Goal: Transaction & Acquisition: Book appointment/travel/reservation

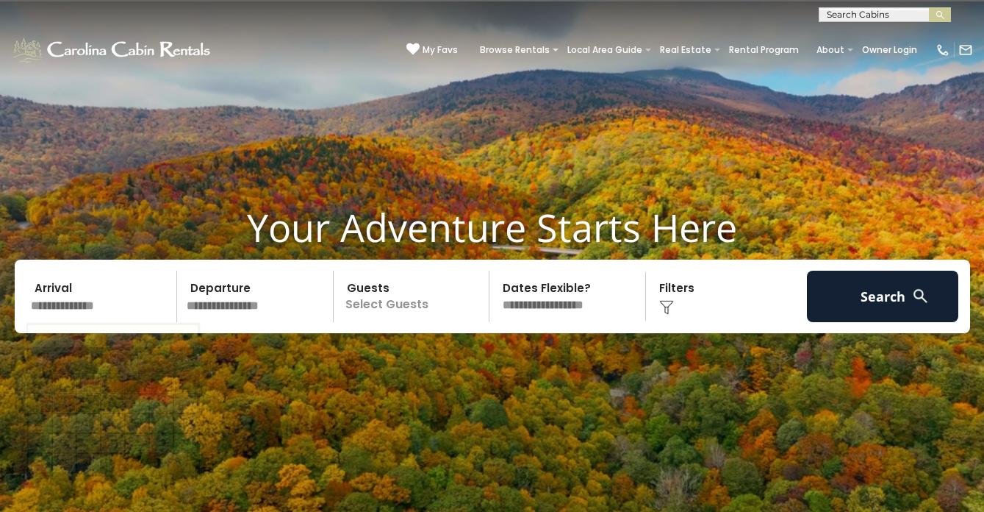
click at [96, 294] on input "text" at bounding box center [102, 296] width 152 height 51
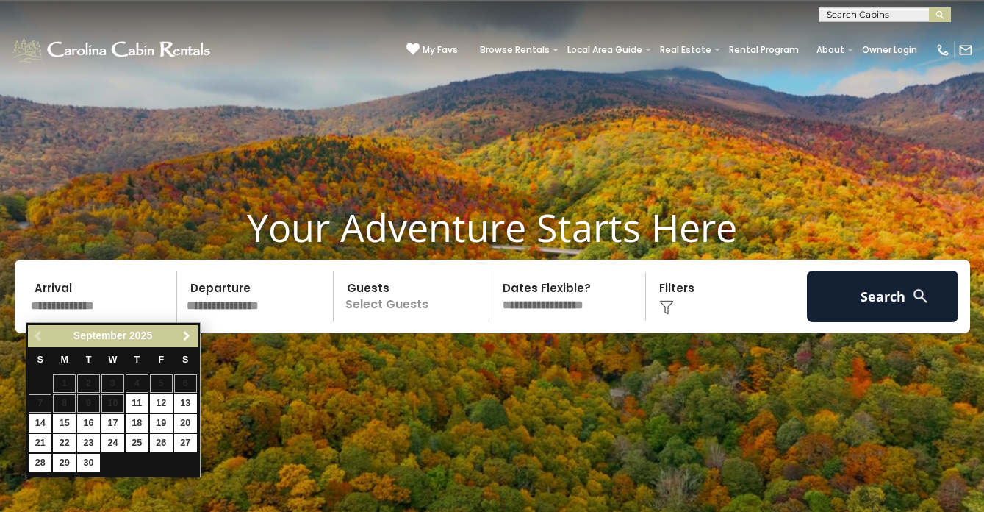
click at [187, 337] on span "Next" at bounding box center [187, 336] width 12 height 12
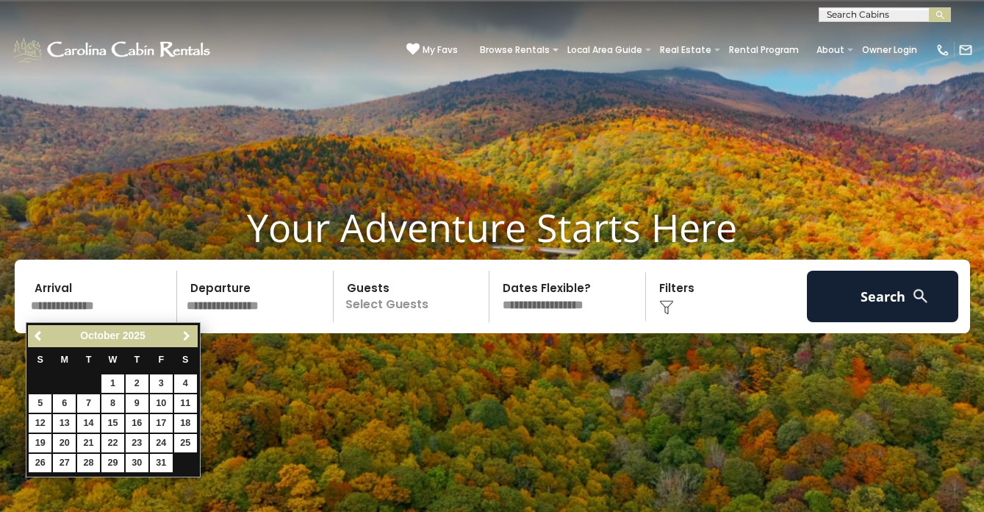
click at [187, 337] on span "Next" at bounding box center [187, 336] width 12 height 12
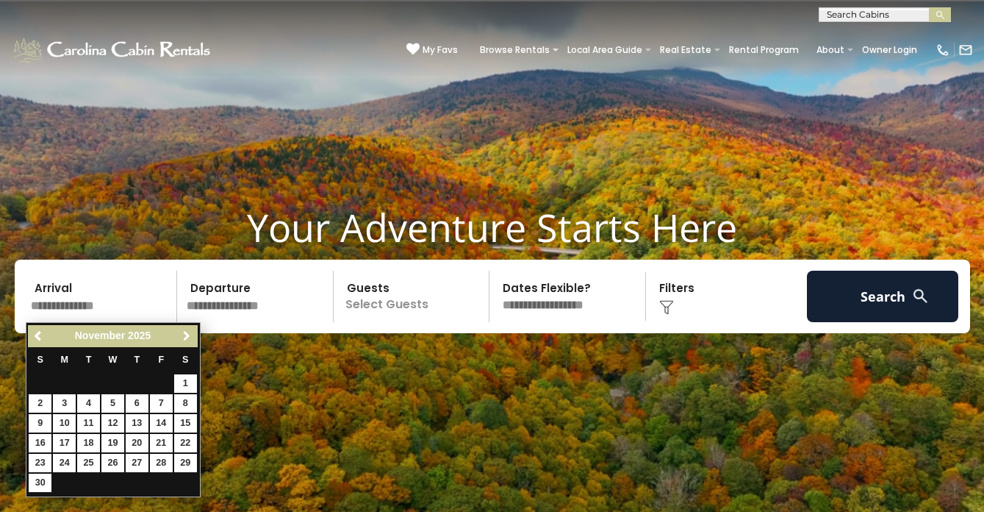
click at [187, 337] on span "Next" at bounding box center [187, 336] width 12 height 12
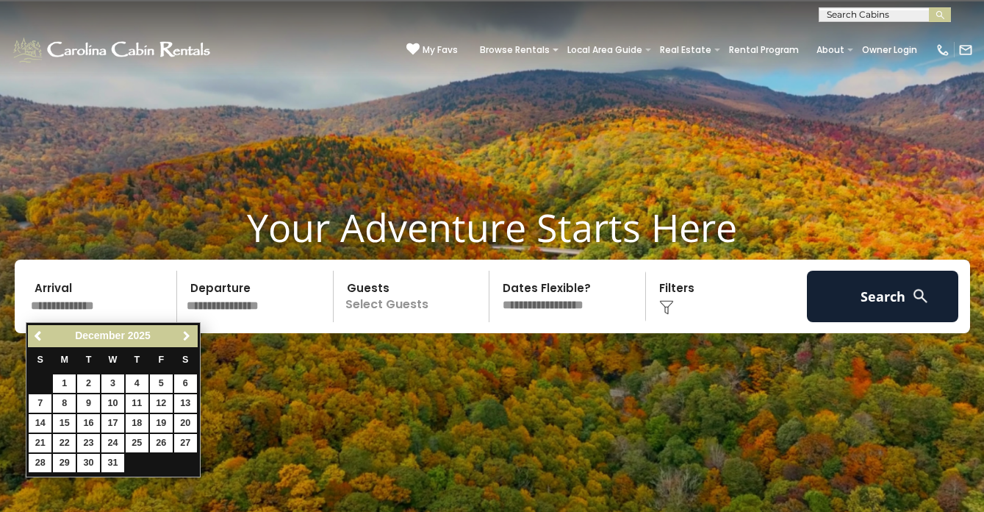
click at [190, 335] on span "Next" at bounding box center [187, 336] width 12 height 12
click at [155, 445] on link "23" at bounding box center [161, 443] width 23 height 18
type input "*******"
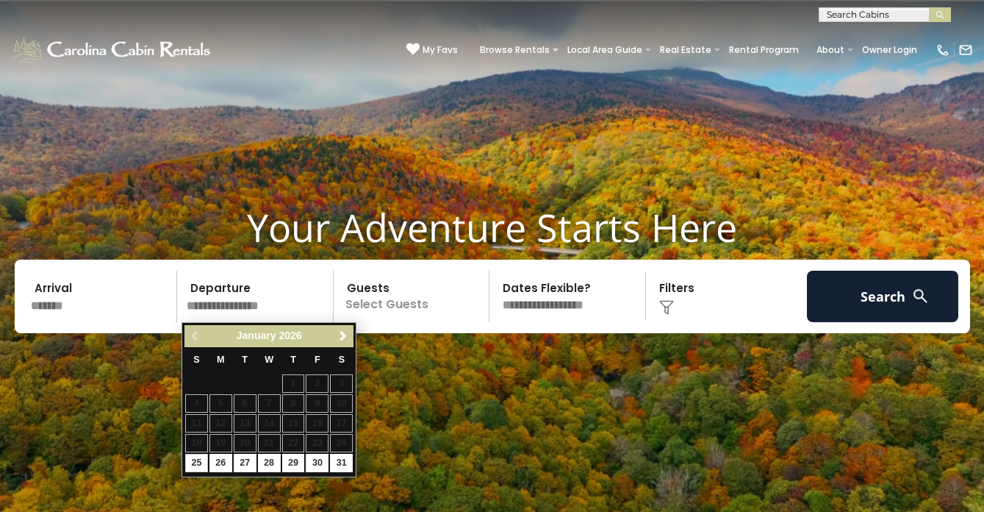
click at [36, 301] on input "*******" at bounding box center [102, 296] width 152 height 51
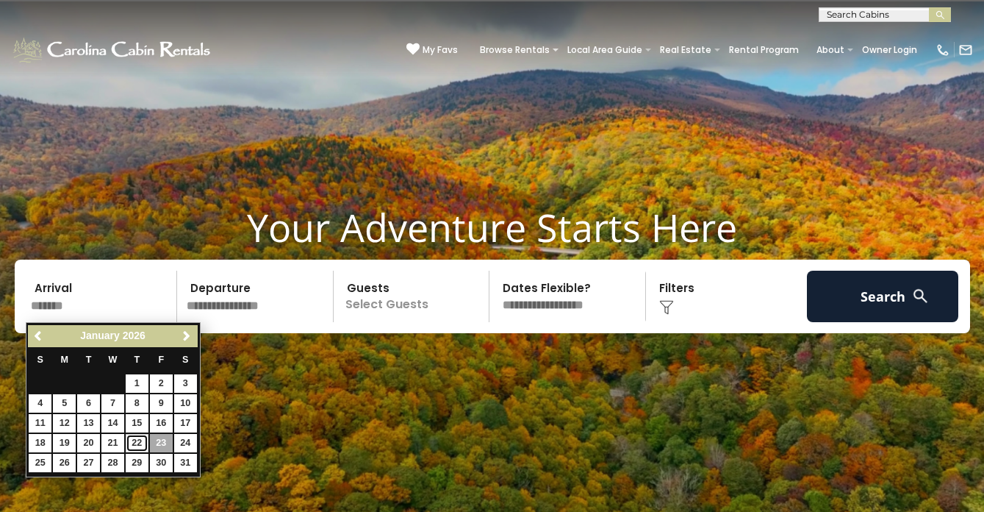
click at [141, 442] on link "22" at bounding box center [137, 443] width 23 height 18
type input "*******"
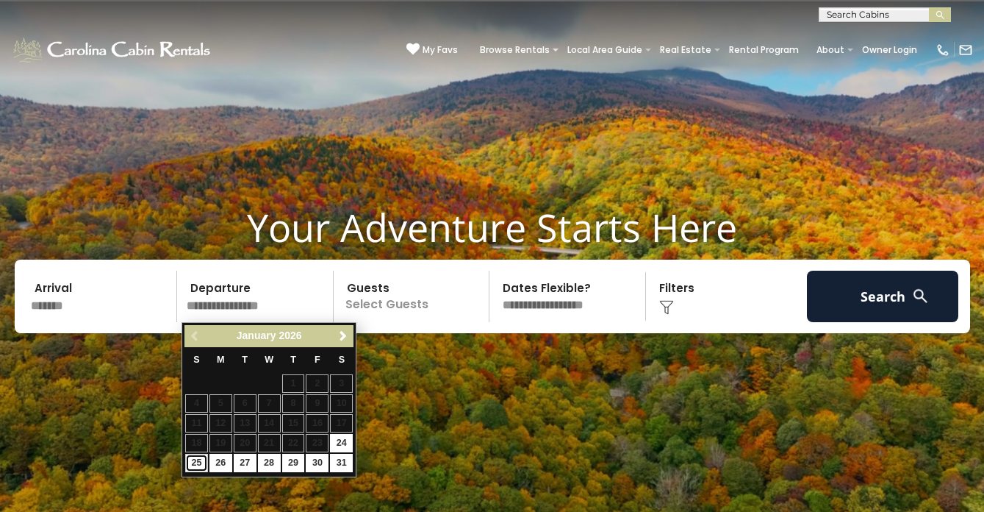
click at [204, 463] on link "25" at bounding box center [196, 463] width 23 height 18
type input "*******"
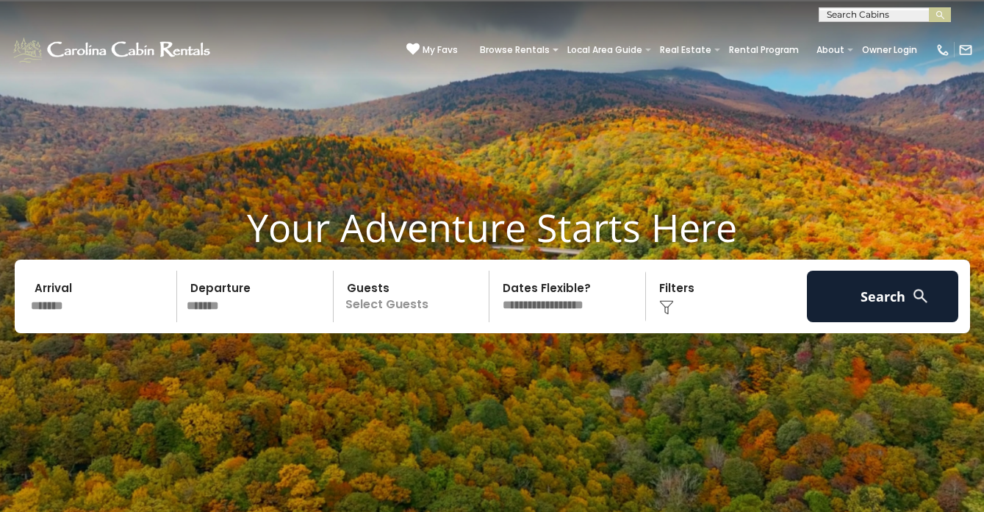
click at [418, 308] on p "Select Guests" at bounding box center [413, 296] width 151 height 51
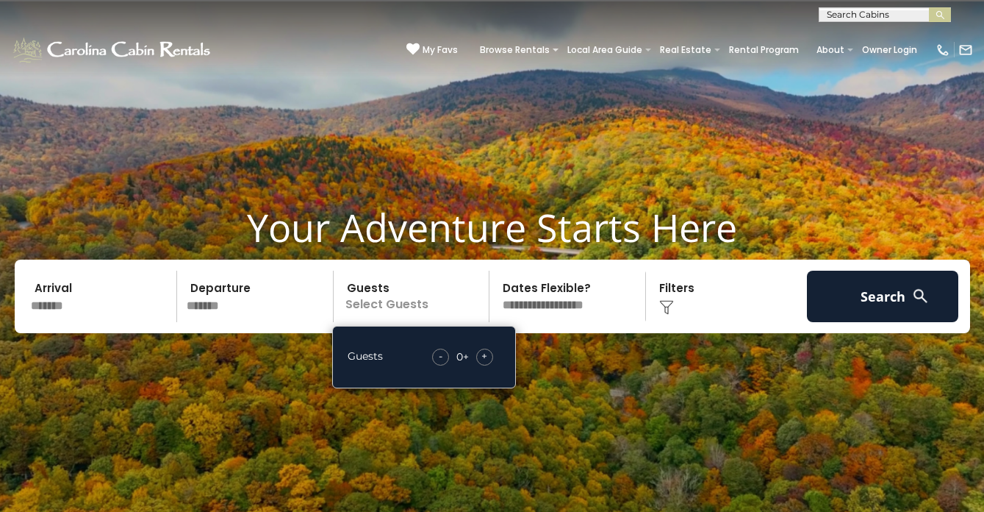
click at [487, 356] on span "+" at bounding box center [485, 355] width 6 height 15
click at [487, 357] on span "+" at bounding box center [485, 355] width 6 height 15
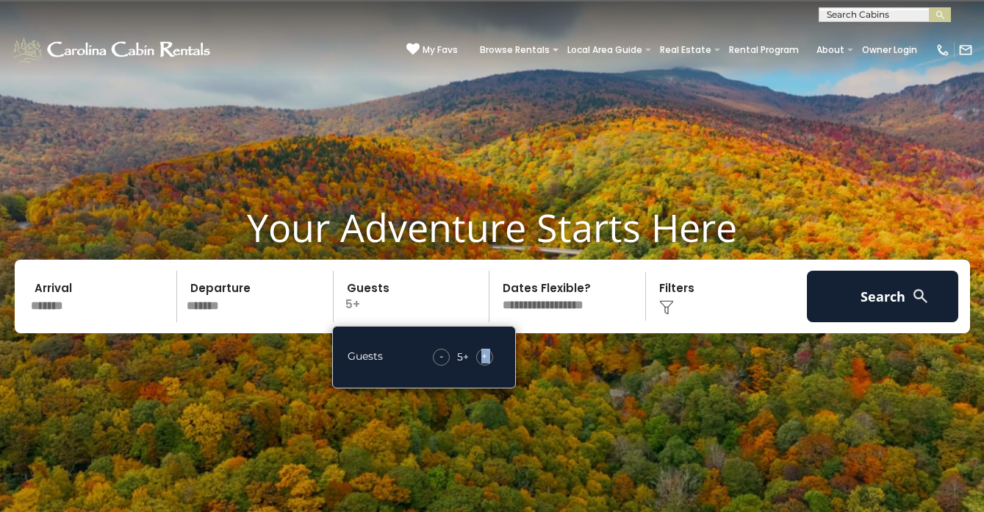
click at [487, 357] on span "+" at bounding box center [485, 355] width 6 height 15
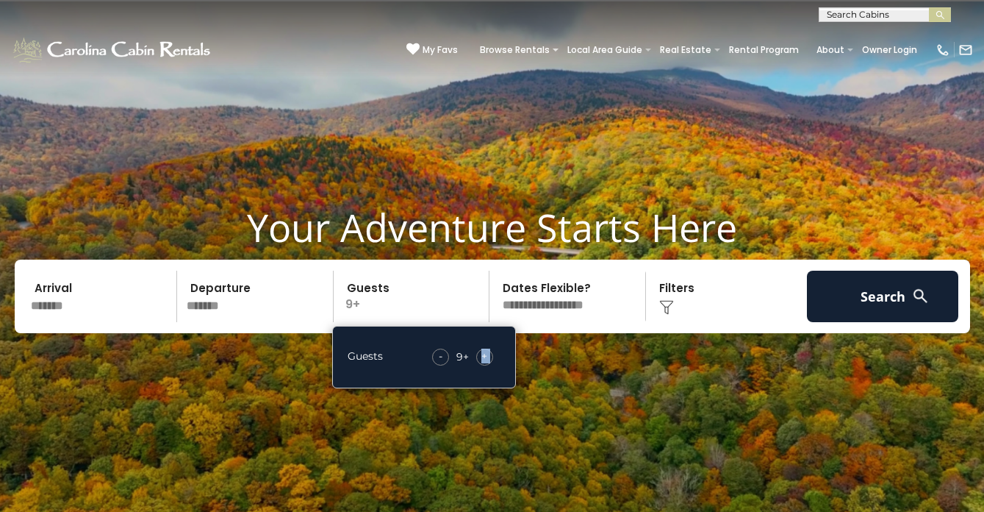
click at [487, 357] on span "+" at bounding box center [485, 355] width 6 height 15
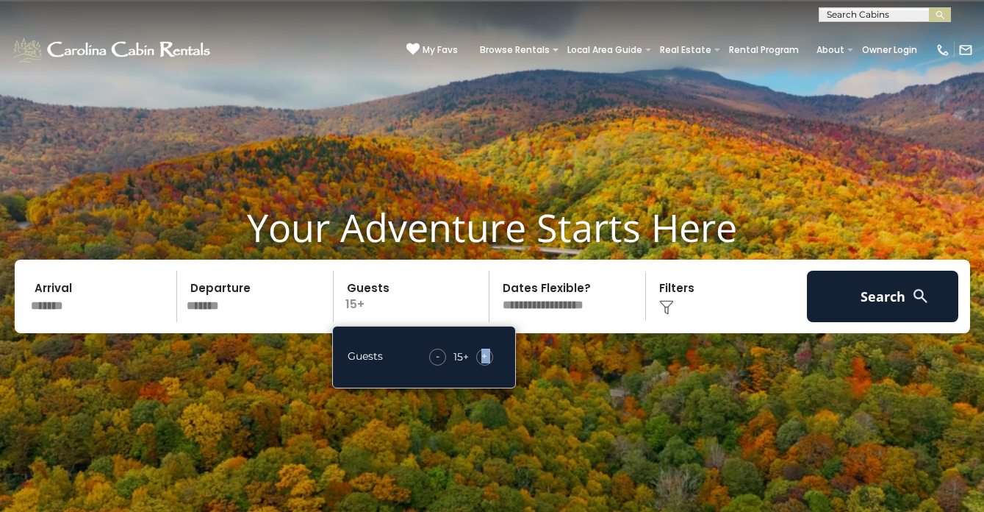
click at [487, 357] on span "+" at bounding box center [485, 355] width 6 height 15
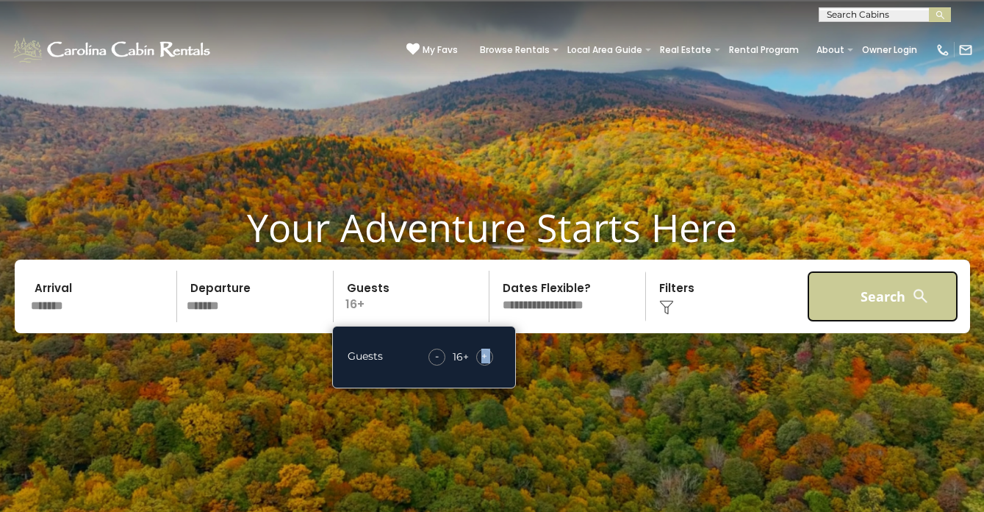
click at [850, 290] on button "Search" at bounding box center [883, 296] width 152 height 51
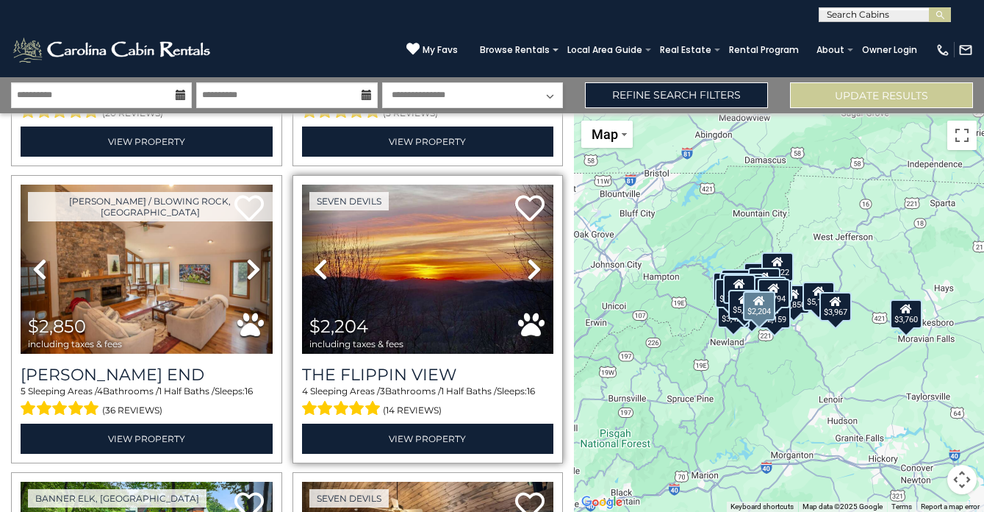
scroll to position [915, 0]
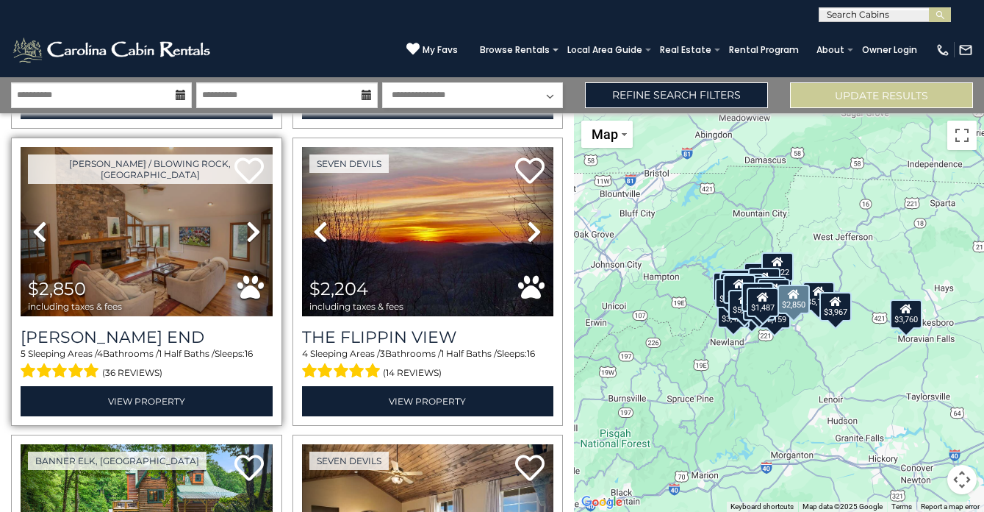
click at [250, 231] on icon at bounding box center [253, 232] width 15 height 24
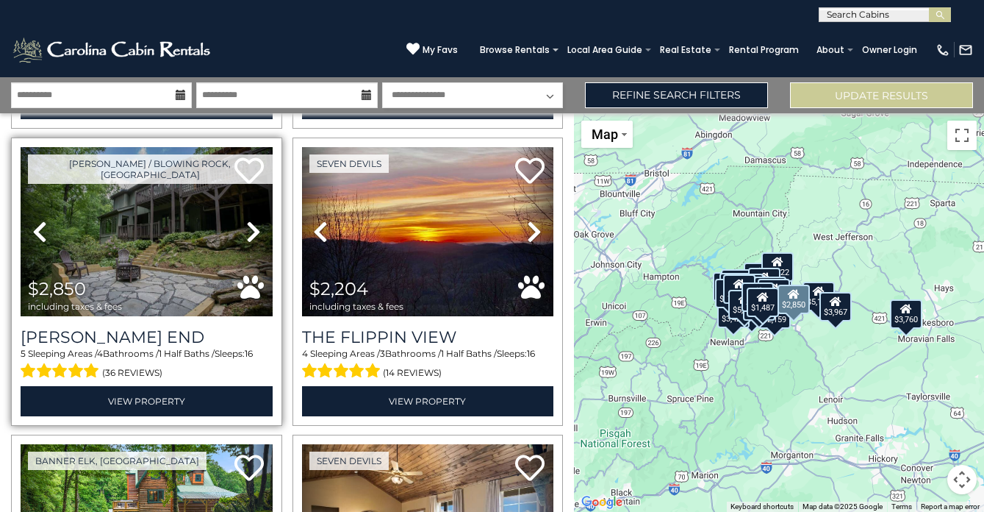
click at [250, 231] on icon at bounding box center [253, 232] width 15 height 24
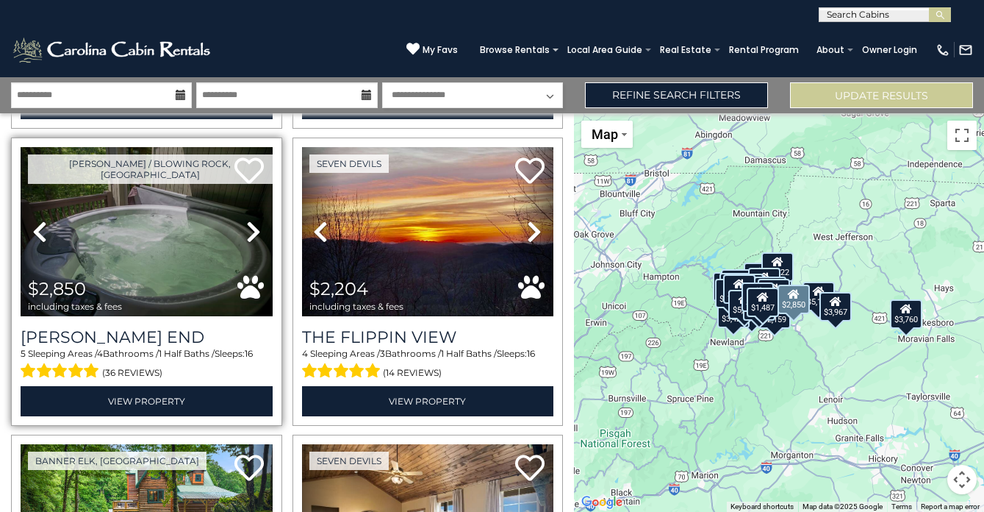
click at [250, 231] on icon at bounding box center [253, 232] width 15 height 24
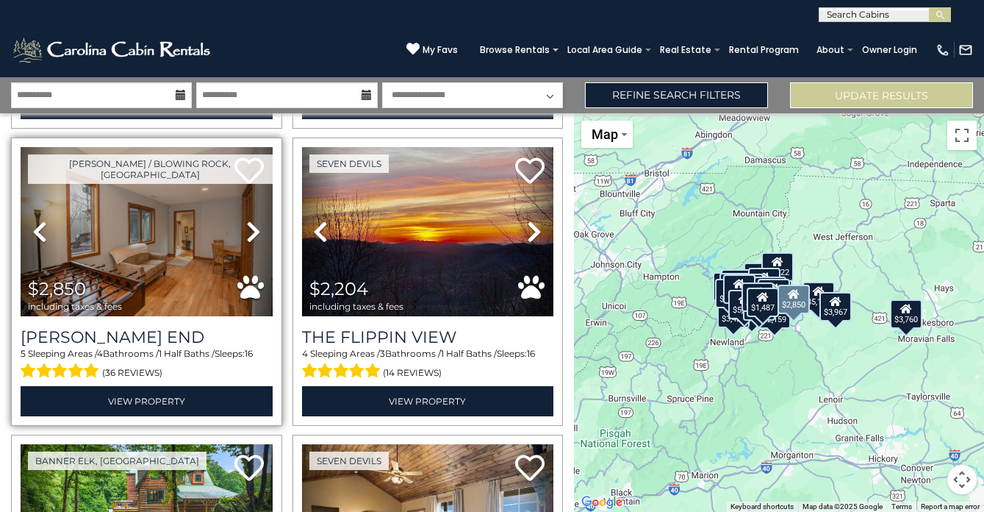
click at [250, 231] on icon at bounding box center [253, 232] width 15 height 24
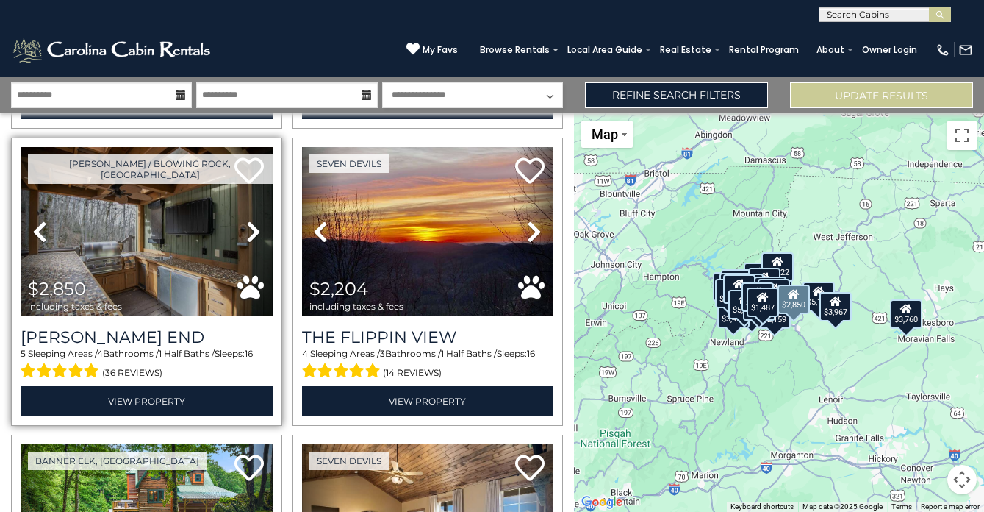
click at [250, 231] on icon at bounding box center [253, 232] width 15 height 24
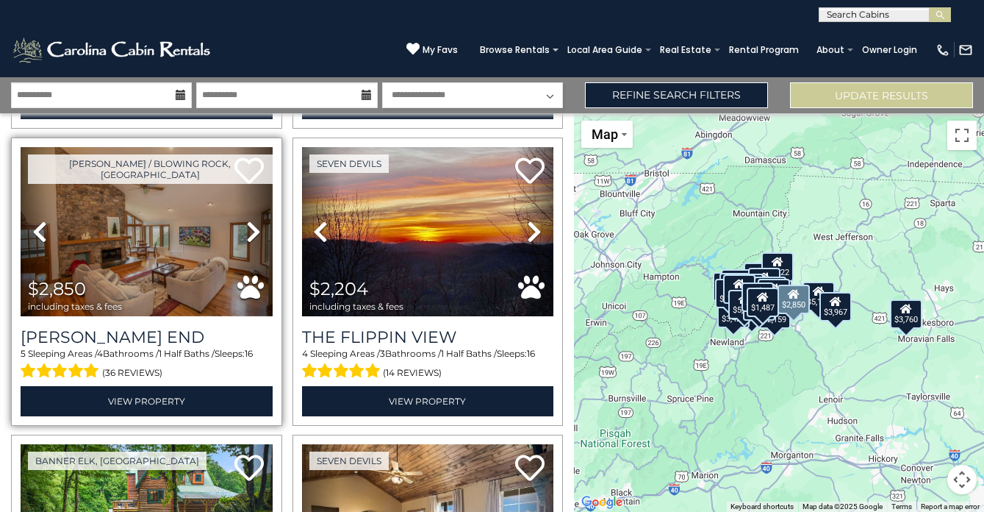
click at [35, 235] on icon at bounding box center [39, 232] width 15 height 24
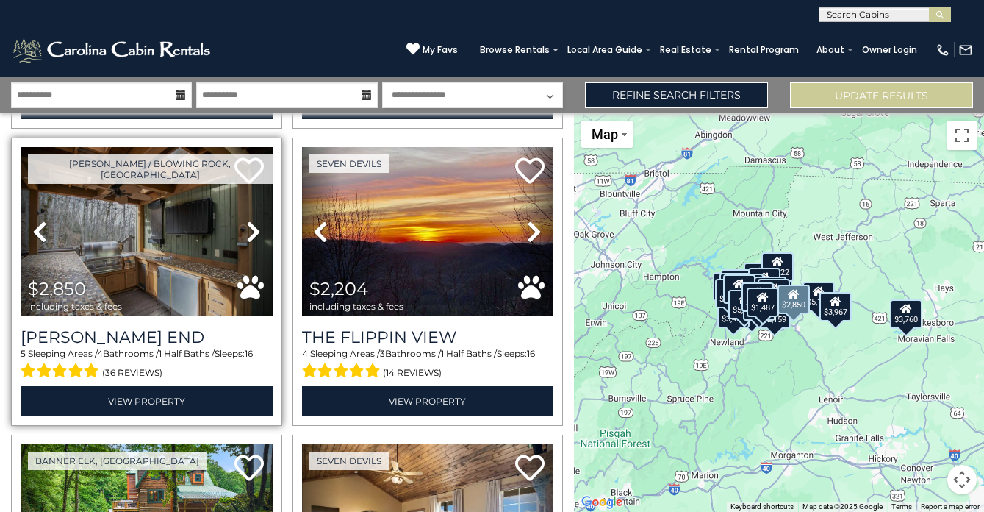
click at [43, 231] on icon at bounding box center [39, 232] width 15 height 24
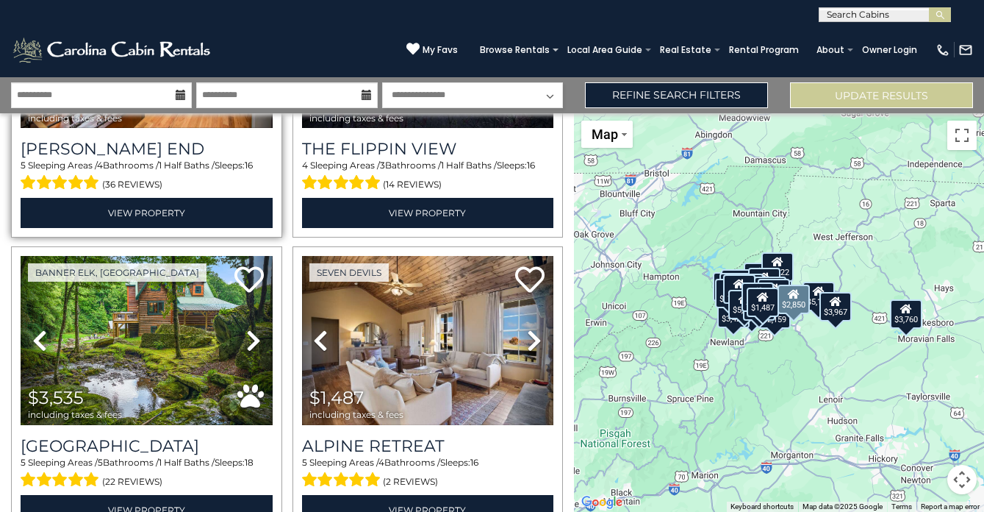
scroll to position [1123, 0]
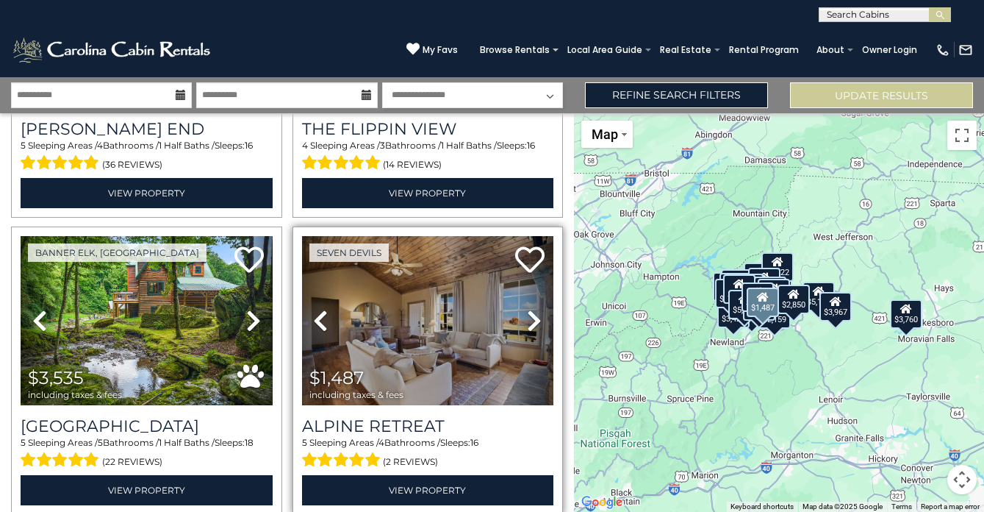
click at [540, 319] on icon at bounding box center [534, 321] width 15 height 24
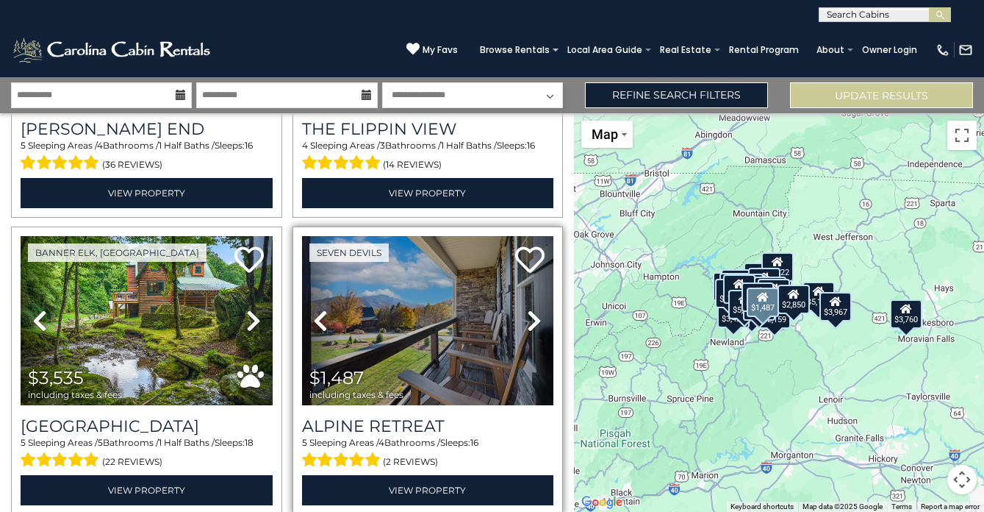
click at [540, 319] on icon at bounding box center [534, 321] width 15 height 24
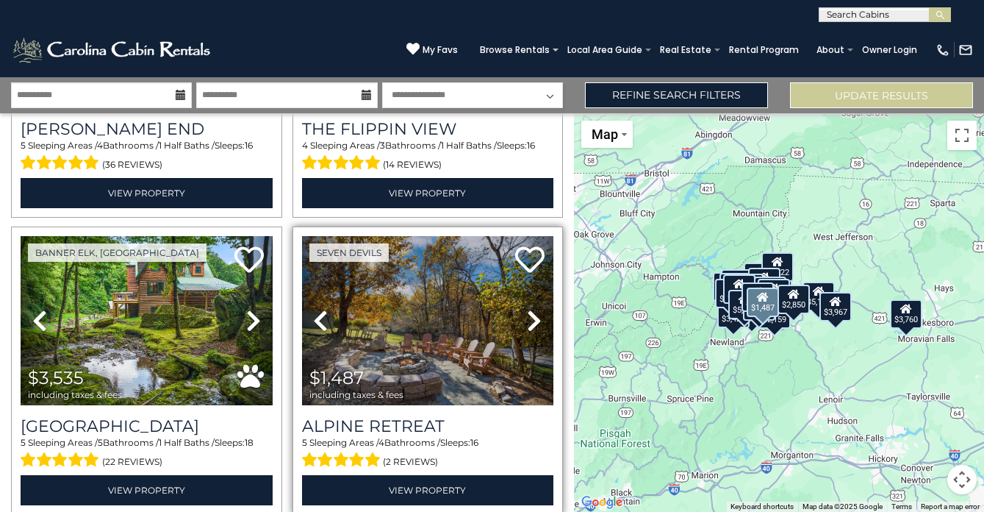
click at [540, 319] on icon at bounding box center [534, 321] width 15 height 24
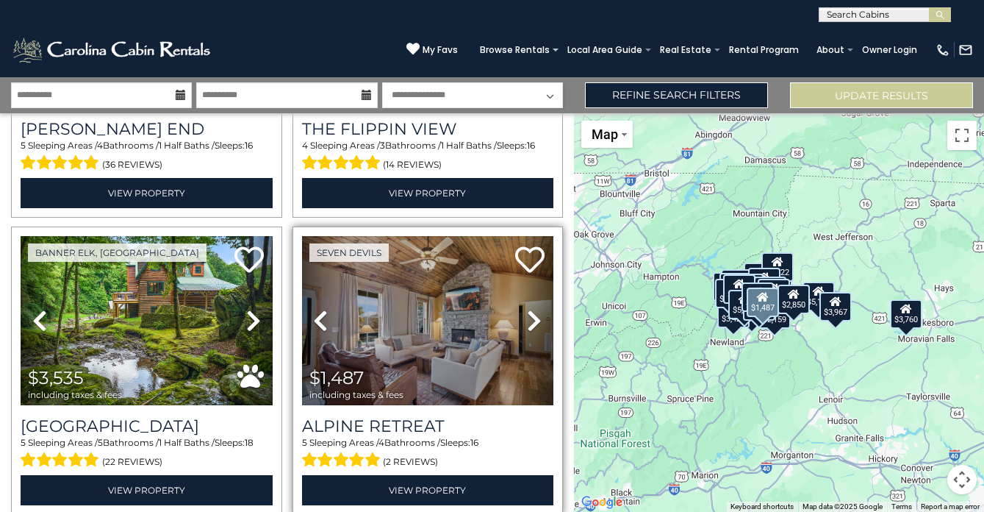
click at [540, 319] on icon at bounding box center [534, 321] width 15 height 24
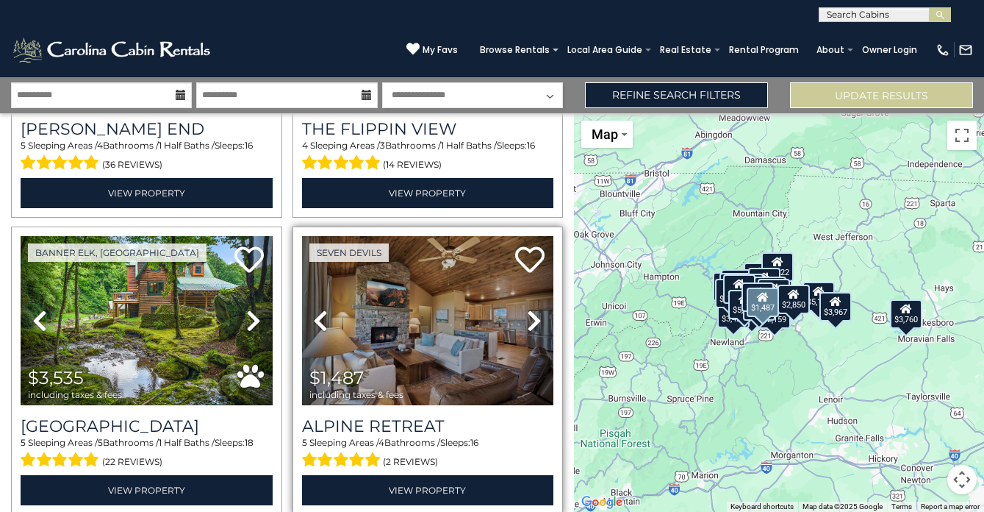
click at [540, 319] on icon at bounding box center [534, 321] width 15 height 24
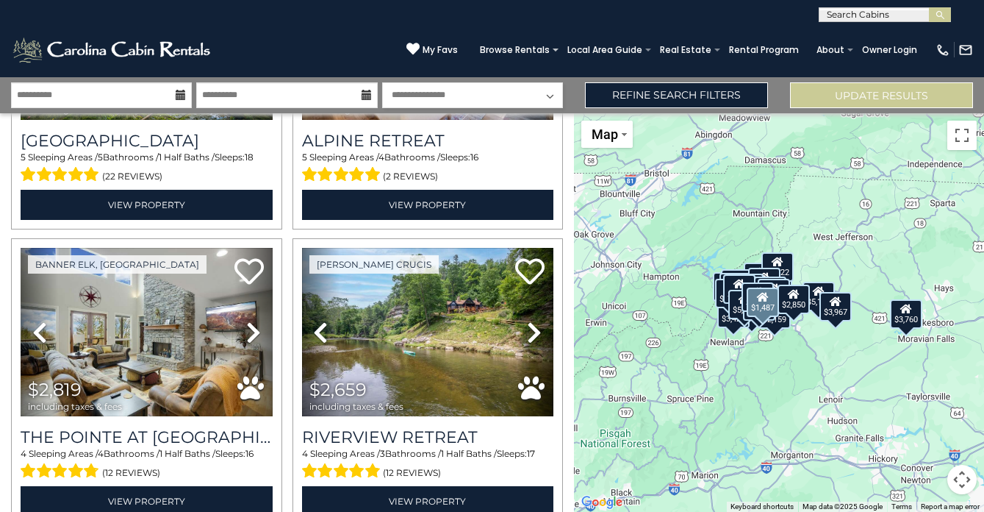
scroll to position [1409, 0]
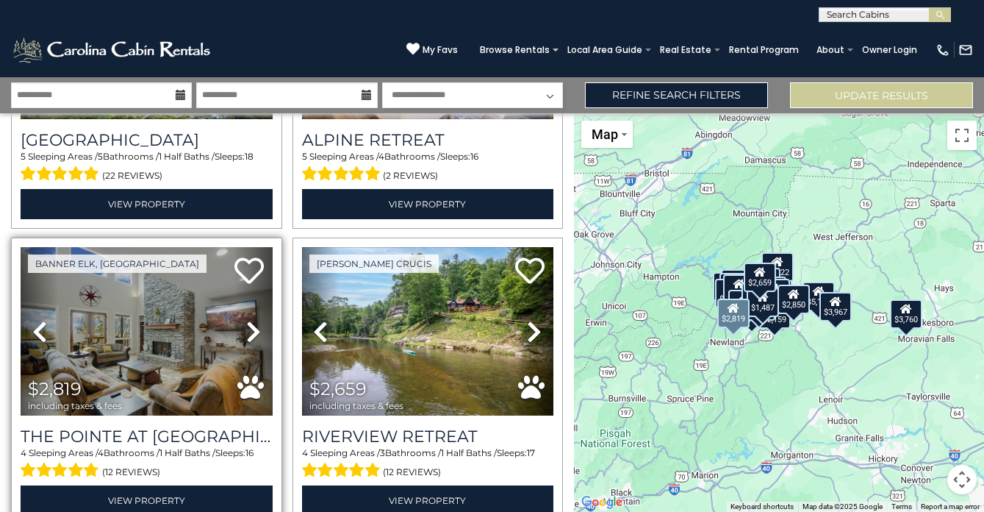
click at [256, 326] on icon at bounding box center [253, 332] width 15 height 24
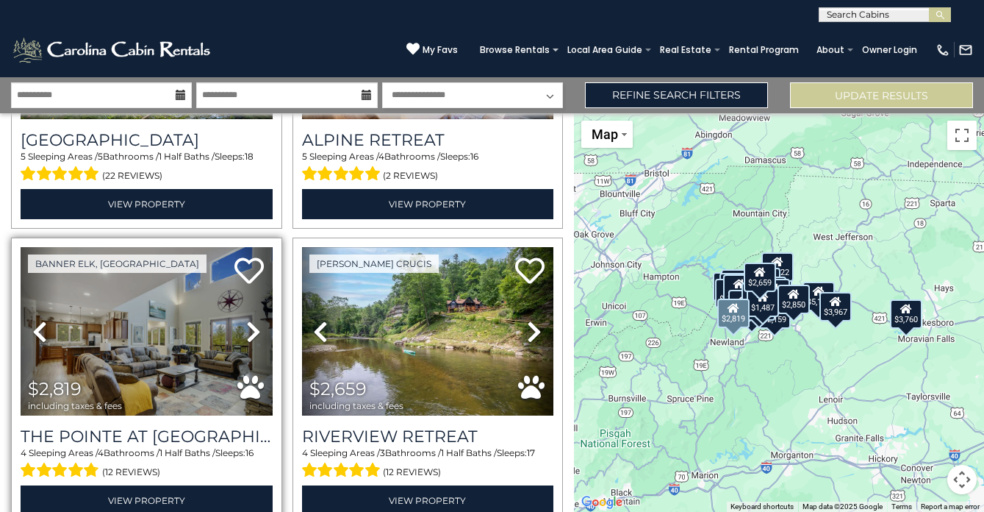
click at [256, 326] on icon at bounding box center [253, 332] width 15 height 24
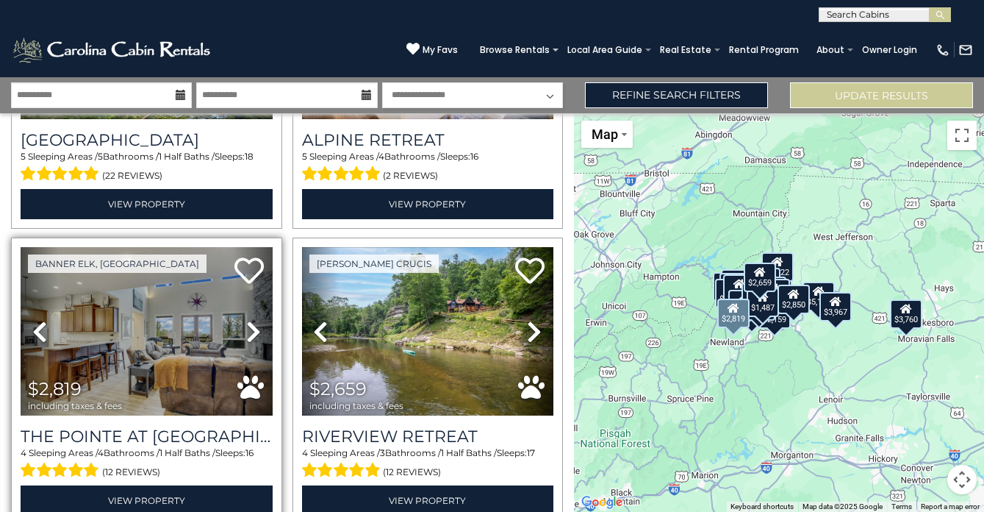
click at [256, 326] on icon at bounding box center [253, 332] width 15 height 24
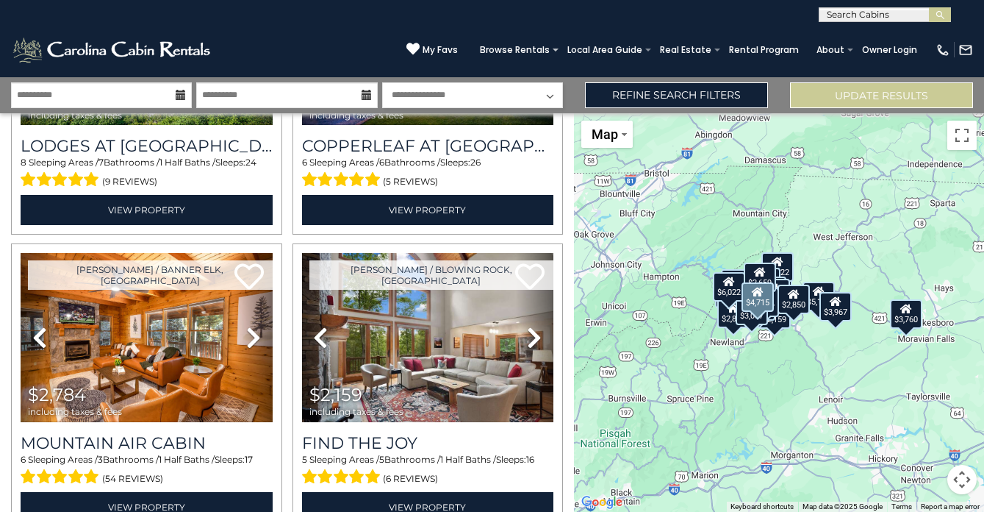
scroll to position [2314, 0]
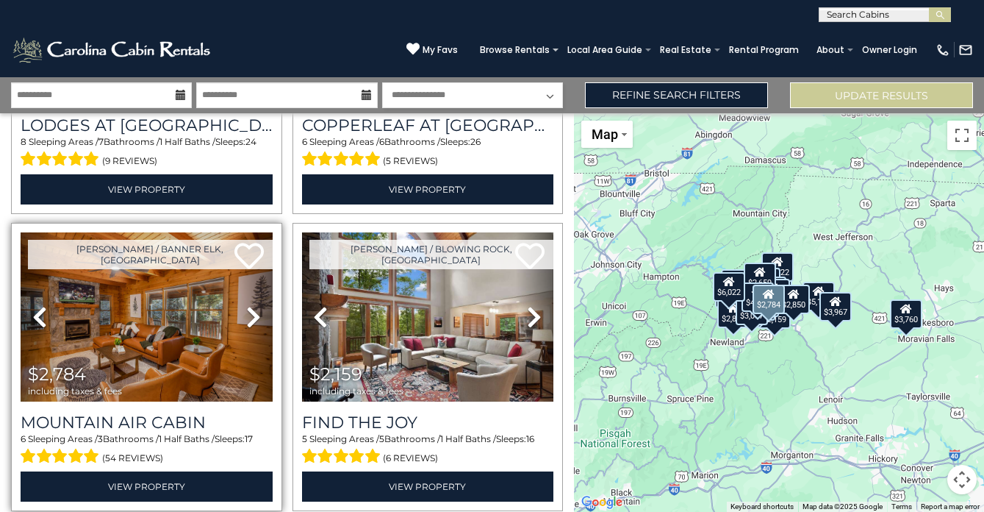
click at [256, 315] on icon at bounding box center [253, 317] width 15 height 24
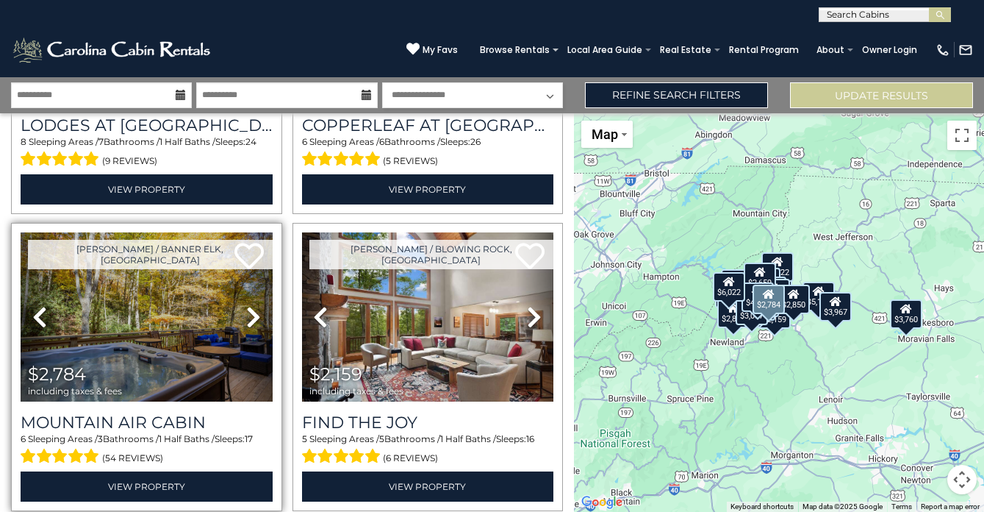
click at [256, 315] on icon at bounding box center [253, 317] width 15 height 24
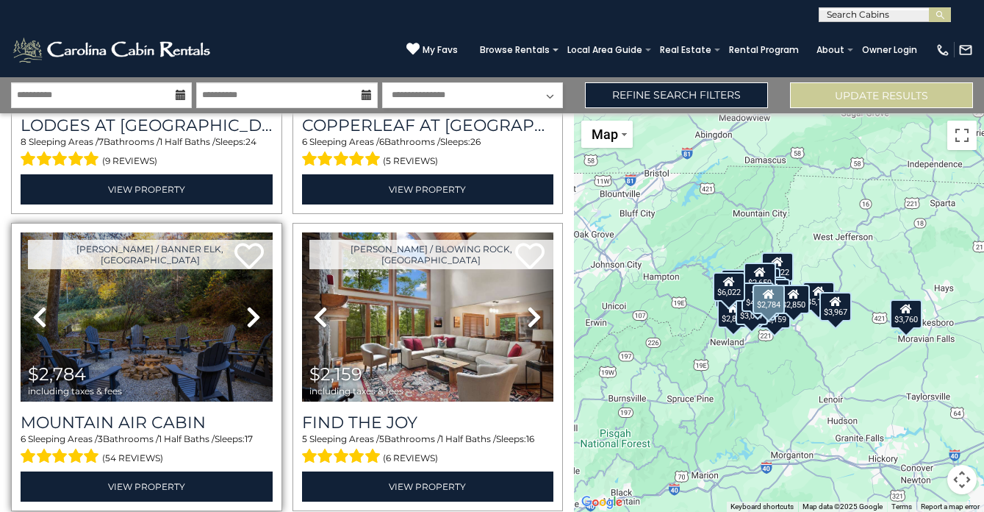
click at [256, 315] on icon at bounding box center [253, 317] width 15 height 24
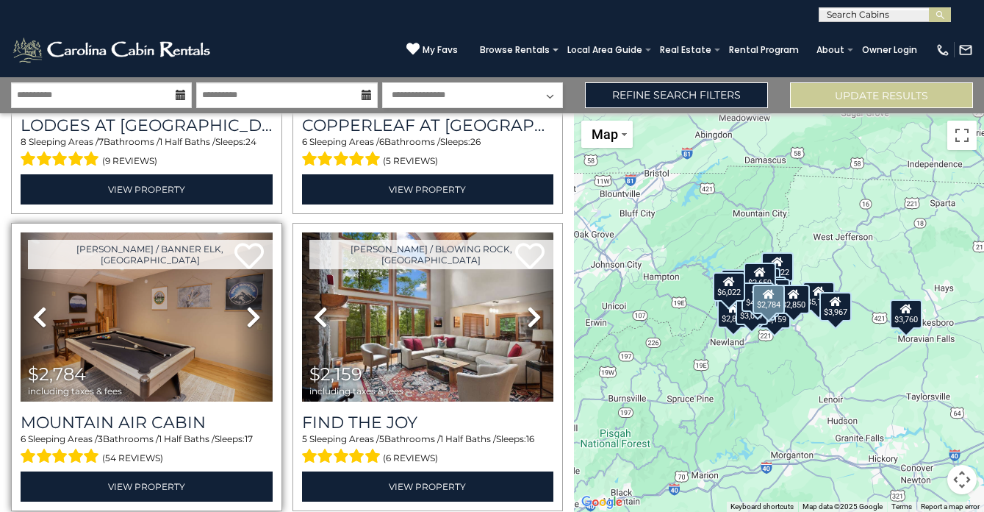
click at [41, 311] on icon at bounding box center [39, 317] width 15 height 24
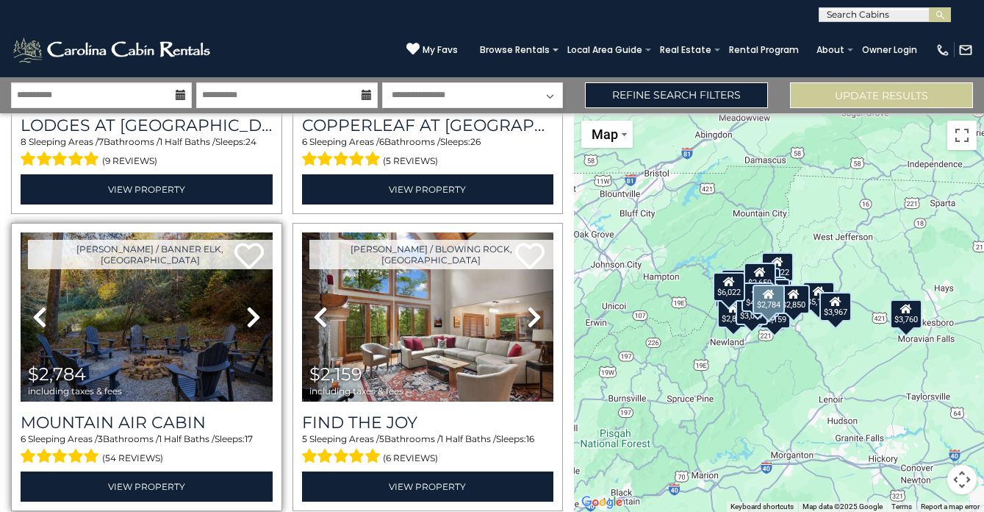
click at [41, 311] on icon at bounding box center [39, 317] width 15 height 24
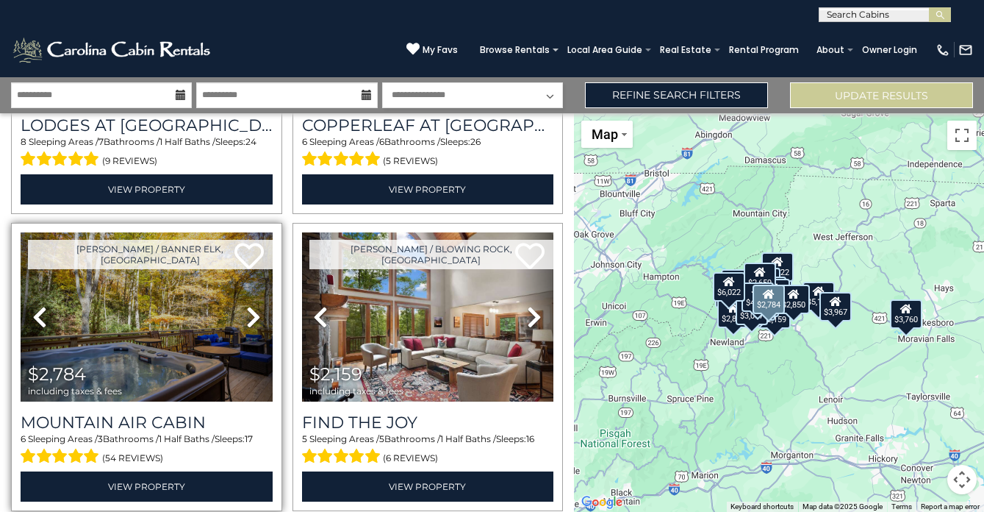
click at [41, 315] on icon at bounding box center [39, 317] width 15 height 24
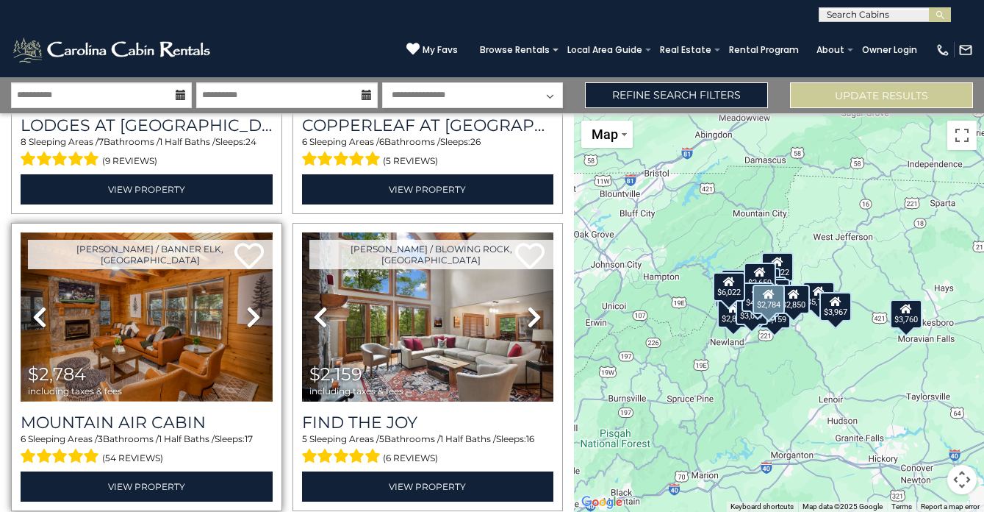
click at [173, 309] on img at bounding box center [147, 316] width 252 height 168
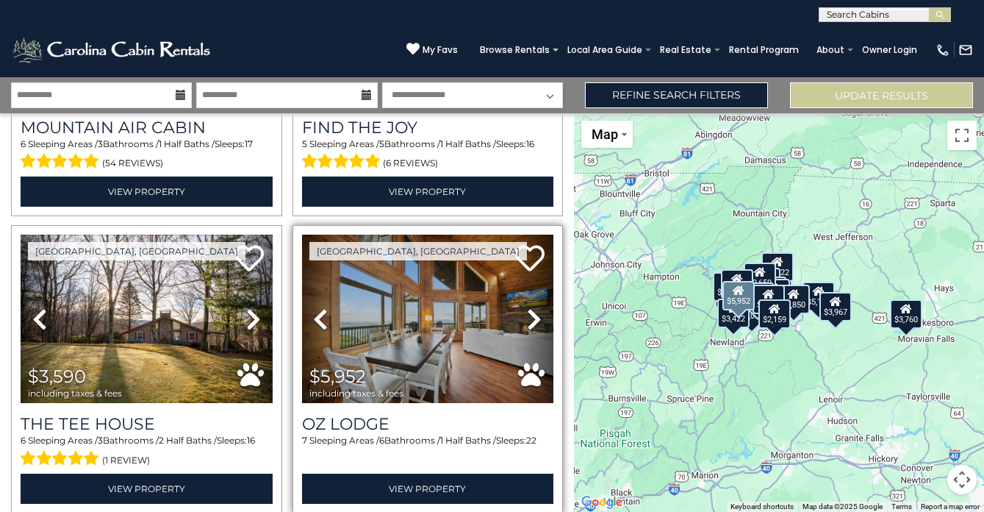
scroll to position [2608, 0]
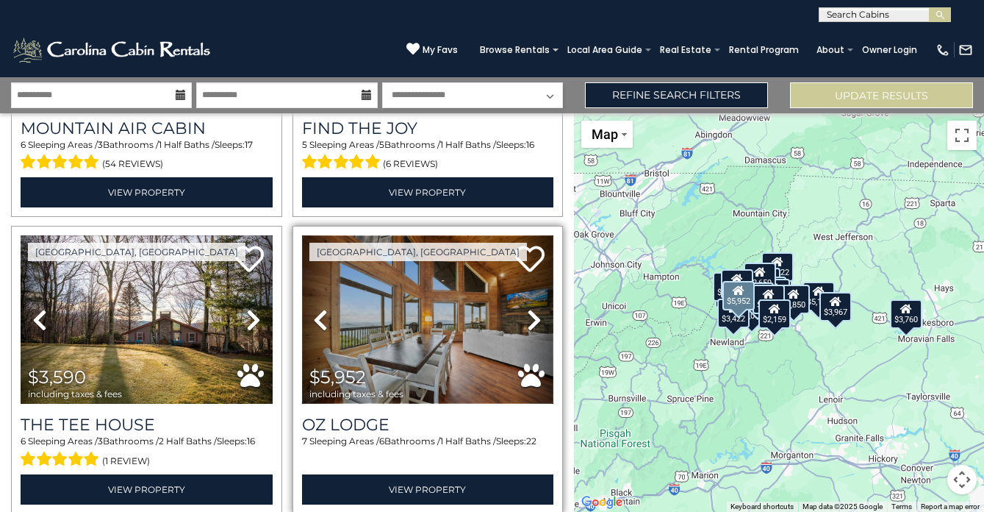
click at [432, 351] on img at bounding box center [428, 319] width 252 height 168
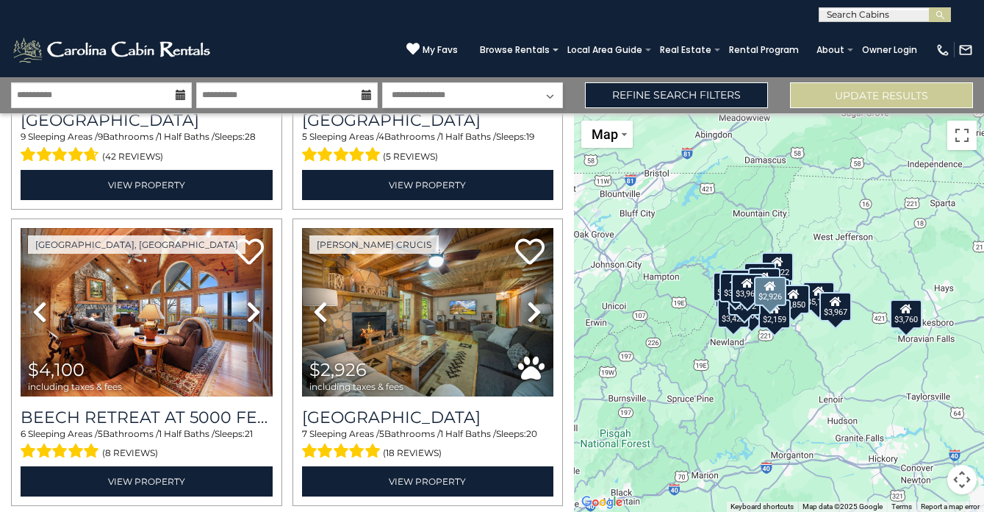
scroll to position [4154, 0]
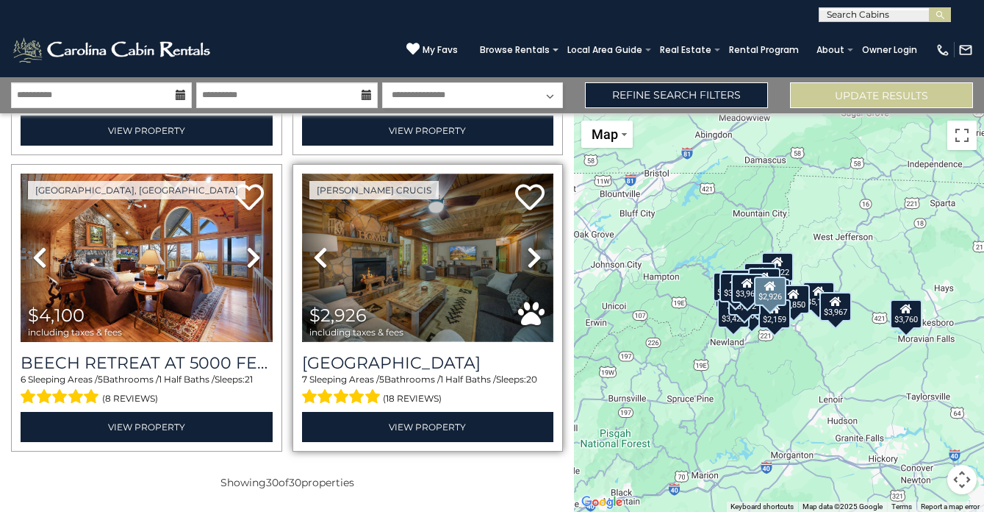
click at [426, 247] on img at bounding box center [428, 257] width 252 height 168
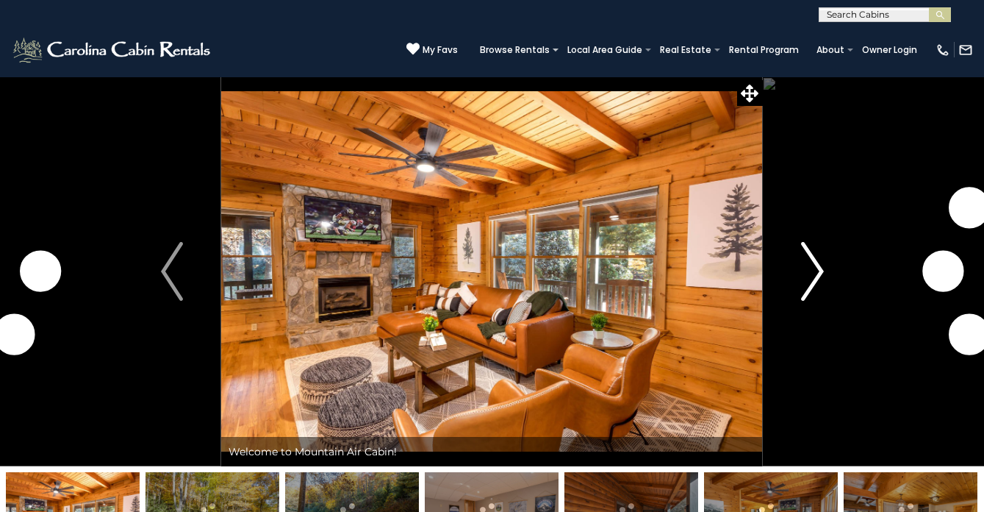
click at [813, 273] on img "Next" at bounding box center [812, 271] width 22 height 59
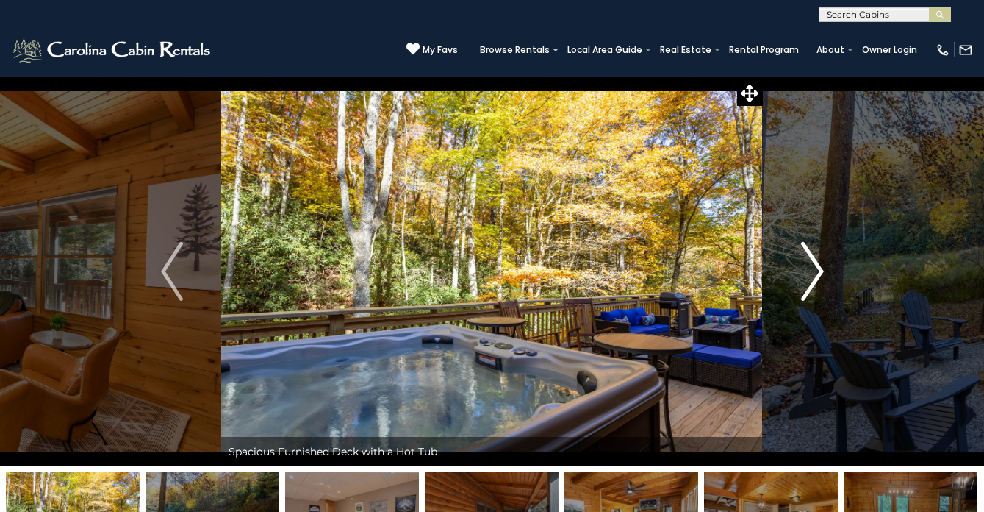
click at [813, 273] on img "Next" at bounding box center [812, 271] width 22 height 59
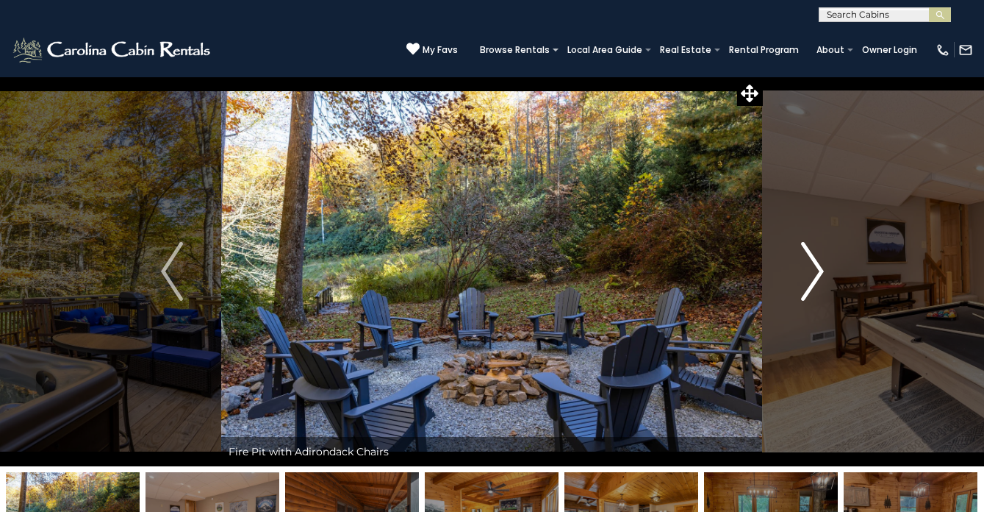
click at [813, 273] on img "Next" at bounding box center [812, 271] width 22 height 59
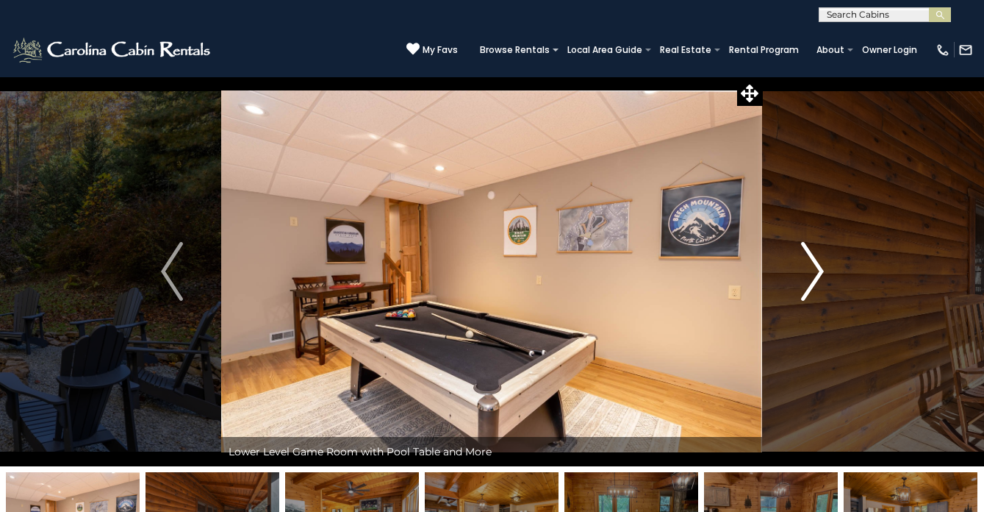
click at [813, 273] on img "Next" at bounding box center [812, 271] width 22 height 59
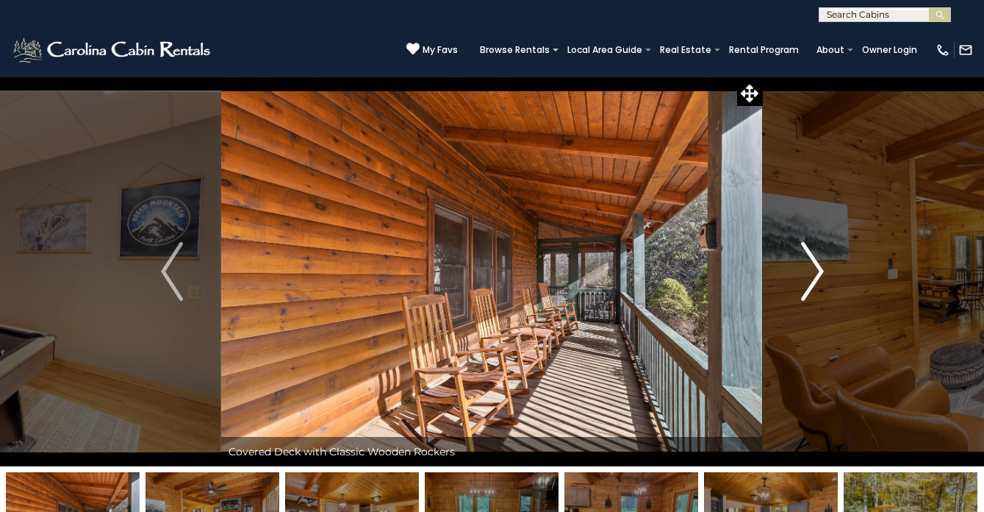
click at [813, 273] on img "Next" at bounding box center [812, 271] width 22 height 59
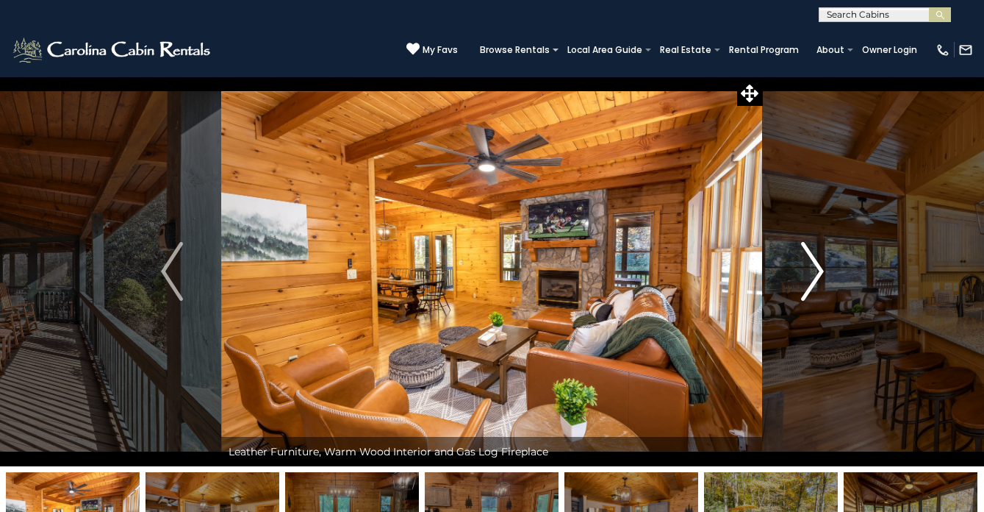
click at [813, 273] on img "Next" at bounding box center [812, 271] width 22 height 59
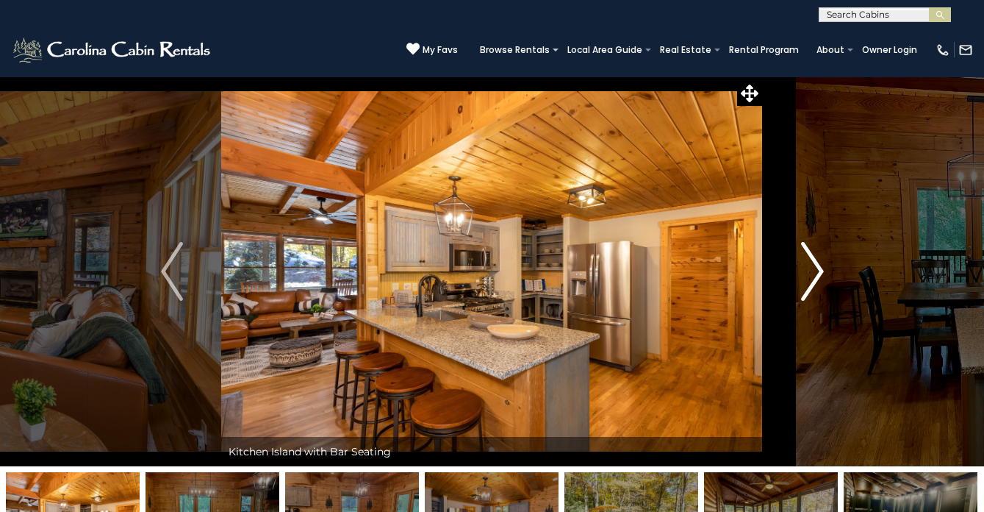
click at [813, 273] on img "Next" at bounding box center [812, 271] width 22 height 59
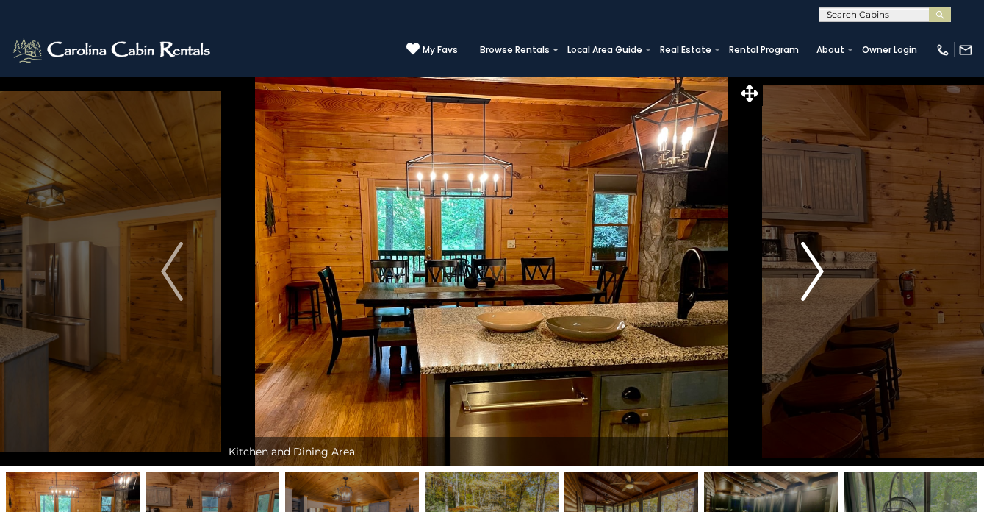
click at [813, 273] on img "Next" at bounding box center [812, 271] width 22 height 59
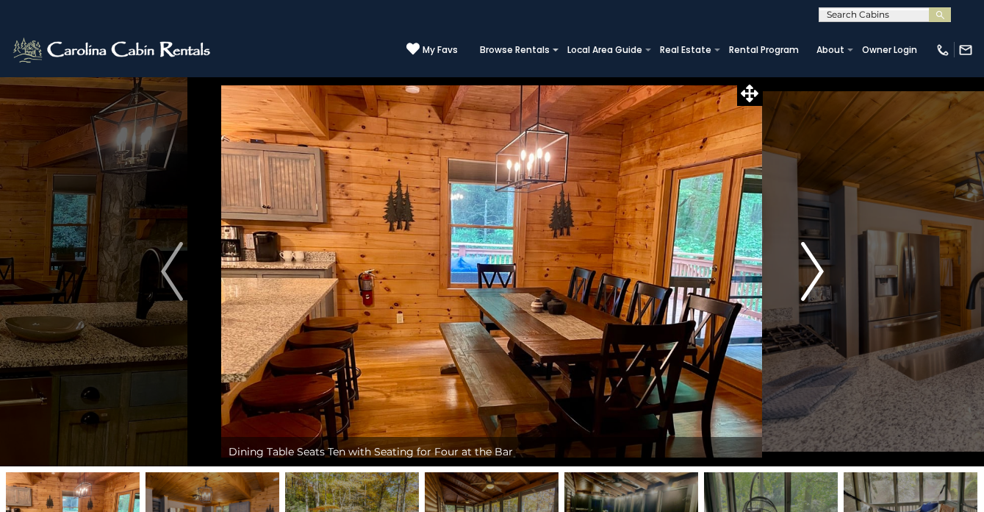
click at [813, 273] on img "Next" at bounding box center [812, 271] width 22 height 59
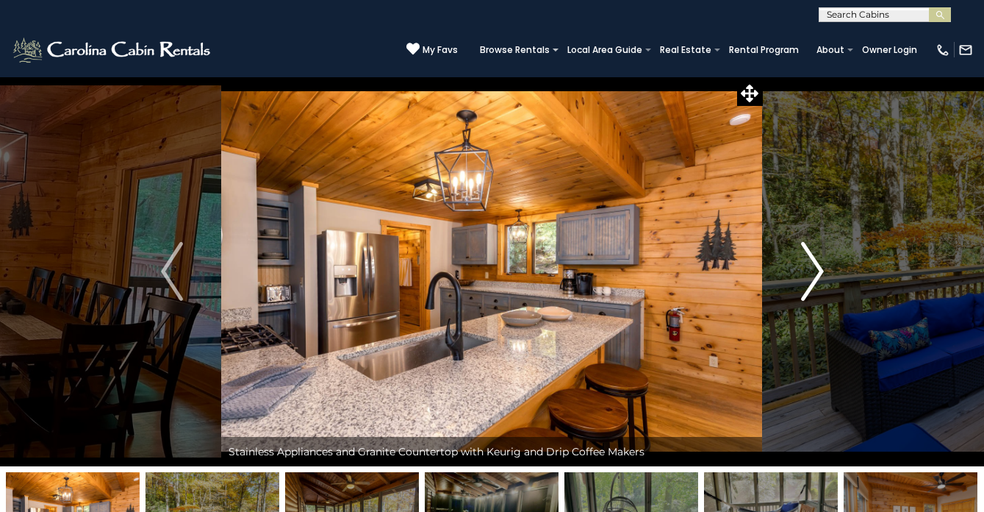
click at [813, 273] on img "Next" at bounding box center [812, 271] width 22 height 59
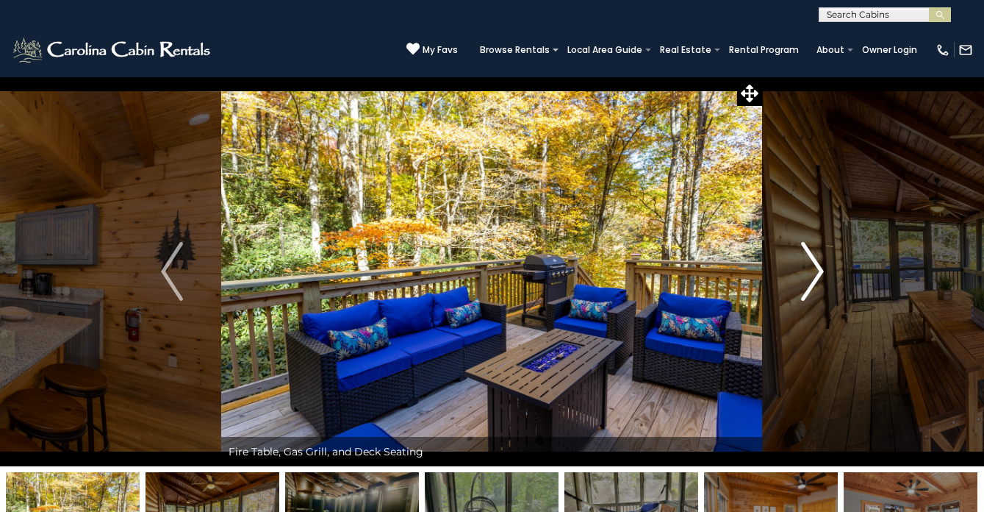
click at [813, 273] on img "Next" at bounding box center [812, 271] width 22 height 59
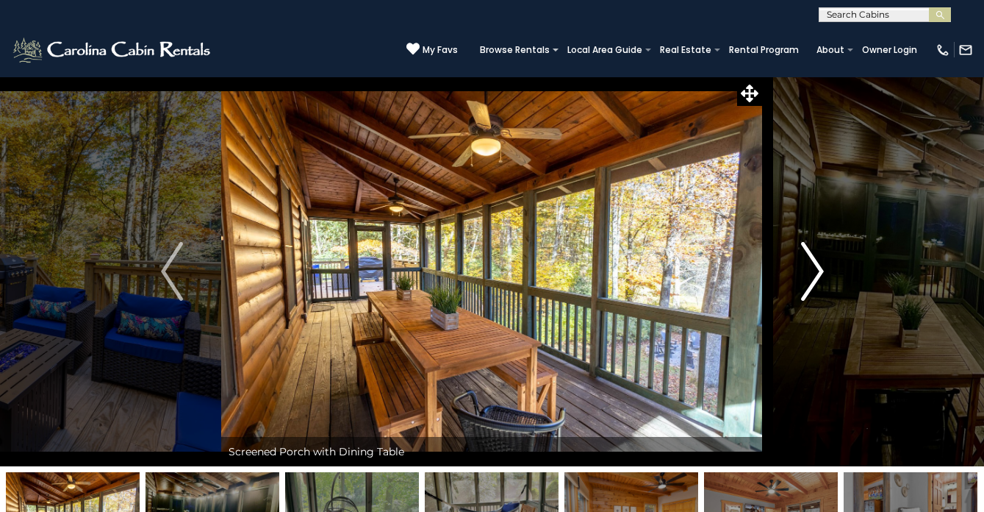
click at [813, 273] on img "Next" at bounding box center [812, 271] width 22 height 59
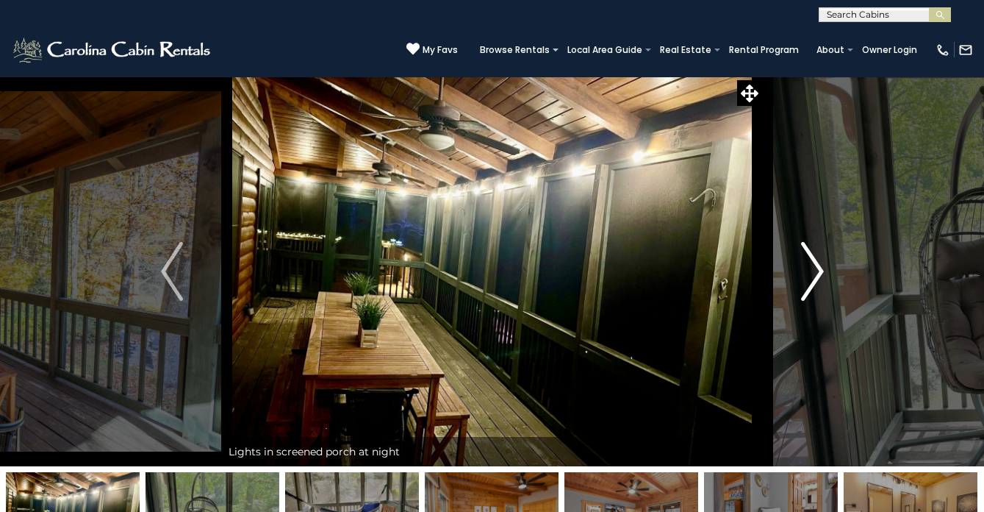
click at [813, 273] on img "Next" at bounding box center [812, 271] width 22 height 59
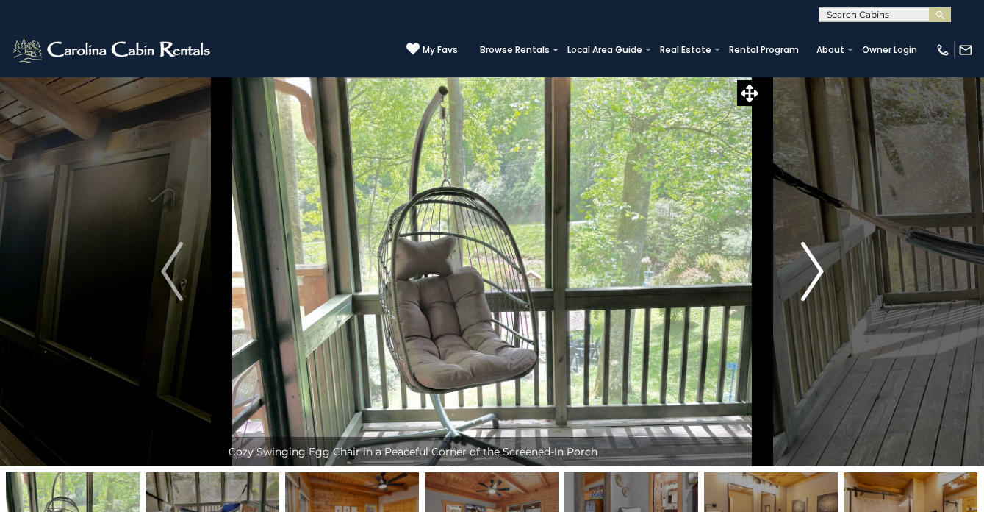
click at [813, 273] on img "Next" at bounding box center [812, 271] width 22 height 59
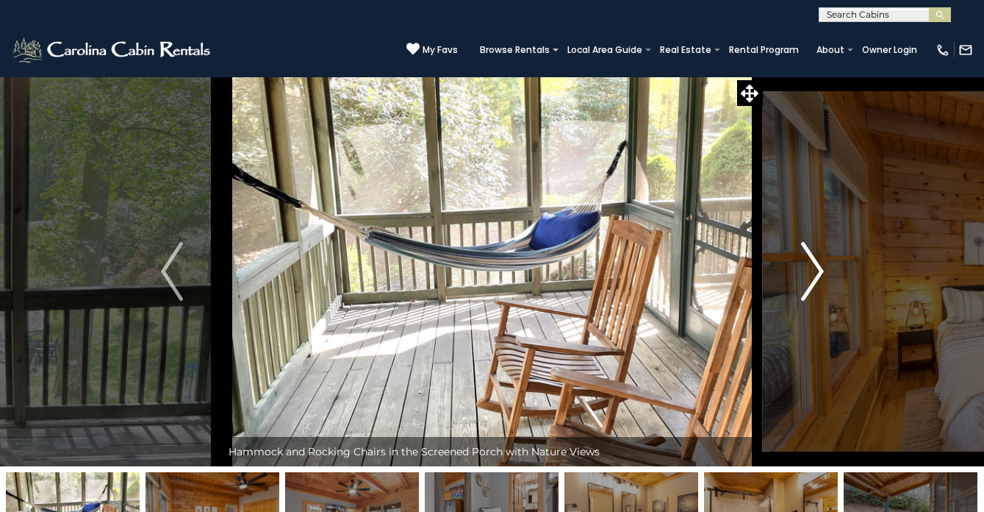
click at [813, 273] on img "Next" at bounding box center [812, 271] width 22 height 59
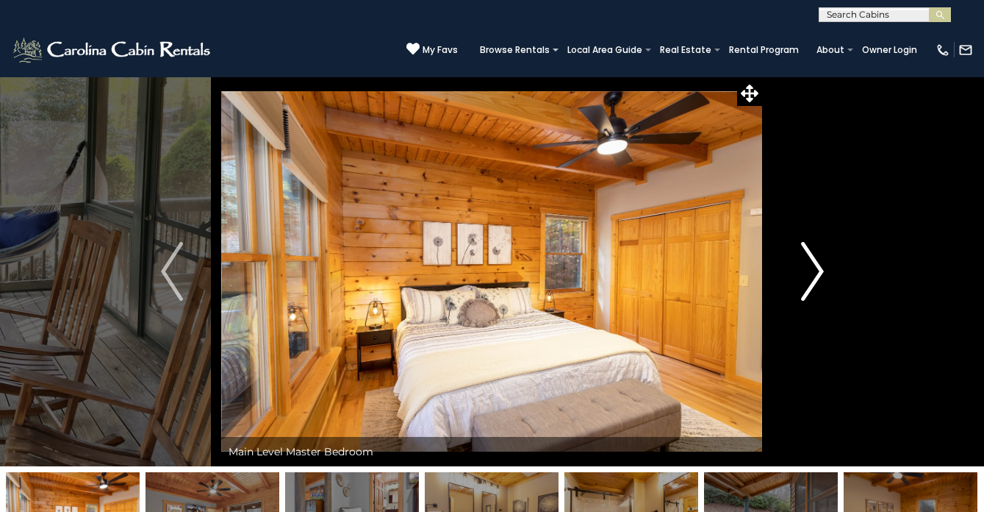
click at [813, 273] on img "Next" at bounding box center [812, 271] width 22 height 59
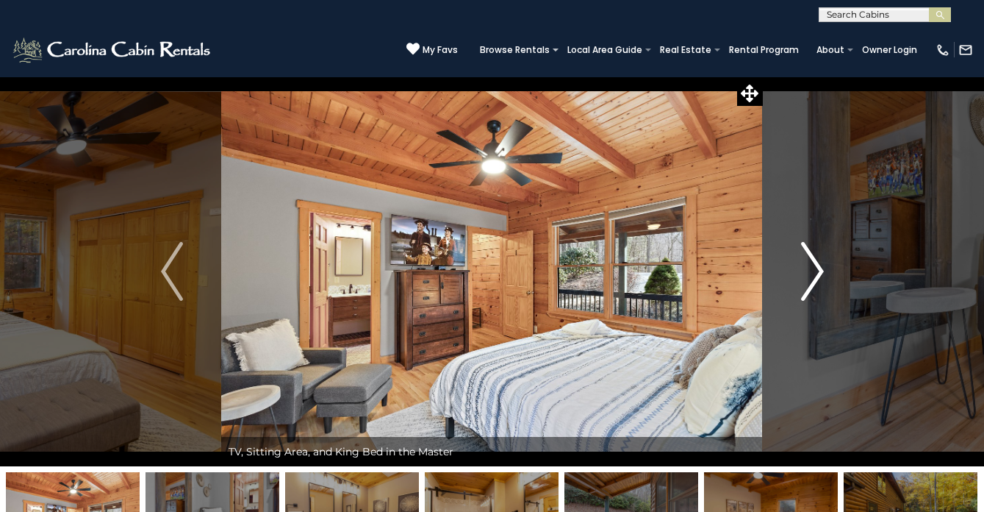
click at [813, 273] on img "Next" at bounding box center [812, 271] width 22 height 59
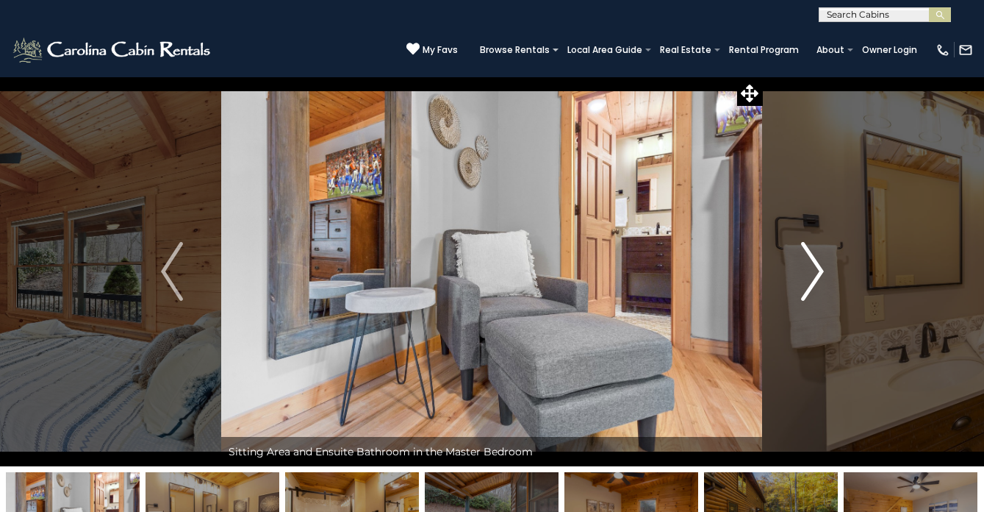
click at [813, 273] on img "Next" at bounding box center [812, 271] width 22 height 59
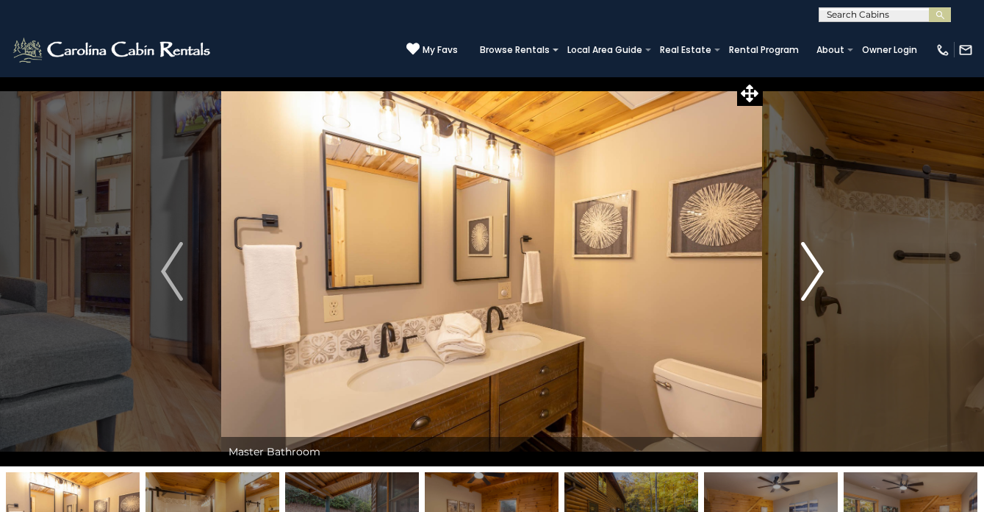
click at [813, 273] on img "Next" at bounding box center [812, 271] width 22 height 59
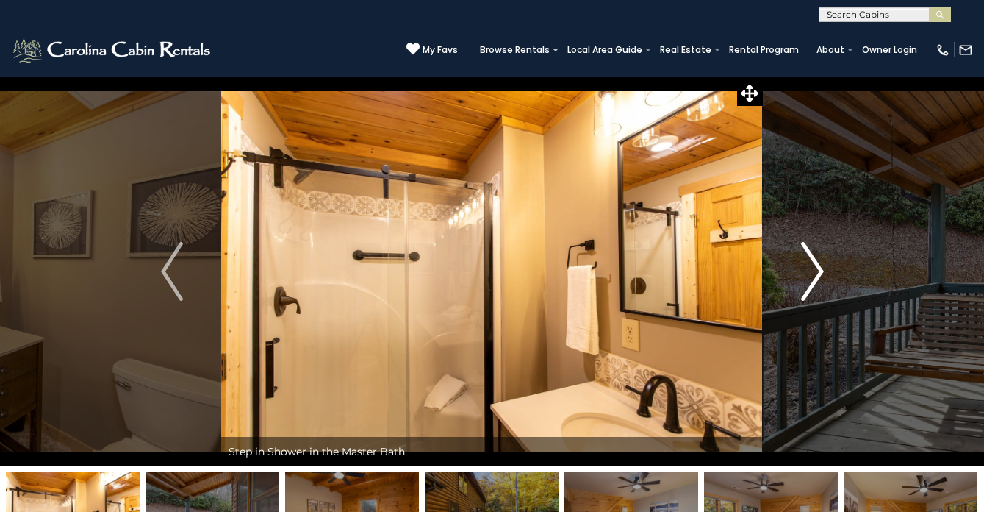
click at [813, 273] on img "Next" at bounding box center [812, 271] width 22 height 59
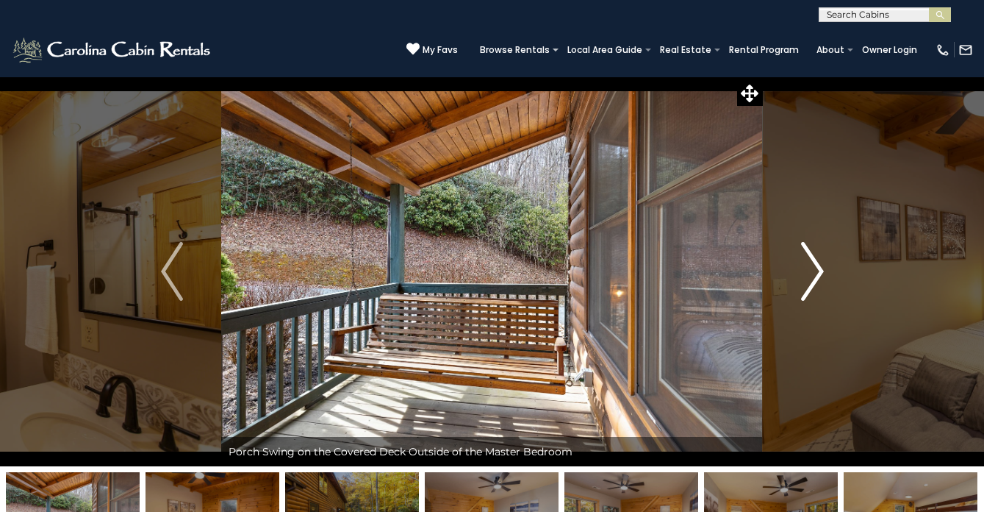
click at [813, 273] on img "Next" at bounding box center [812, 271] width 22 height 59
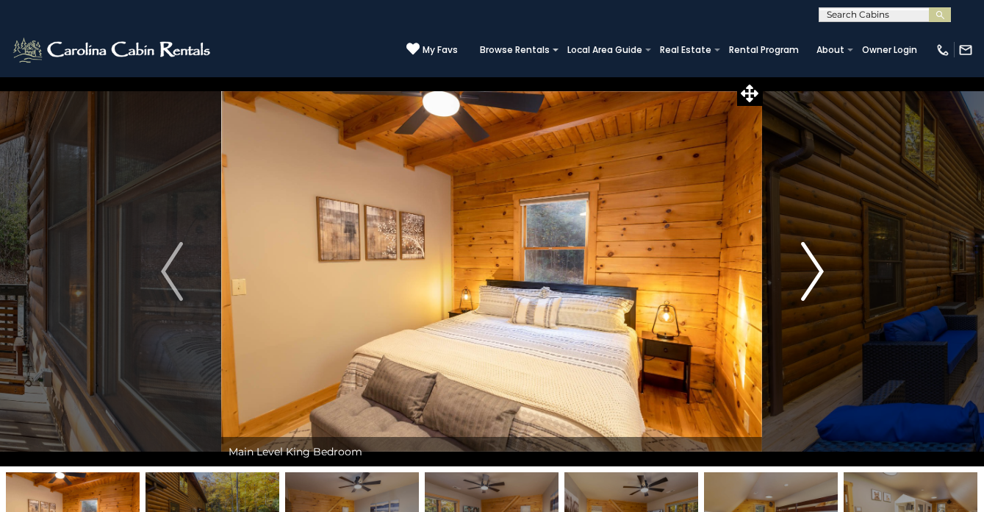
click at [813, 273] on img "Next" at bounding box center [812, 271] width 22 height 59
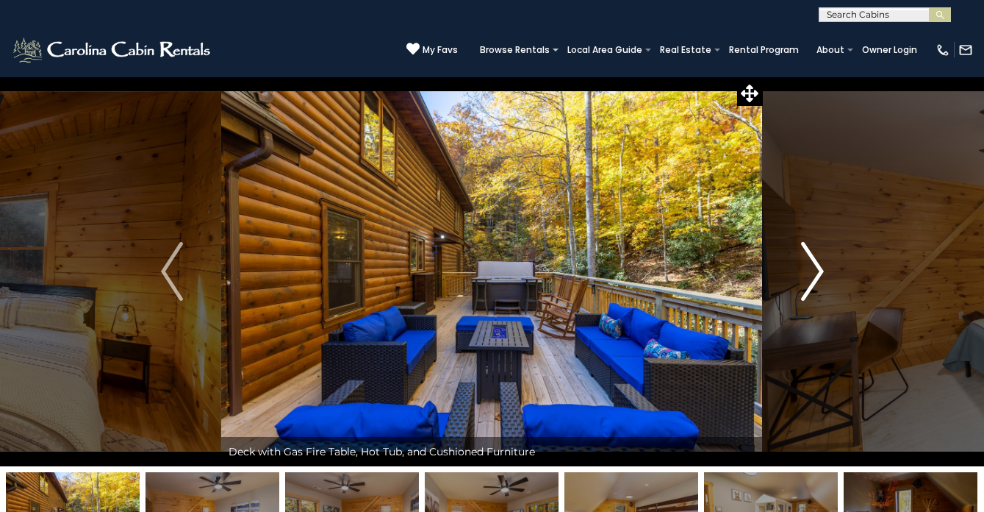
click at [813, 273] on img "Next" at bounding box center [812, 271] width 22 height 59
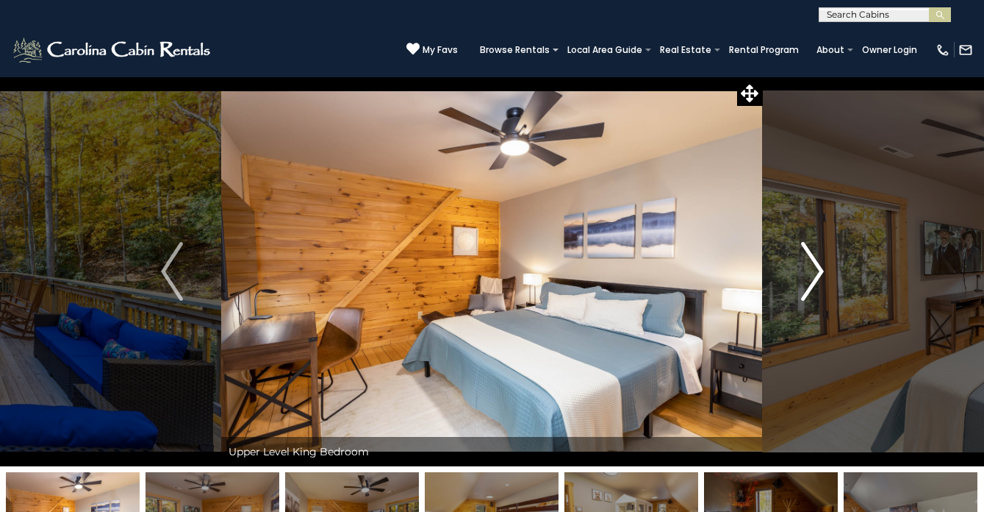
click at [813, 273] on img "Next" at bounding box center [812, 271] width 22 height 59
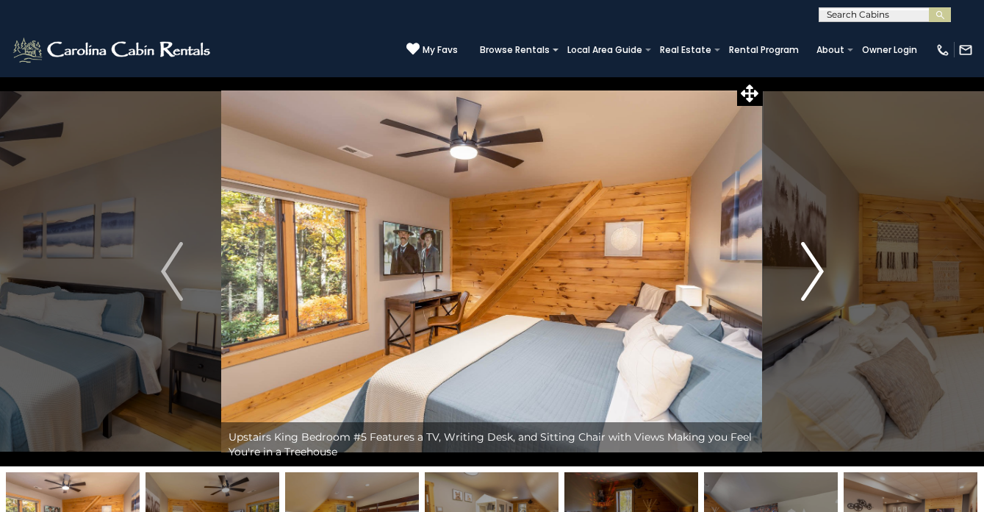
click at [813, 273] on img "Next" at bounding box center [812, 271] width 22 height 59
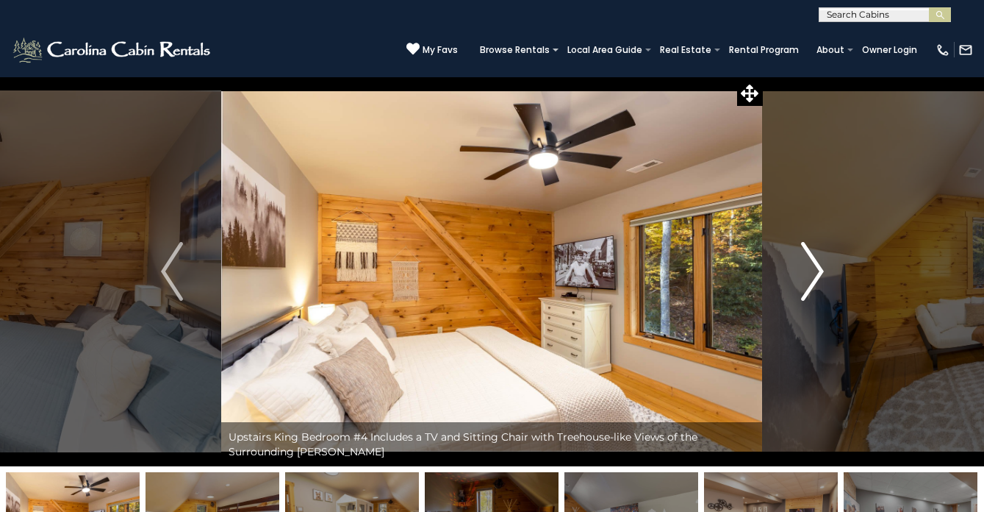
click at [813, 273] on img "Next" at bounding box center [812, 271] width 22 height 59
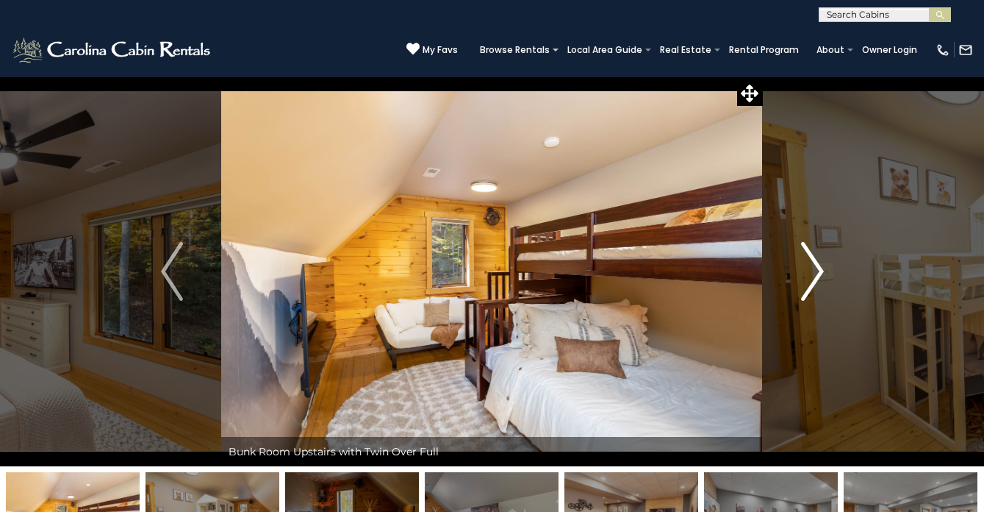
click at [813, 273] on img "Next" at bounding box center [812, 271] width 22 height 59
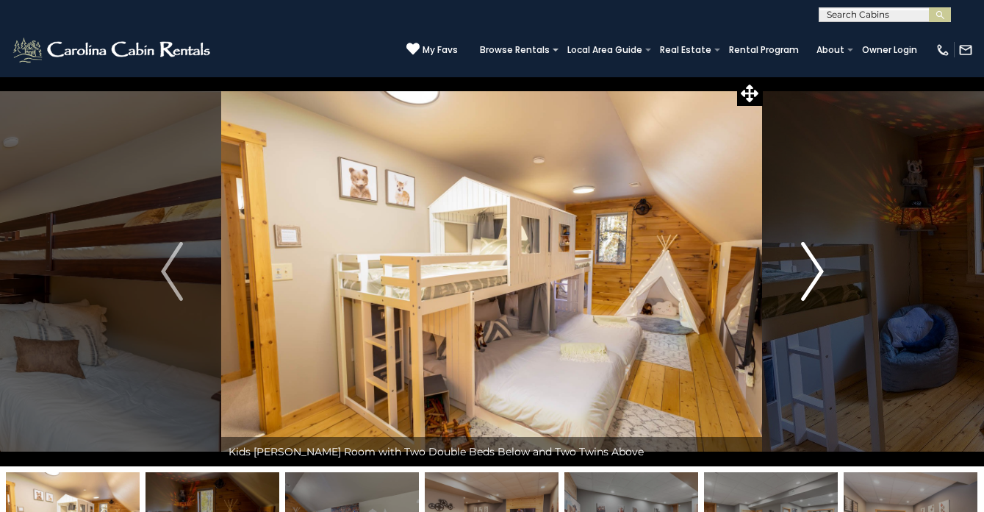
click at [813, 273] on img "Next" at bounding box center [812, 271] width 22 height 59
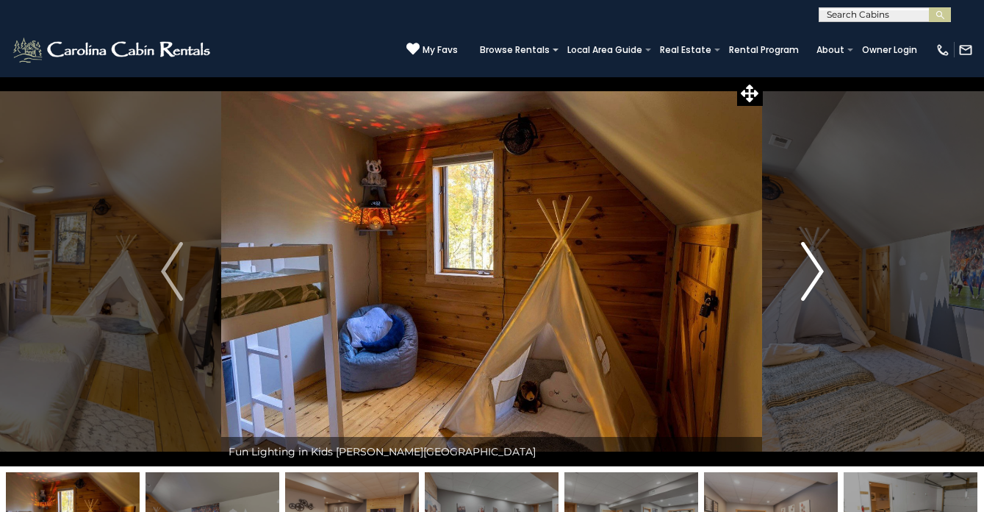
click at [813, 273] on img "Next" at bounding box center [812, 271] width 22 height 59
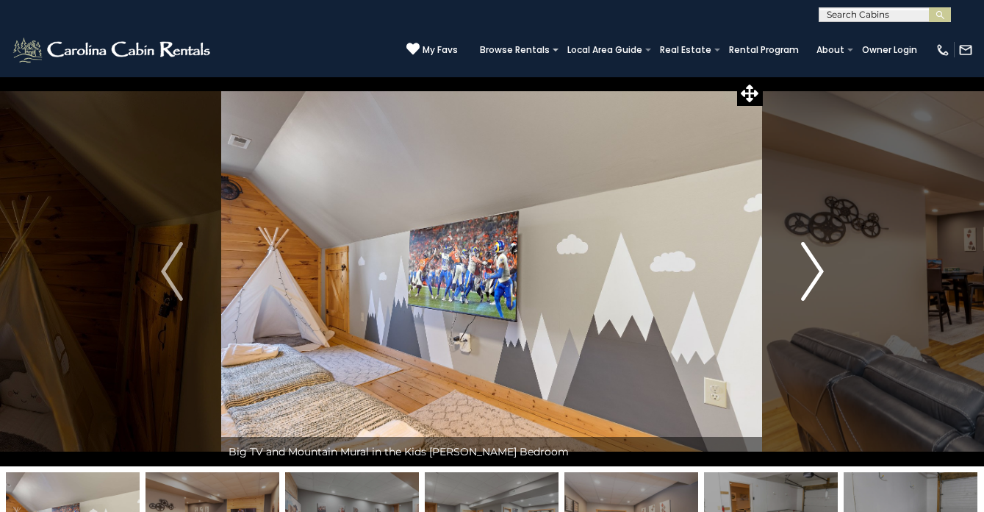
click at [813, 273] on img "Next" at bounding box center [812, 271] width 22 height 59
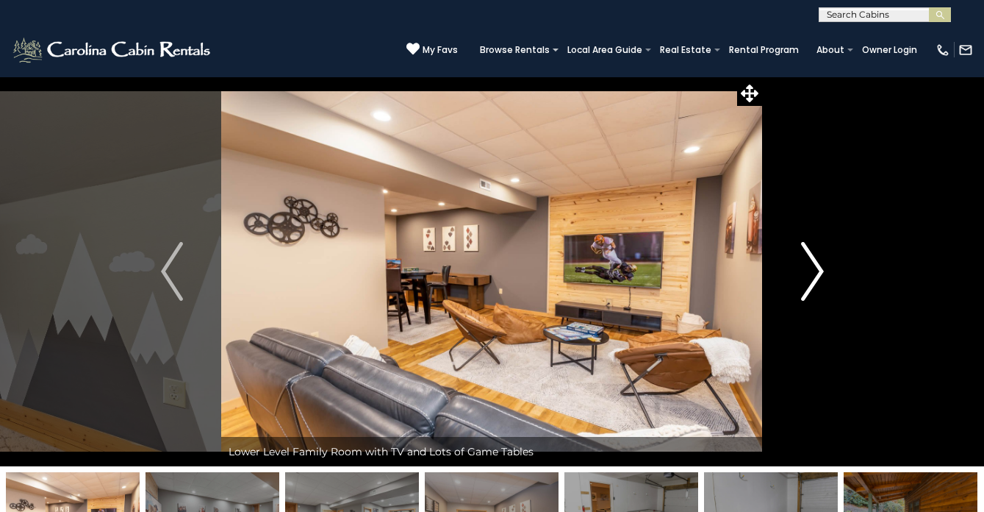
click at [813, 273] on img "Next" at bounding box center [812, 271] width 22 height 59
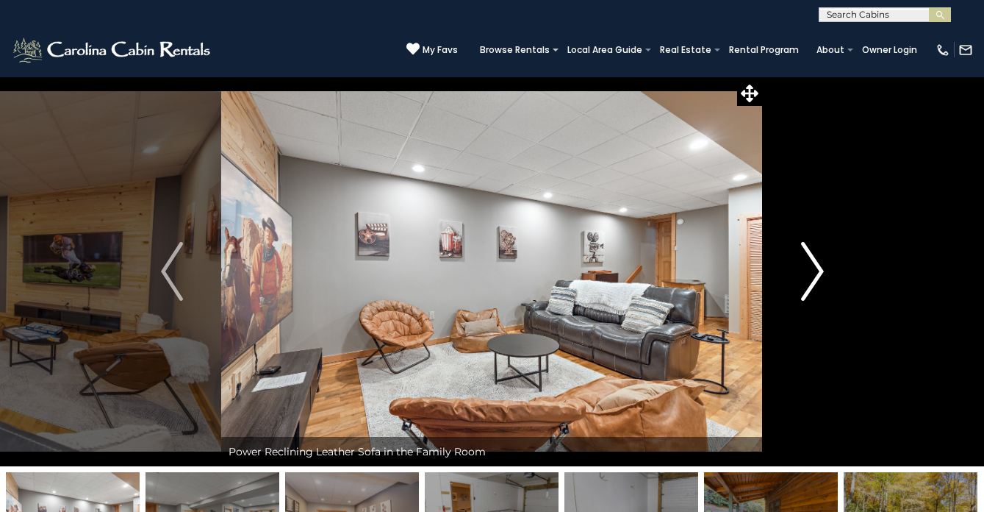
click at [813, 273] on img "Next" at bounding box center [812, 271] width 22 height 59
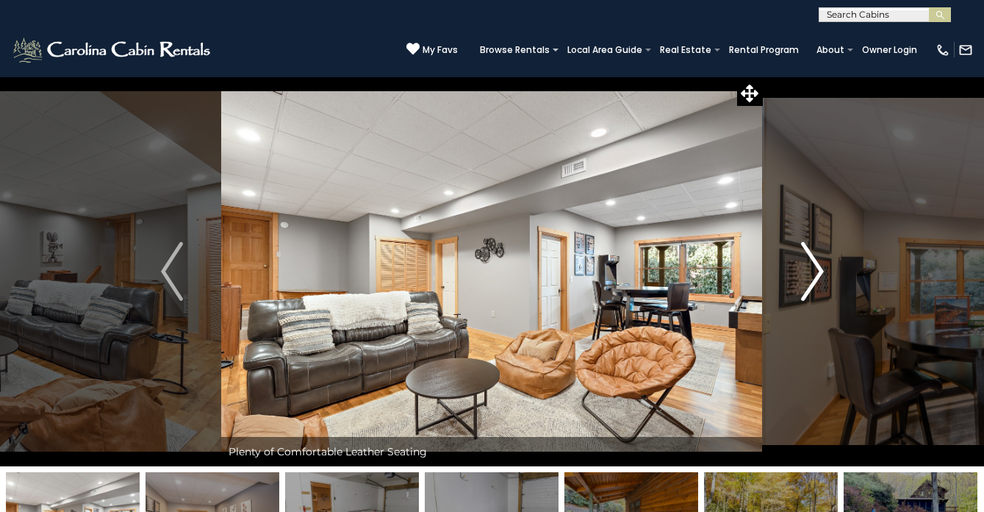
click at [813, 273] on img "Next" at bounding box center [812, 271] width 22 height 59
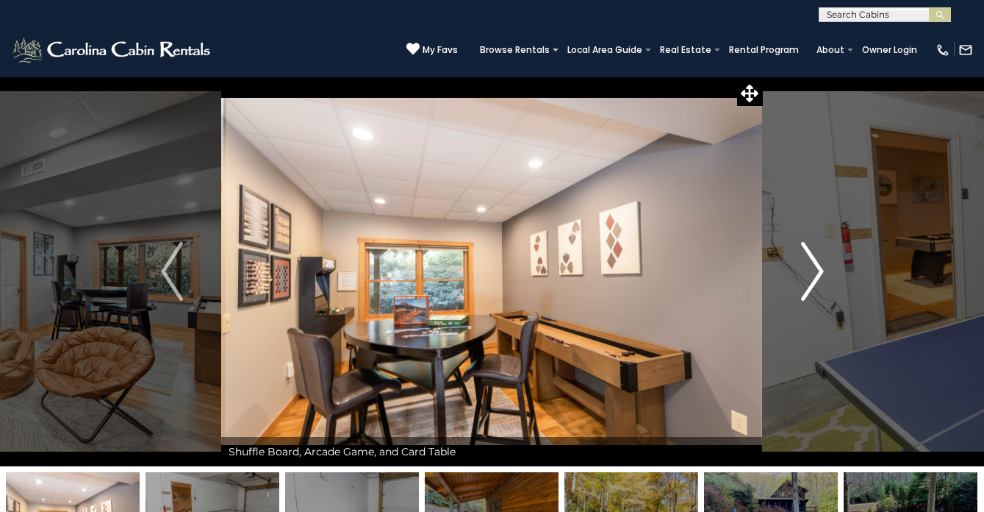
click at [813, 273] on img "Next" at bounding box center [812, 271] width 22 height 59
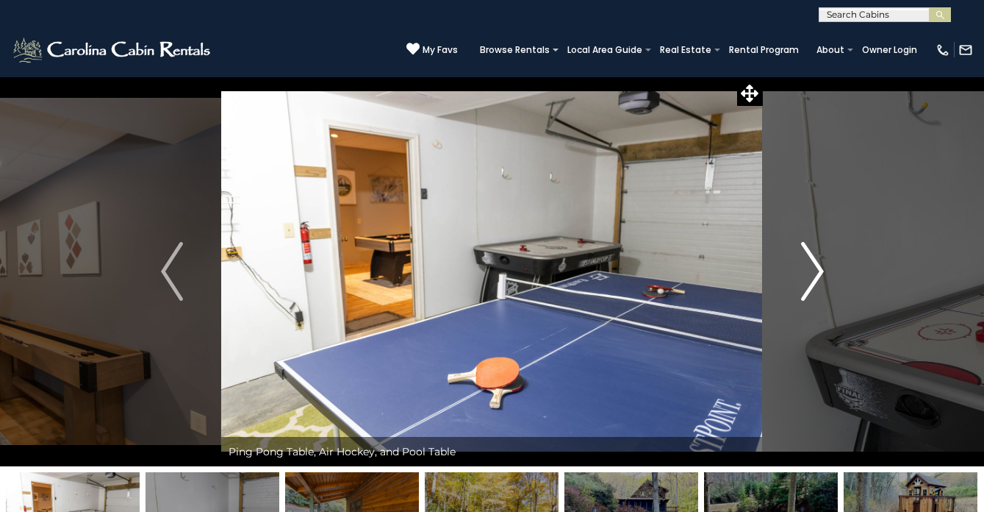
click at [813, 273] on img "Next" at bounding box center [812, 271] width 22 height 59
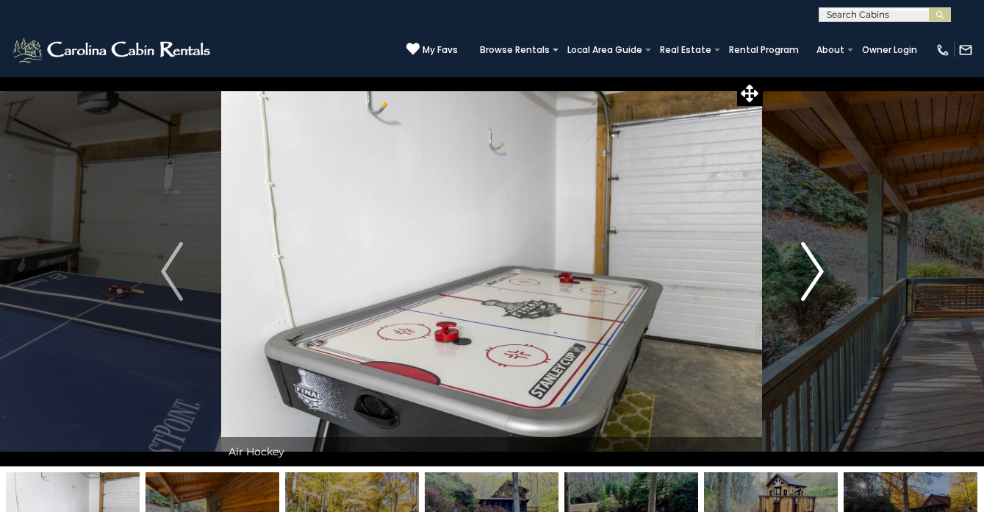
click at [813, 273] on img "Next" at bounding box center [812, 271] width 22 height 59
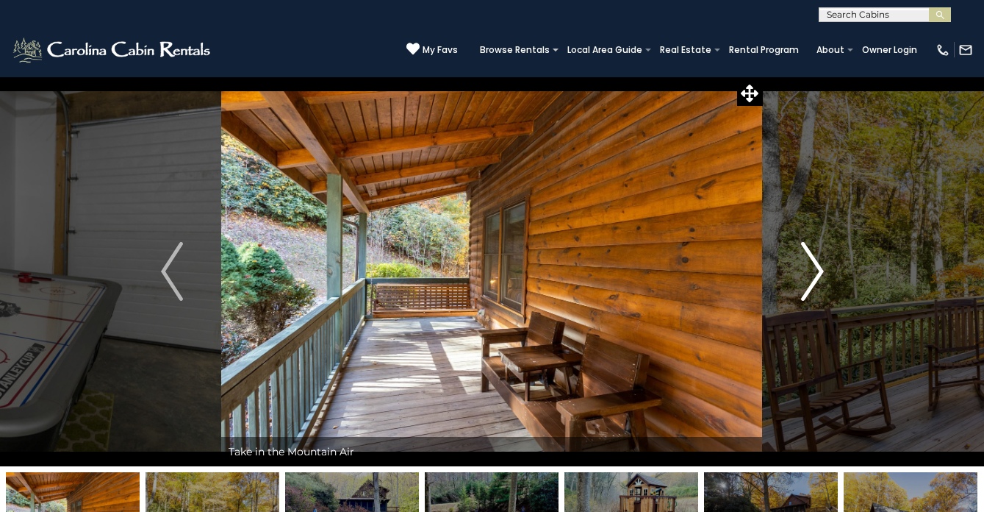
click at [813, 273] on img "Next" at bounding box center [812, 271] width 22 height 59
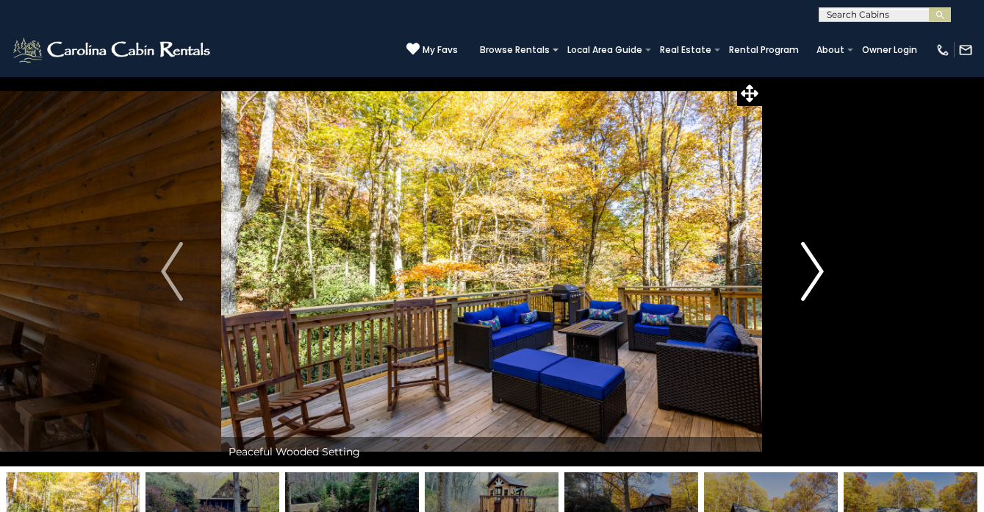
click at [813, 273] on img "Next" at bounding box center [812, 271] width 22 height 59
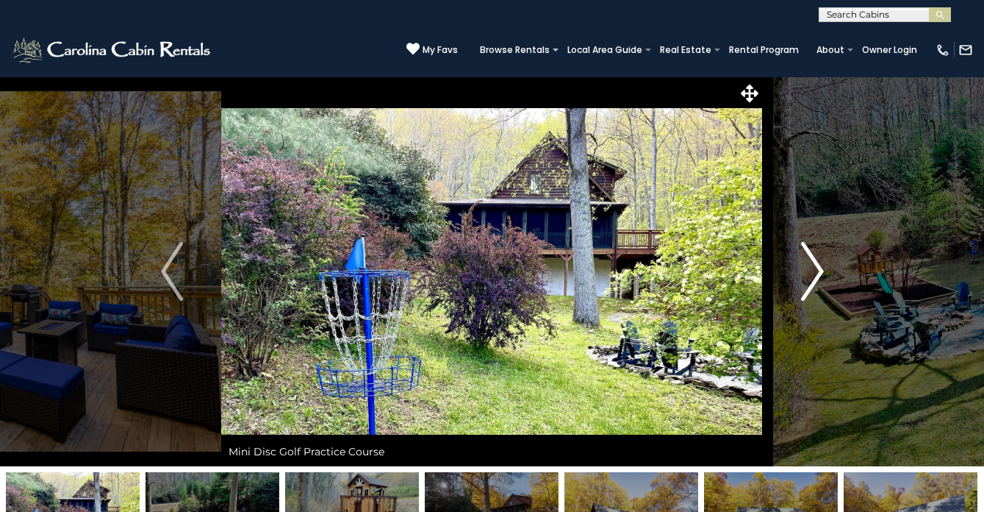
click at [813, 273] on img "Next" at bounding box center [812, 271] width 22 height 59
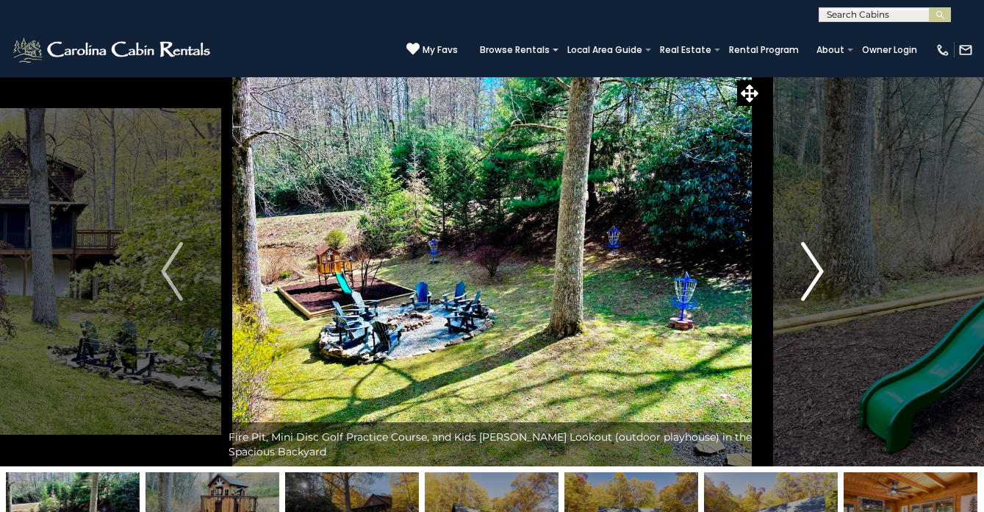
click at [813, 273] on img "Next" at bounding box center [812, 271] width 22 height 59
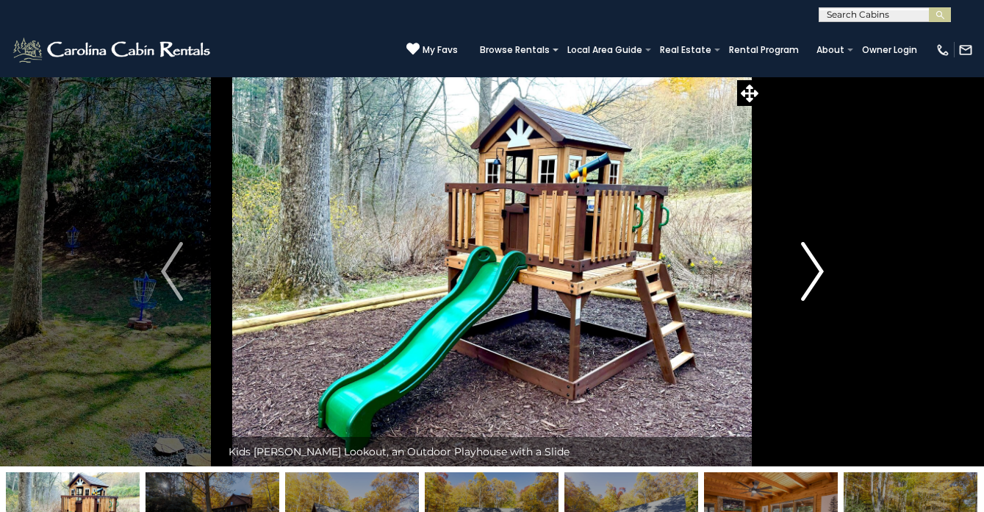
click at [813, 273] on img "Next" at bounding box center [812, 271] width 22 height 59
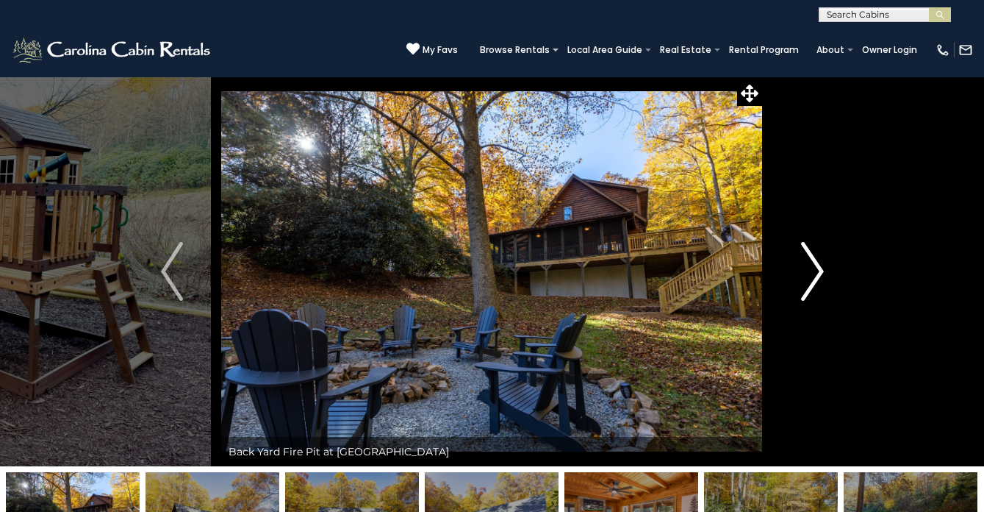
click at [813, 273] on img "Next" at bounding box center [812, 271] width 22 height 59
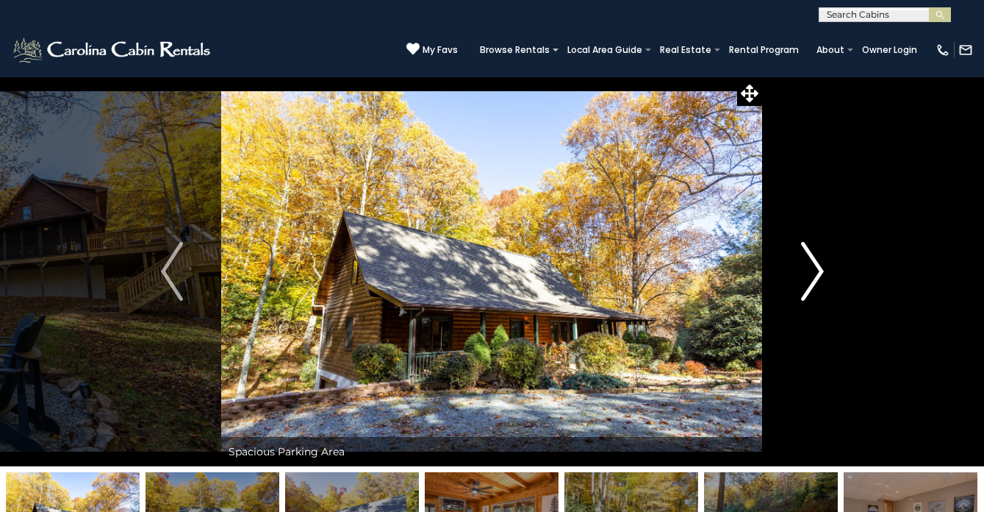
click at [813, 273] on img "Next" at bounding box center [812, 271] width 22 height 59
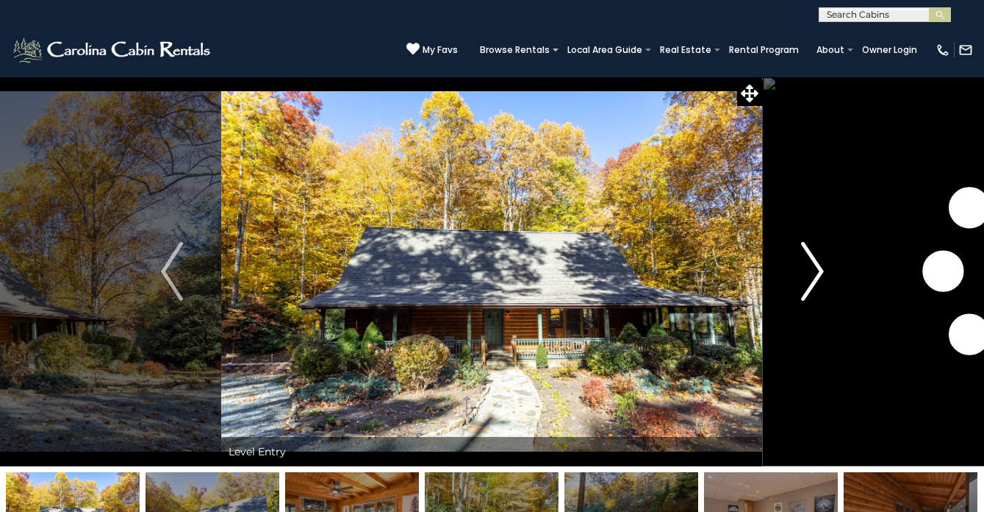
click at [813, 273] on img "Next" at bounding box center [812, 271] width 22 height 59
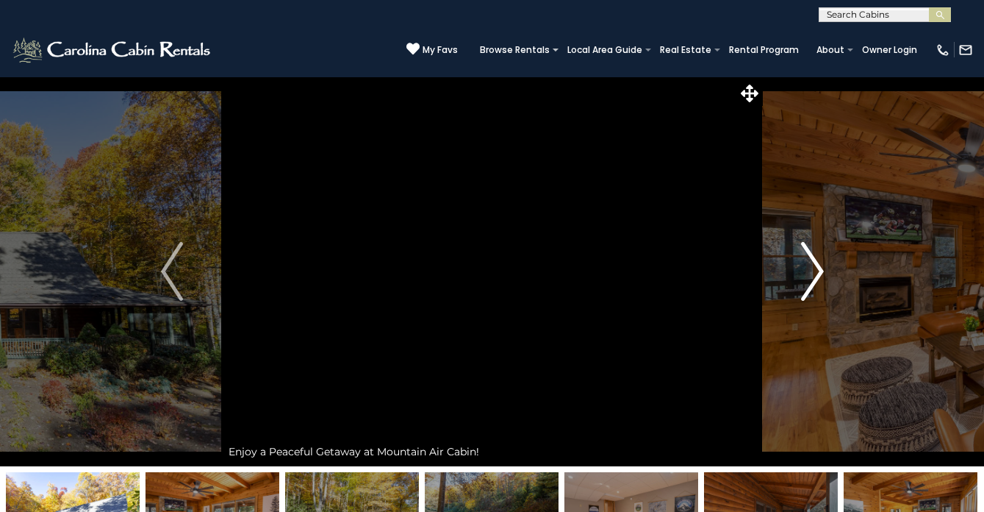
click at [813, 273] on img "Next" at bounding box center [812, 271] width 22 height 59
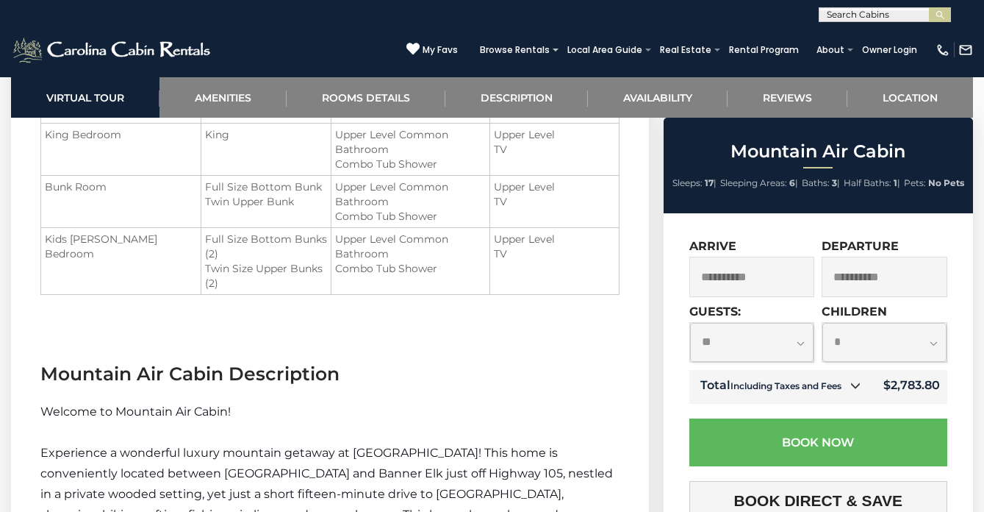
scroll to position [1878, 0]
click at [773, 273] on input "**********" at bounding box center [753, 277] width 126 height 40
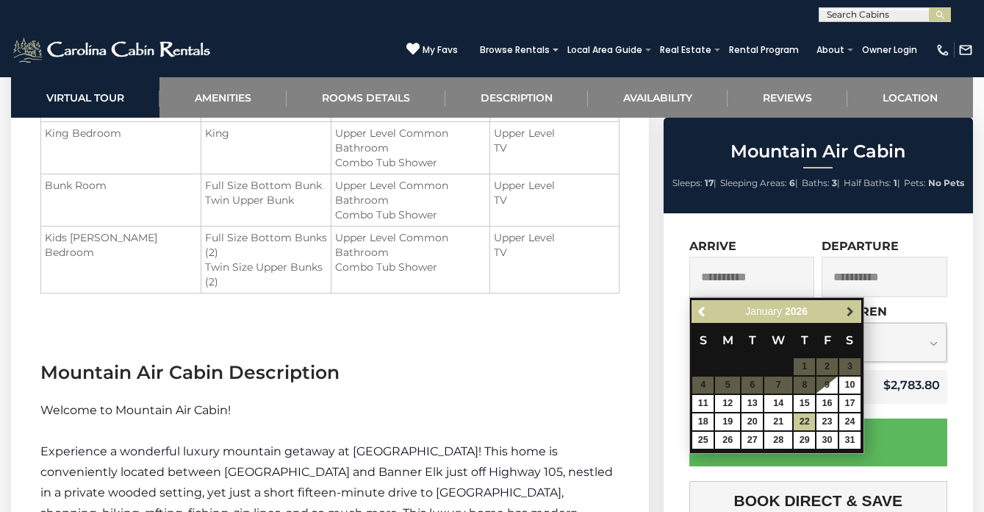
click at [851, 313] on span "Next" at bounding box center [851, 312] width 12 height 12
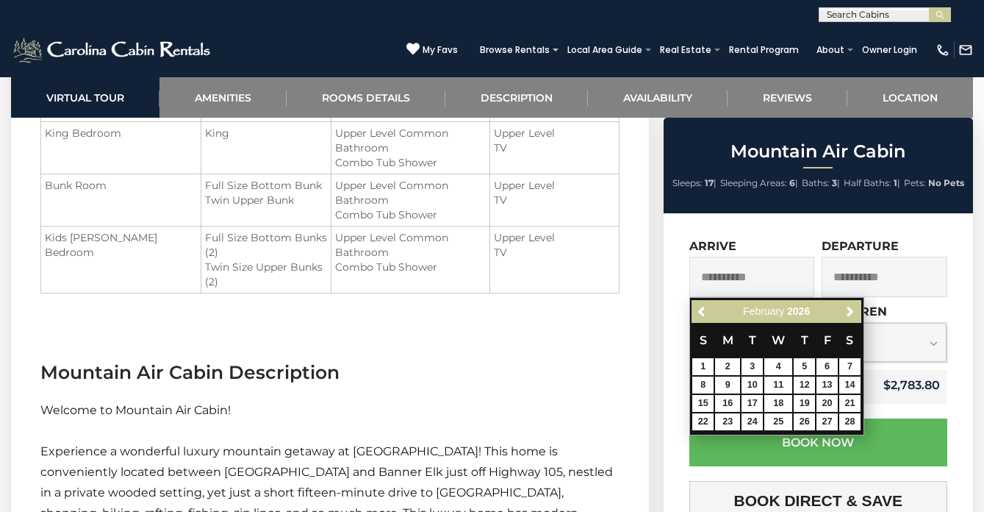
click at [561, 444] on span "Experience a wonderful luxury mountain getaway at Mountain Air Cabin! This home…" at bounding box center [326, 502] width 573 height 117
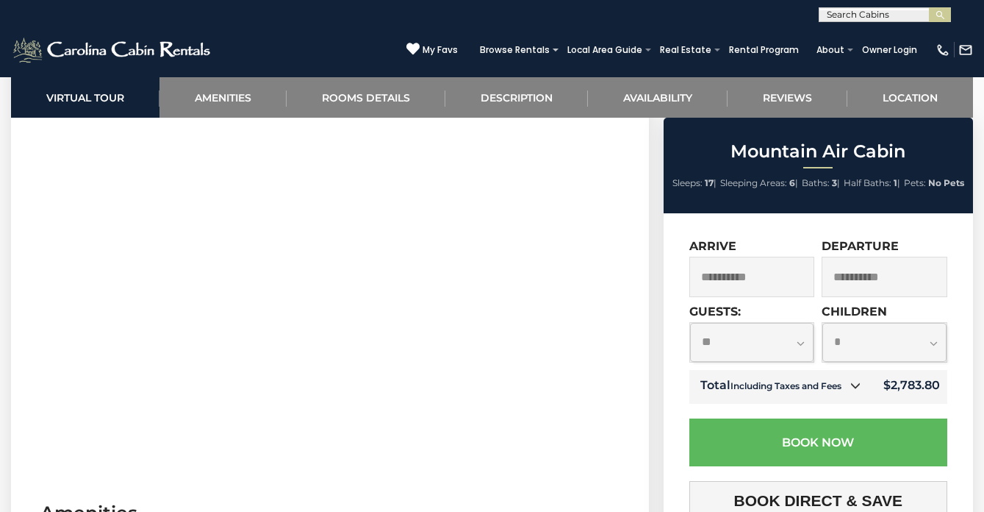
scroll to position [383, 0]
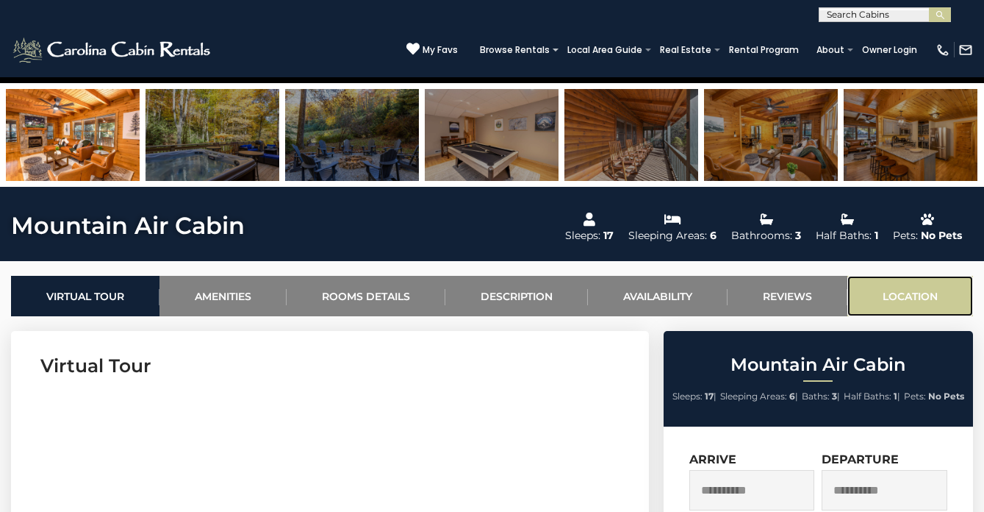
click at [935, 296] on link "Location" at bounding box center [911, 296] width 126 height 40
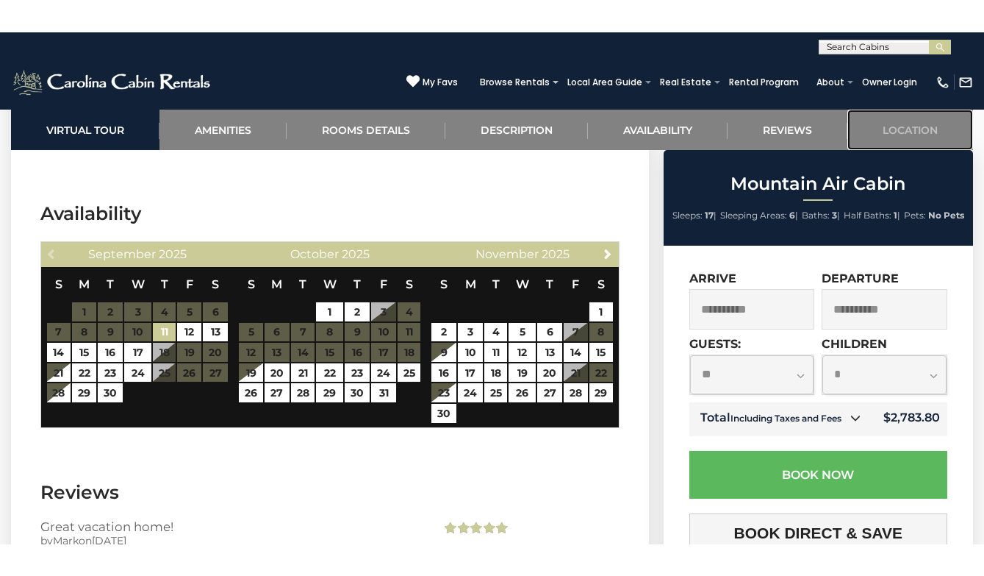
scroll to position [3848, 0]
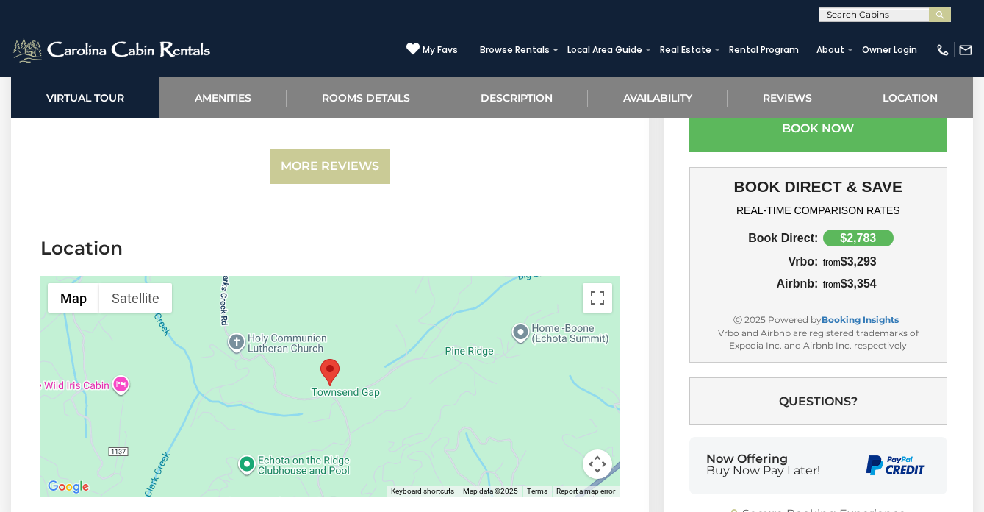
click at [283, 327] on div at bounding box center [329, 386] width 579 height 221
click at [596, 283] on button "Toggle fullscreen view" at bounding box center [597, 297] width 29 height 29
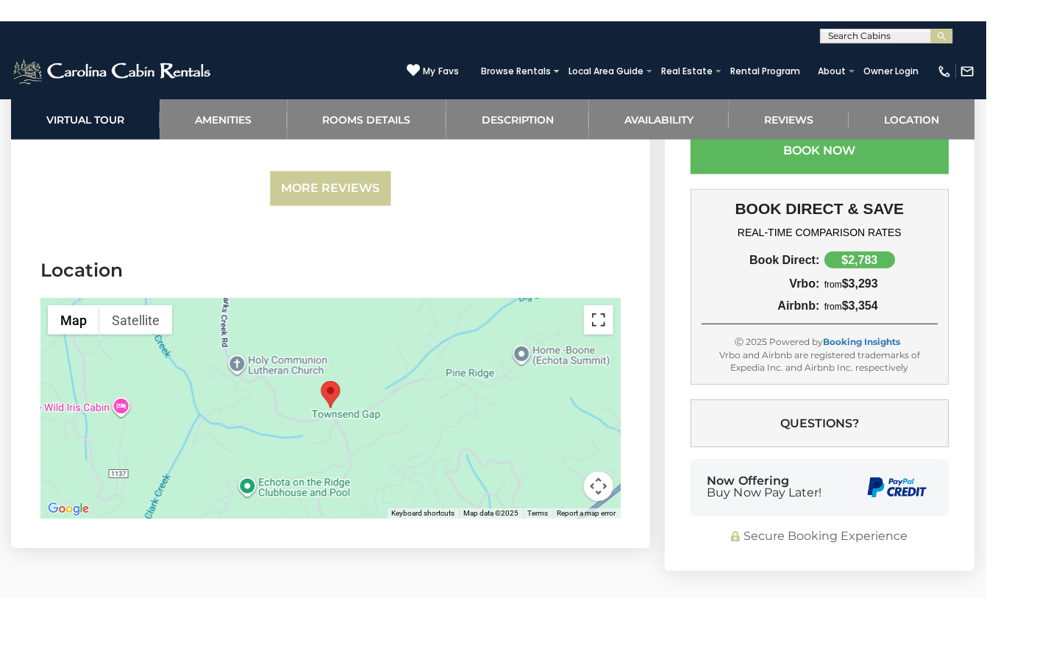
scroll to position [3766, 0]
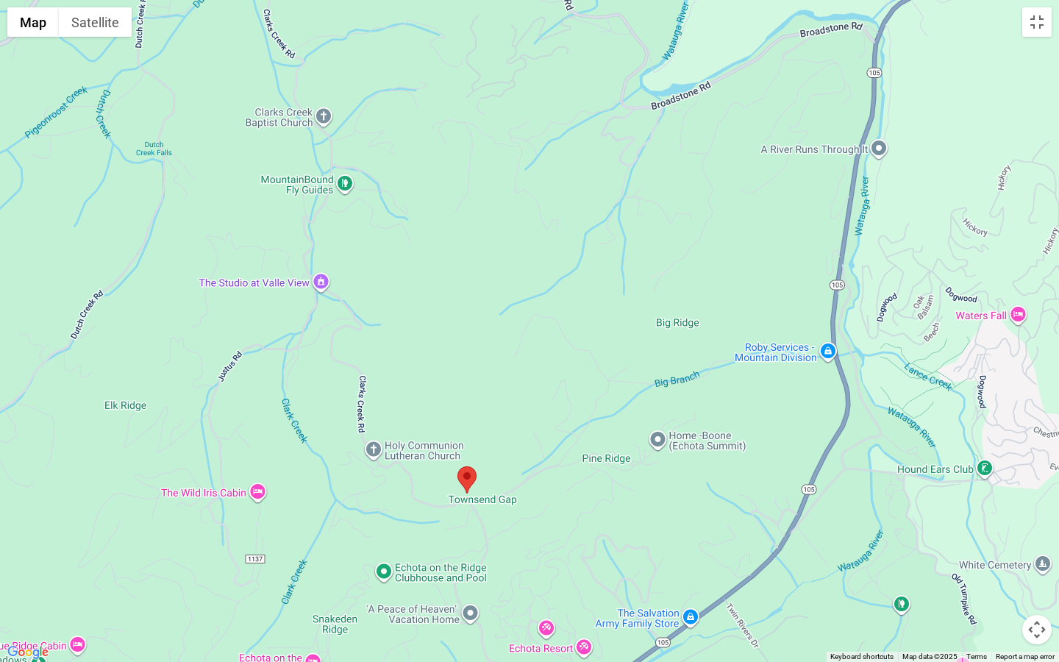
drag, startPoint x: 487, startPoint y: 368, endPoint x: 423, endPoint y: 526, distance: 170.5
click at [423, 511] on div at bounding box center [529, 331] width 1059 height 662
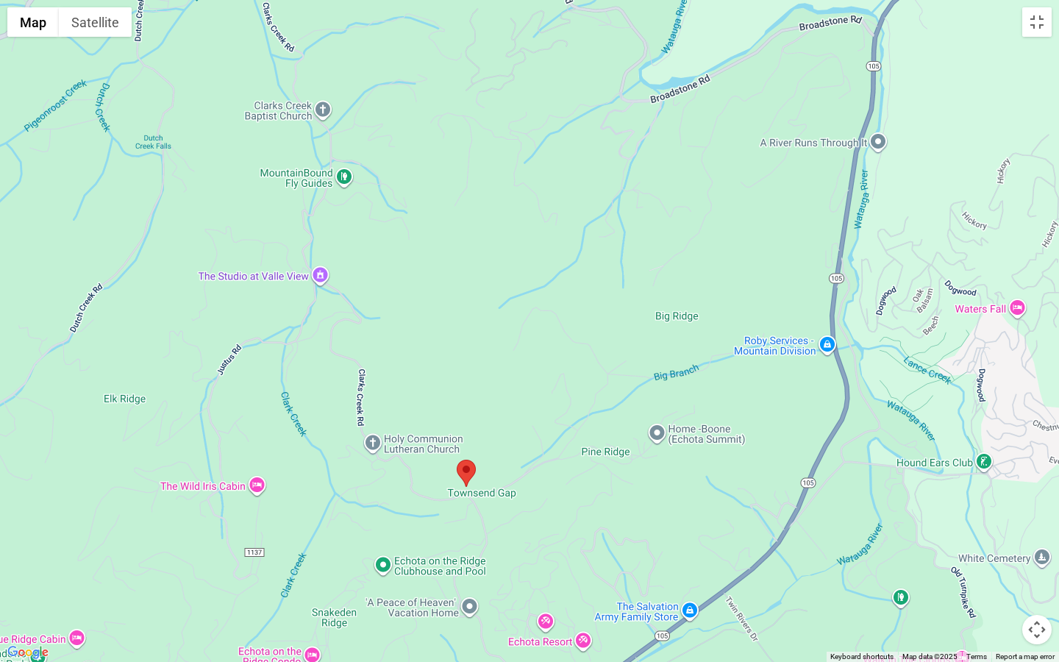
click at [406, 511] on div at bounding box center [529, 331] width 1059 height 662
drag, startPoint x: 406, startPoint y: 558, endPoint x: 387, endPoint y: 600, distance: 46.1
click at [387, 511] on div at bounding box center [529, 331] width 1059 height 662
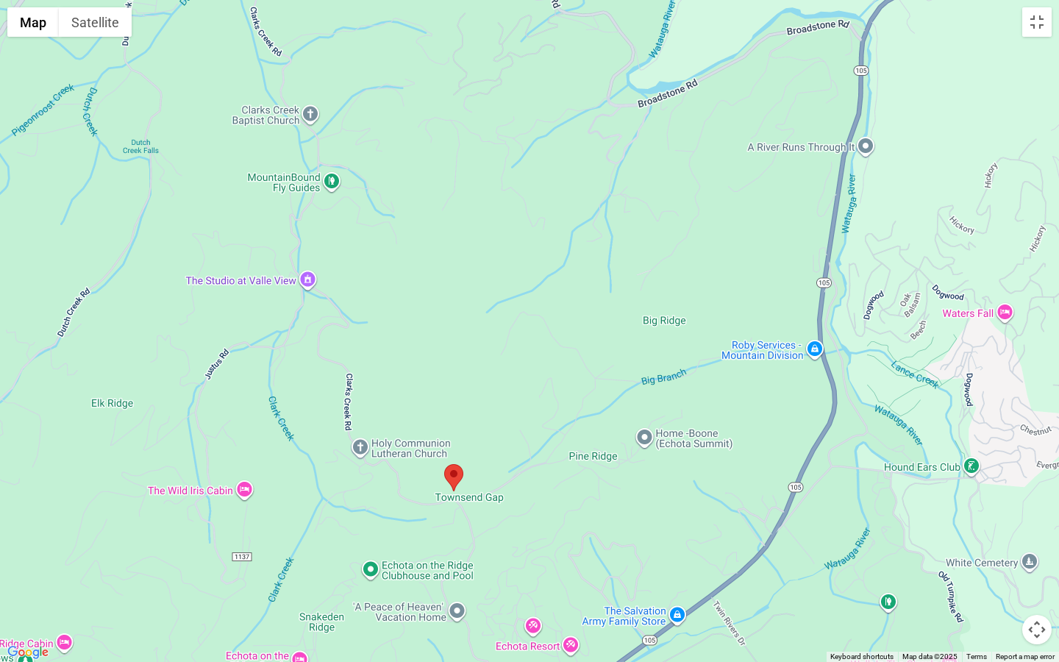
drag, startPoint x: 572, startPoint y: 397, endPoint x: 482, endPoint y: 480, distance: 122.2
click at [482, 480] on div at bounding box center [529, 331] width 1059 height 662
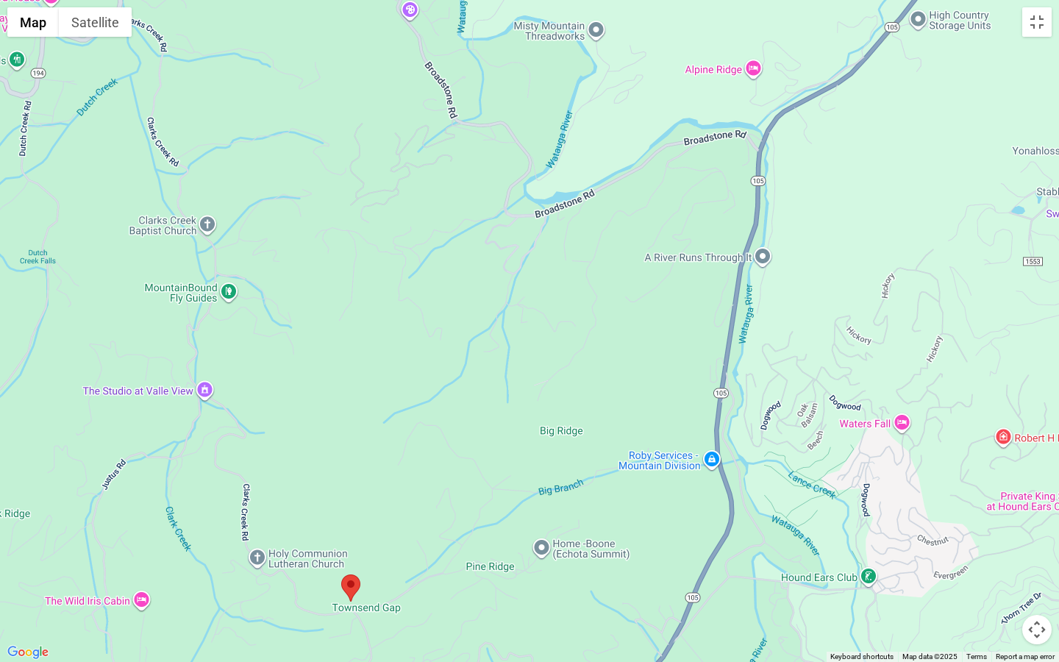
click at [623, 298] on div at bounding box center [529, 331] width 1059 height 662
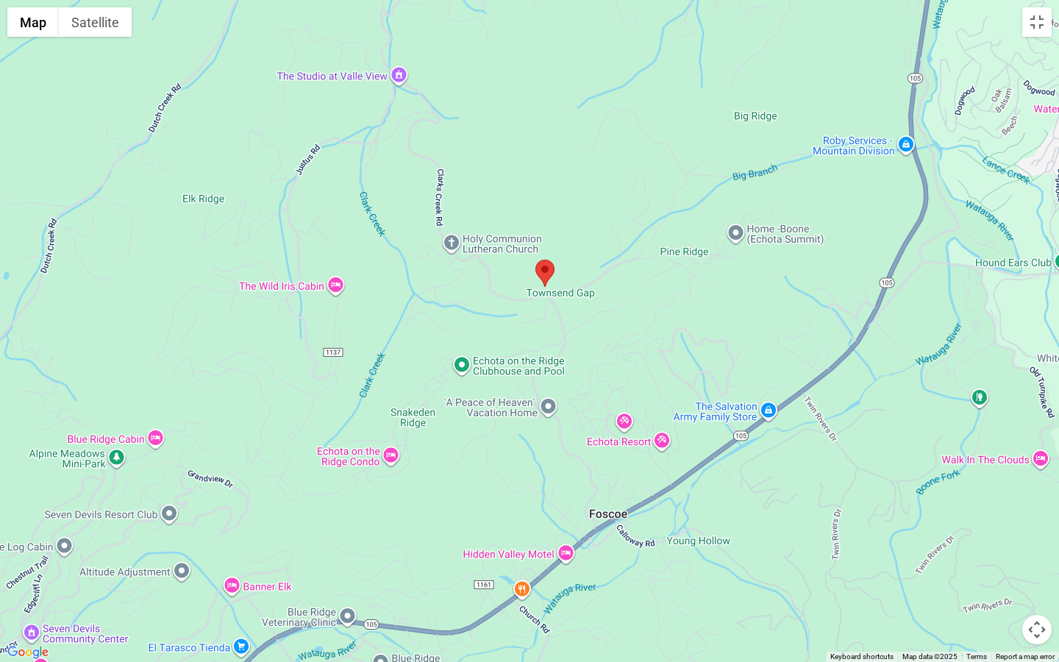
drag, startPoint x: 499, startPoint y: 470, endPoint x: 690, endPoint y: 154, distance: 368.4
click at [690, 154] on div at bounding box center [529, 331] width 1059 height 662
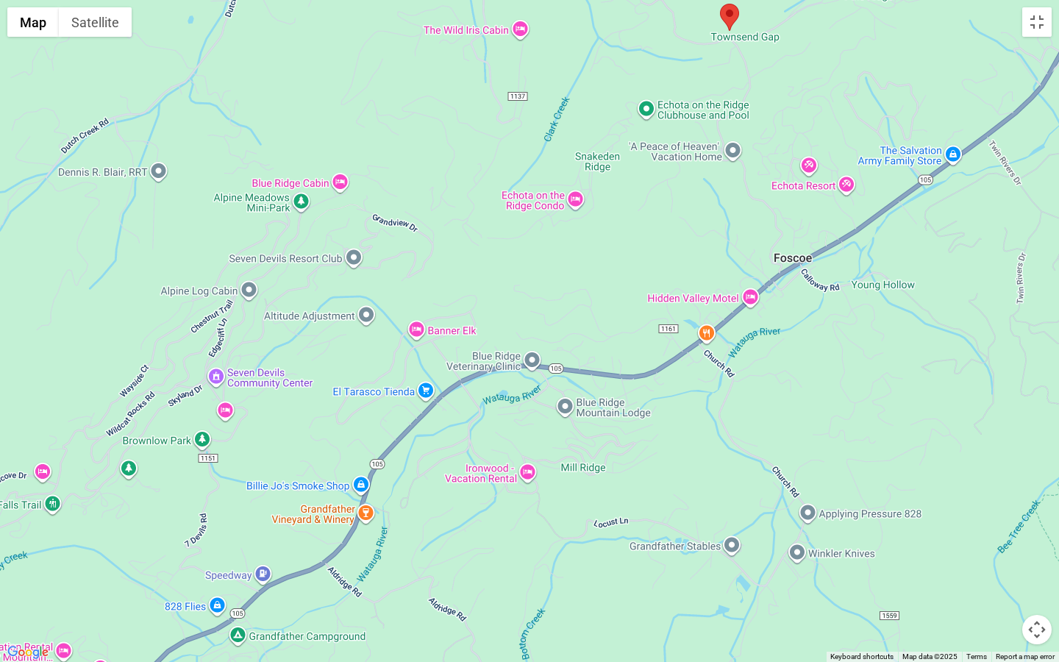
drag, startPoint x: 516, startPoint y: 386, endPoint x: 705, endPoint y: 124, distance: 322.8
click at [705, 124] on div at bounding box center [529, 331] width 1059 height 662
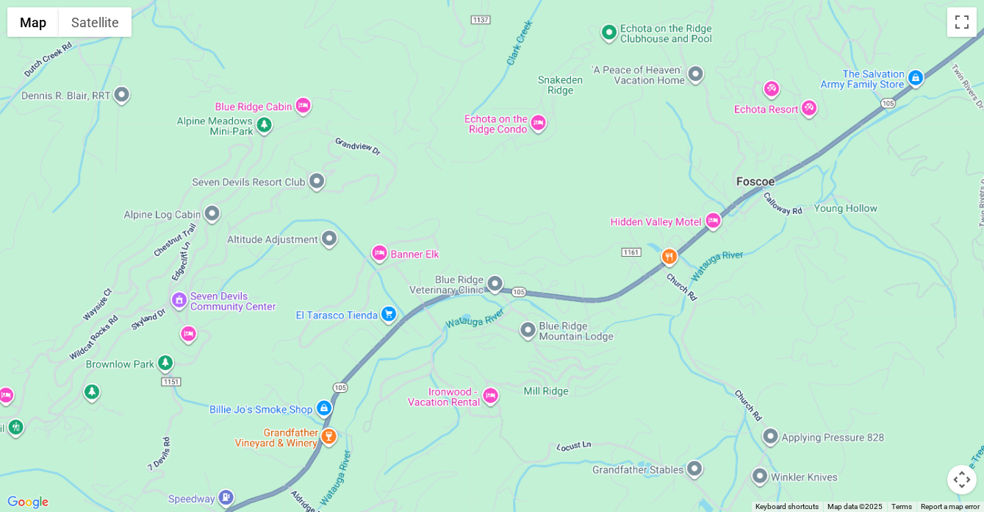
scroll to position [0, 0]
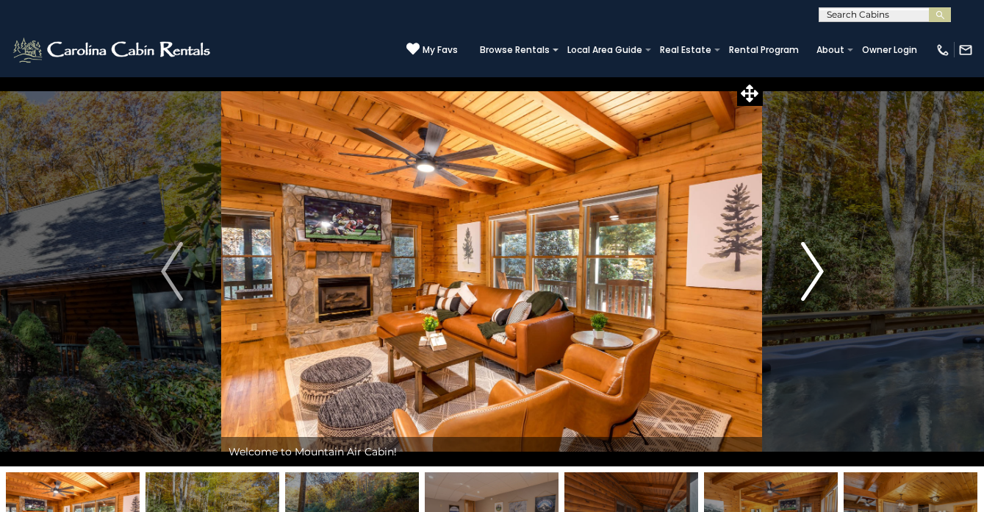
click at [819, 257] on img "Next" at bounding box center [812, 271] width 22 height 59
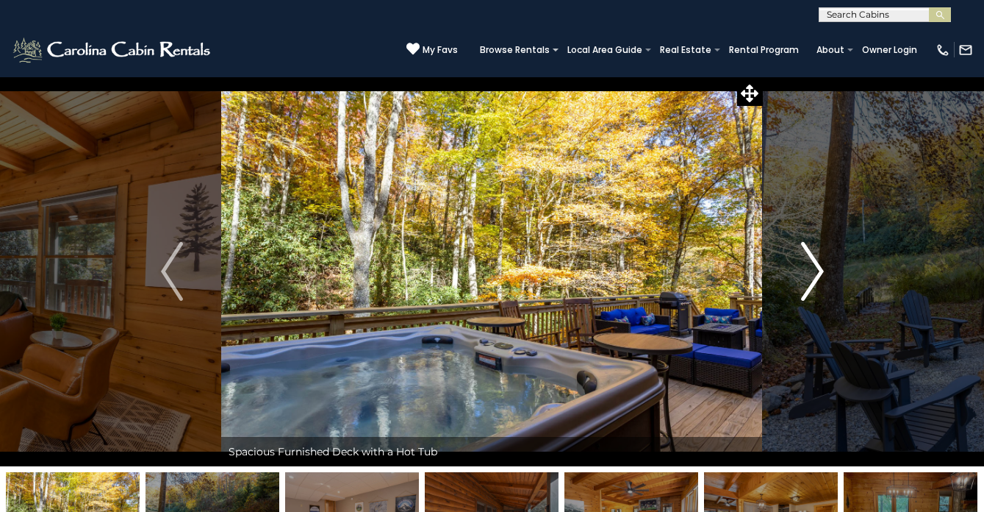
click at [819, 257] on img "Next" at bounding box center [812, 271] width 22 height 59
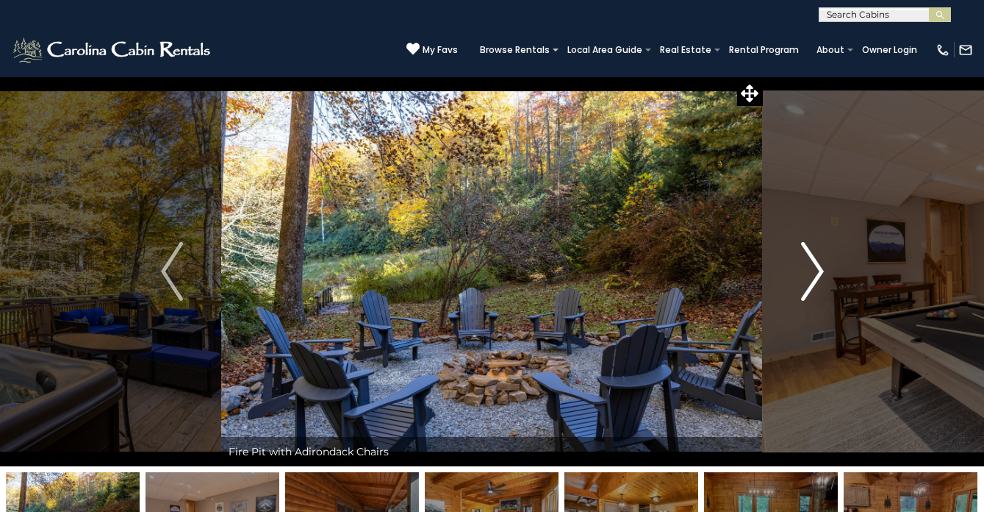
click at [819, 257] on img "Next" at bounding box center [812, 271] width 22 height 59
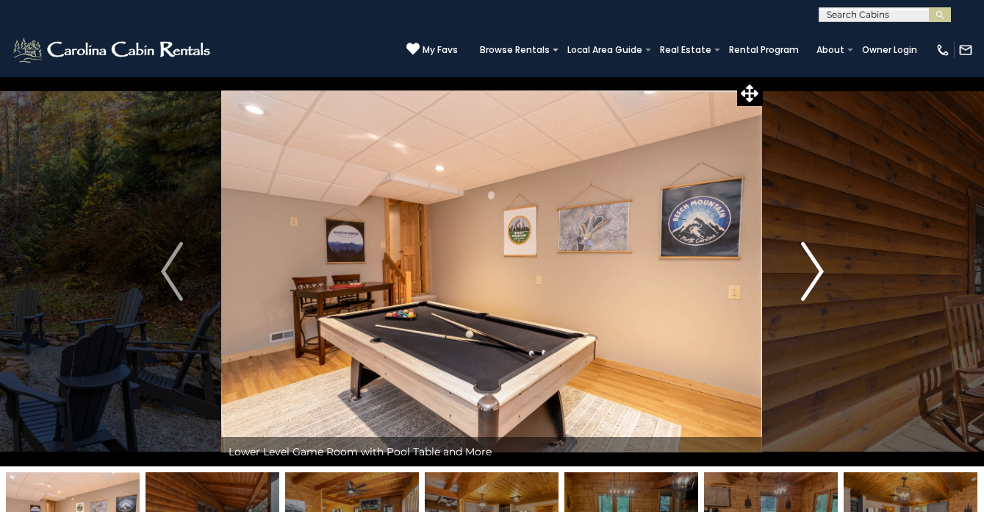
click at [819, 257] on img "Next" at bounding box center [812, 271] width 22 height 59
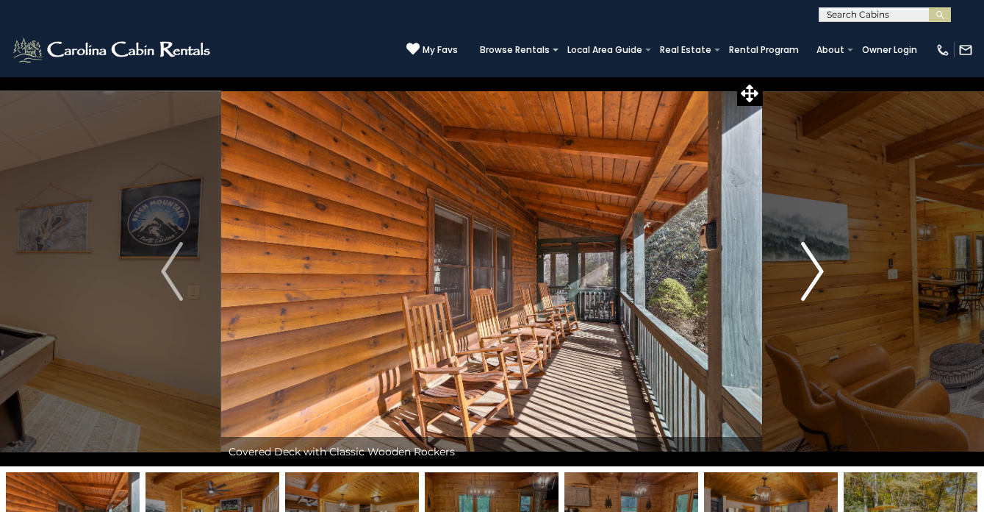
click at [819, 257] on img "Next" at bounding box center [812, 271] width 22 height 59
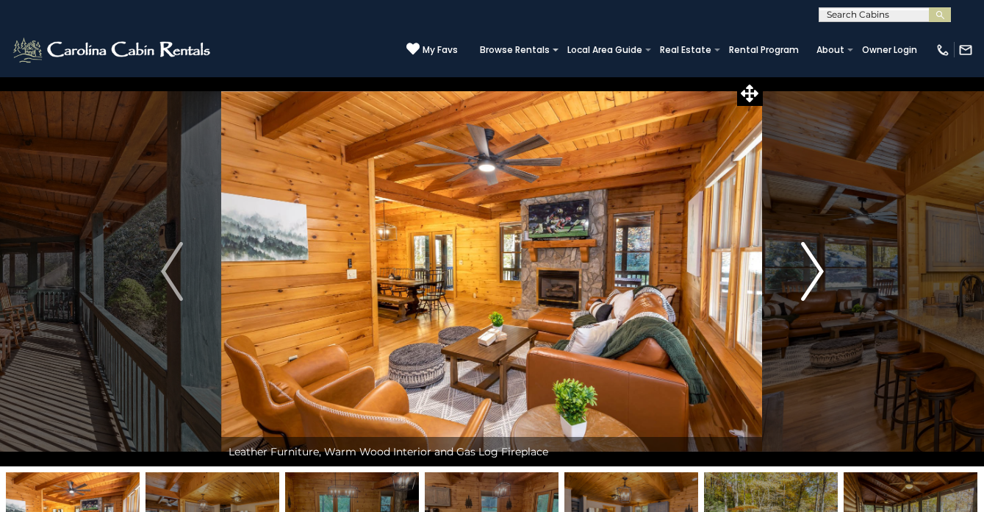
click at [819, 257] on img "Next" at bounding box center [812, 271] width 22 height 59
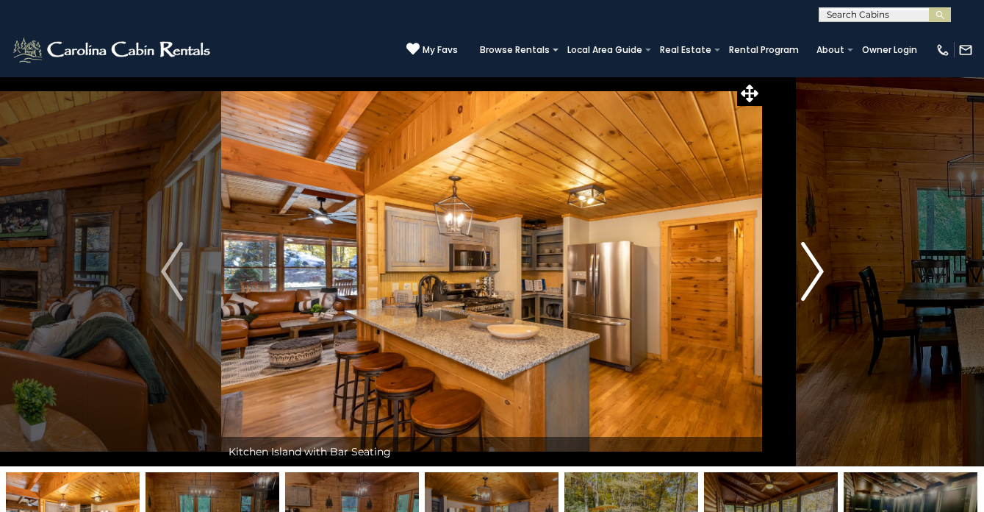
click at [819, 257] on img "Next" at bounding box center [812, 271] width 22 height 59
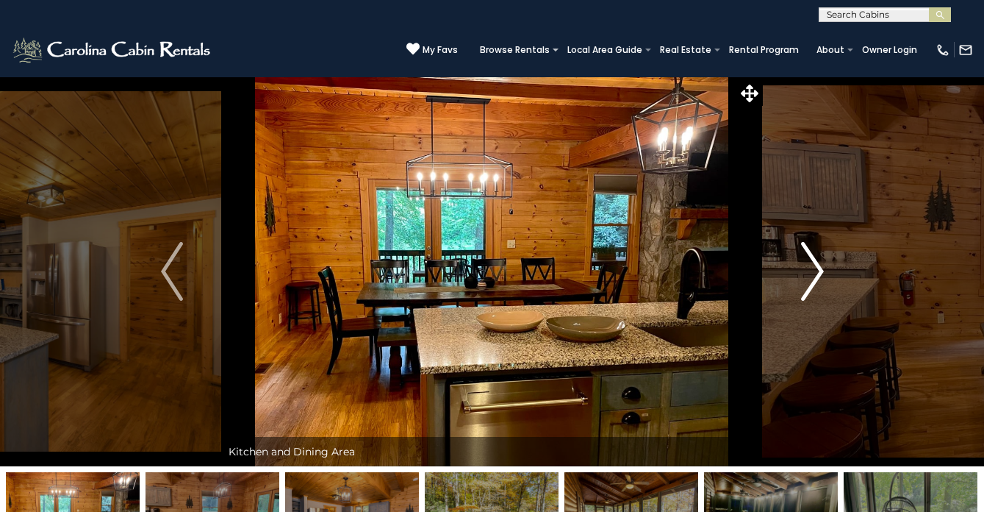
click at [819, 257] on img "Next" at bounding box center [812, 271] width 22 height 59
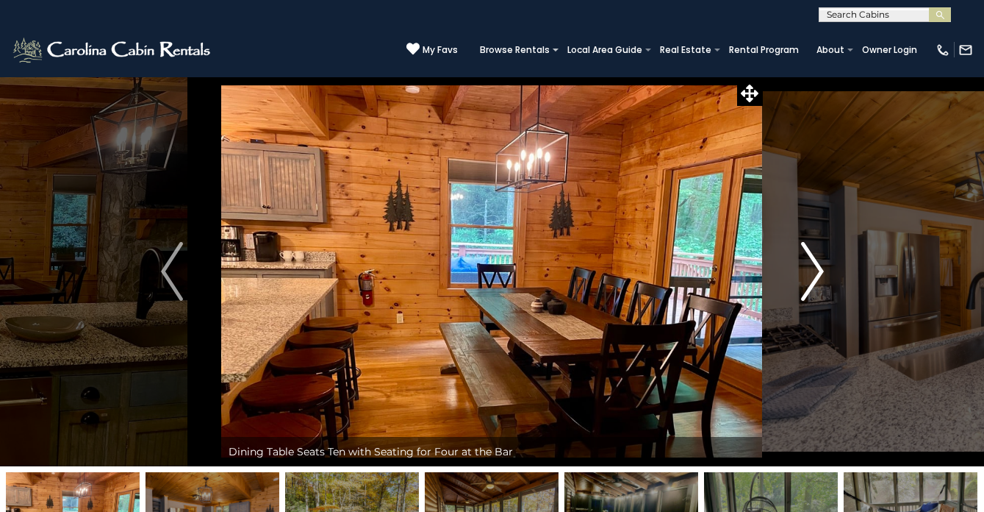
click at [819, 257] on img "Next" at bounding box center [812, 271] width 22 height 59
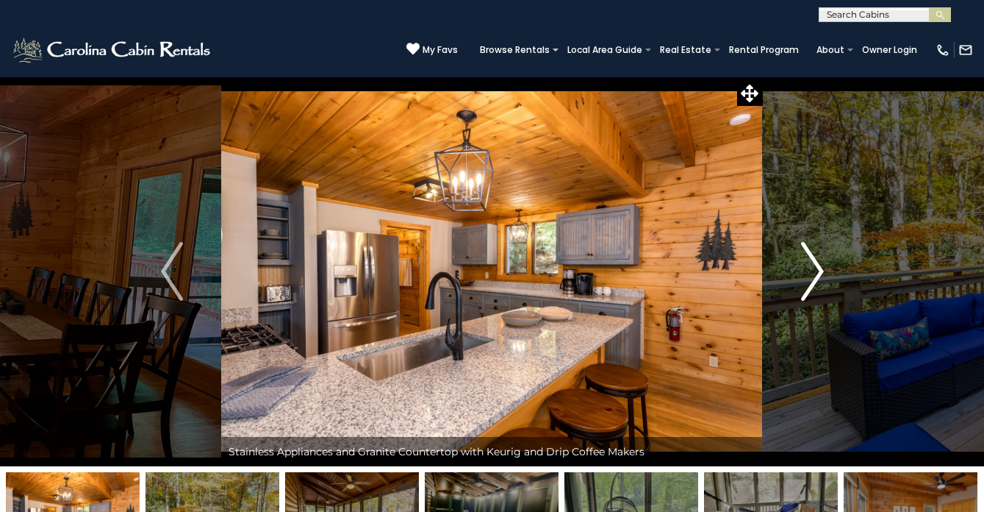
click at [819, 257] on img "Next" at bounding box center [812, 271] width 22 height 59
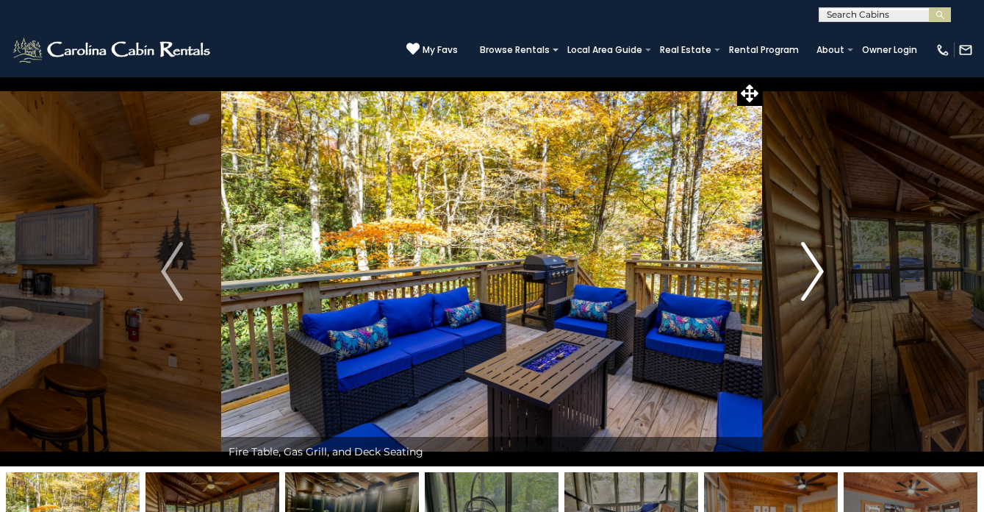
click at [819, 257] on img "Next" at bounding box center [812, 271] width 22 height 59
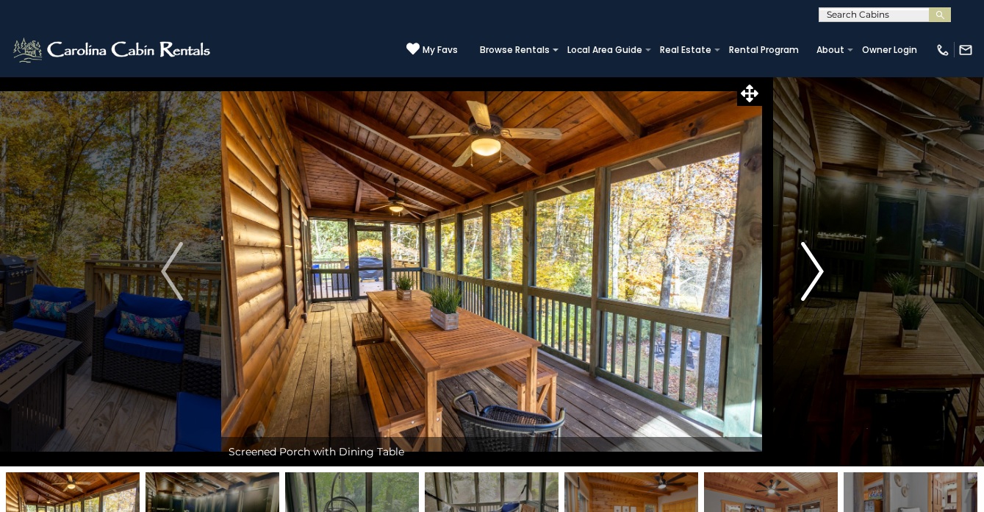
click at [819, 257] on img "Next" at bounding box center [812, 271] width 22 height 59
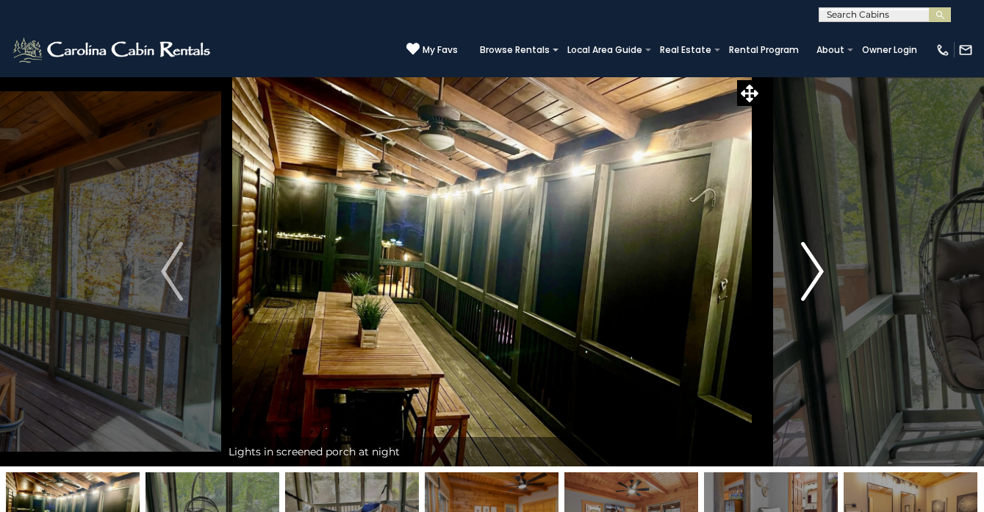
click at [819, 257] on img "Next" at bounding box center [812, 271] width 22 height 59
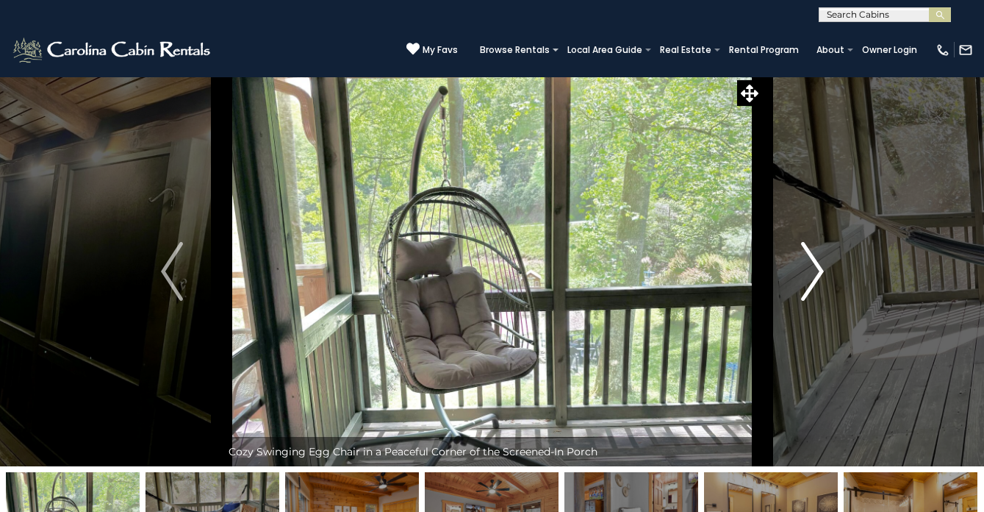
click at [819, 257] on img "Next" at bounding box center [812, 271] width 22 height 59
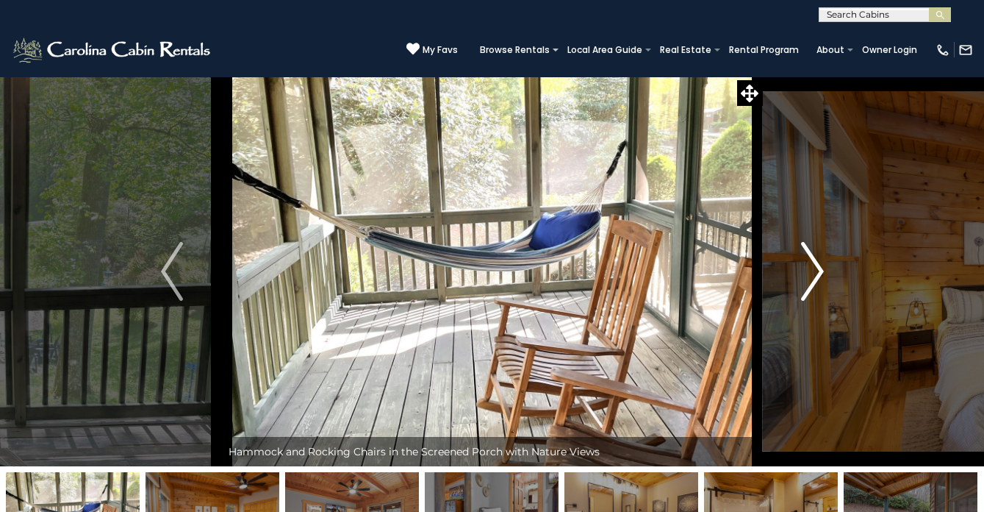
click at [819, 257] on img "Next" at bounding box center [812, 271] width 22 height 59
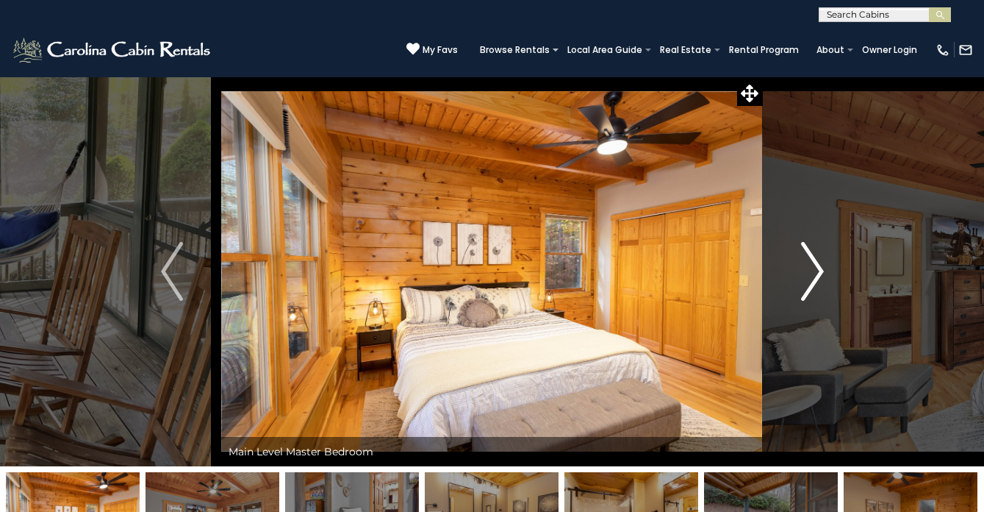
click at [819, 257] on img "Next" at bounding box center [812, 271] width 22 height 59
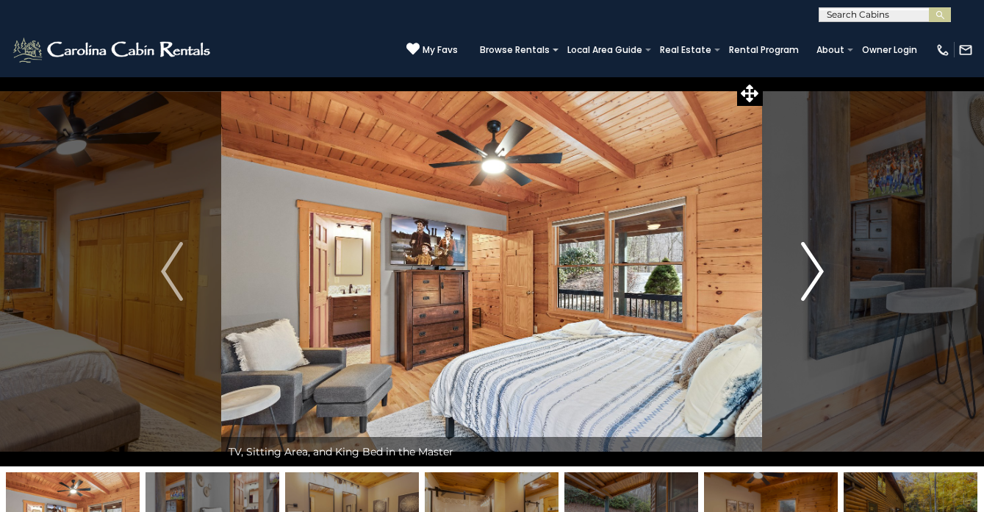
click at [819, 257] on img "Next" at bounding box center [812, 271] width 22 height 59
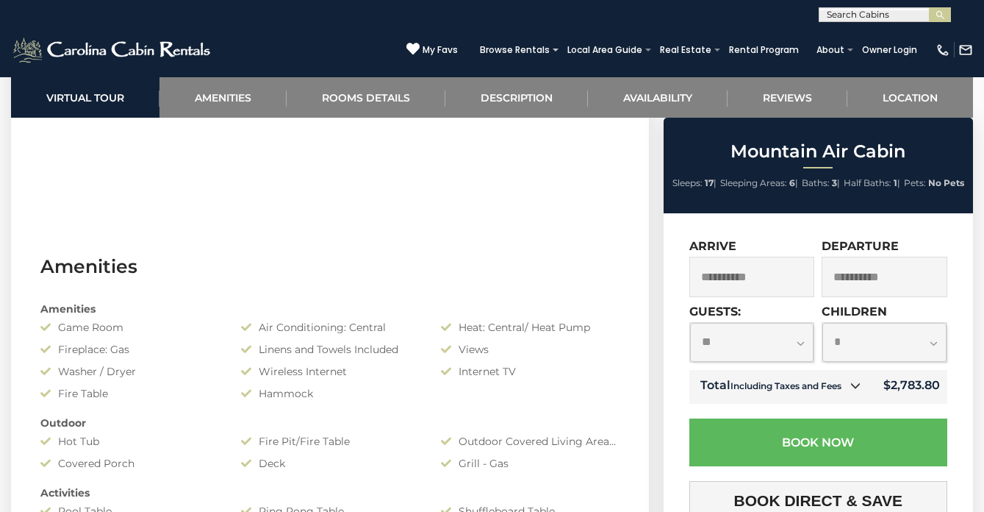
scroll to position [891, 0]
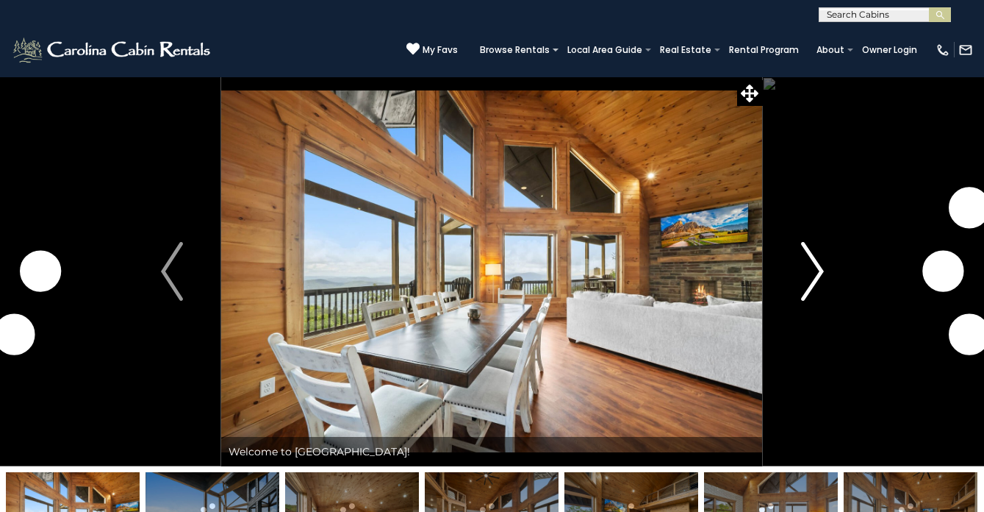
click at [817, 265] on img "Next" at bounding box center [812, 271] width 22 height 59
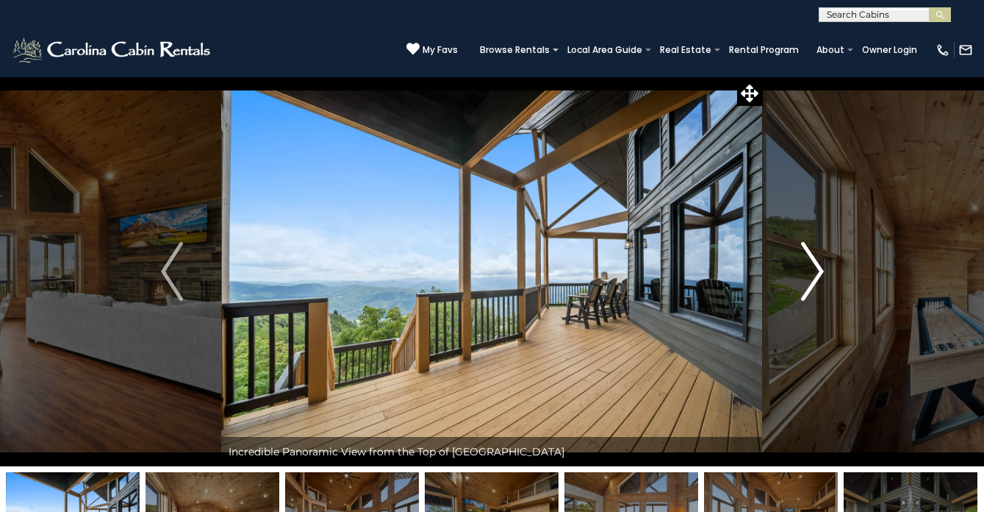
click at [817, 265] on img "Next" at bounding box center [812, 271] width 22 height 59
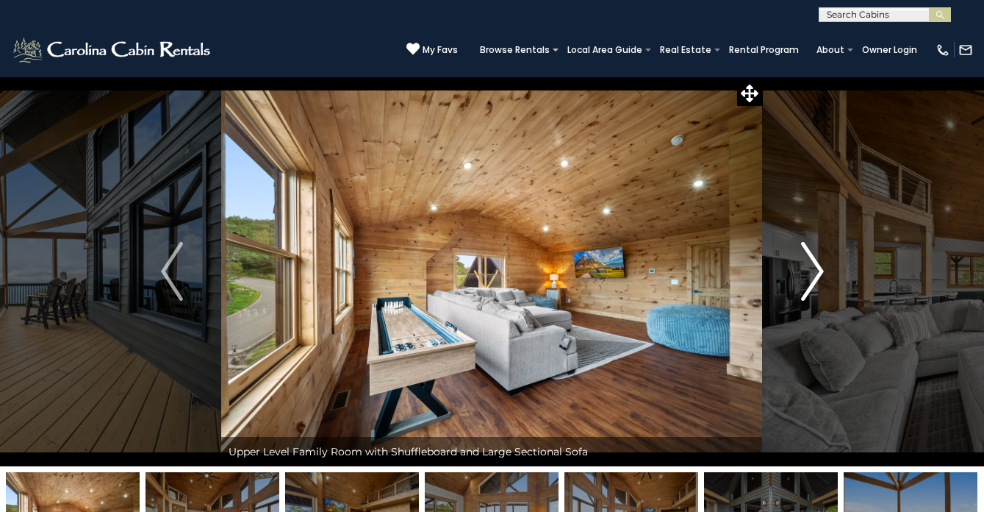
click at [817, 265] on img "Next" at bounding box center [812, 271] width 22 height 59
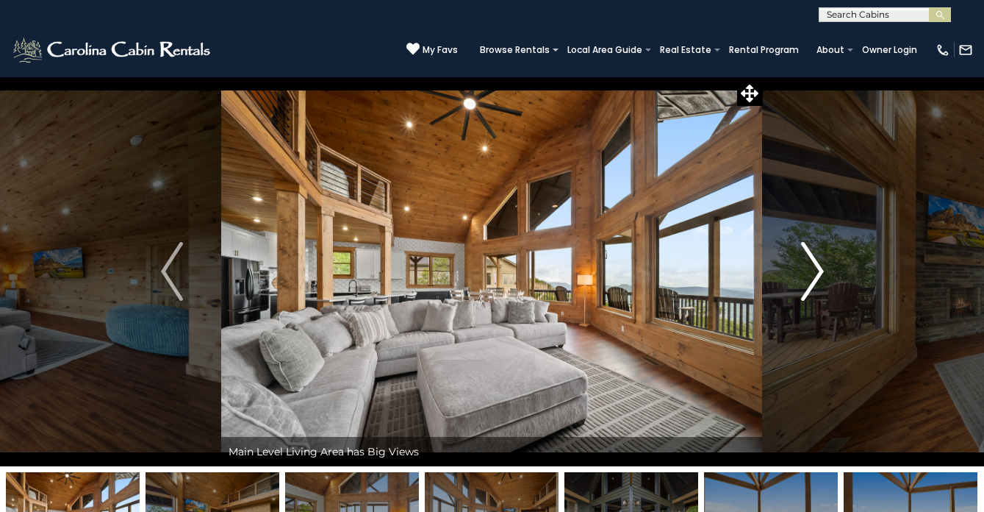
click at [817, 265] on img "Next" at bounding box center [812, 271] width 22 height 59
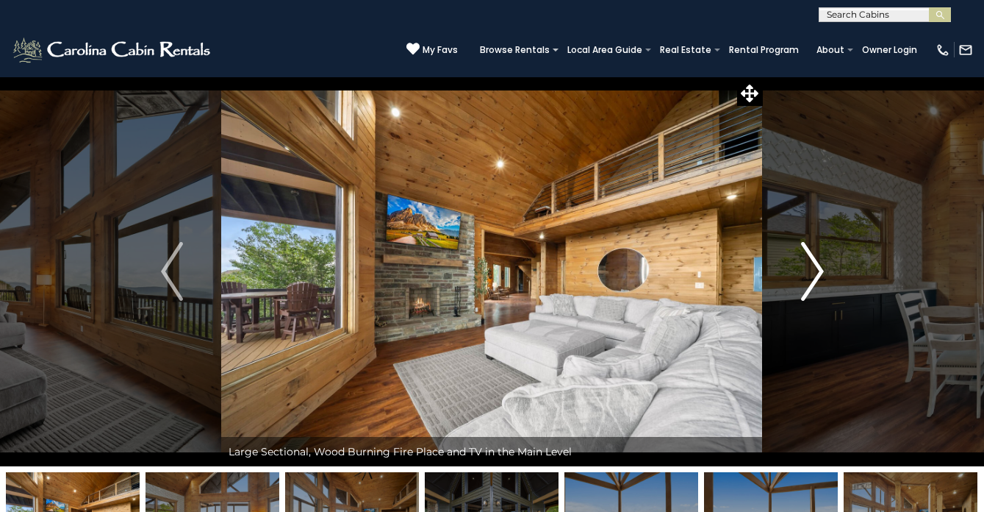
click at [817, 265] on img "Next" at bounding box center [812, 271] width 22 height 59
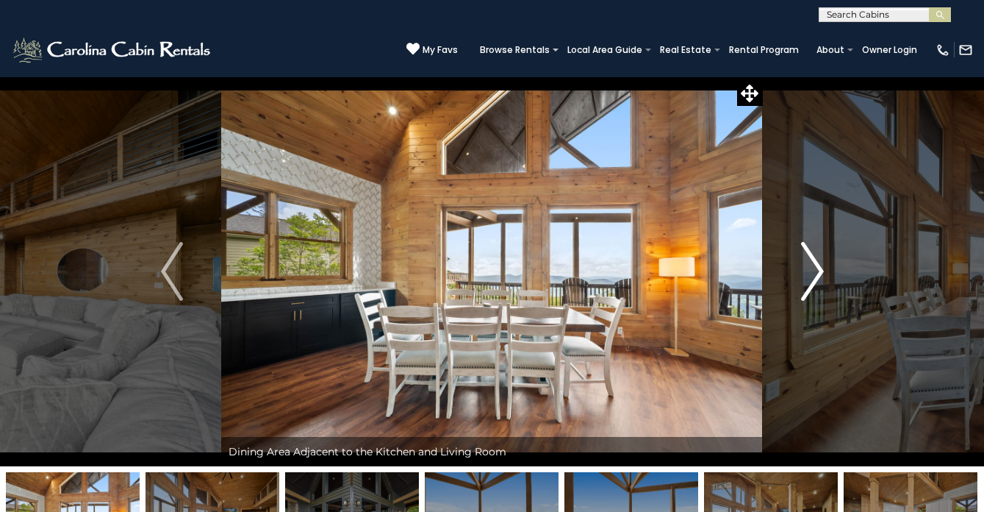
click at [817, 265] on img "Next" at bounding box center [812, 271] width 22 height 59
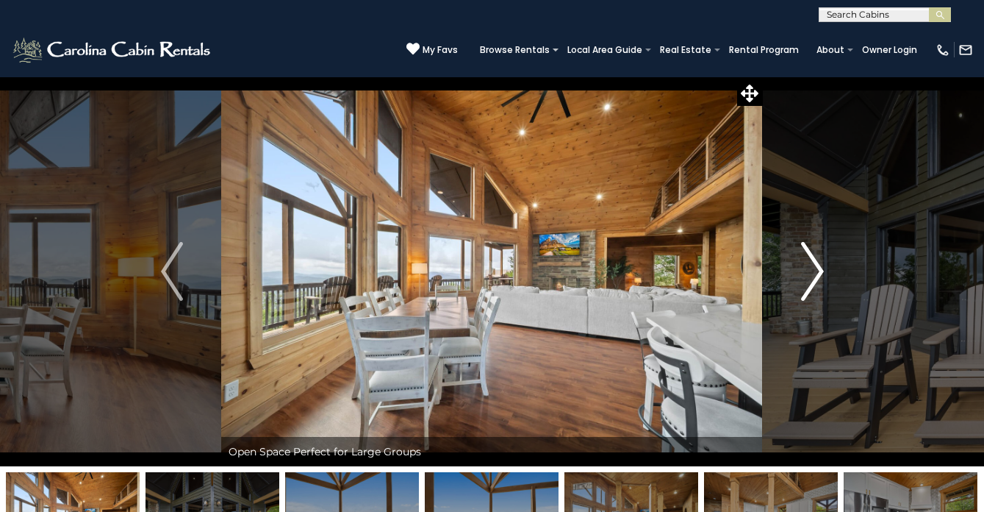
click at [817, 265] on img "Next" at bounding box center [812, 271] width 22 height 59
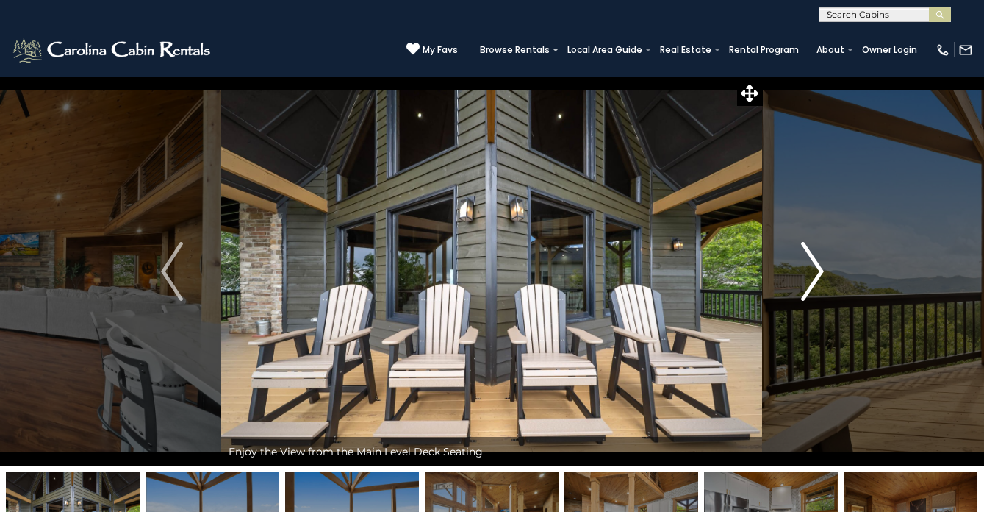
click at [817, 265] on img "Next" at bounding box center [812, 271] width 22 height 59
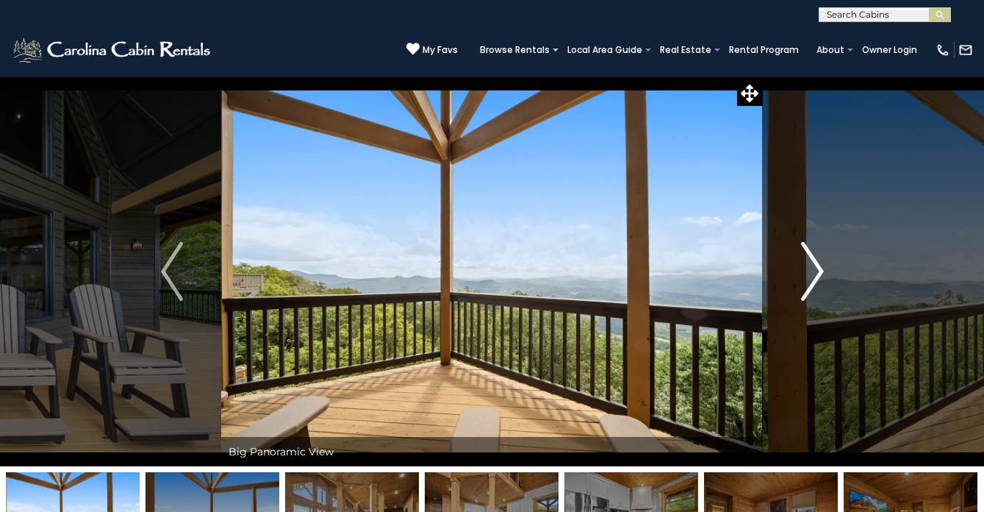
click at [817, 265] on img "Next" at bounding box center [812, 271] width 22 height 59
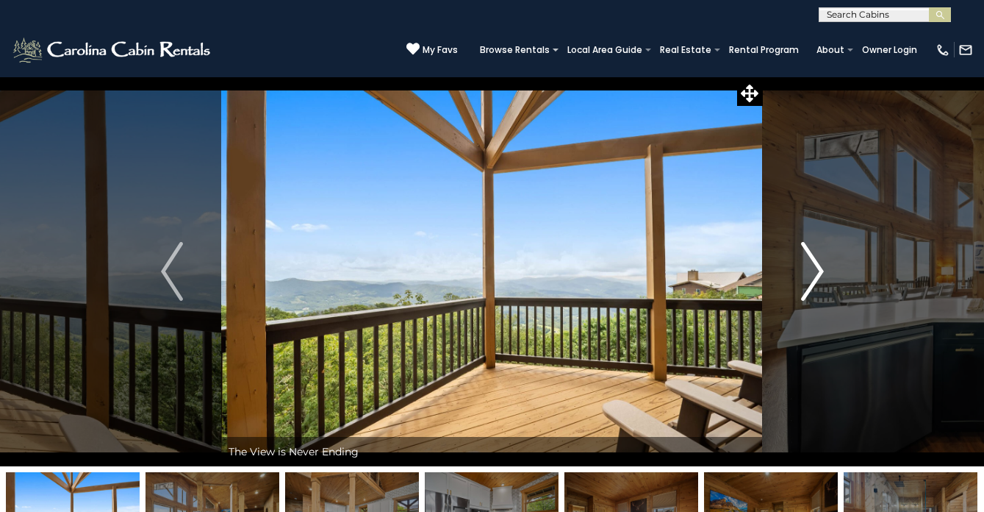
click at [817, 265] on img "Next" at bounding box center [812, 271] width 22 height 59
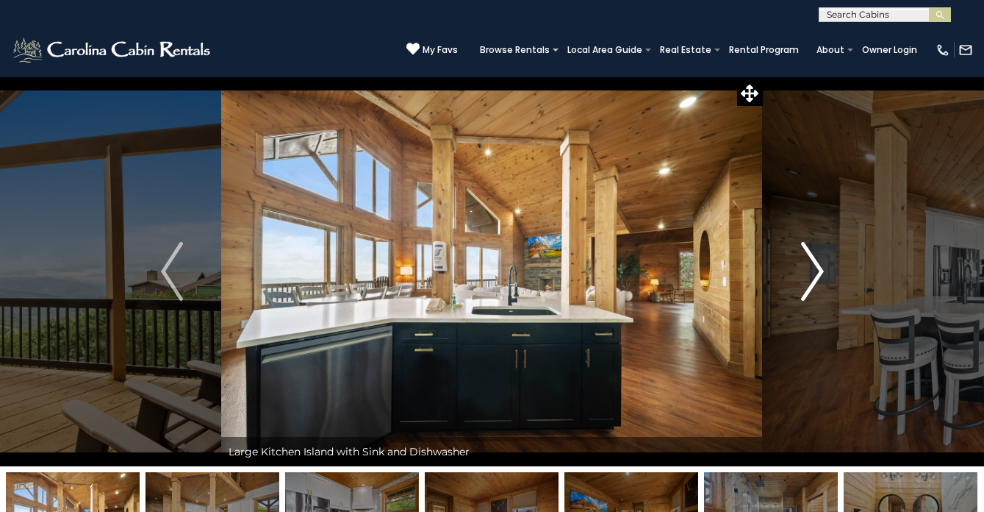
click at [817, 265] on img "Next" at bounding box center [812, 271] width 22 height 59
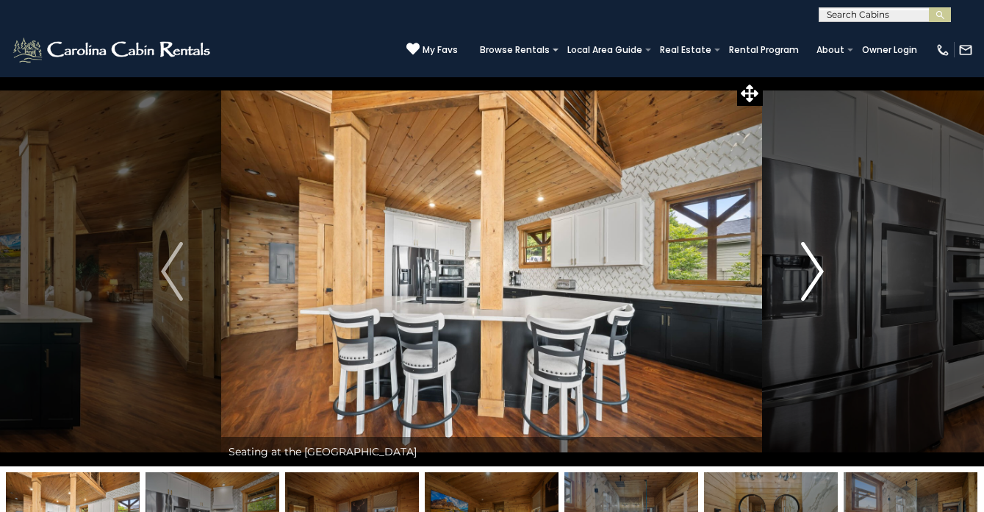
click at [817, 265] on img "Next" at bounding box center [812, 271] width 22 height 59
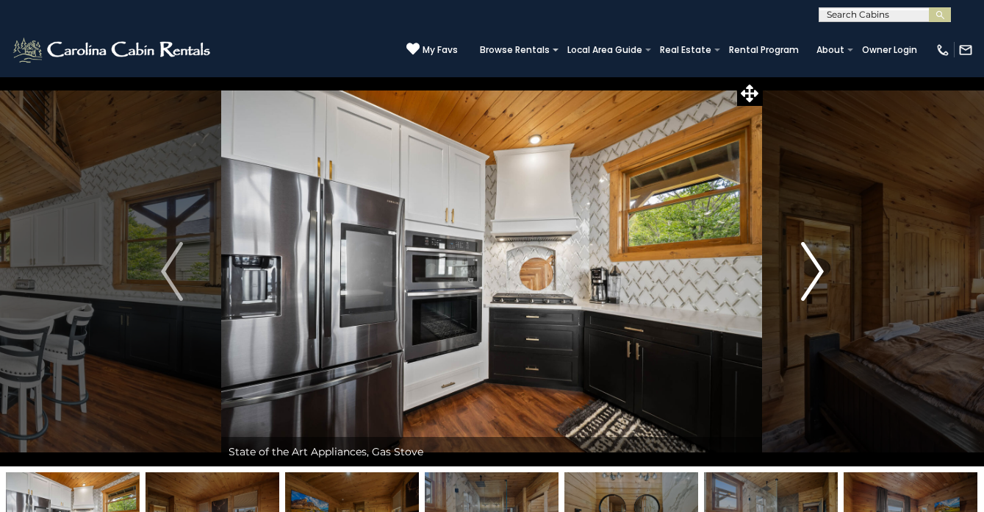
click at [817, 265] on img "Next" at bounding box center [812, 271] width 22 height 59
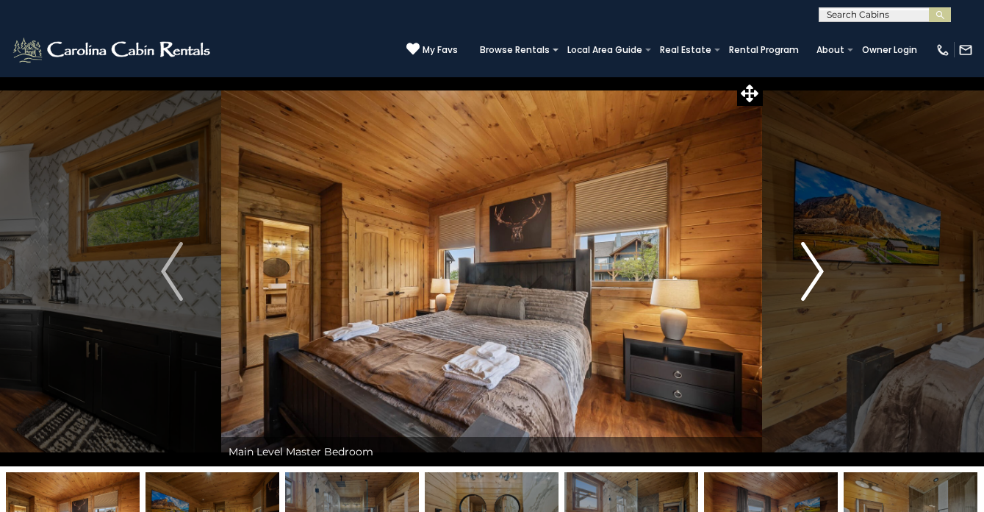
click at [817, 265] on img "Next" at bounding box center [812, 271] width 22 height 59
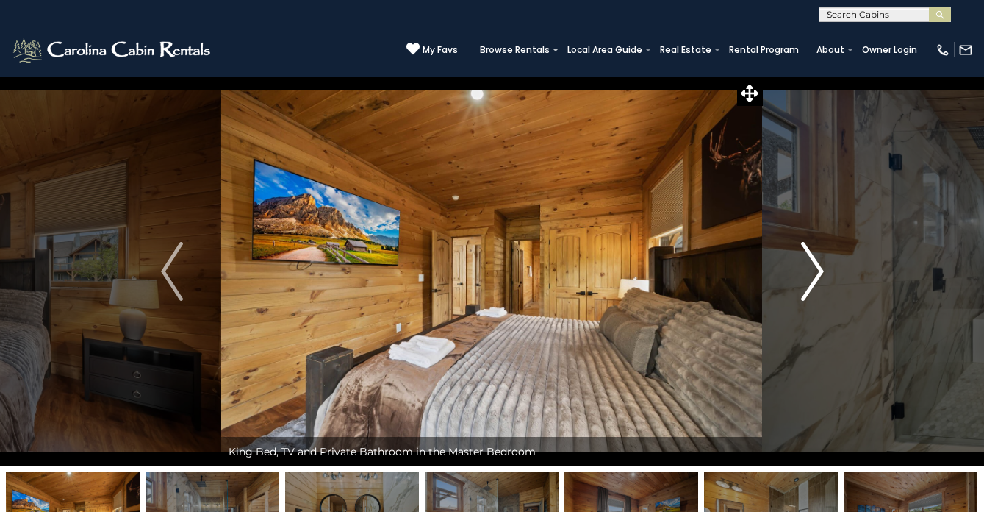
click at [817, 265] on img "Next" at bounding box center [812, 271] width 22 height 59
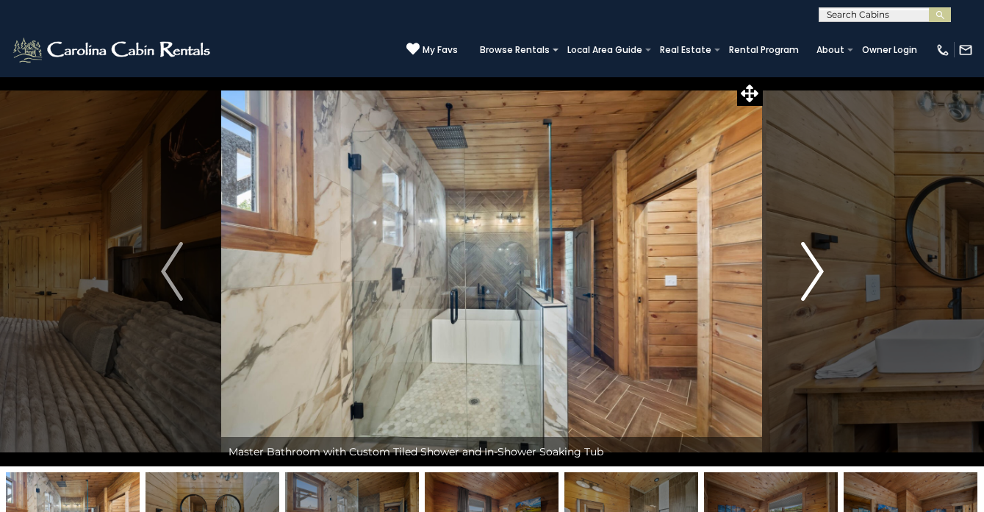
click at [817, 265] on img "Next" at bounding box center [812, 271] width 22 height 59
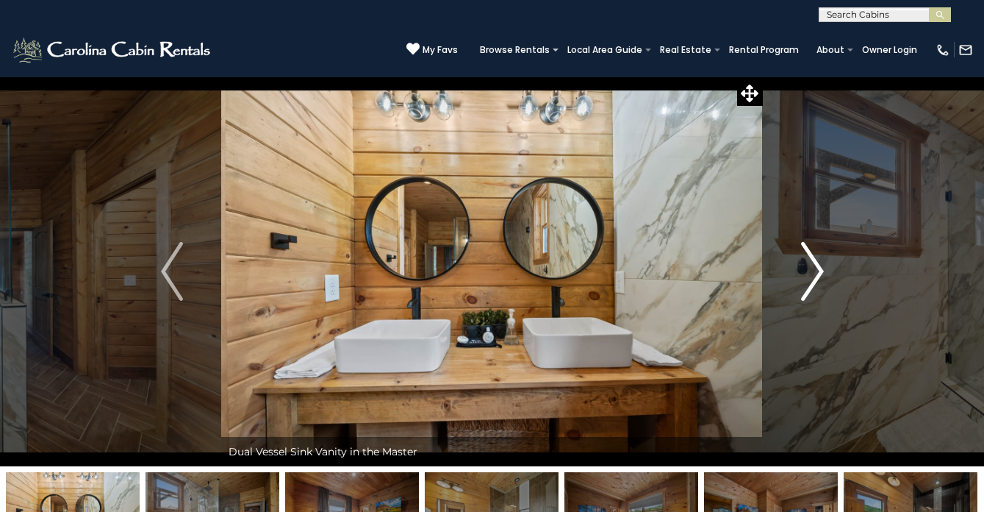
click at [817, 265] on img "Next" at bounding box center [812, 271] width 22 height 59
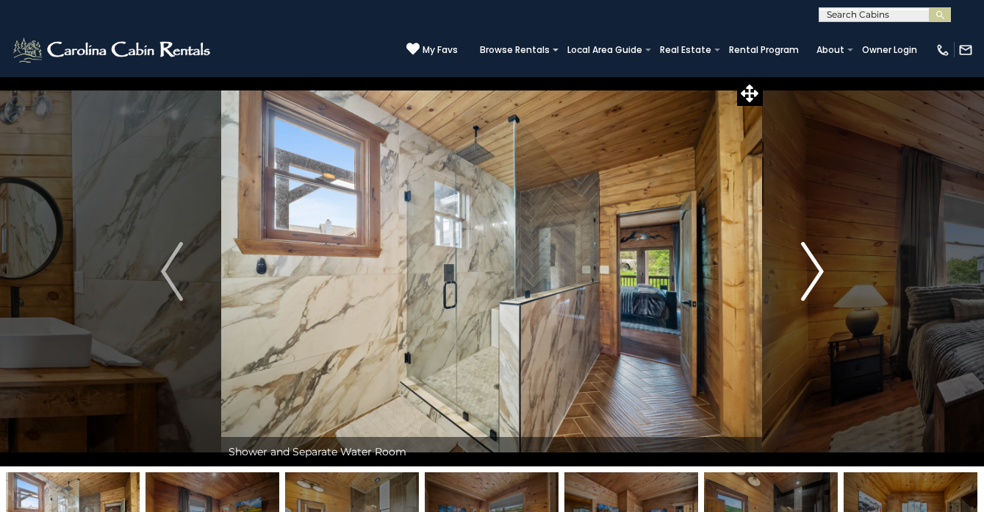
click at [817, 265] on img "Next" at bounding box center [812, 271] width 22 height 59
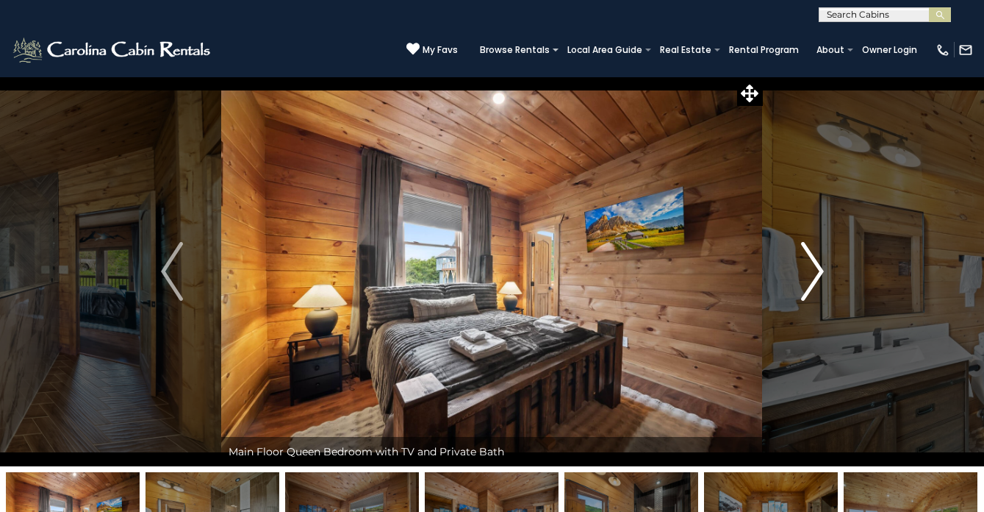
click at [817, 265] on img "Next" at bounding box center [812, 271] width 22 height 59
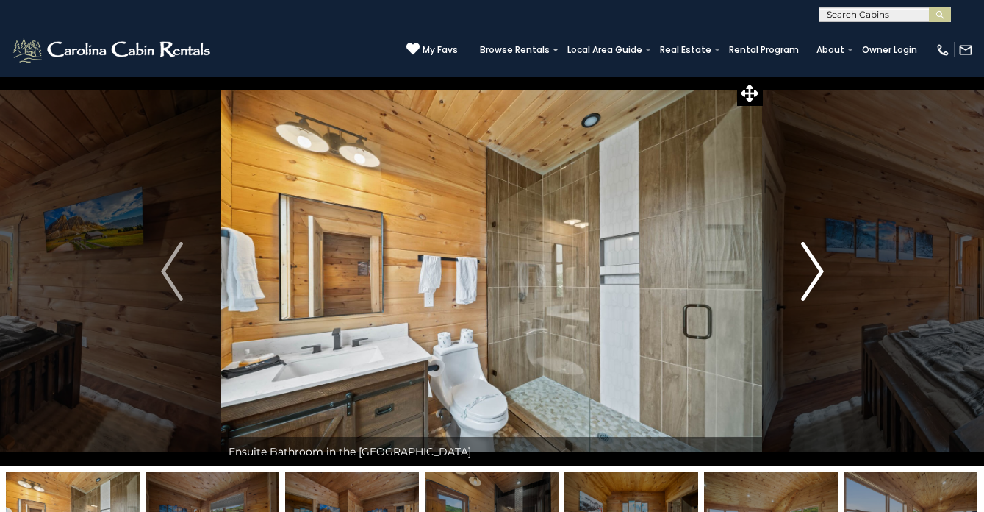
click at [817, 265] on img "Next" at bounding box center [812, 271] width 22 height 59
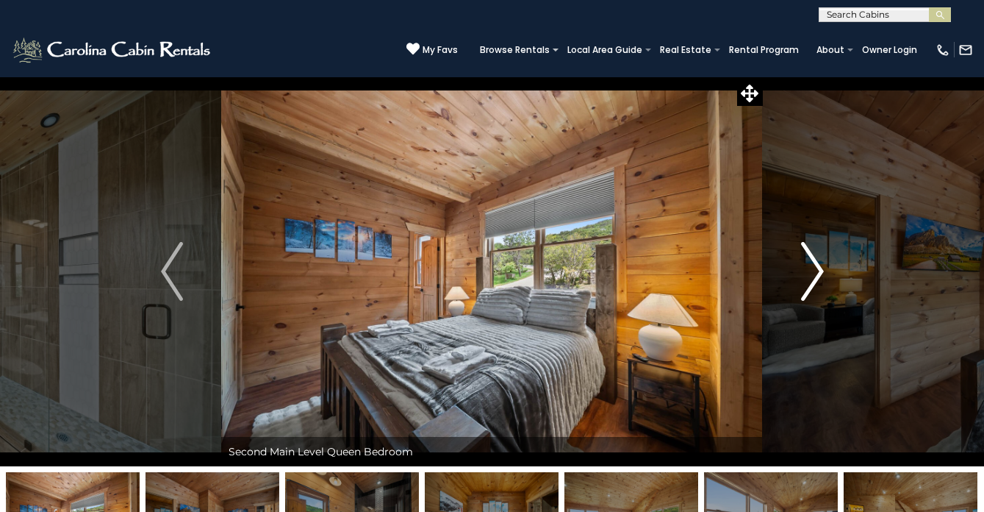
click at [817, 265] on img "Next" at bounding box center [812, 271] width 22 height 59
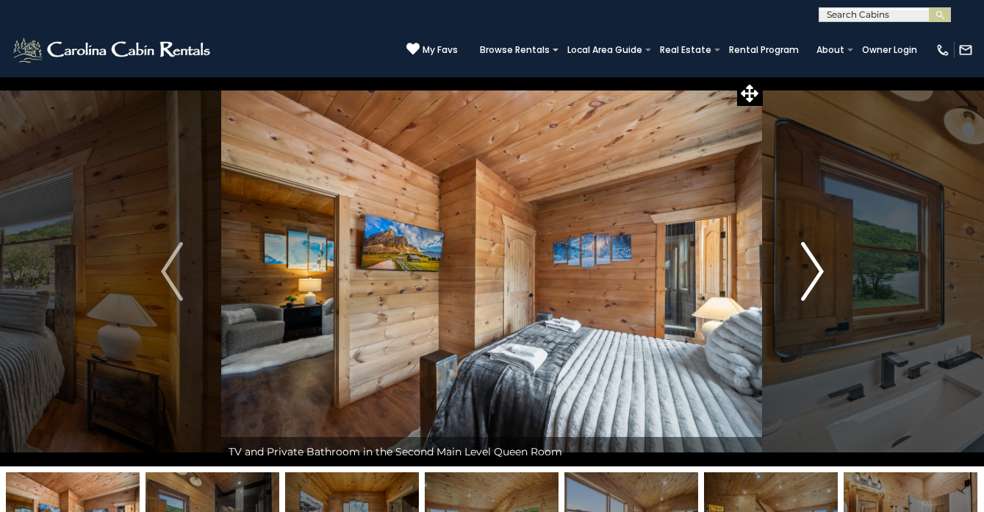
click at [817, 265] on img "Next" at bounding box center [812, 271] width 22 height 59
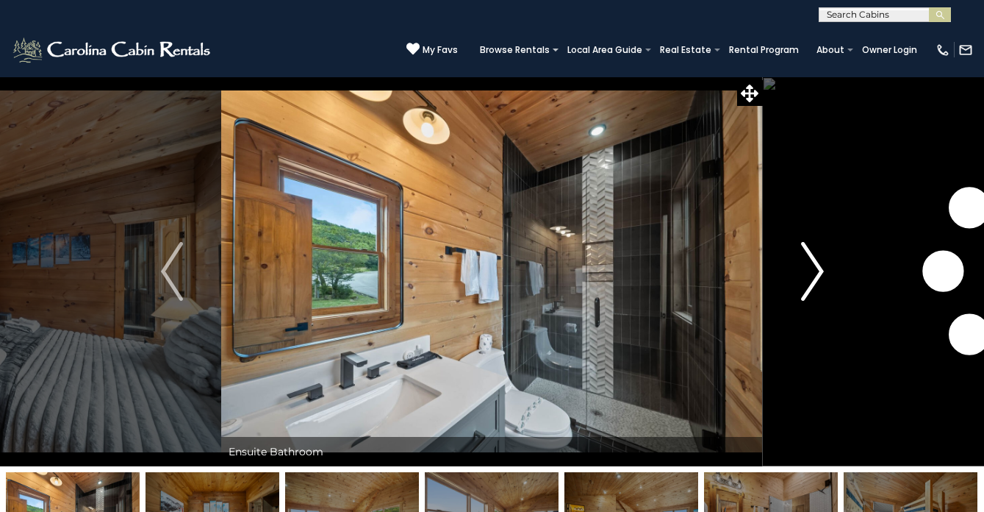
click at [817, 265] on img "Next" at bounding box center [812, 271] width 22 height 59
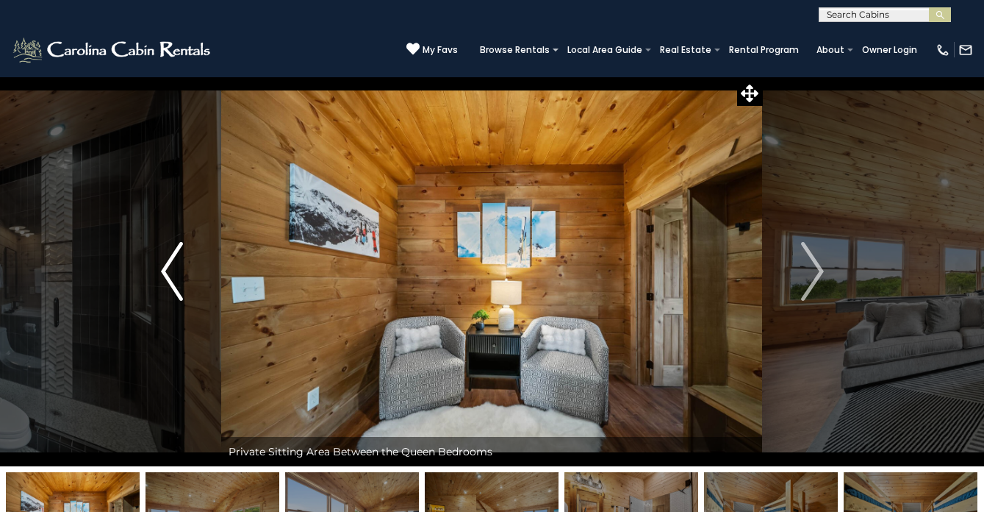
click at [169, 260] on img "Previous" at bounding box center [172, 271] width 22 height 59
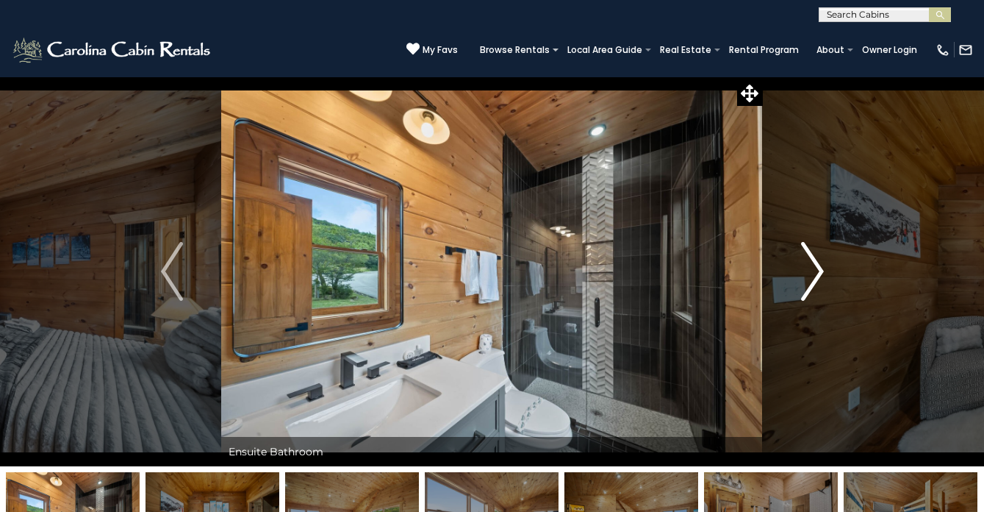
click at [815, 274] on img "Next" at bounding box center [812, 271] width 22 height 59
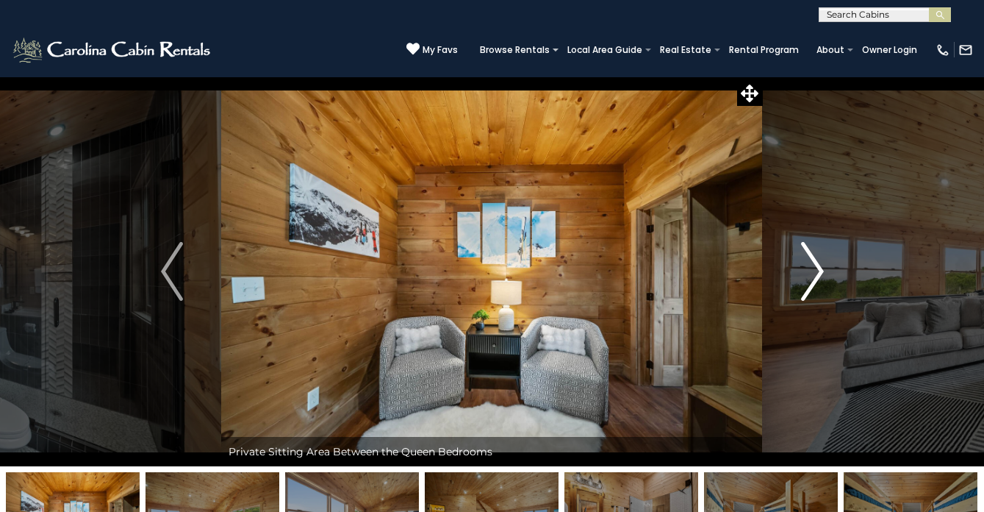
click at [815, 274] on img "Next" at bounding box center [812, 271] width 22 height 59
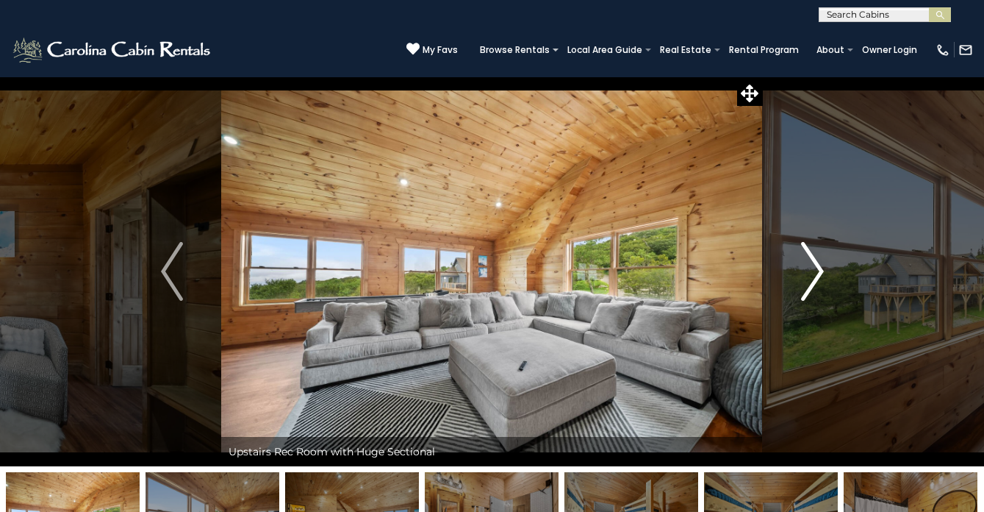
click at [815, 274] on img "Next" at bounding box center [812, 271] width 22 height 59
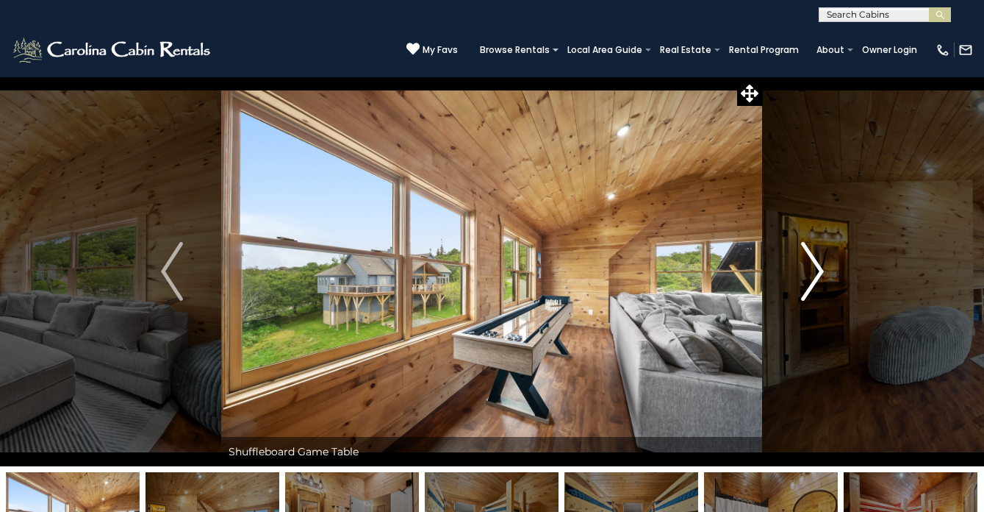
click at [815, 274] on img "Next" at bounding box center [812, 271] width 22 height 59
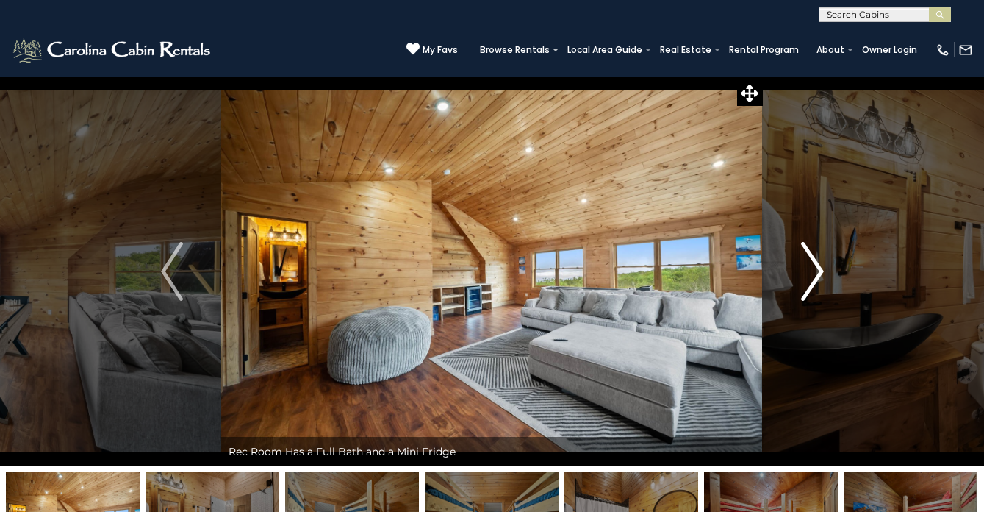
click at [815, 274] on img "Next" at bounding box center [812, 271] width 22 height 59
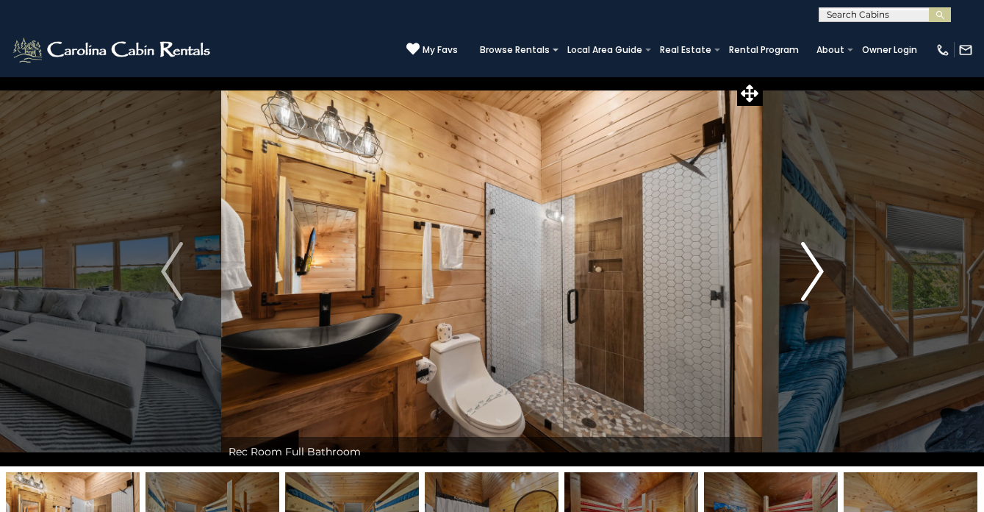
click at [815, 274] on img "Next" at bounding box center [812, 271] width 22 height 59
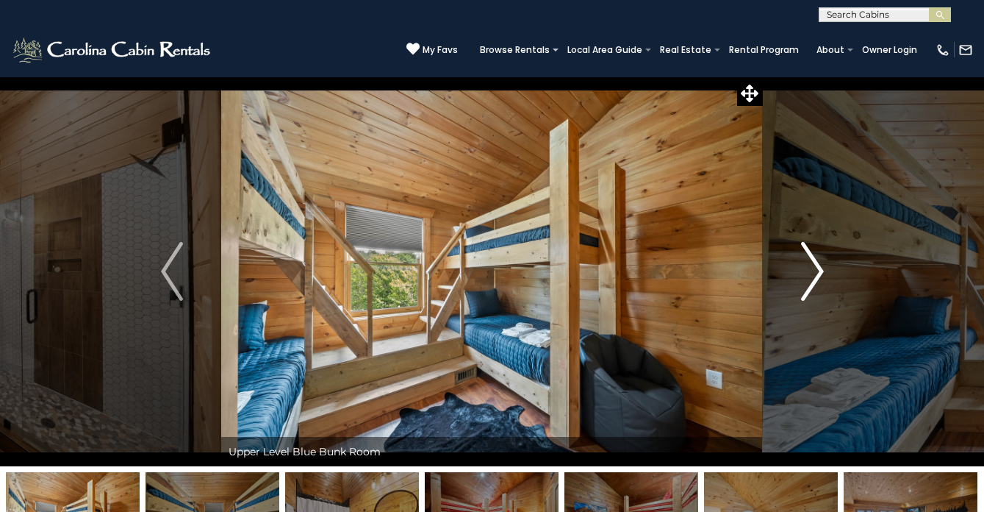
click at [815, 274] on img "Next" at bounding box center [812, 271] width 22 height 59
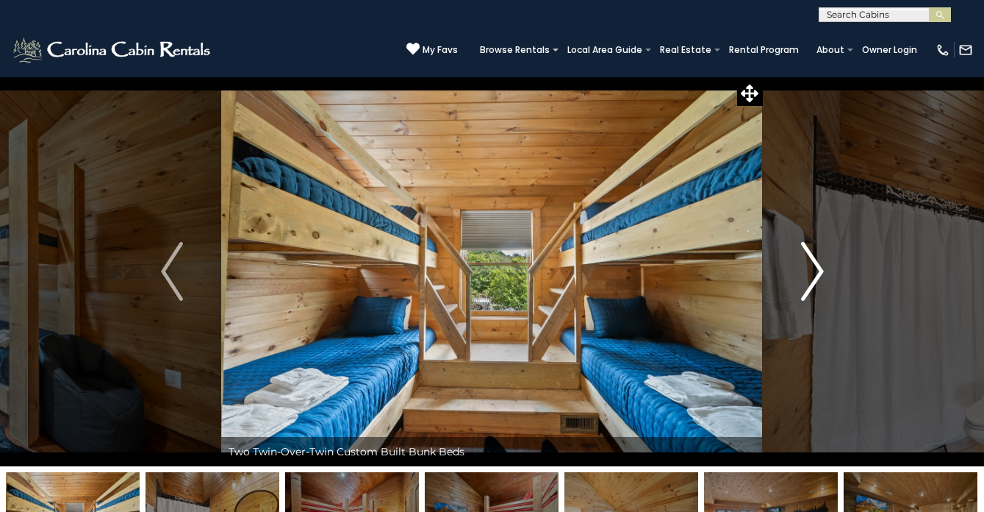
click at [815, 274] on img "Next" at bounding box center [812, 271] width 22 height 59
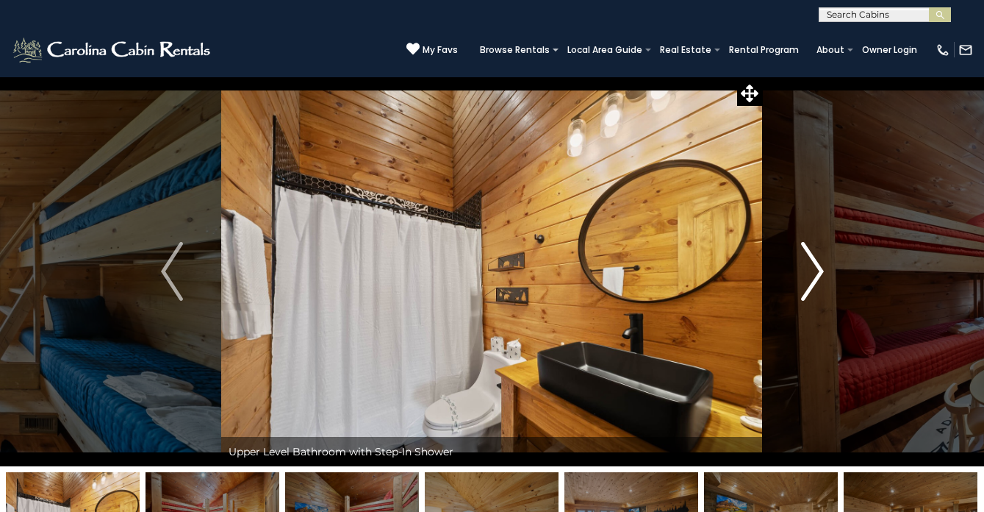
click at [815, 274] on img "Next" at bounding box center [812, 271] width 22 height 59
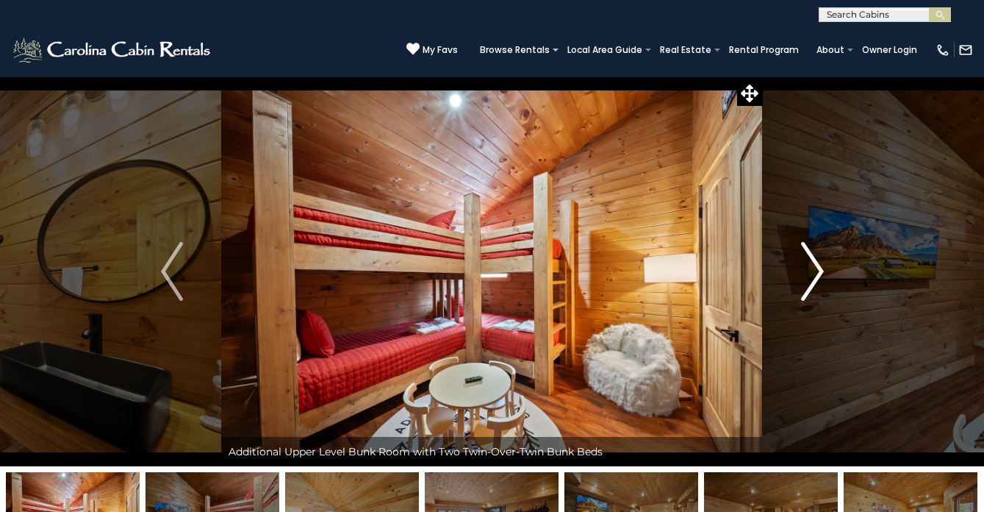
click at [815, 274] on img "Next" at bounding box center [812, 271] width 22 height 59
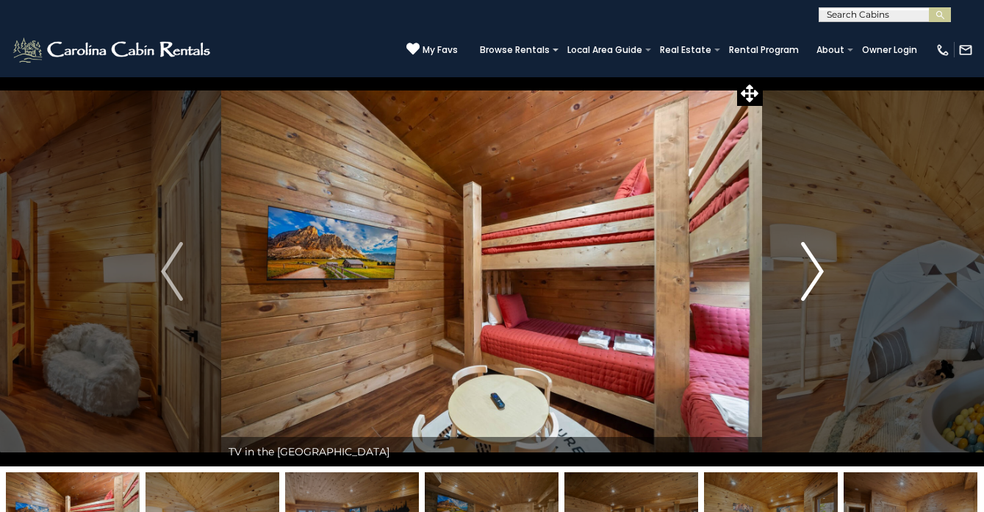
click at [815, 274] on img "Next" at bounding box center [812, 271] width 22 height 59
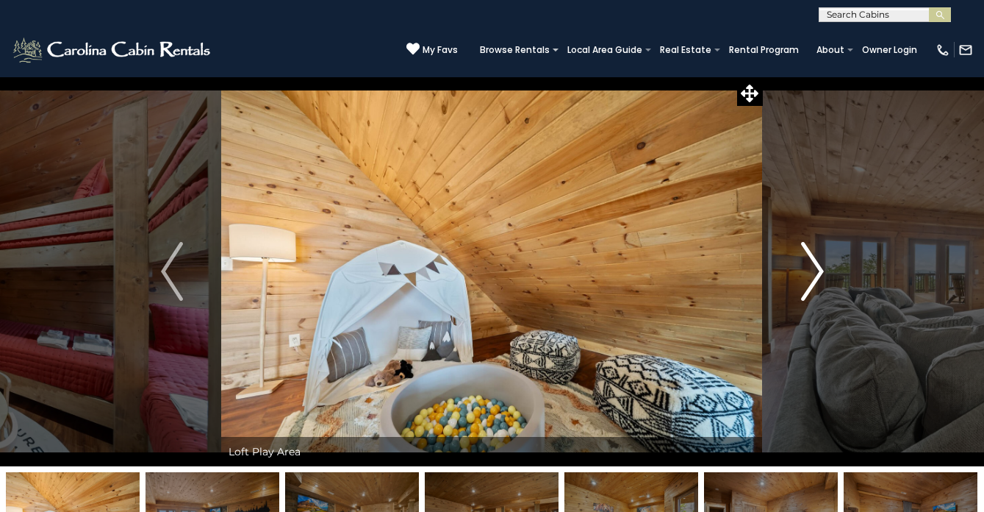
click at [815, 274] on img "Next" at bounding box center [812, 271] width 22 height 59
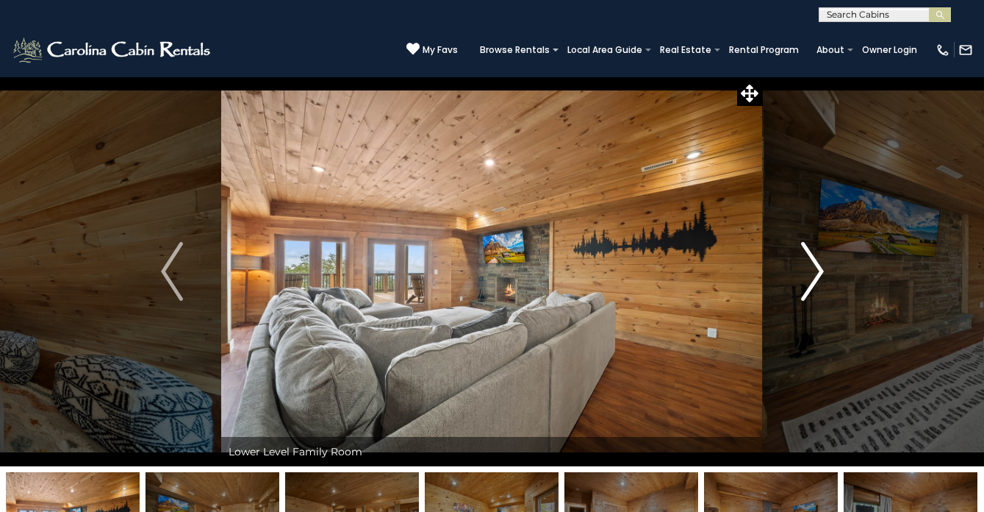
click at [815, 274] on img "Next" at bounding box center [812, 271] width 22 height 59
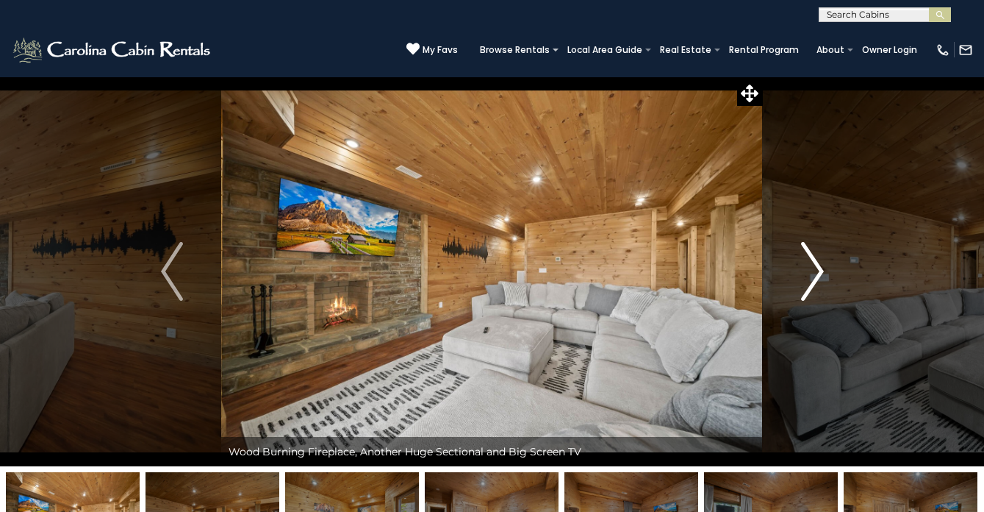
click at [815, 274] on img "Next" at bounding box center [812, 271] width 22 height 59
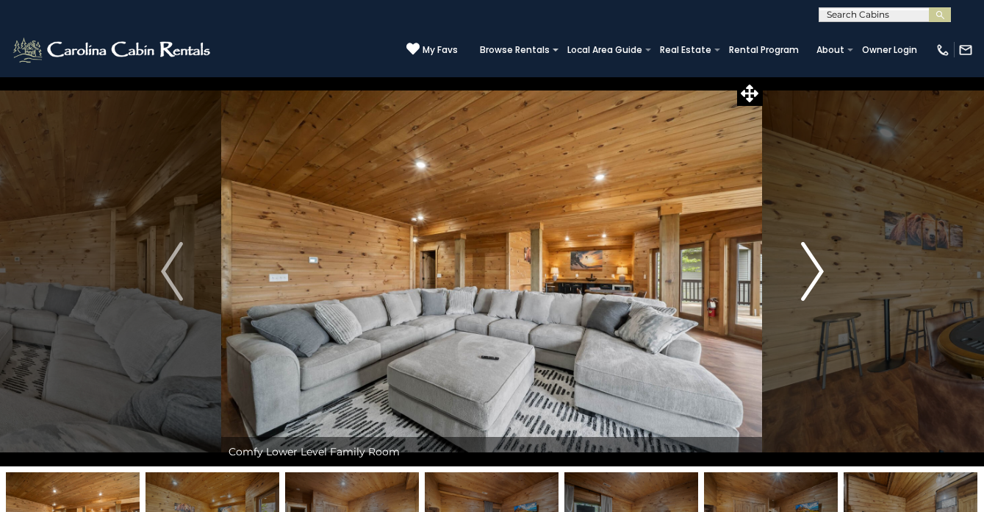
click at [815, 274] on img "Next" at bounding box center [812, 271] width 22 height 59
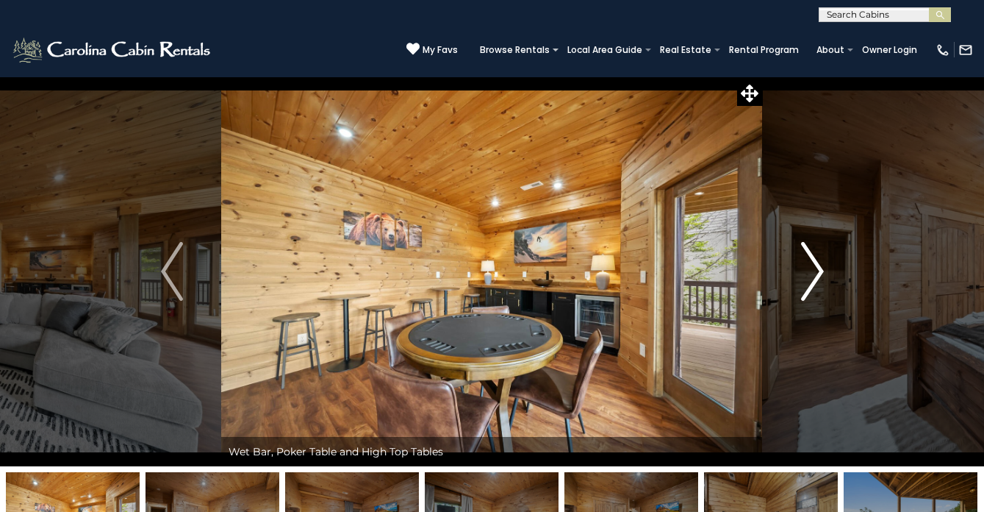
click at [815, 274] on img "Next" at bounding box center [812, 271] width 22 height 59
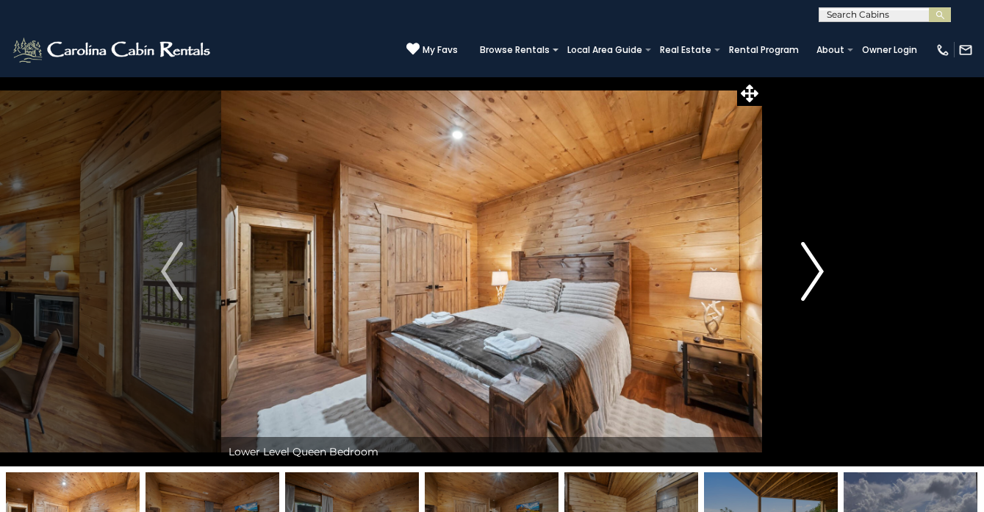
click at [815, 274] on img "Next" at bounding box center [812, 271] width 22 height 59
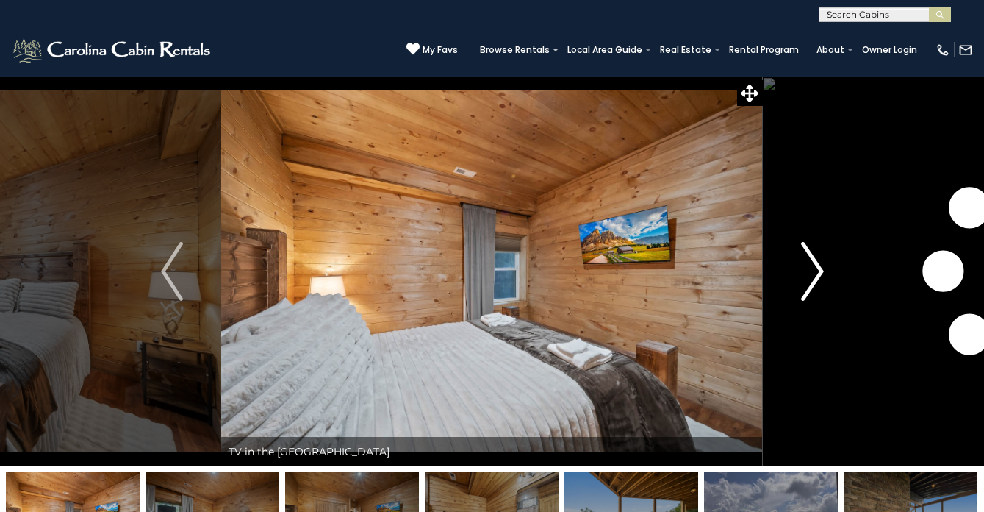
click at [815, 274] on img "Next" at bounding box center [812, 271] width 22 height 59
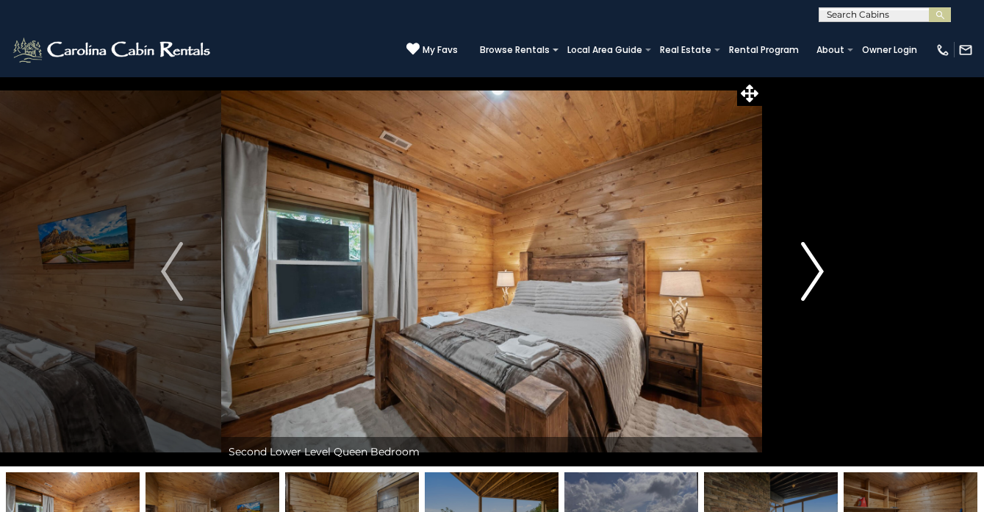
click at [815, 274] on img "Next" at bounding box center [812, 271] width 22 height 59
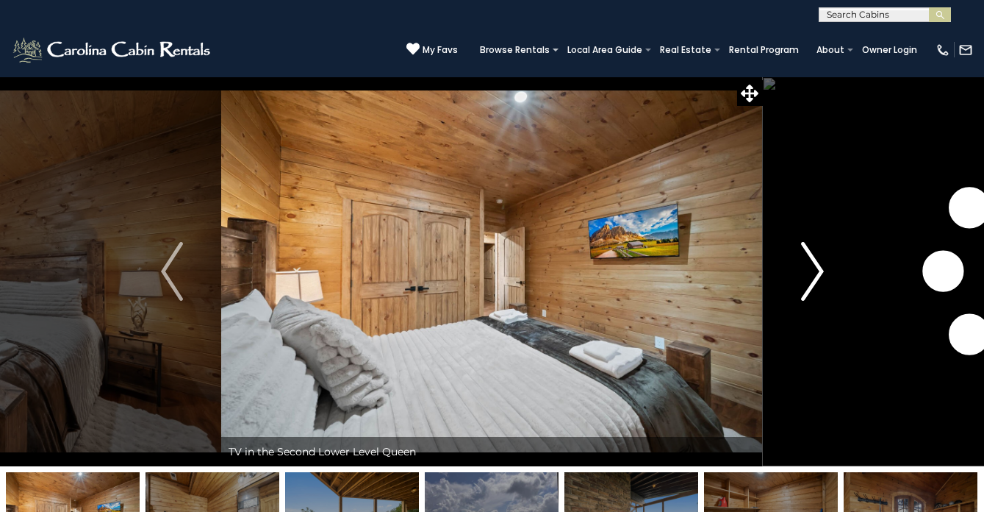
click at [815, 274] on img "Next" at bounding box center [812, 271] width 22 height 59
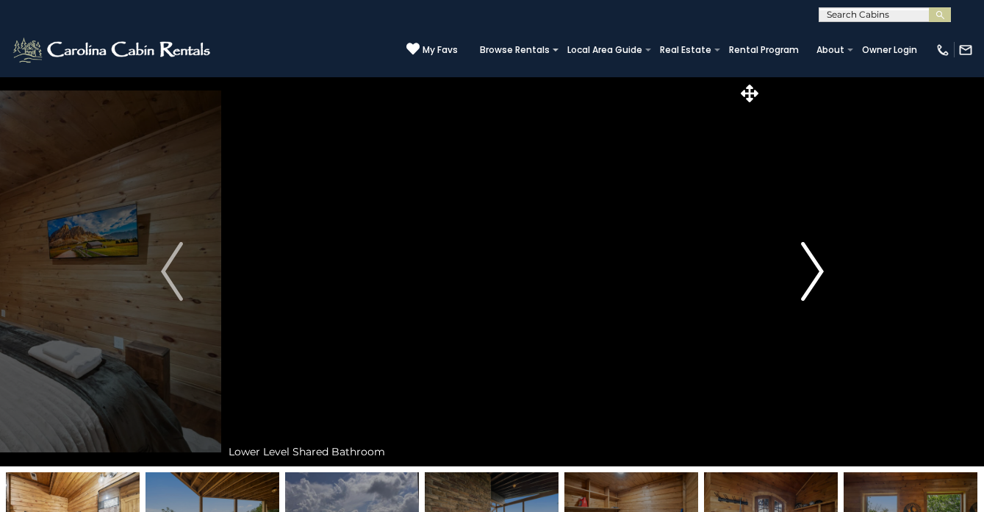
click at [815, 274] on img "Next" at bounding box center [812, 271] width 22 height 59
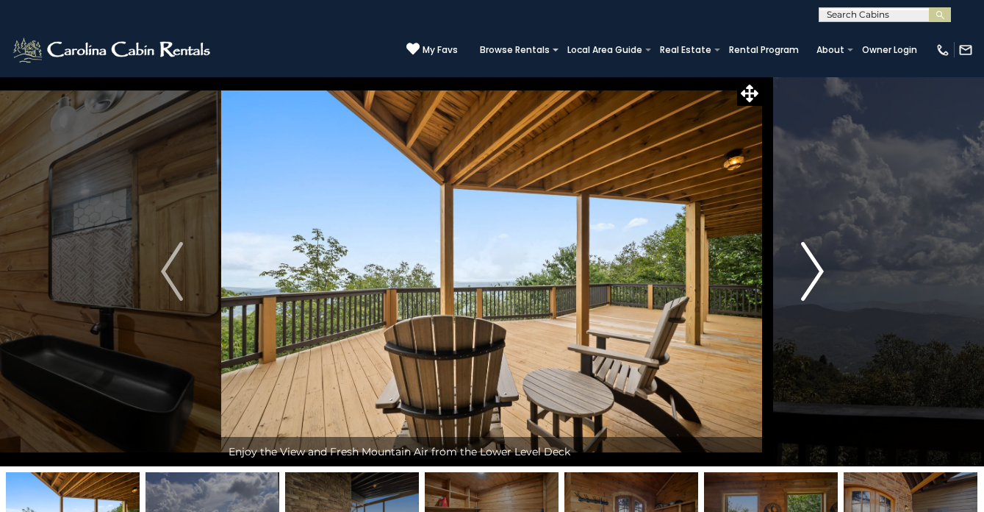
click at [815, 274] on img "Next" at bounding box center [812, 271] width 22 height 59
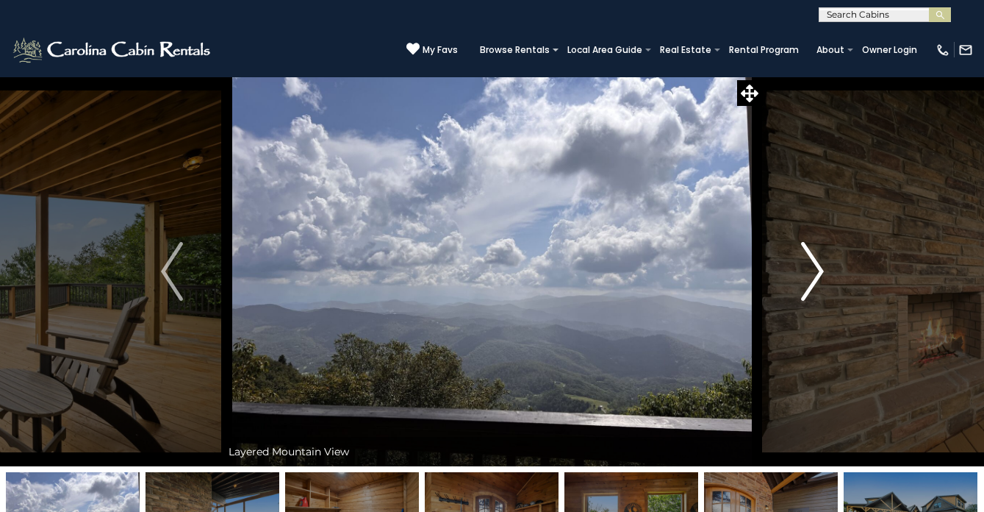
click at [815, 274] on img "Next" at bounding box center [812, 271] width 22 height 59
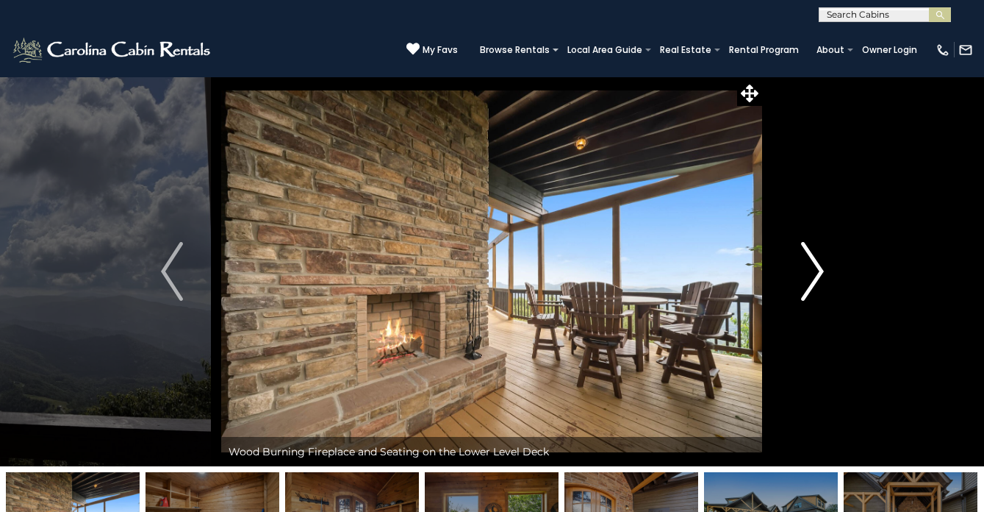
click at [815, 274] on img "Next" at bounding box center [812, 271] width 22 height 59
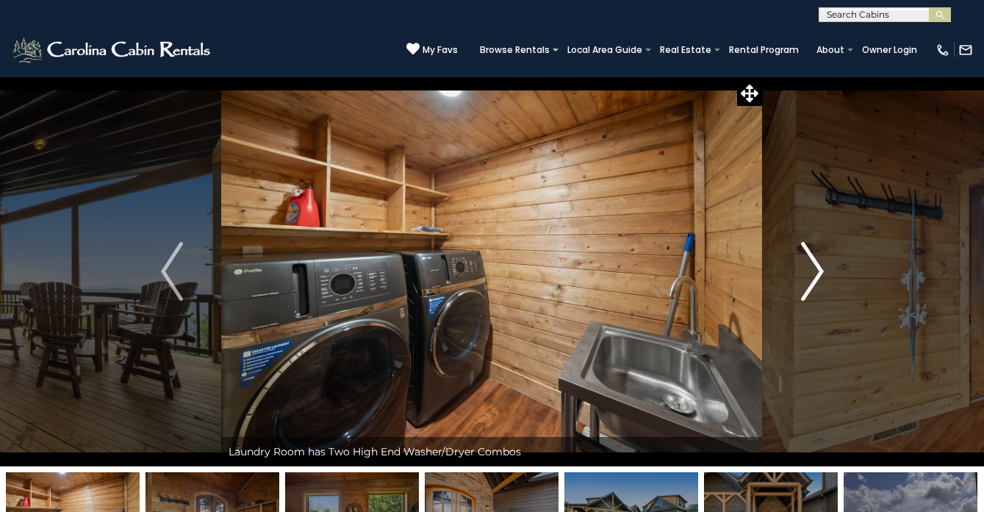
click at [815, 274] on img "Next" at bounding box center [812, 271] width 22 height 59
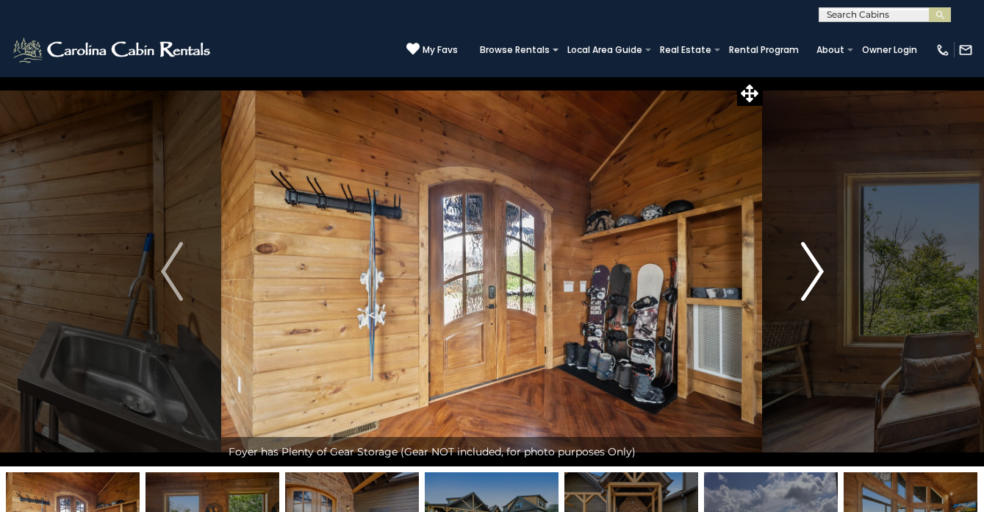
click at [815, 274] on img "Next" at bounding box center [812, 271] width 22 height 59
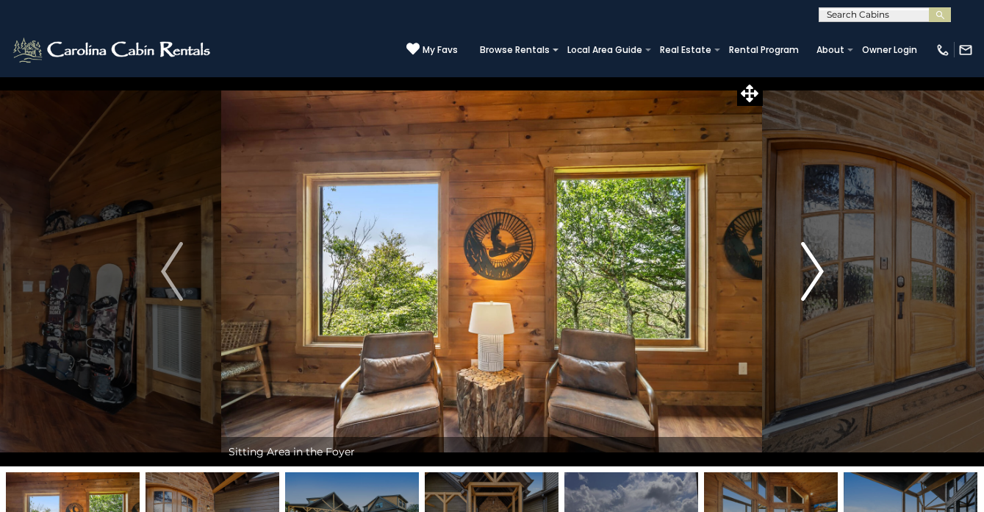
click at [815, 274] on img "Next" at bounding box center [812, 271] width 22 height 59
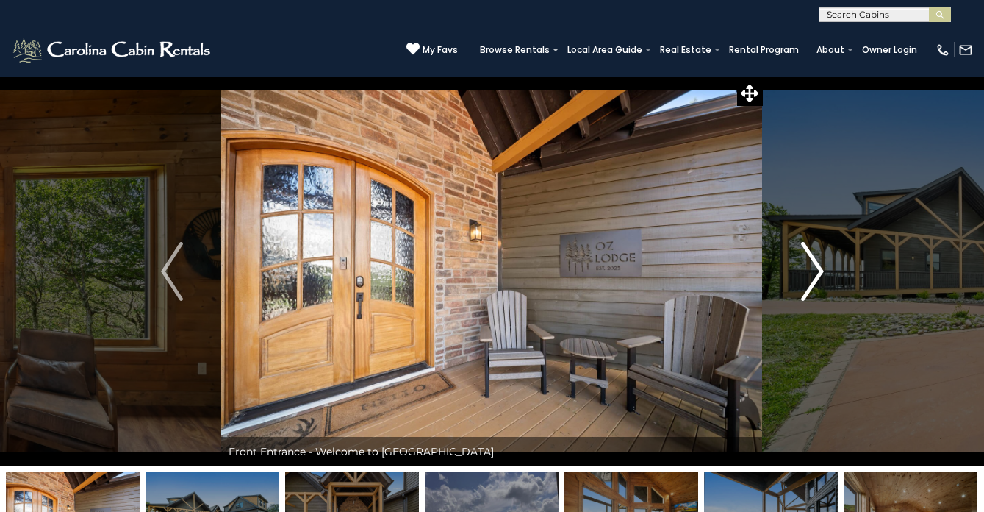
click at [815, 274] on img "Next" at bounding box center [812, 271] width 22 height 59
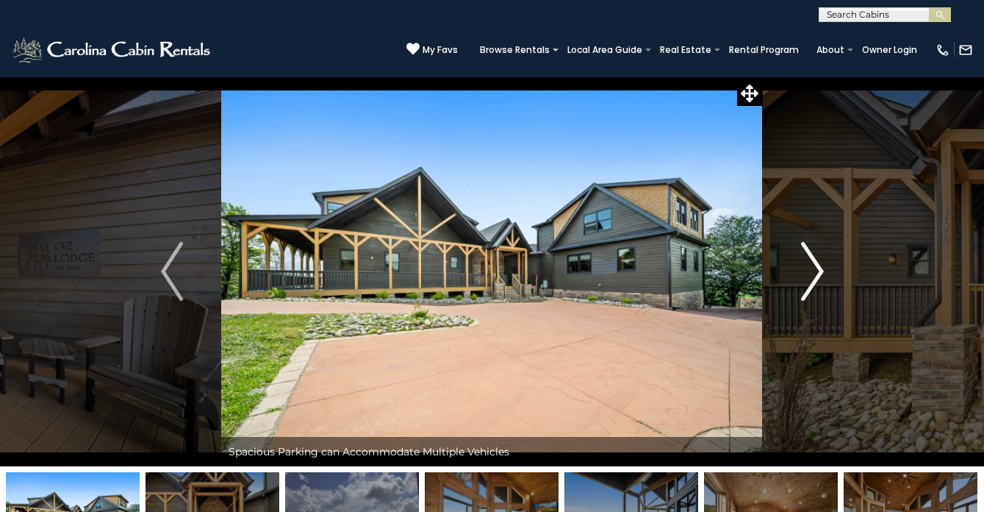
click at [815, 274] on img "Next" at bounding box center [812, 271] width 22 height 59
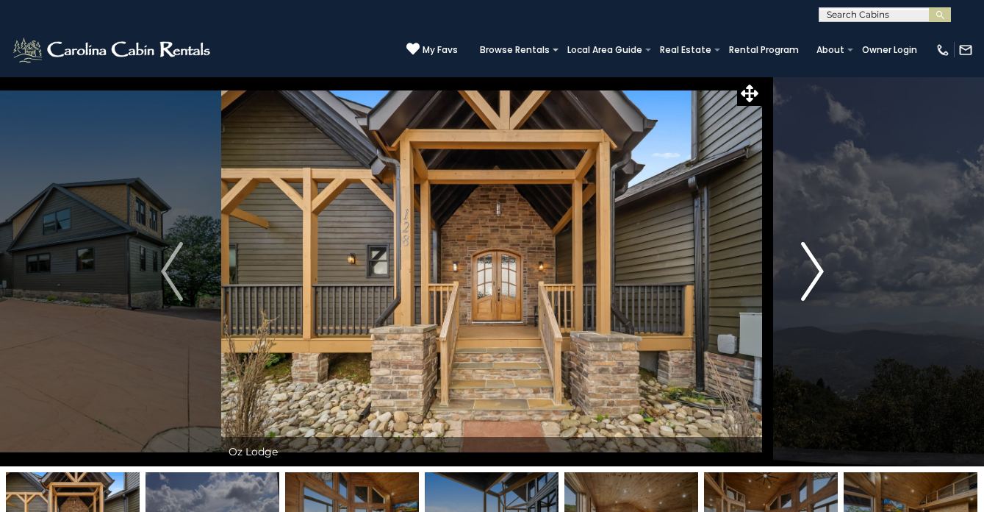
click at [815, 274] on img "Next" at bounding box center [812, 271] width 22 height 59
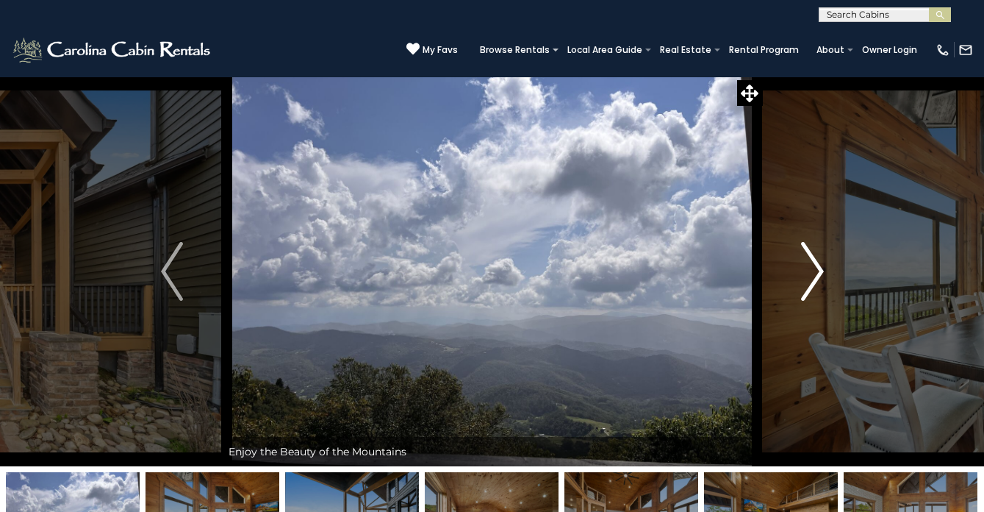
click at [815, 274] on img "Next" at bounding box center [812, 271] width 22 height 59
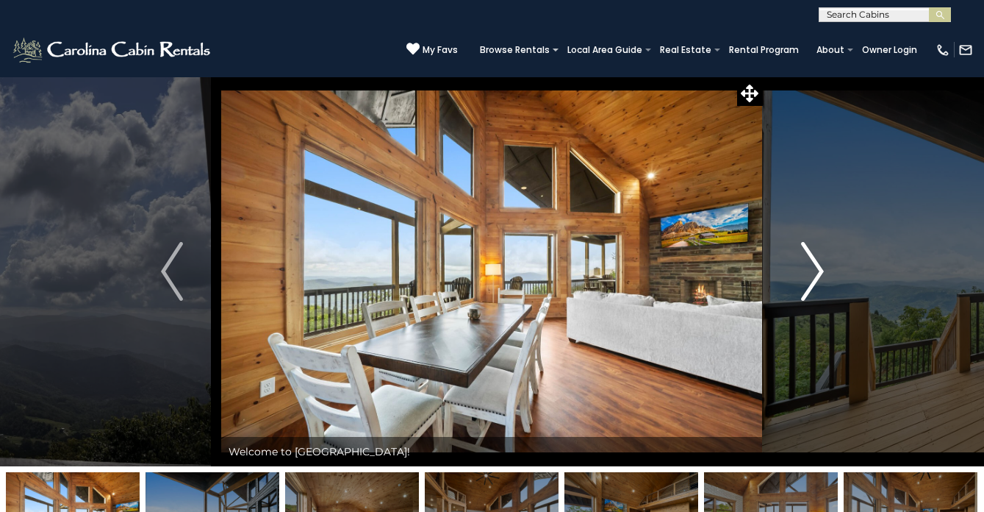
click at [815, 274] on img "Next" at bounding box center [812, 271] width 22 height 59
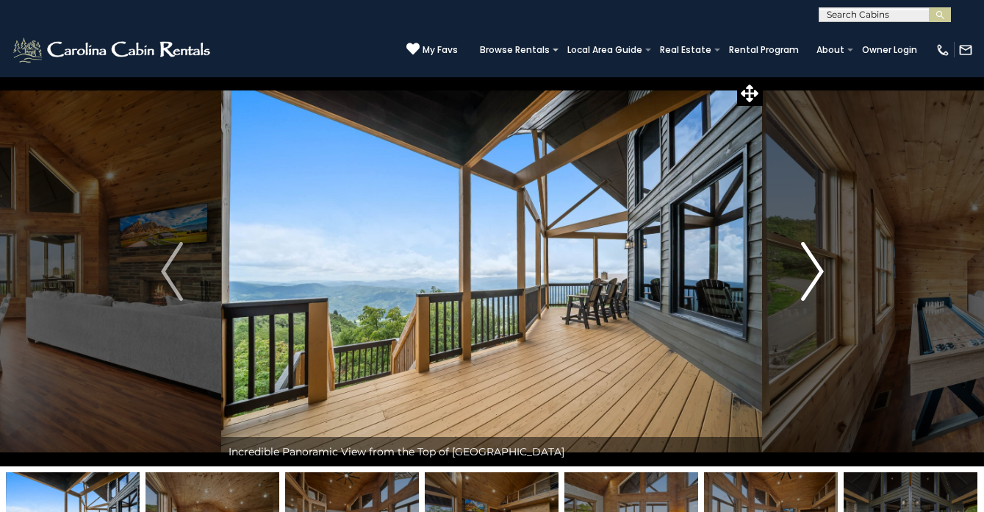
click at [815, 274] on img "Next" at bounding box center [812, 271] width 22 height 59
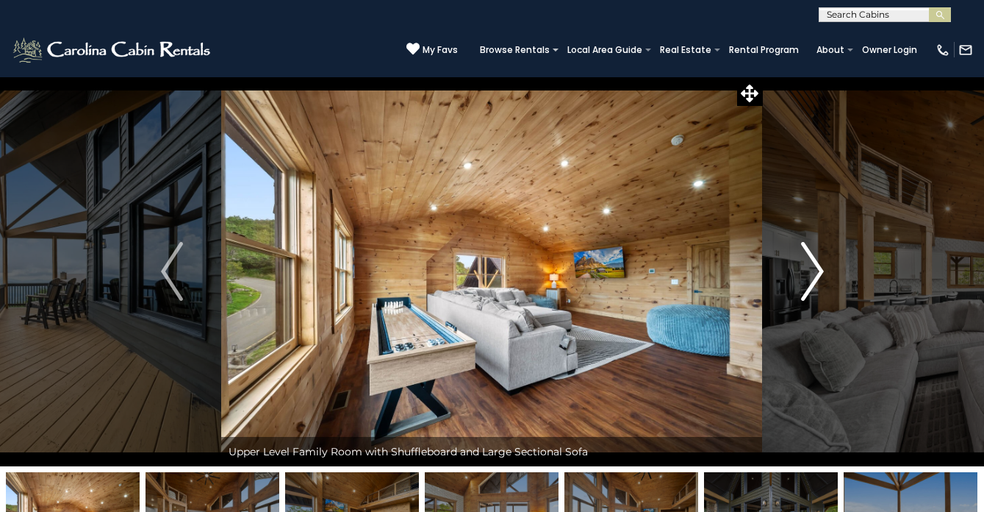
click at [815, 274] on img "Next" at bounding box center [812, 271] width 22 height 59
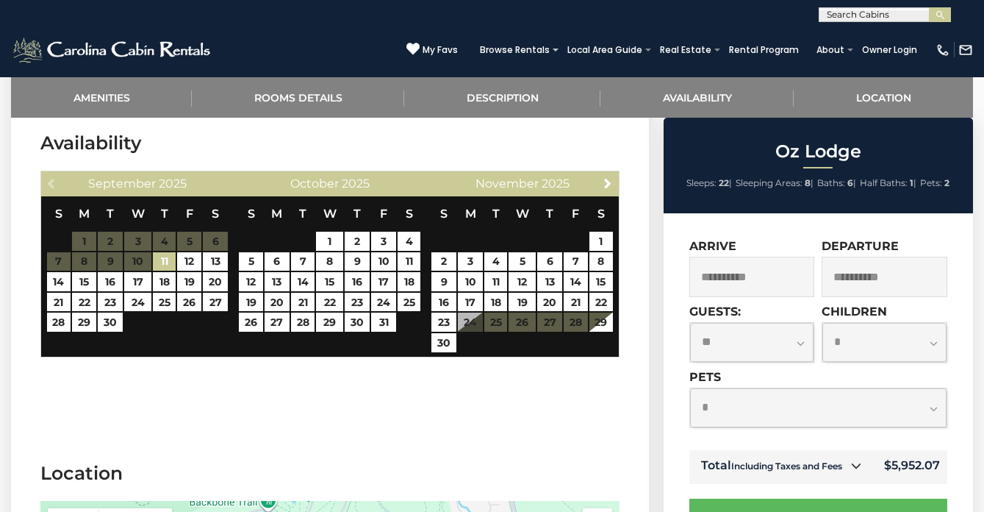
scroll to position [2863, 0]
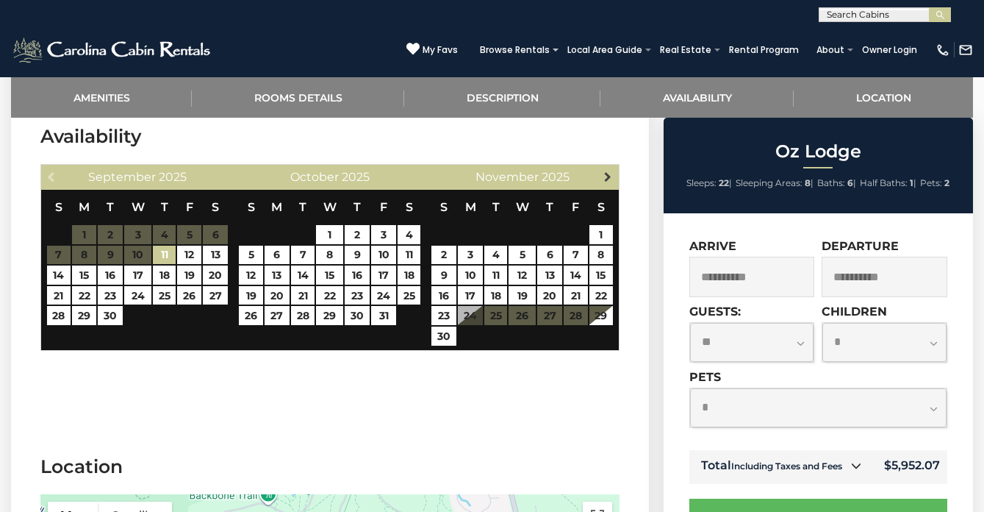
click at [608, 171] on span "Next" at bounding box center [608, 177] width 12 height 12
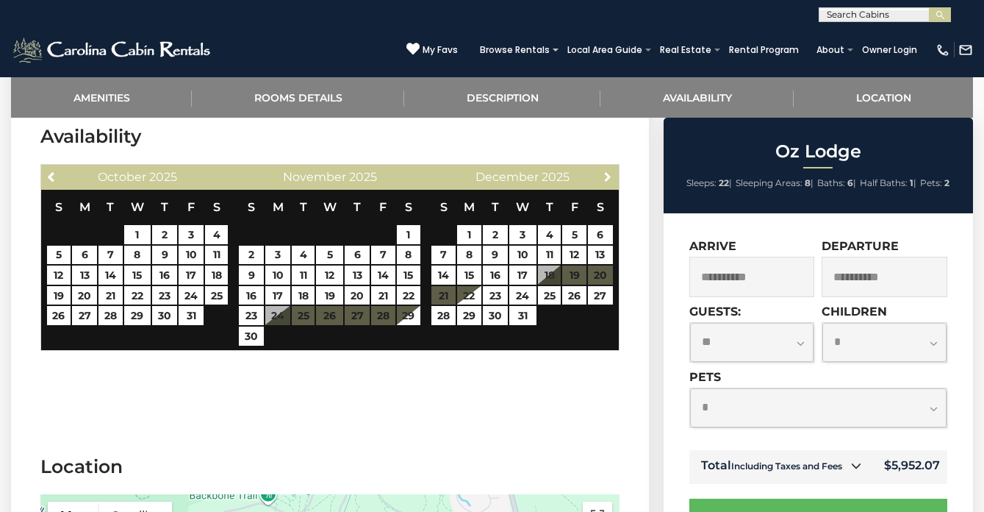
click at [608, 171] on span "Next" at bounding box center [608, 177] width 12 height 12
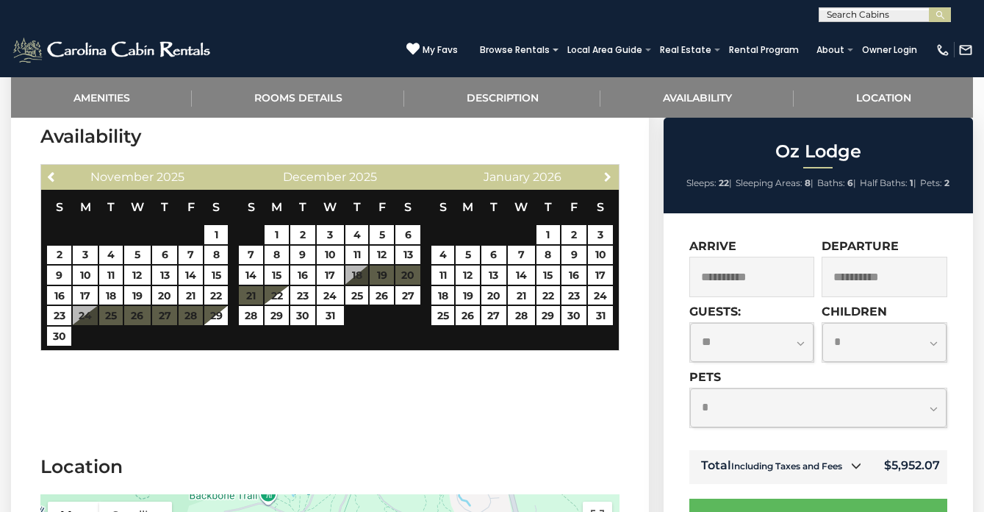
click at [608, 171] on span "Next" at bounding box center [608, 177] width 12 height 12
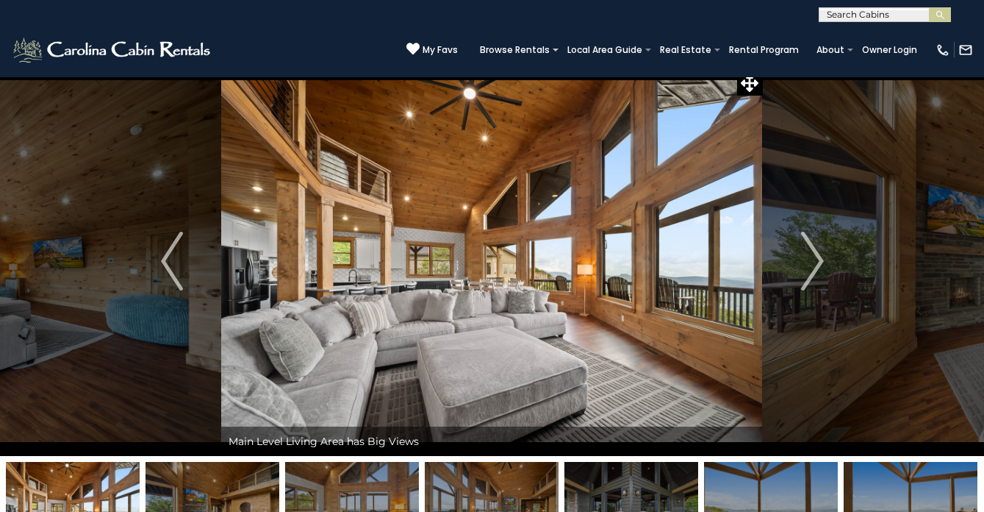
scroll to position [0, 0]
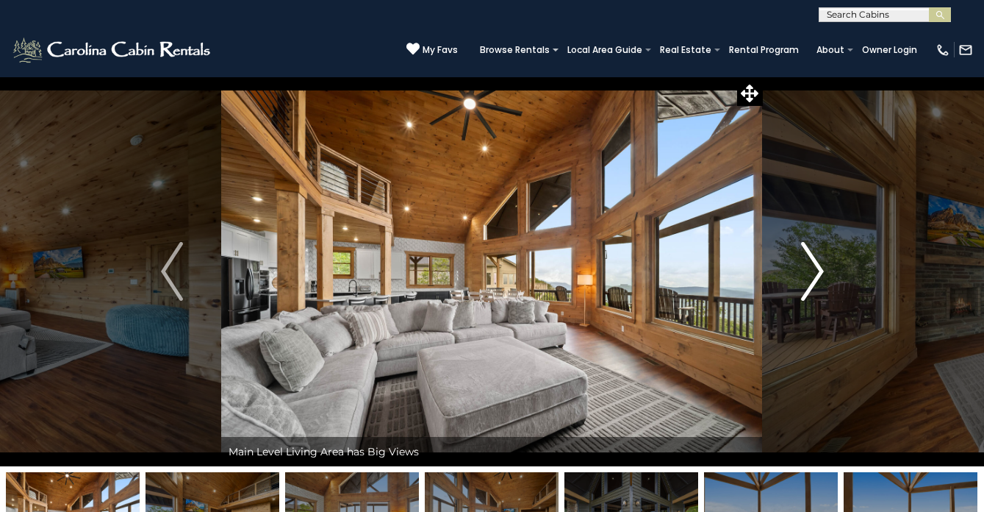
click at [821, 257] on img "Next" at bounding box center [812, 271] width 22 height 59
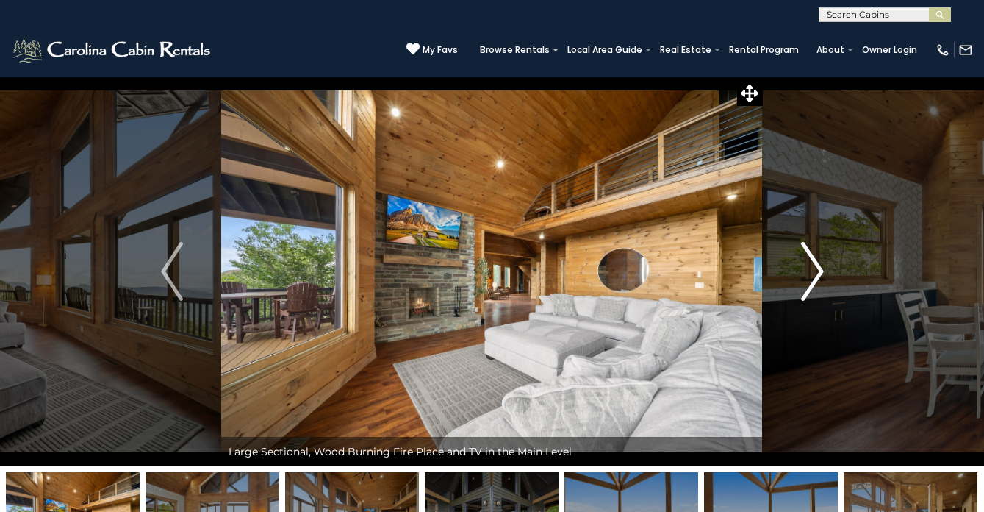
click at [821, 257] on img "Next" at bounding box center [812, 271] width 22 height 59
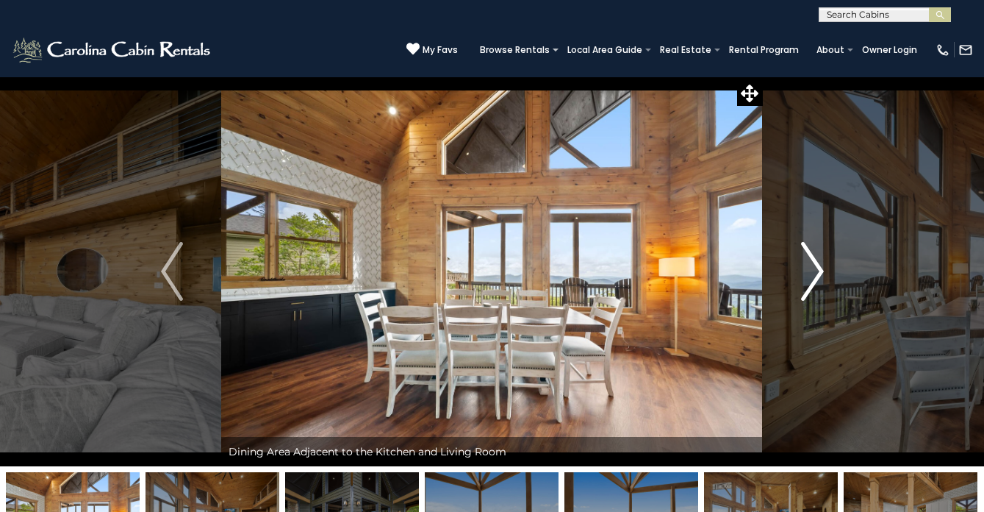
click at [821, 257] on img "Next" at bounding box center [812, 271] width 22 height 59
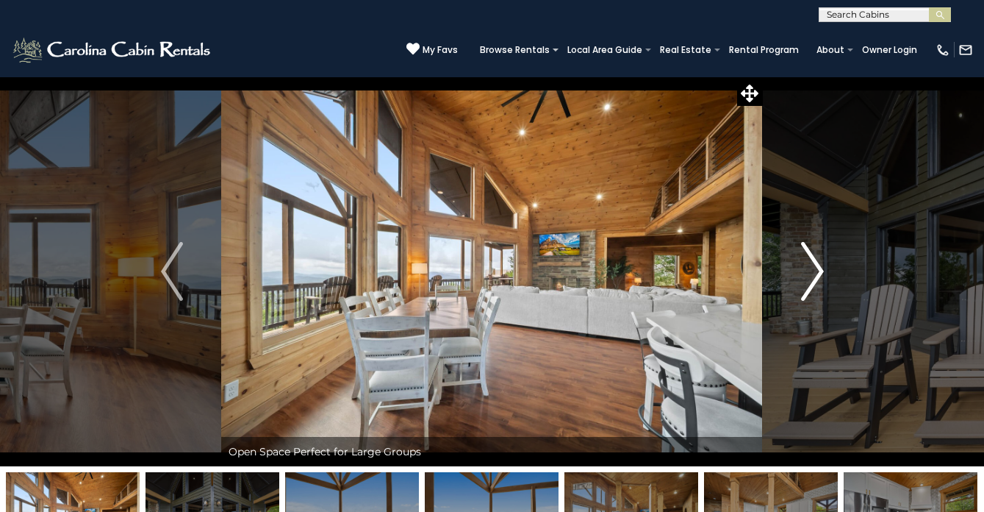
click at [821, 257] on img "Next" at bounding box center [812, 271] width 22 height 59
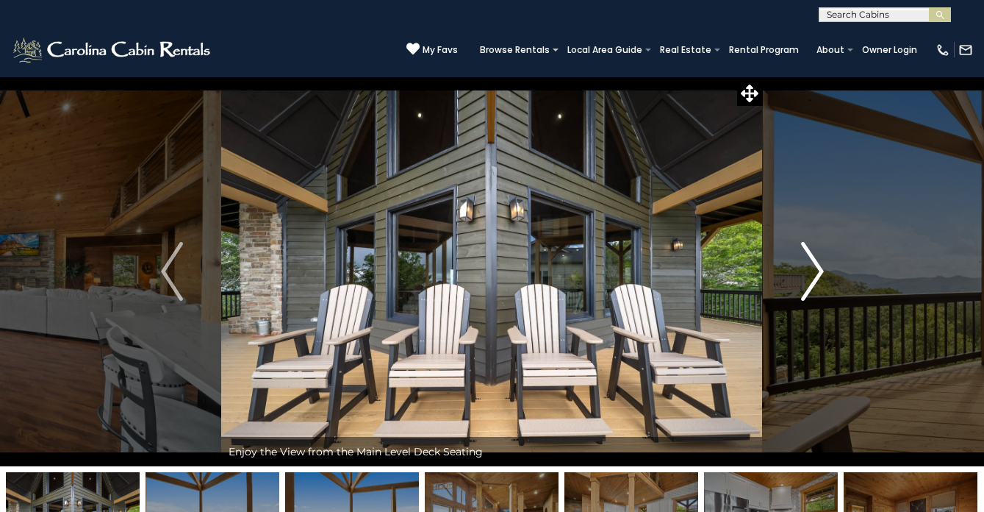
click at [821, 257] on img "Next" at bounding box center [812, 271] width 22 height 59
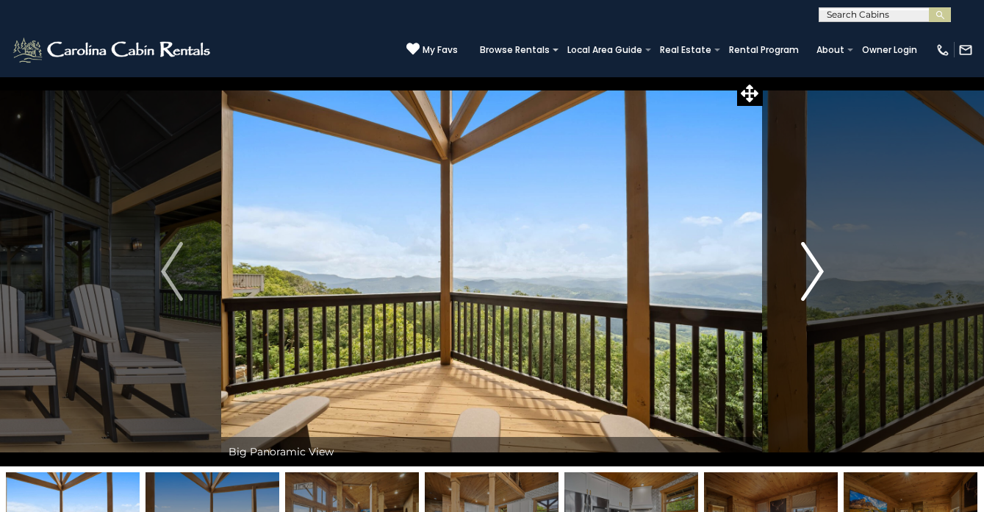
click at [821, 257] on img "Next" at bounding box center [812, 271] width 22 height 59
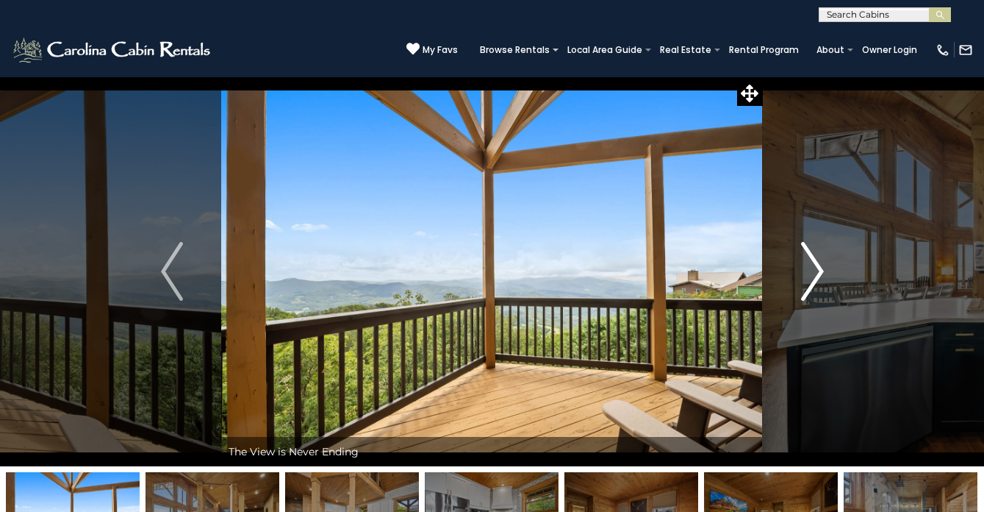
click at [821, 257] on img "Next" at bounding box center [812, 271] width 22 height 59
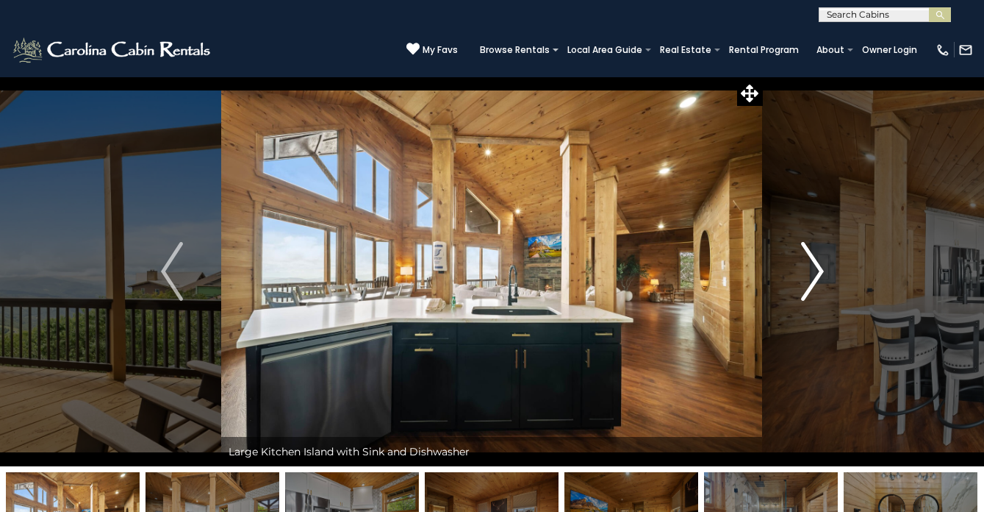
click at [821, 257] on img "Next" at bounding box center [812, 271] width 22 height 59
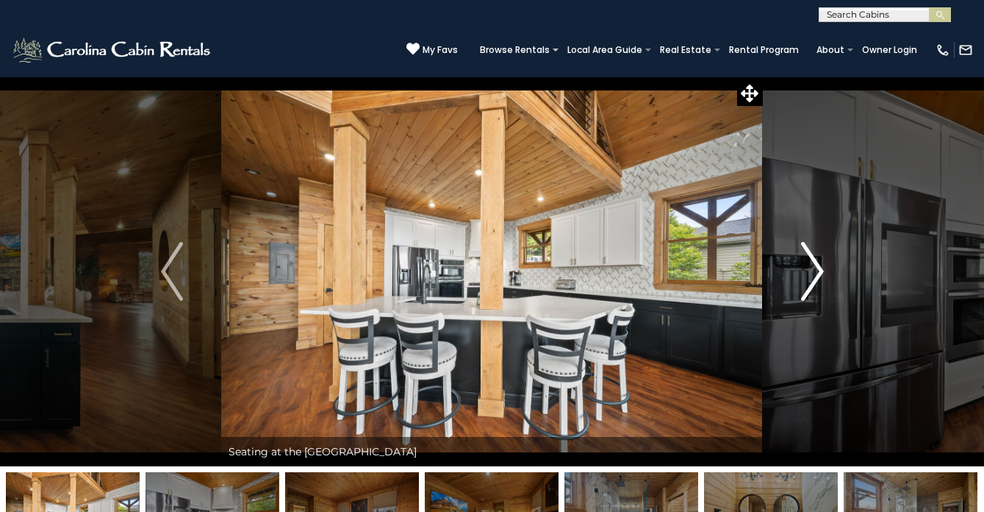
click at [821, 257] on img "Next" at bounding box center [812, 271] width 22 height 59
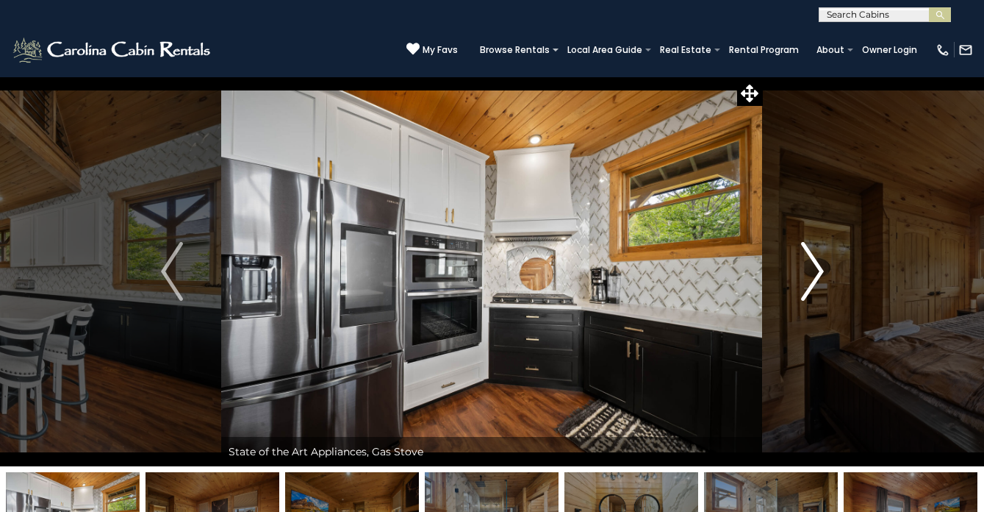
click at [821, 257] on img "Next" at bounding box center [812, 271] width 22 height 59
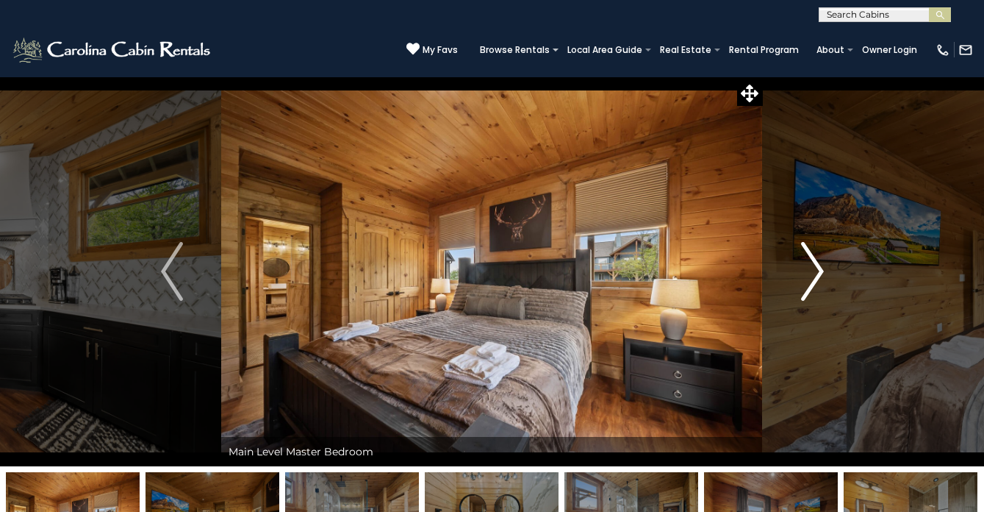
click at [821, 257] on img "Next" at bounding box center [812, 271] width 22 height 59
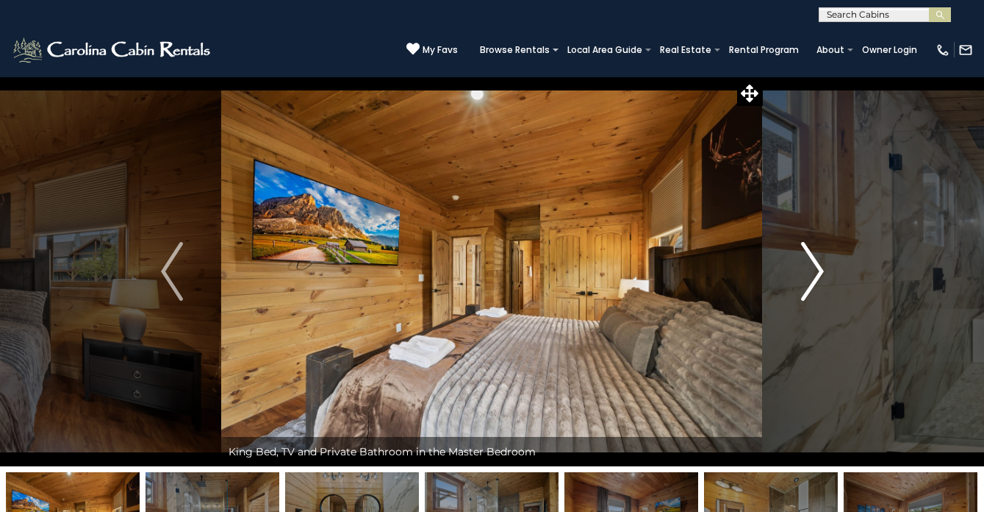
click at [821, 257] on img "Next" at bounding box center [812, 271] width 22 height 59
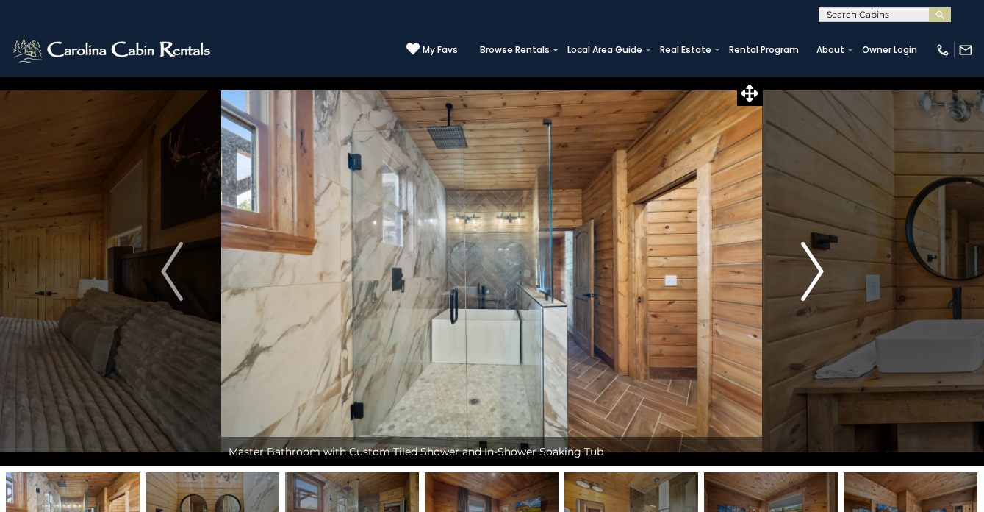
click at [821, 257] on img "Next" at bounding box center [812, 271] width 22 height 59
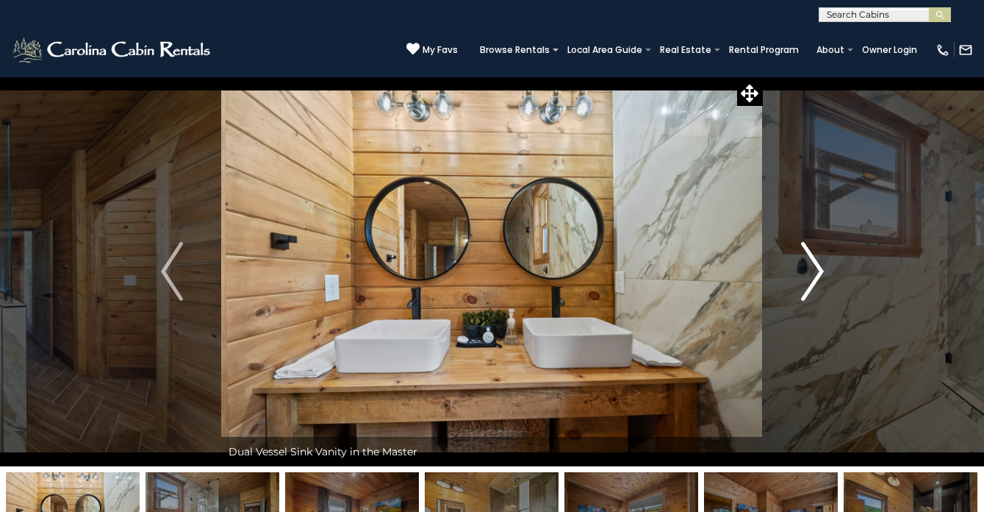
click at [821, 257] on img "Next" at bounding box center [812, 271] width 22 height 59
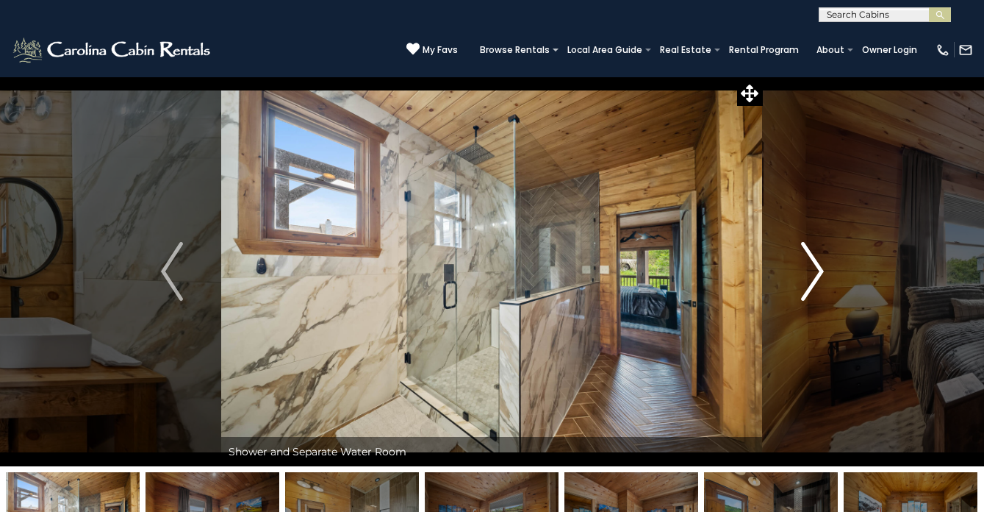
click at [821, 257] on img "Next" at bounding box center [812, 271] width 22 height 59
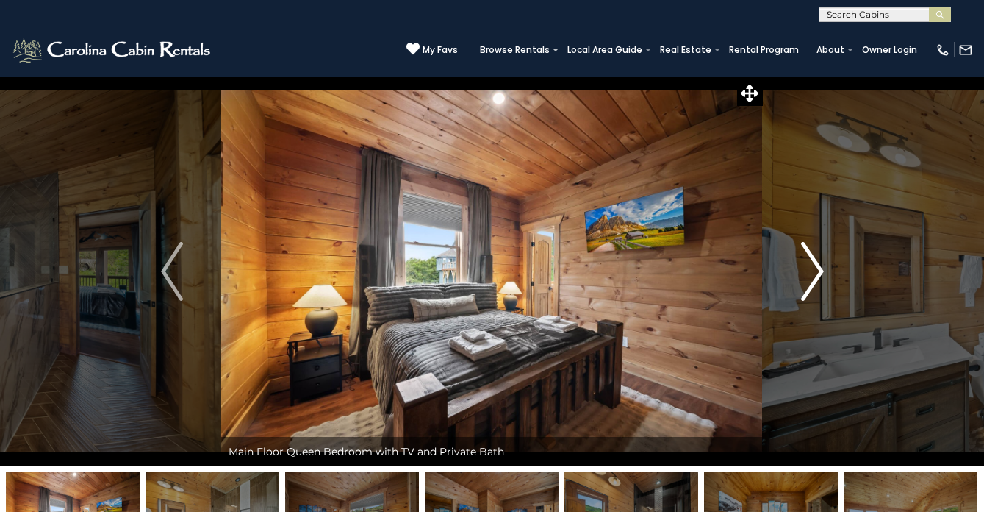
click at [821, 257] on img "Next" at bounding box center [812, 271] width 22 height 59
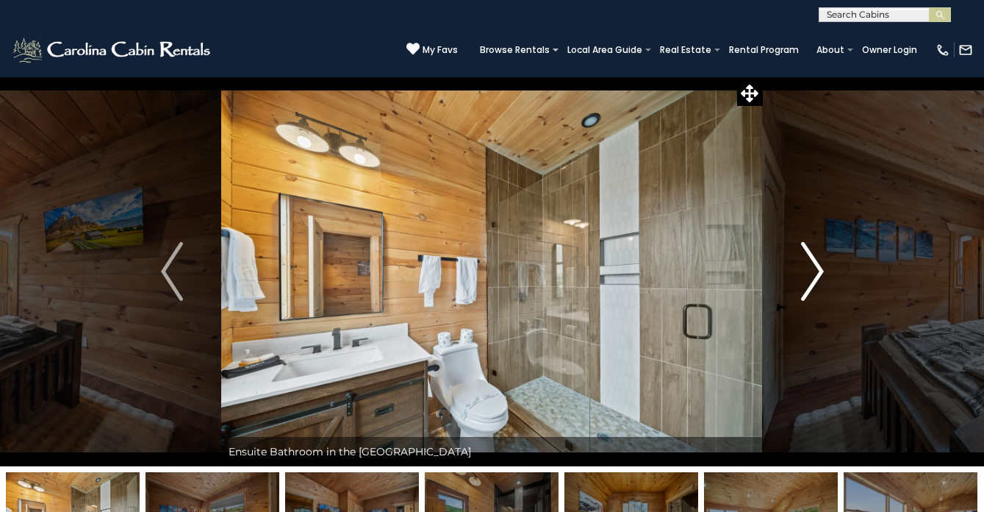
click at [821, 257] on img "Next" at bounding box center [812, 271] width 22 height 59
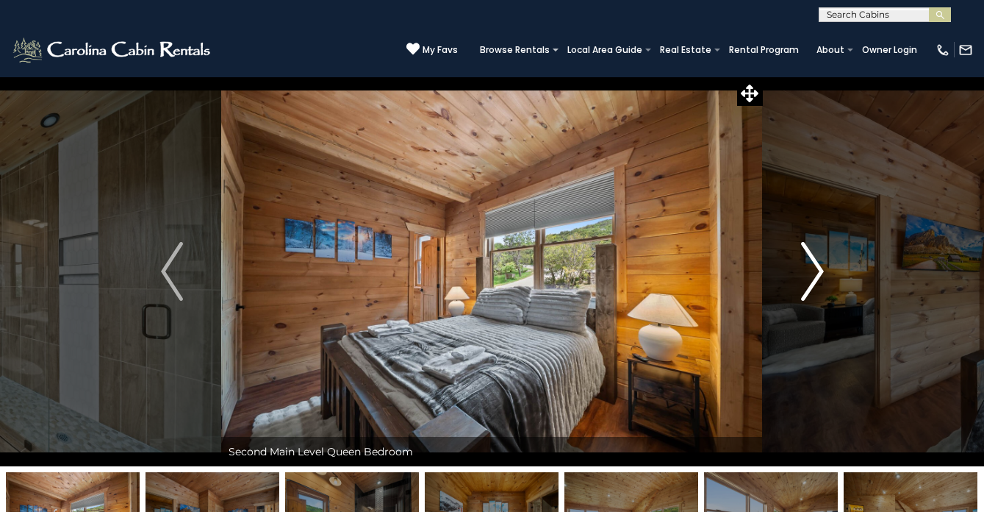
click at [821, 257] on img "Next" at bounding box center [812, 271] width 22 height 59
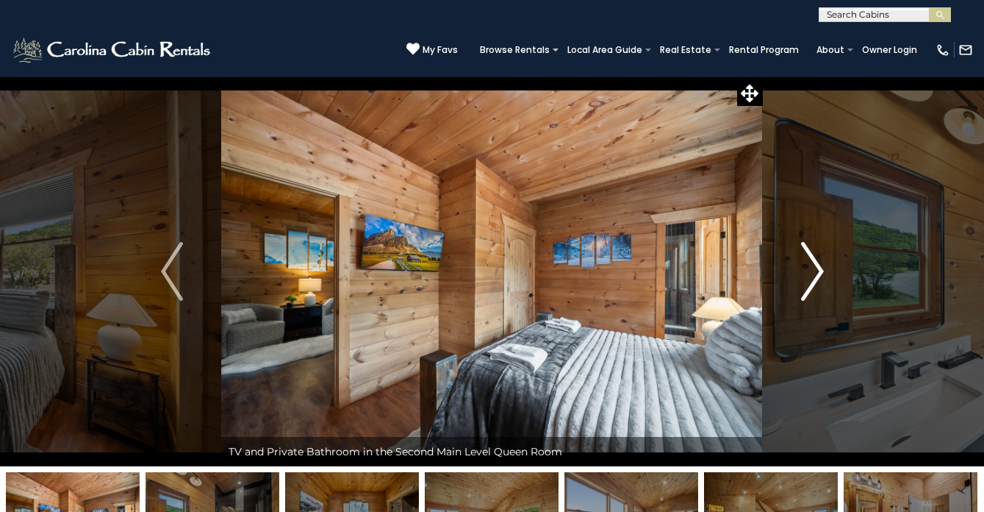
click at [821, 257] on img "Next" at bounding box center [812, 271] width 22 height 59
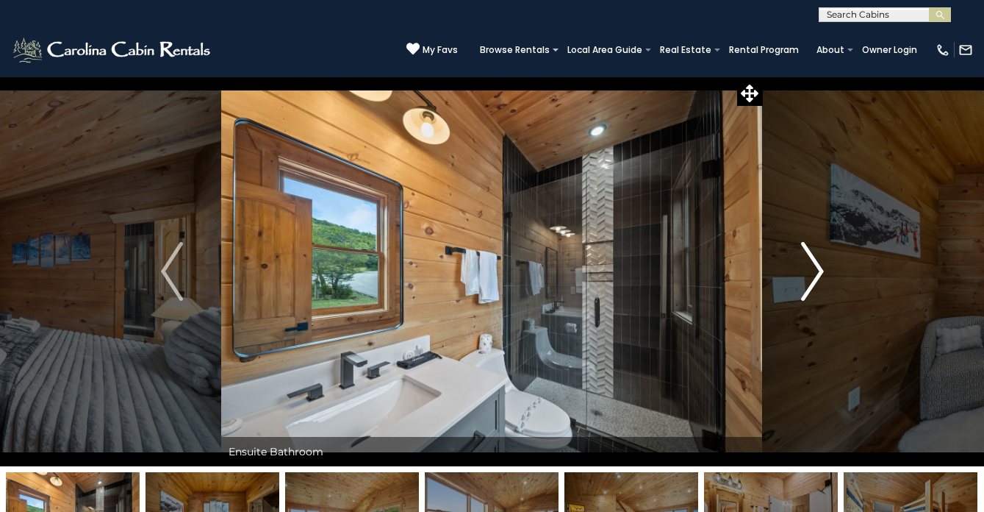
click at [821, 257] on img "Next" at bounding box center [812, 271] width 22 height 59
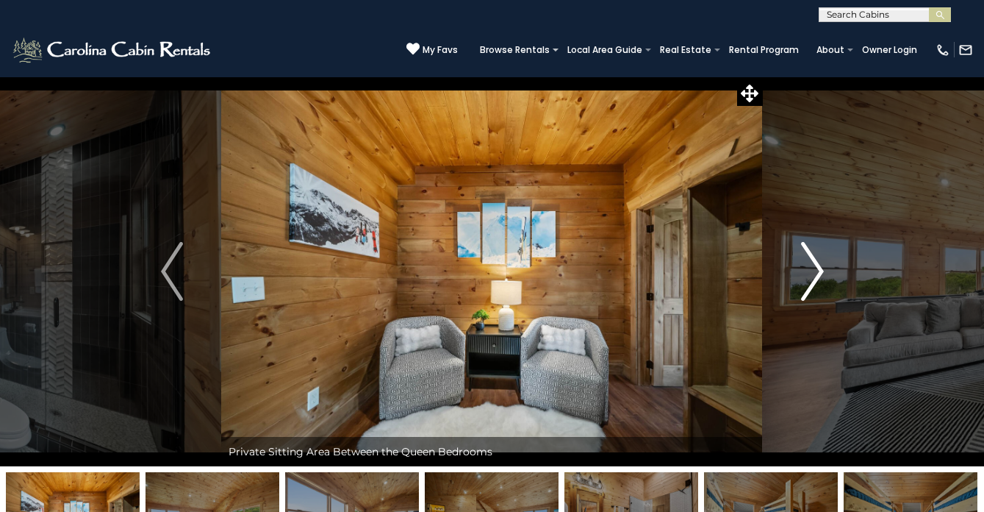
click at [821, 257] on img "Next" at bounding box center [812, 271] width 22 height 59
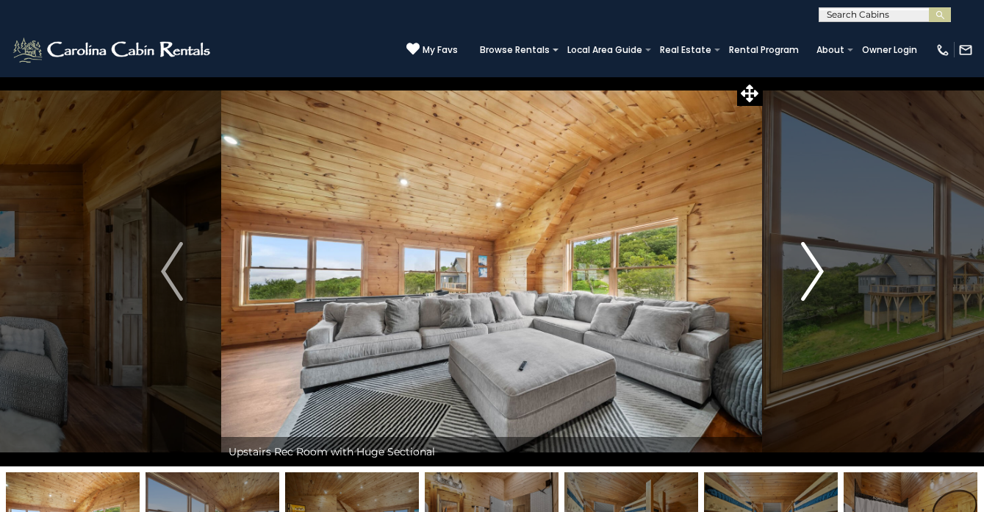
click at [821, 257] on img "Next" at bounding box center [812, 271] width 22 height 59
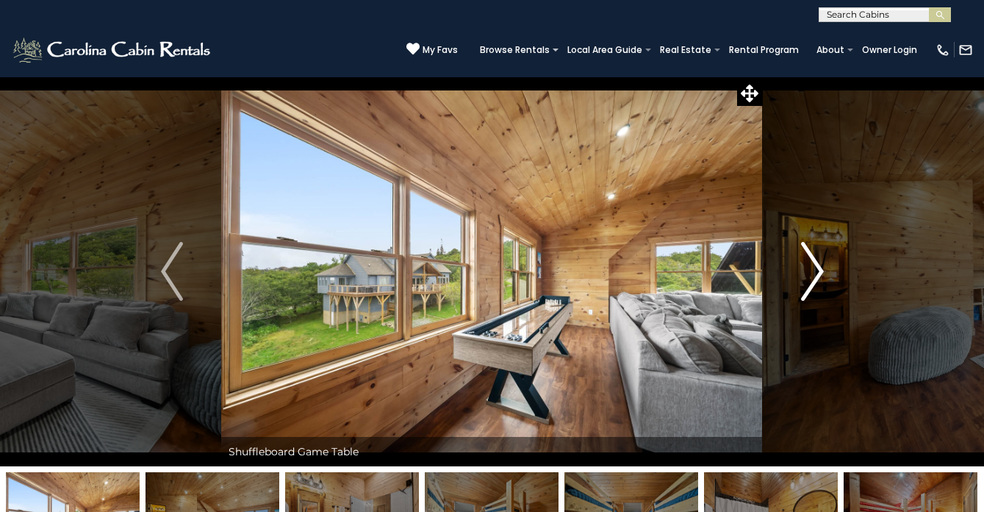
click at [821, 257] on img "Next" at bounding box center [812, 271] width 22 height 59
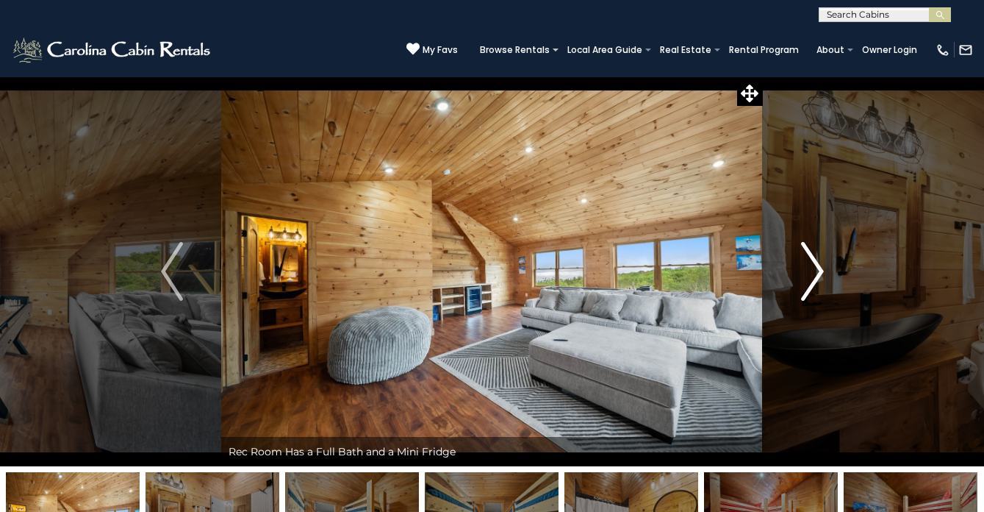
click at [821, 257] on img "Next" at bounding box center [812, 271] width 22 height 59
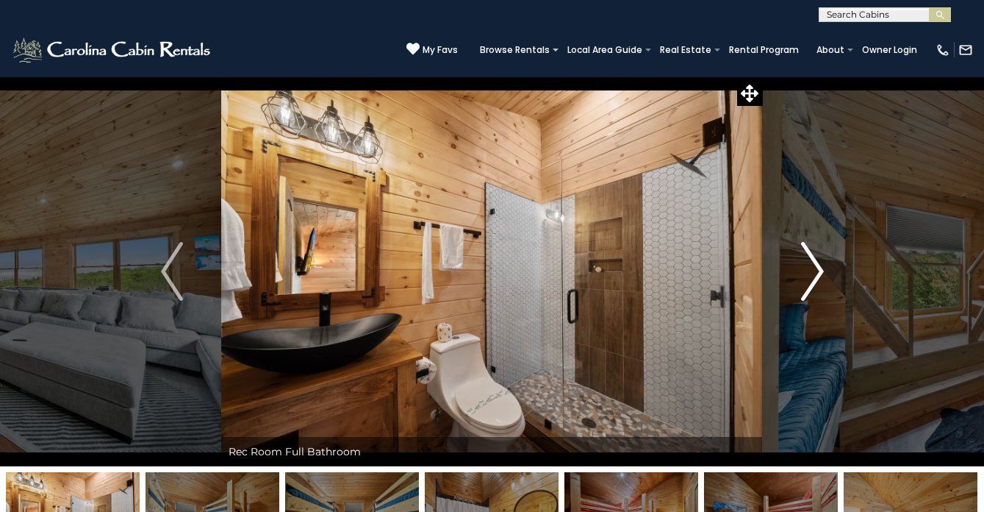
click at [821, 257] on img "Next" at bounding box center [812, 271] width 22 height 59
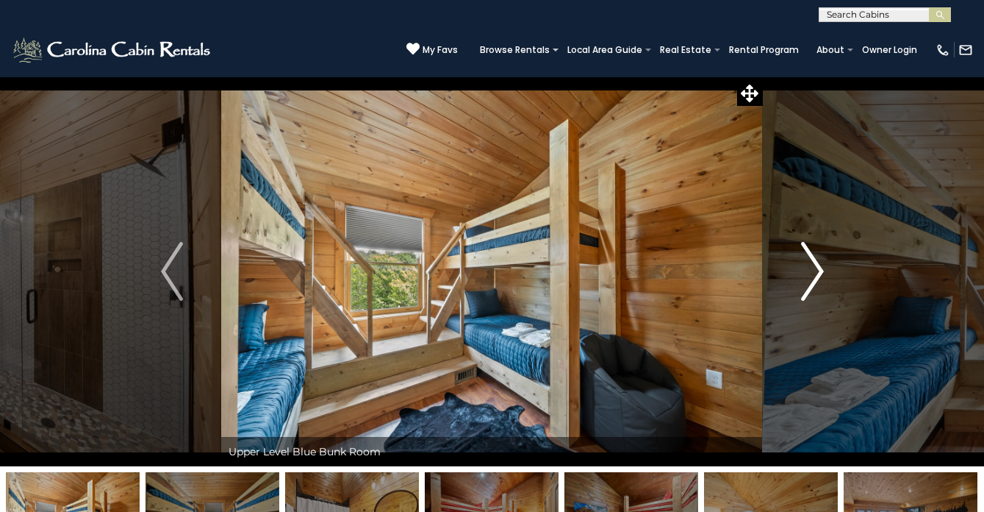
click at [821, 257] on img "Next" at bounding box center [812, 271] width 22 height 59
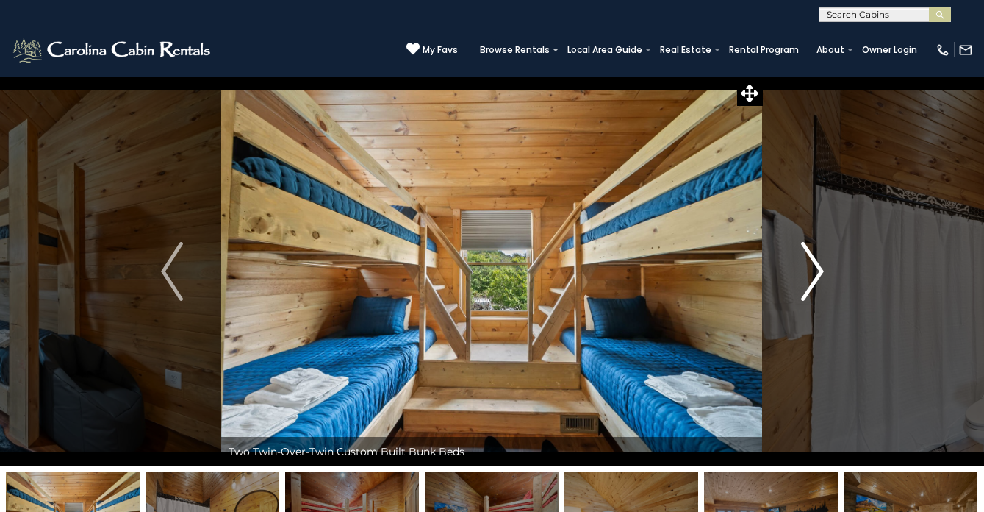
click at [821, 257] on img "Next" at bounding box center [812, 271] width 22 height 59
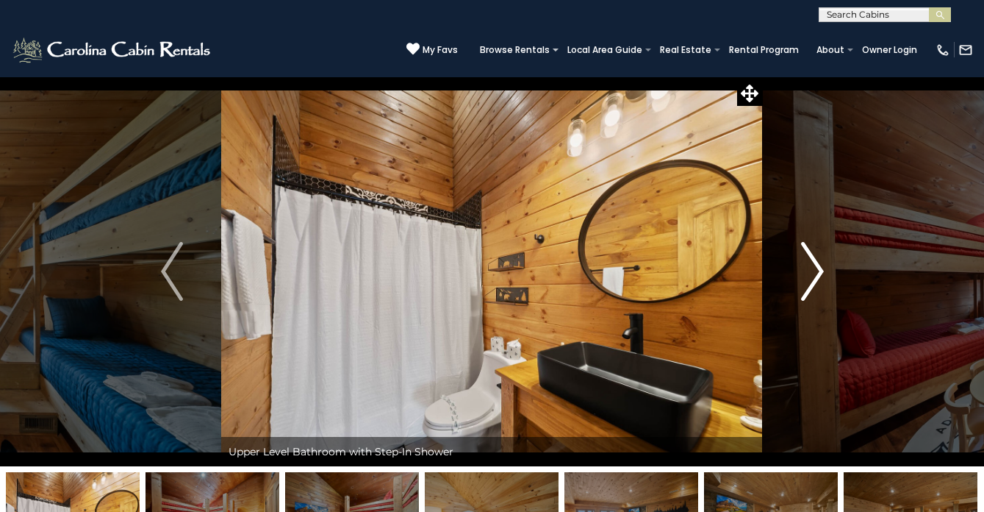
click at [821, 257] on img "Next" at bounding box center [812, 271] width 22 height 59
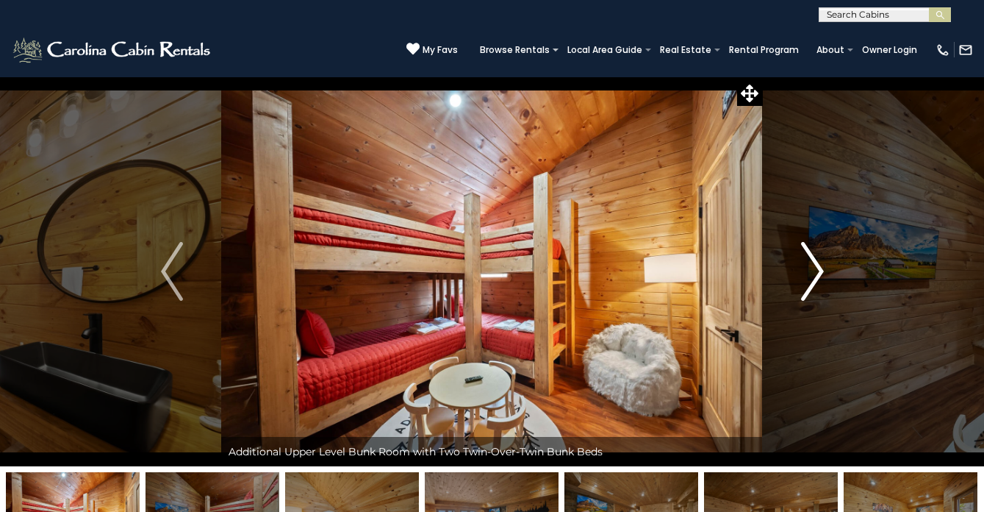
click at [821, 257] on img "Next" at bounding box center [812, 271] width 22 height 59
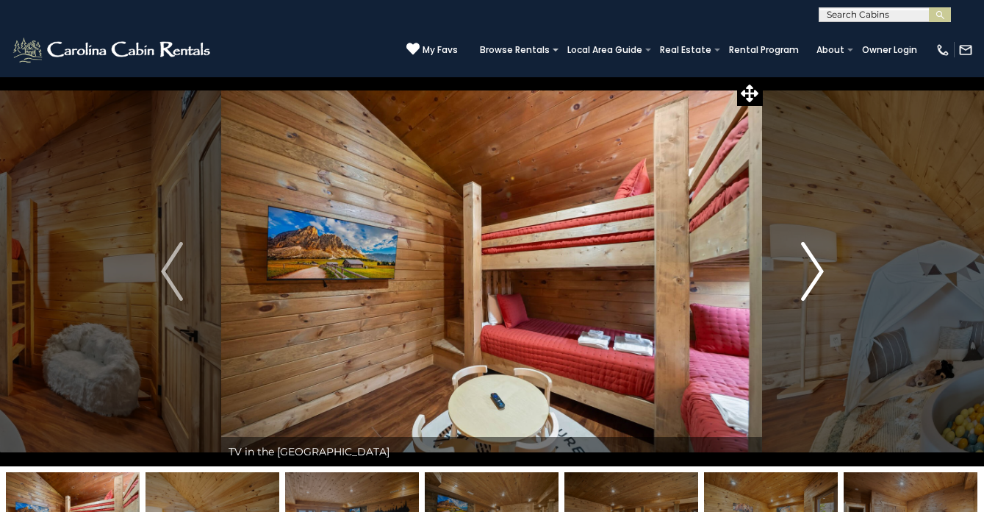
click at [821, 257] on img "Next" at bounding box center [812, 271] width 22 height 59
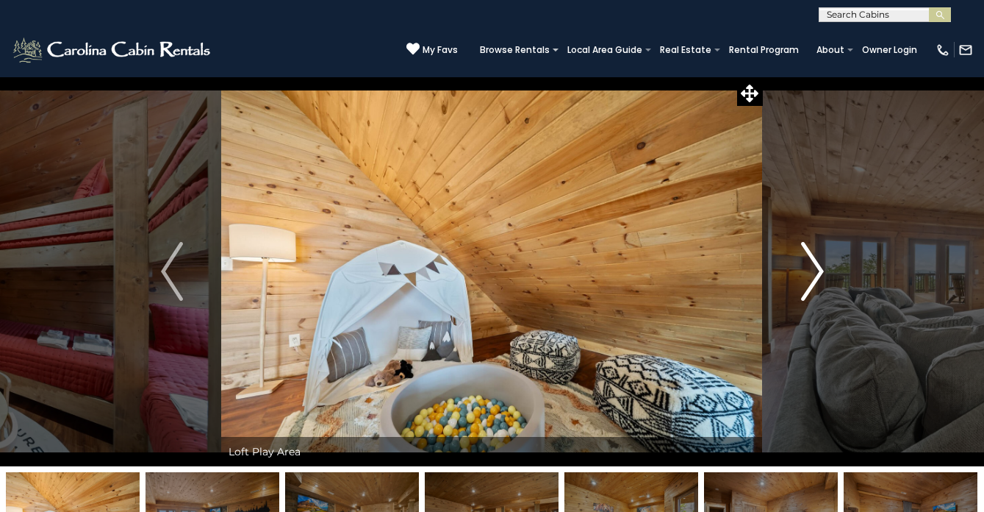
click at [821, 257] on img "Next" at bounding box center [812, 271] width 22 height 59
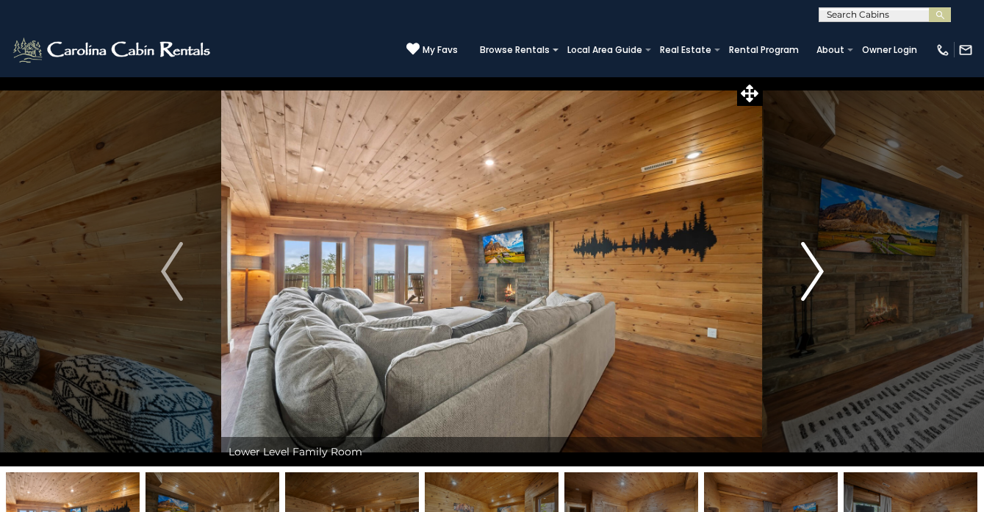
click at [821, 257] on img "Next" at bounding box center [812, 271] width 22 height 59
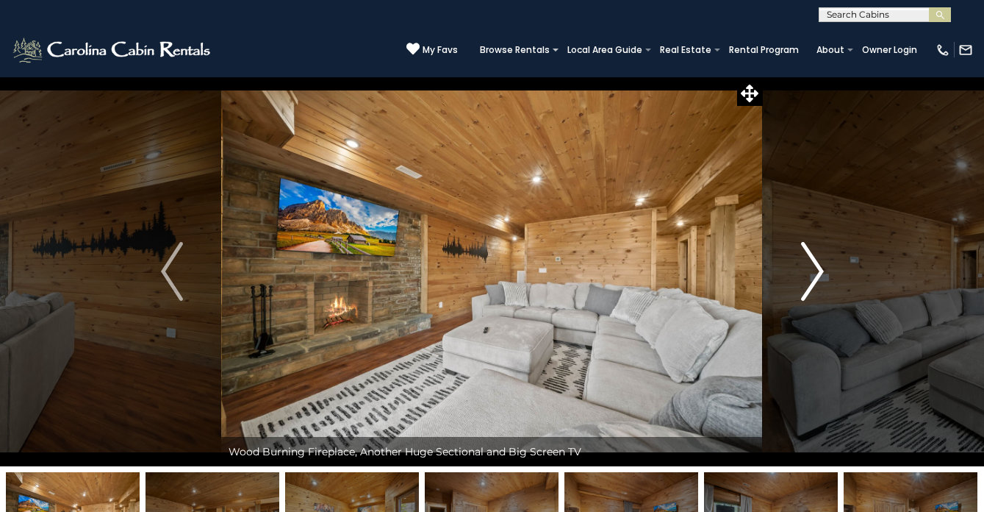
click at [821, 257] on img "Next" at bounding box center [812, 271] width 22 height 59
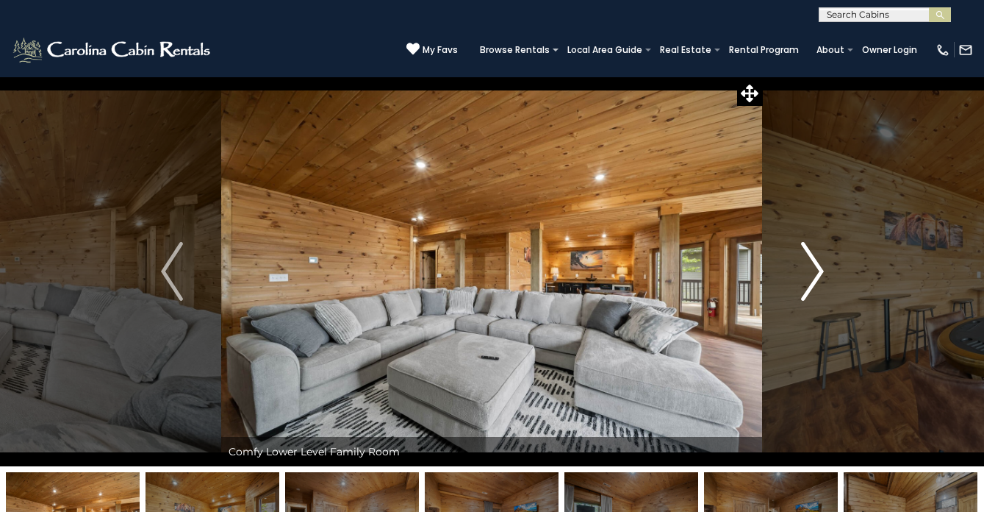
click at [821, 257] on img "Next" at bounding box center [812, 271] width 22 height 59
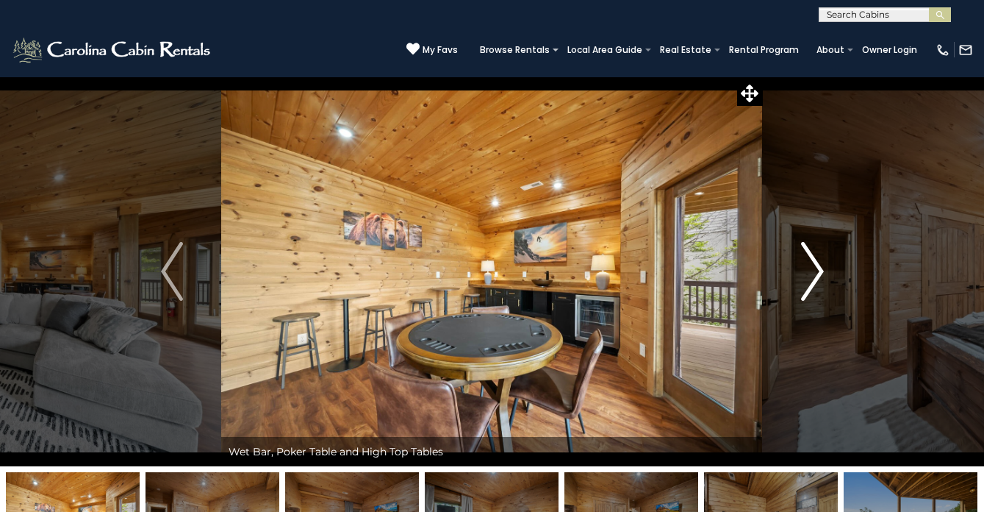
click at [821, 257] on img "Next" at bounding box center [812, 271] width 22 height 59
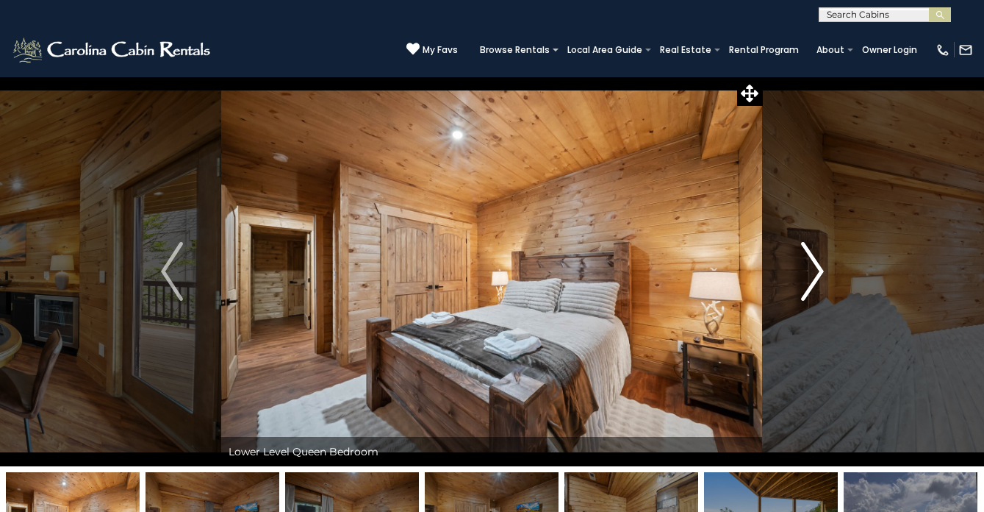
click at [821, 257] on img "Next" at bounding box center [812, 271] width 22 height 59
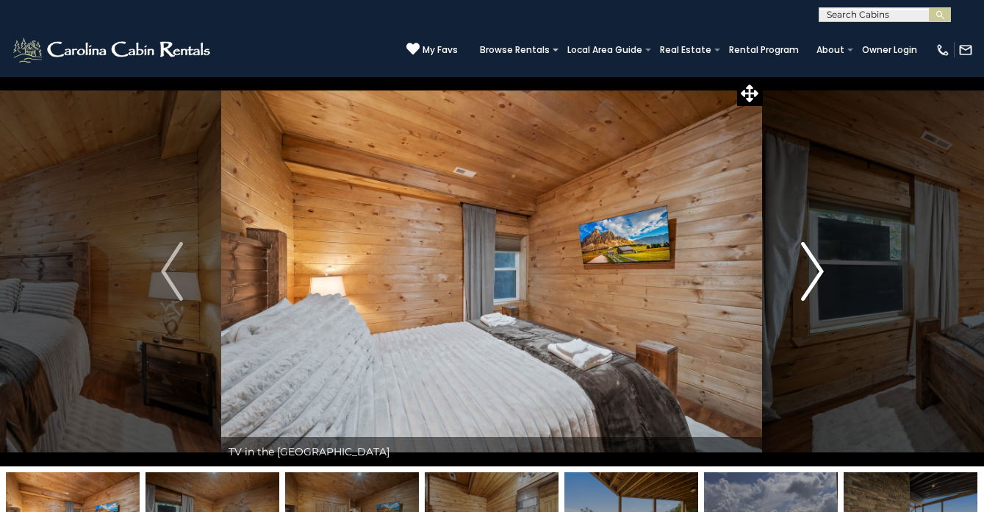
click at [821, 257] on img "Next" at bounding box center [812, 271] width 22 height 59
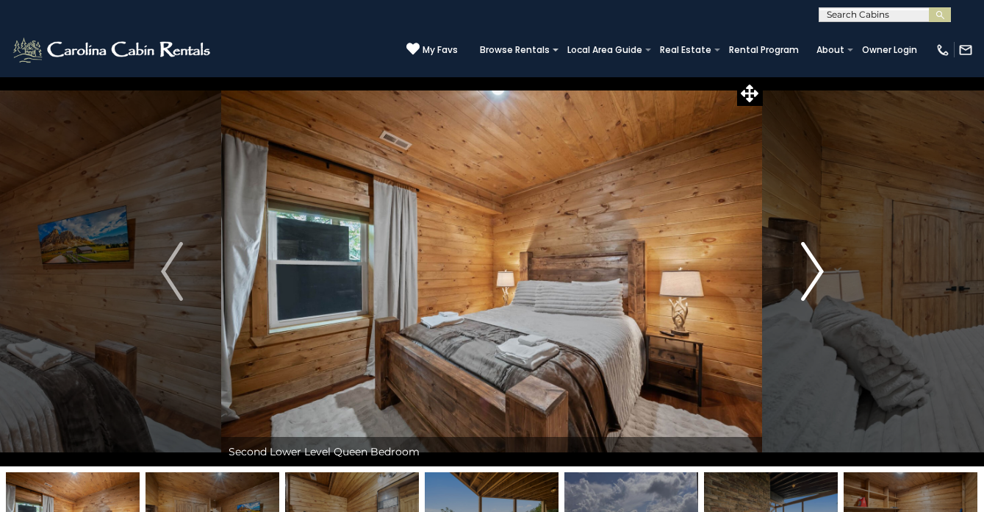
click at [821, 257] on img "Next" at bounding box center [812, 271] width 22 height 59
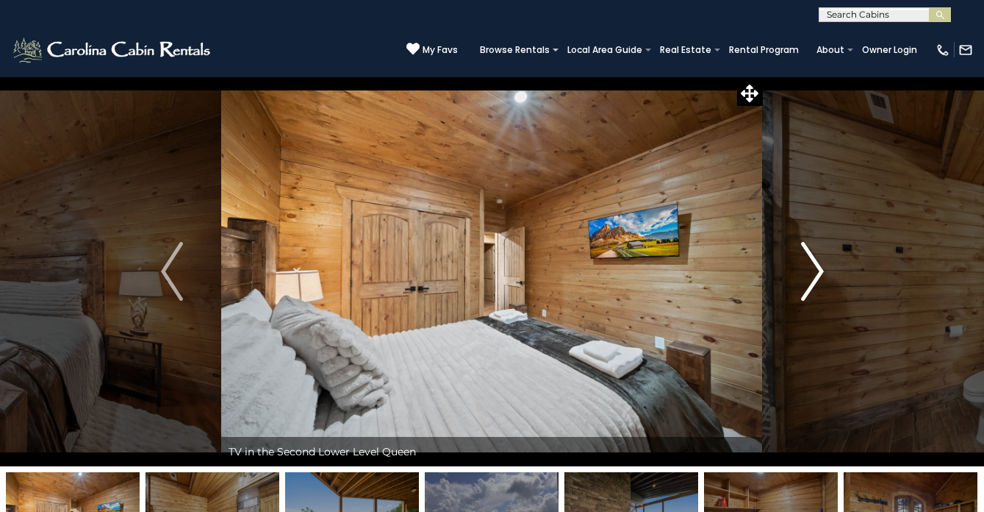
click at [821, 257] on img "Next" at bounding box center [812, 271] width 22 height 59
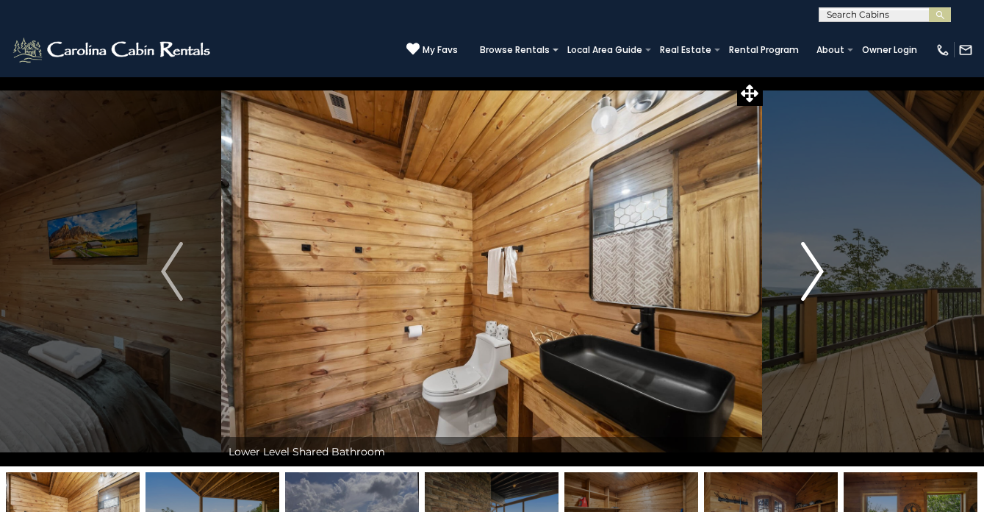
click at [821, 257] on img "Next" at bounding box center [812, 271] width 22 height 59
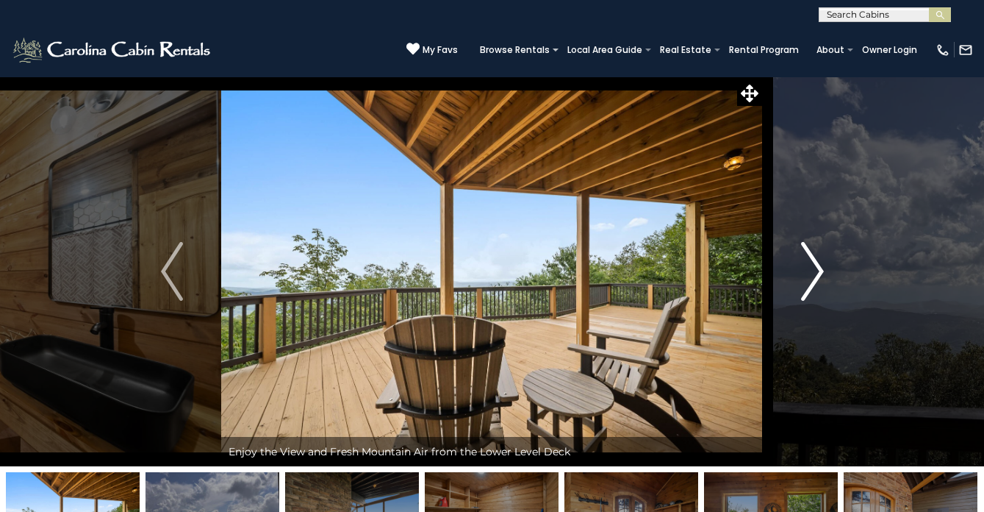
click at [821, 257] on img "Next" at bounding box center [812, 271] width 22 height 59
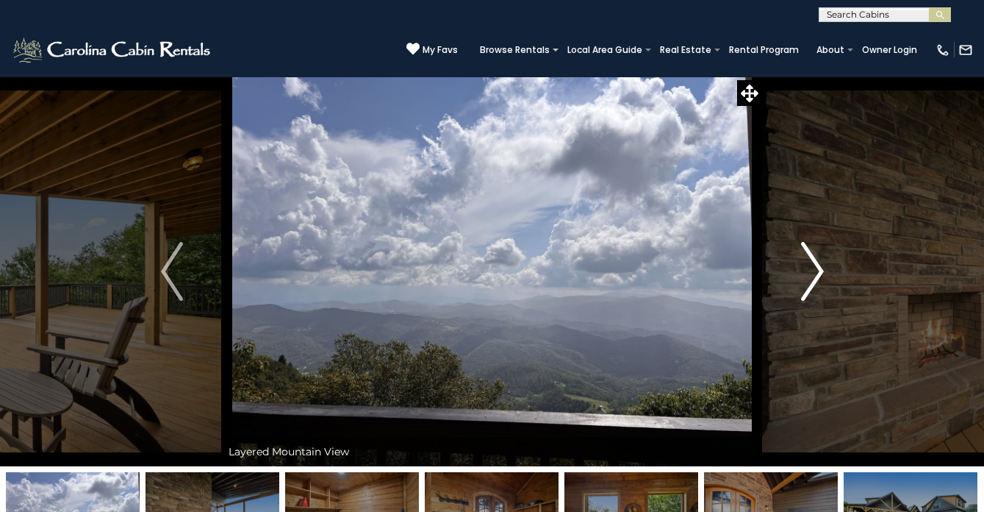
click at [821, 257] on img "Next" at bounding box center [812, 271] width 22 height 59
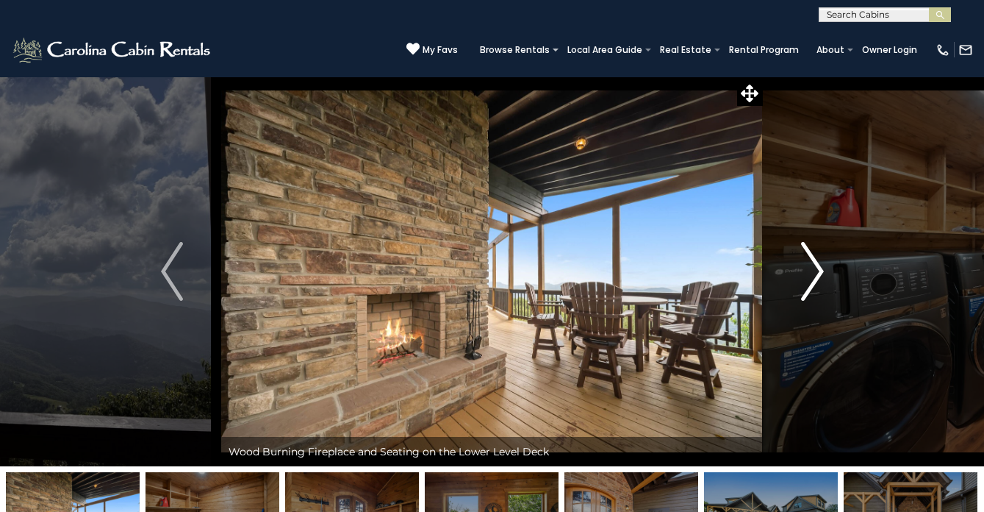
click at [821, 257] on img "Next" at bounding box center [812, 271] width 22 height 59
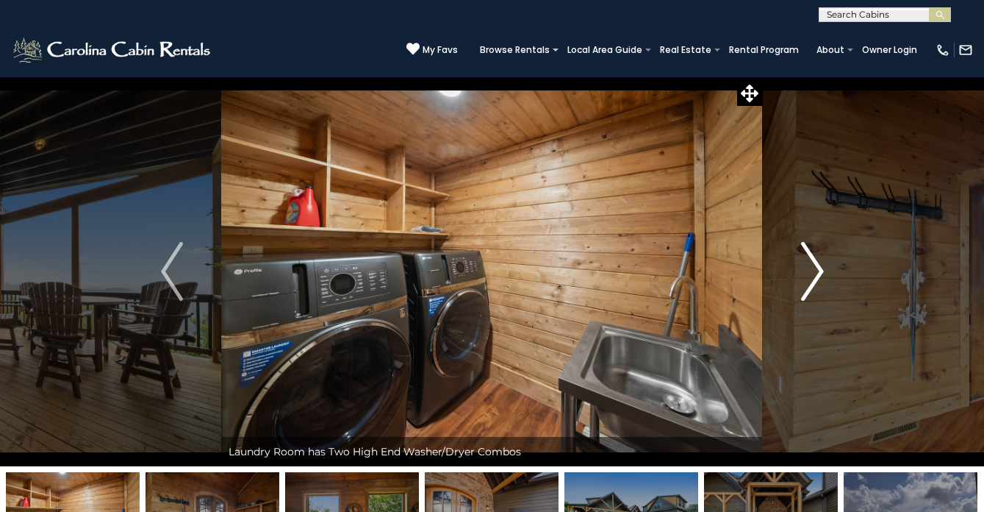
click at [821, 257] on img "Next" at bounding box center [812, 271] width 22 height 59
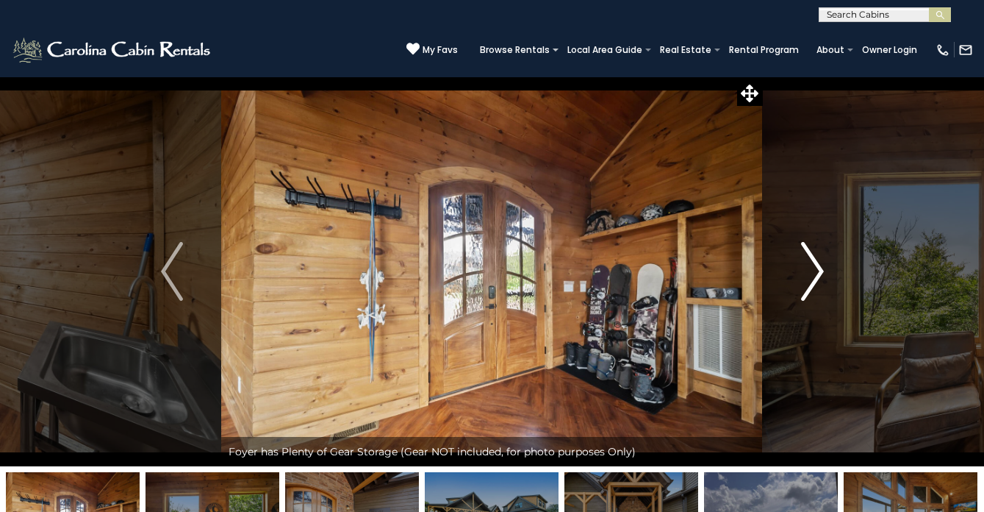
click at [821, 257] on img "Next" at bounding box center [812, 271] width 22 height 59
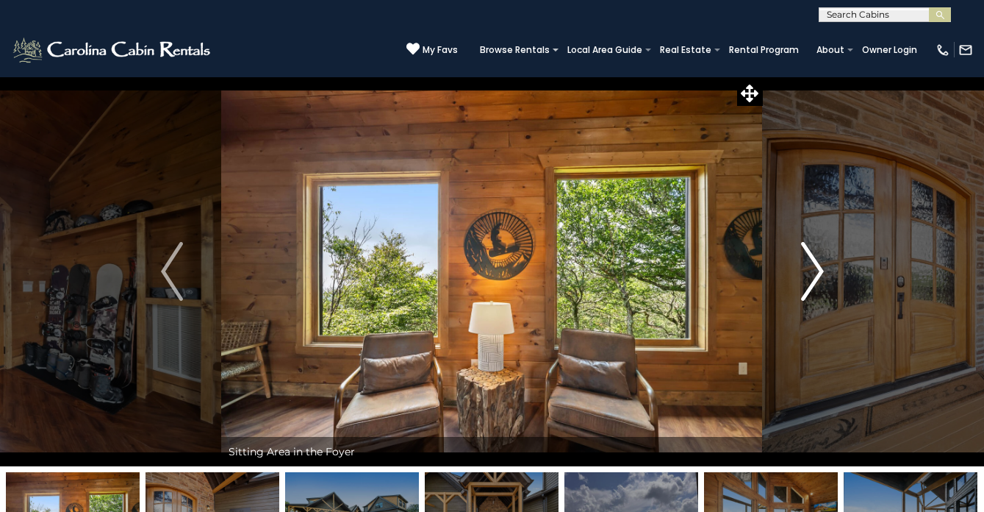
click at [821, 257] on img "Next" at bounding box center [812, 271] width 22 height 59
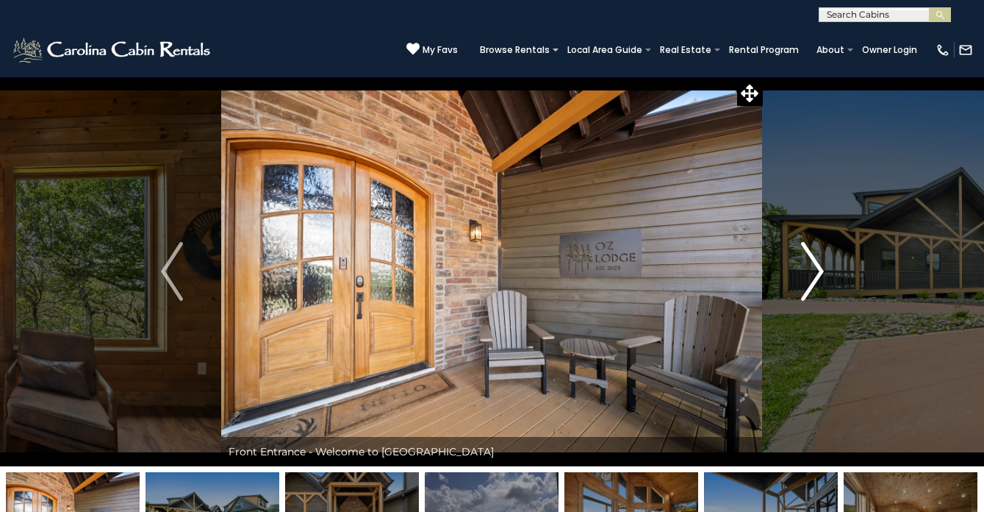
click at [821, 257] on img "Next" at bounding box center [812, 271] width 22 height 59
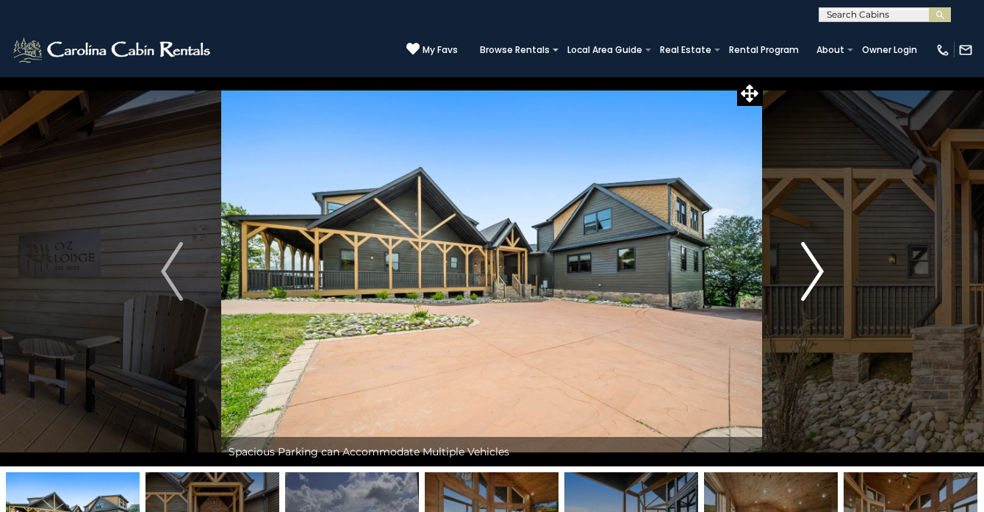
click at [821, 257] on img "Next" at bounding box center [812, 271] width 22 height 59
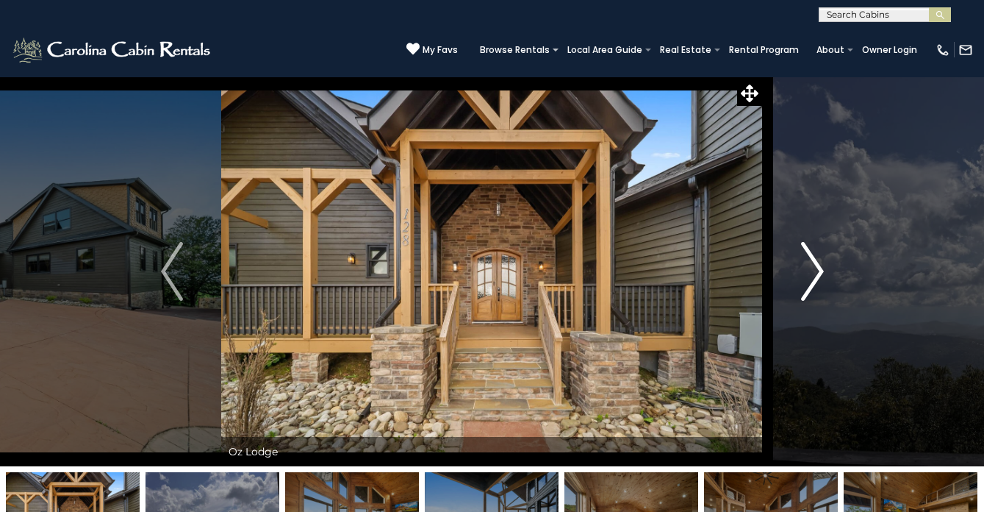
click at [821, 257] on img "Next" at bounding box center [812, 271] width 22 height 59
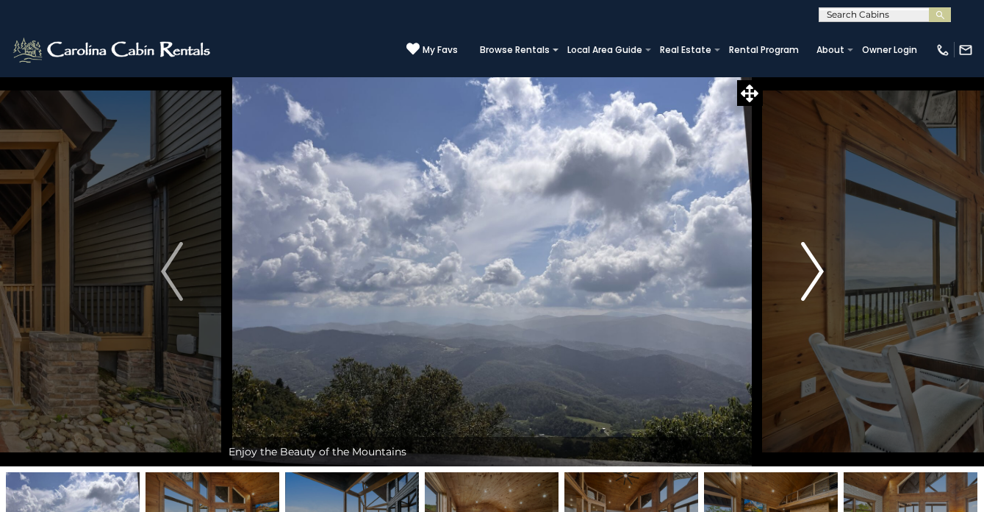
click at [821, 257] on img "Next" at bounding box center [812, 271] width 22 height 59
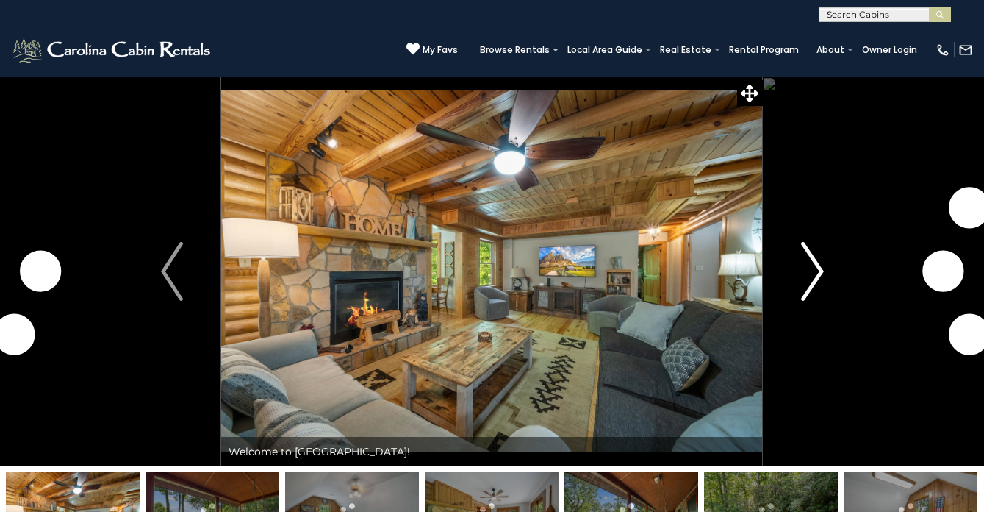
click at [818, 265] on img "Next" at bounding box center [812, 271] width 22 height 59
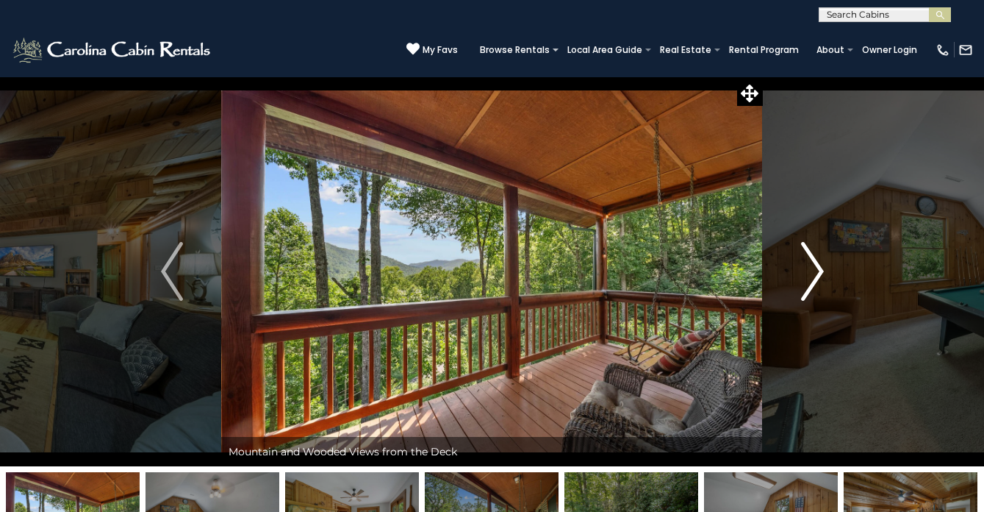
click at [818, 265] on img "Next" at bounding box center [812, 271] width 22 height 59
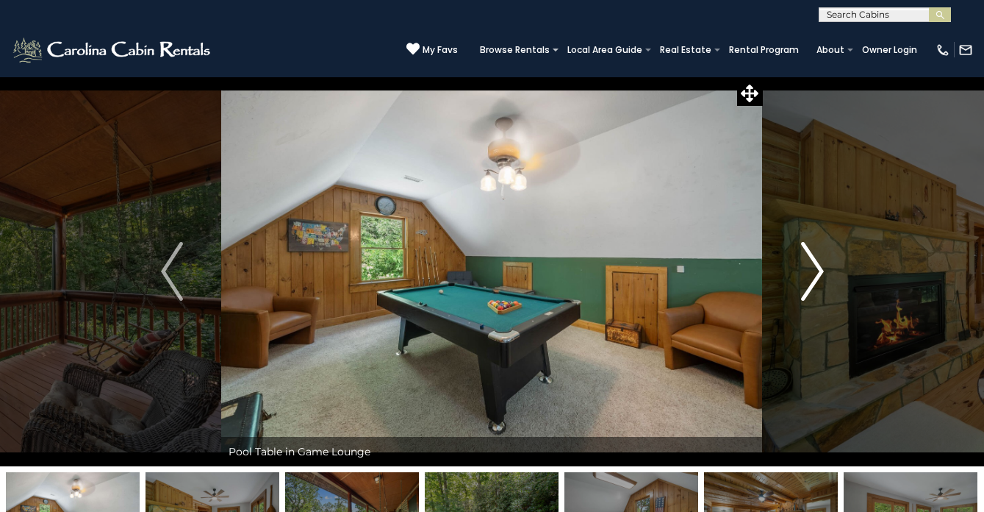
click at [818, 265] on img "Next" at bounding box center [812, 271] width 22 height 59
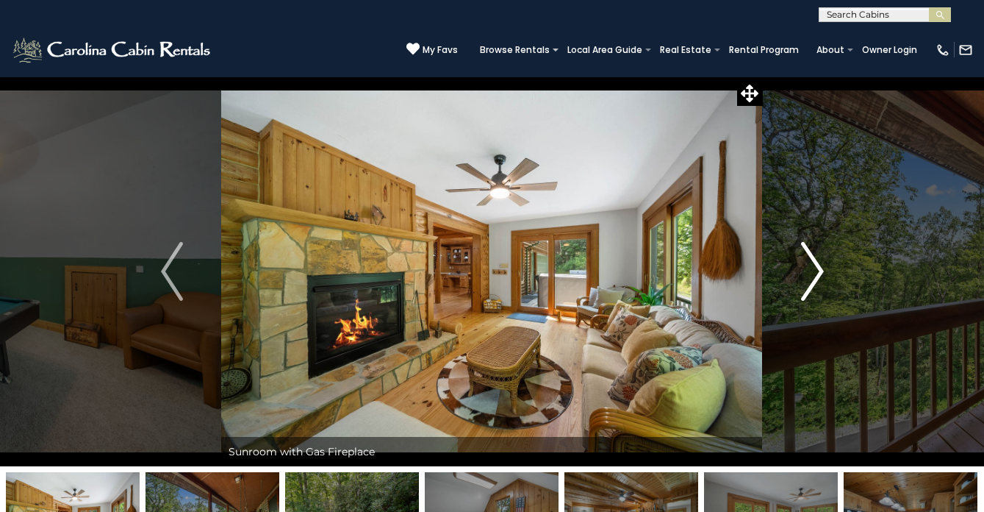
click at [818, 265] on img "Next" at bounding box center [812, 271] width 22 height 59
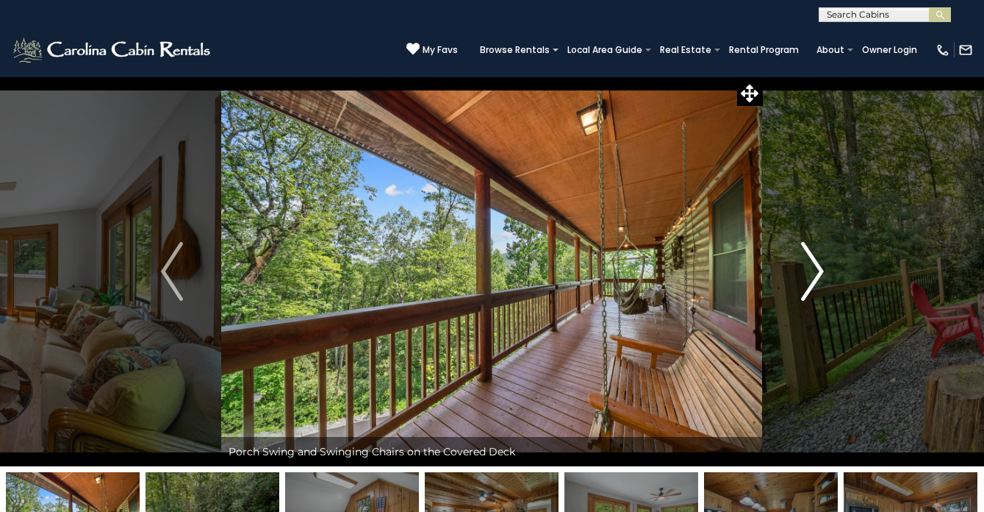
click at [818, 265] on img "Next" at bounding box center [812, 271] width 22 height 59
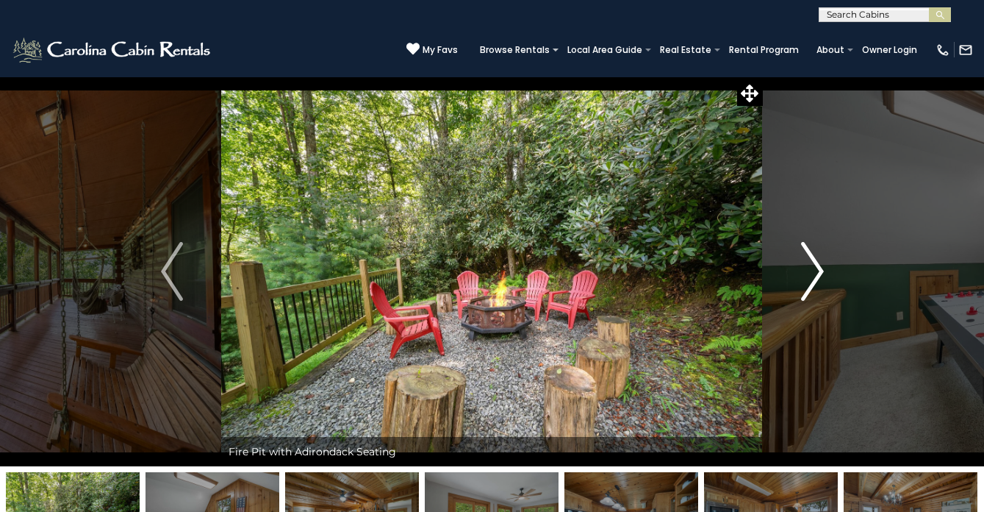
click at [818, 265] on img "Next" at bounding box center [812, 271] width 22 height 59
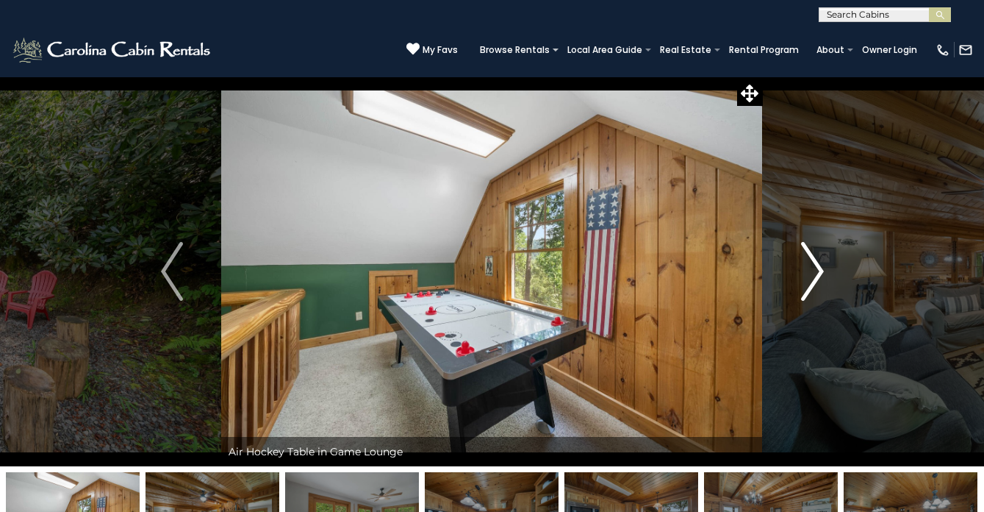
click at [818, 265] on img "Next" at bounding box center [812, 271] width 22 height 59
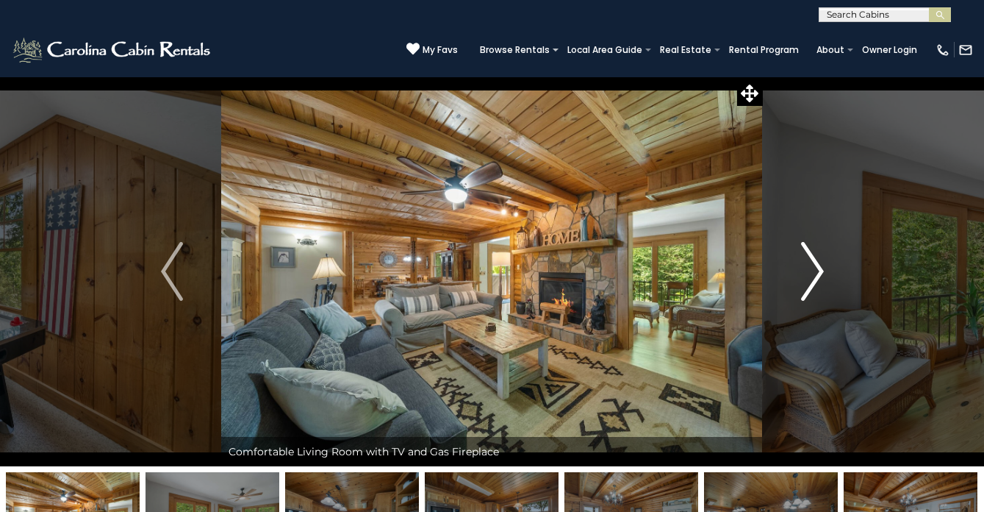
click at [818, 265] on img "Next" at bounding box center [812, 271] width 22 height 59
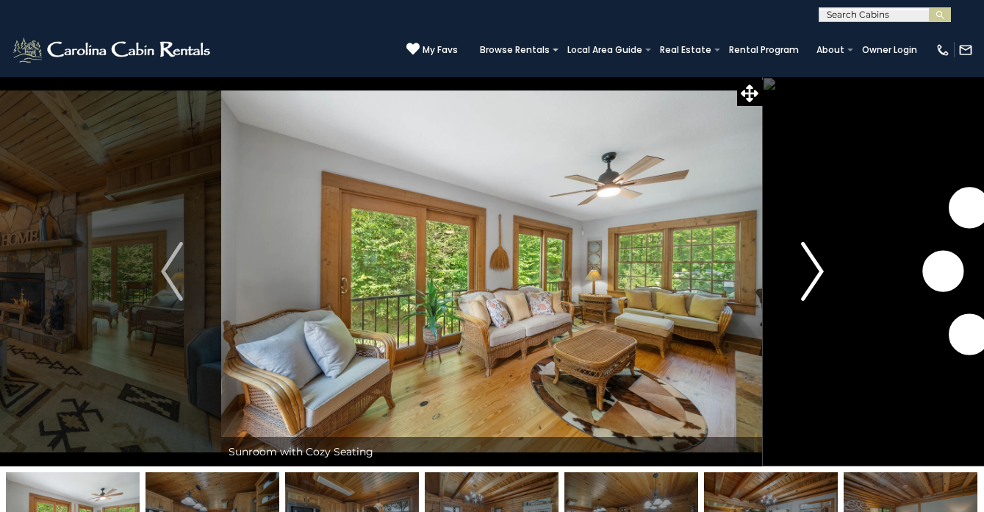
click at [818, 265] on img "Next" at bounding box center [812, 271] width 22 height 59
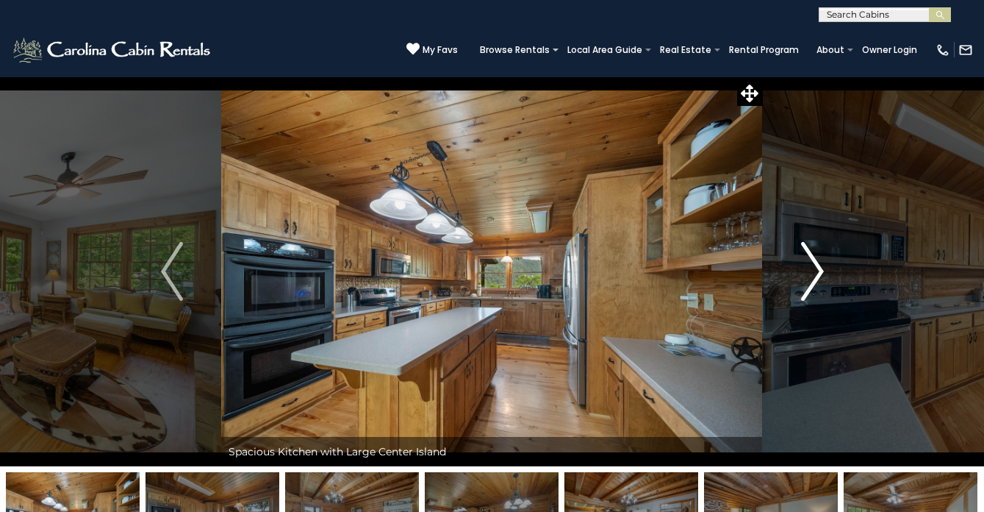
click at [818, 265] on img "Next" at bounding box center [812, 271] width 22 height 59
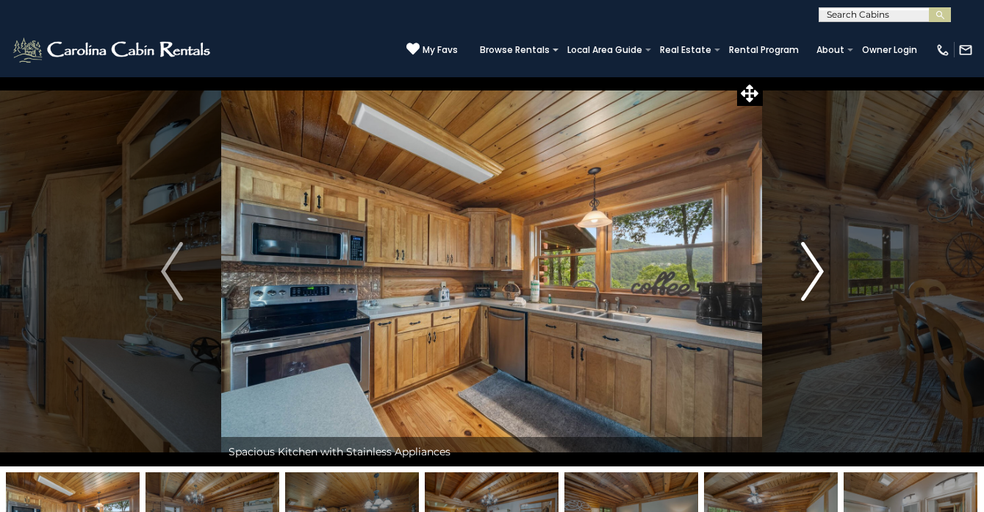
click at [818, 265] on img "Next" at bounding box center [812, 271] width 22 height 59
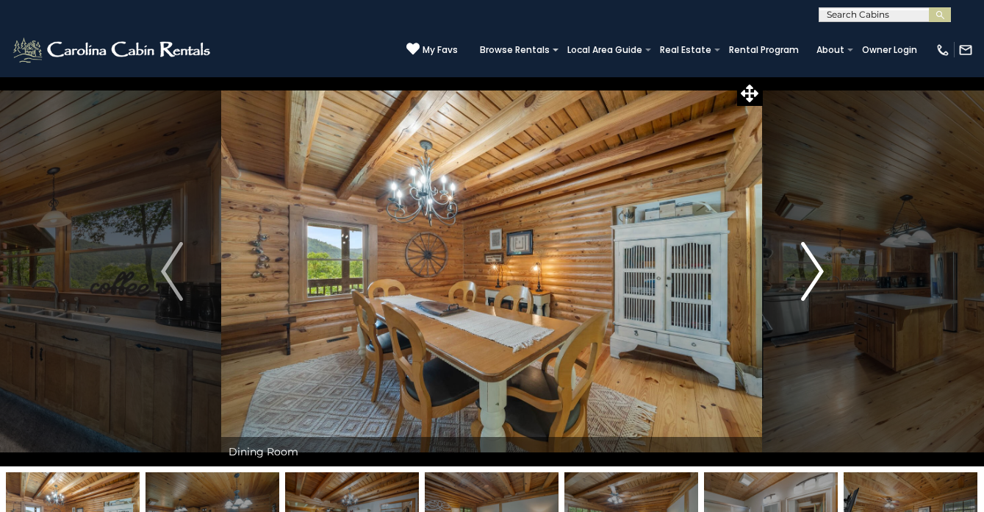
click at [818, 265] on img "Next" at bounding box center [812, 271] width 22 height 59
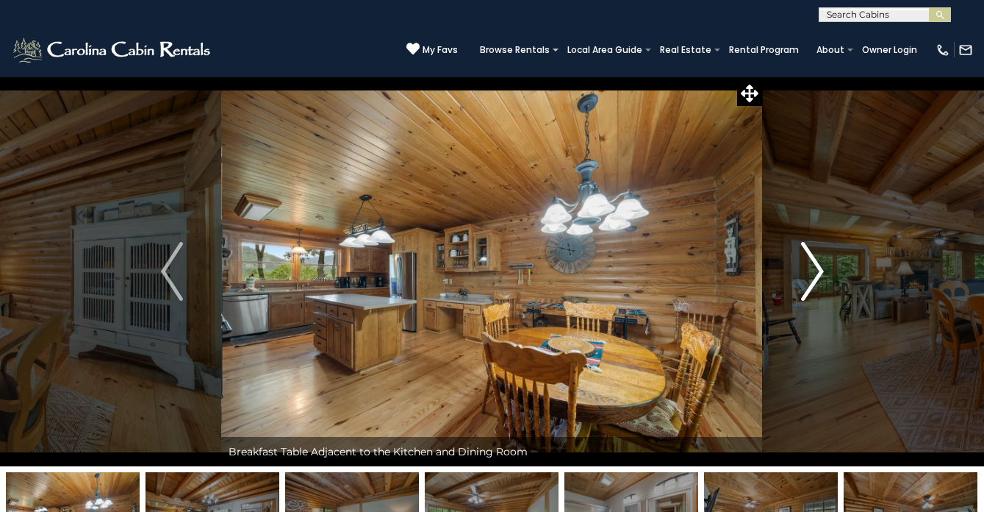
click at [818, 265] on img "Next" at bounding box center [812, 271] width 22 height 59
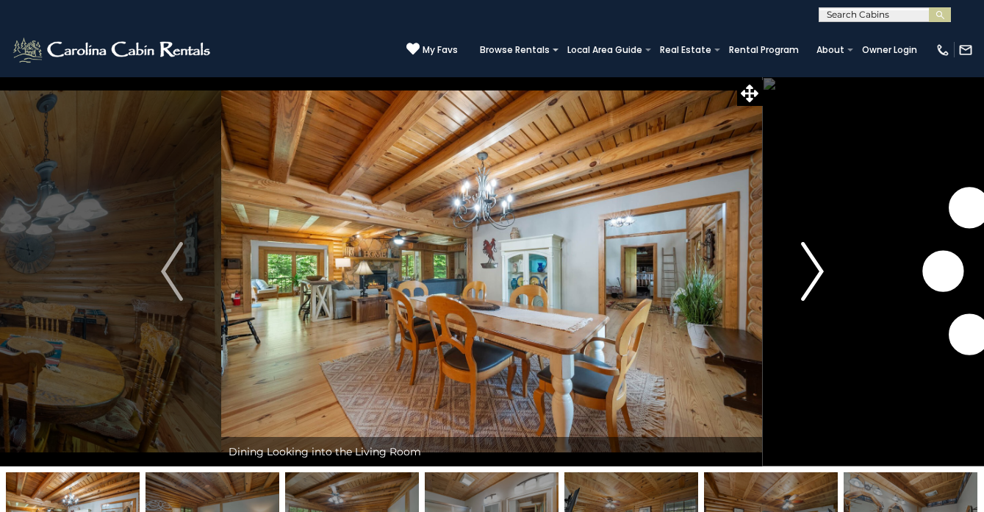
click at [818, 265] on img "Next" at bounding box center [812, 271] width 22 height 59
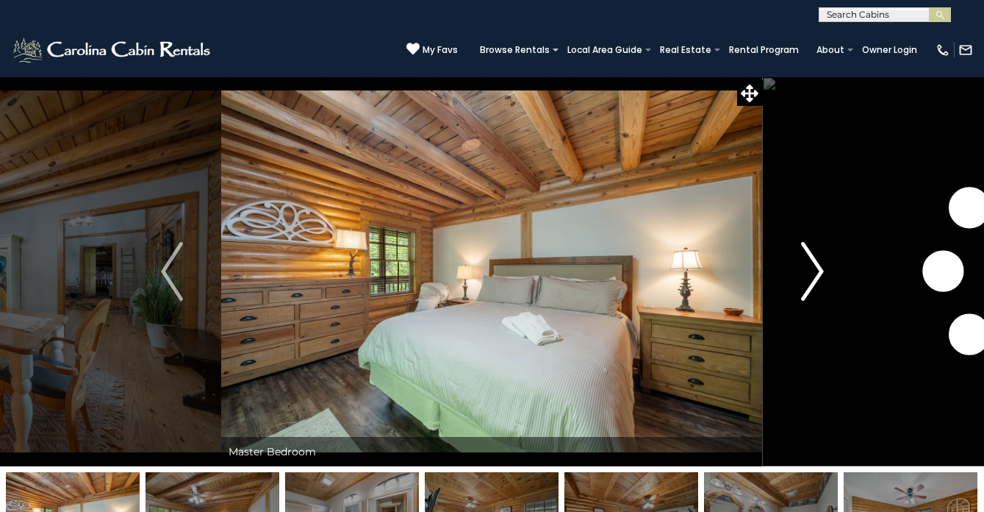
click at [818, 265] on img "Next" at bounding box center [812, 271] width 22 height 59
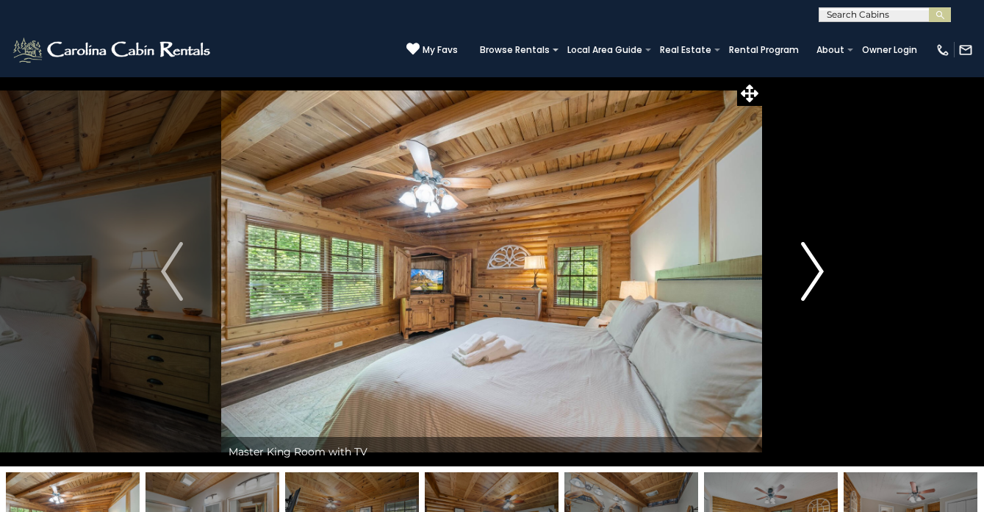
click at [818, 265] on img "Next" at bounding box center [812, 271] width 22 height 59
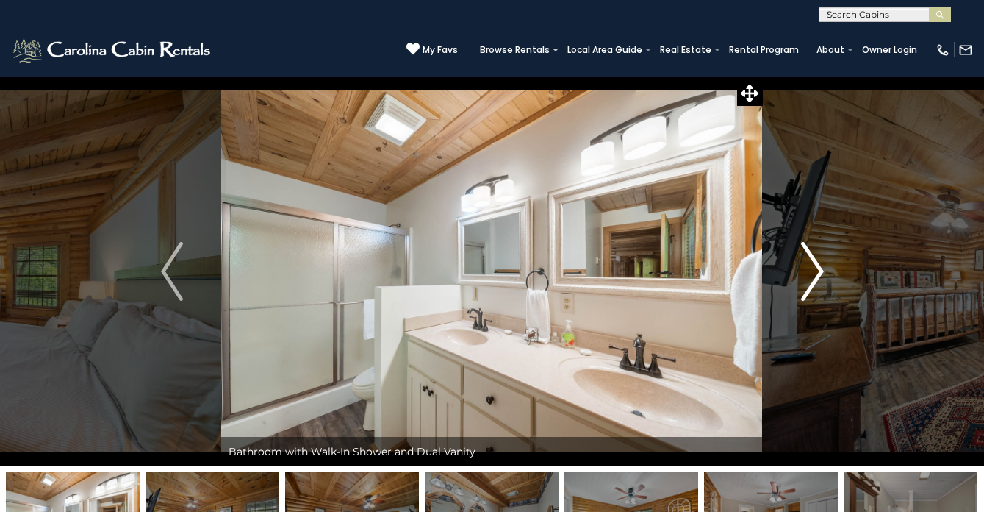
click at [818, 265] on img "Next" at bounding box center [812, 271] width 22 height 59
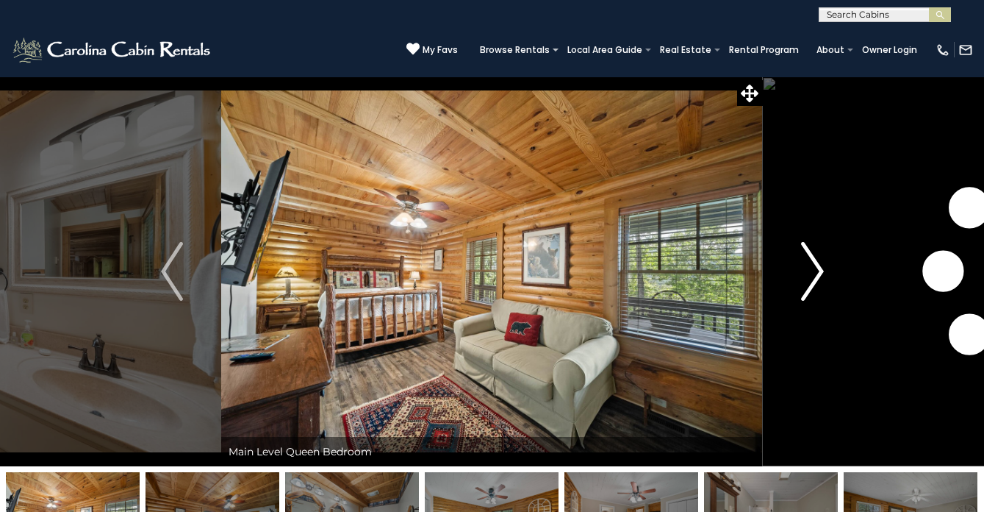
click at [818, 265] on img "Next" at bounding box center [812, 271] width 22 height 59
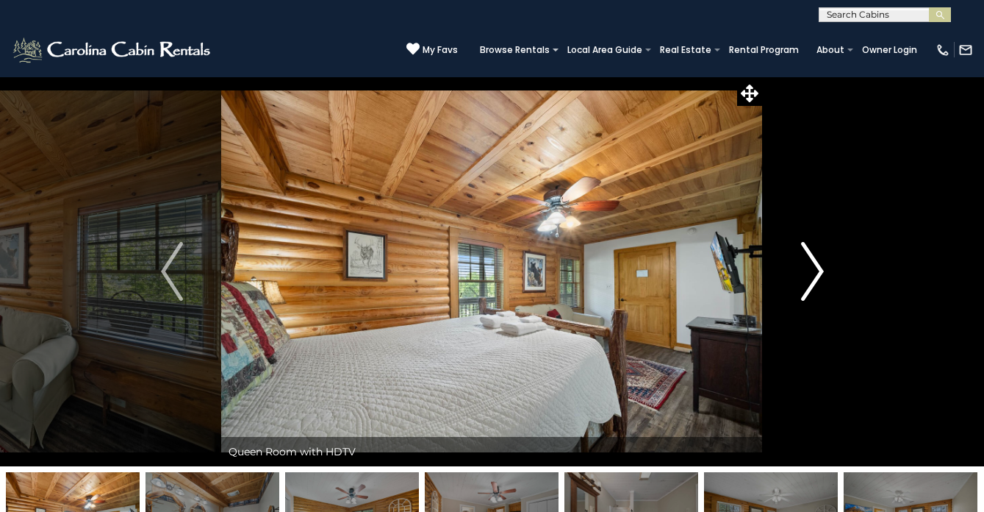
click at [818, 265] on img "Next" at bounding box center [812, 271] width 22 height 59
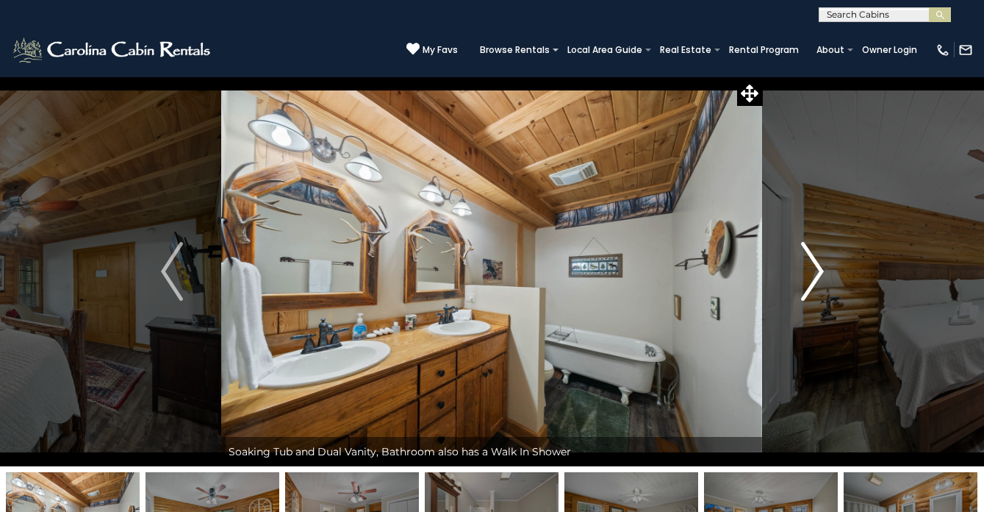
click at [818, 265] on img "Next" at bounding box center [812, 271] width 22 height 59
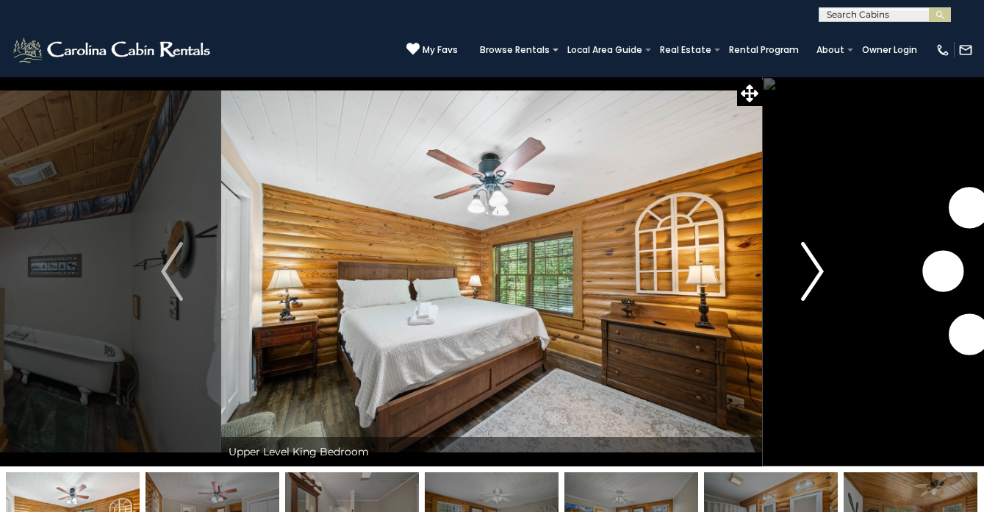
click at [818, 265] on img "Next" at bounding box center [812, 271] width 22 height 59
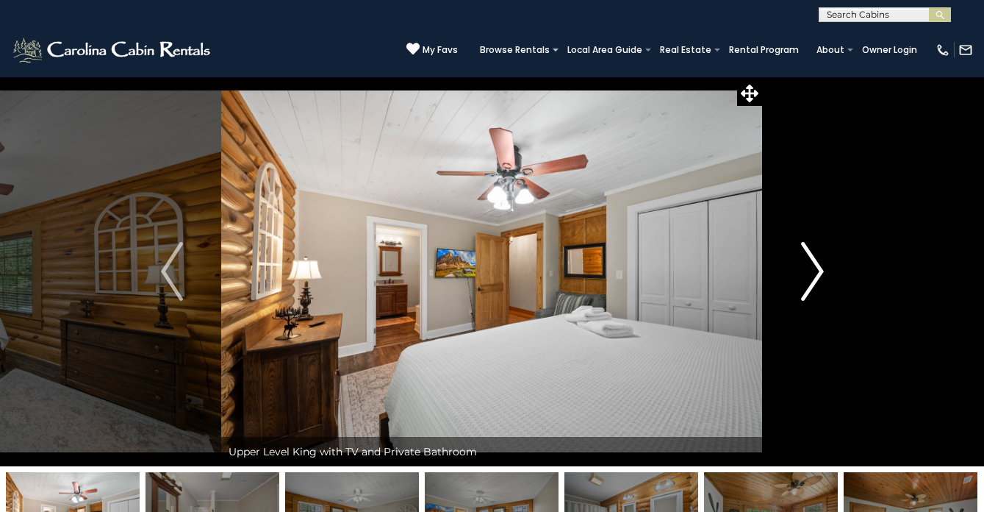
click at [818, 265] on img "Next" at bounding box center [812, 271] width 22 height 59
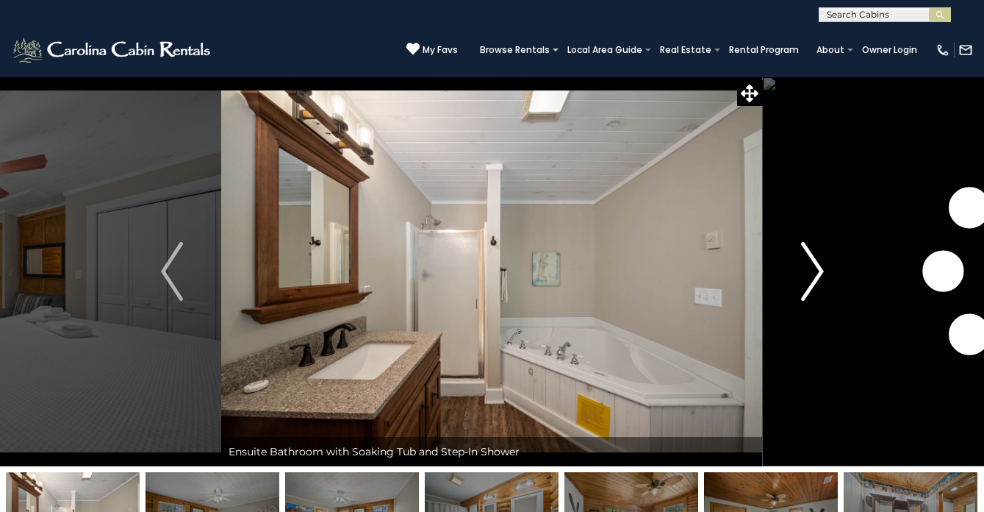
click at [818, 265] on img "Next" at bounding box center [812, 271] width 22 height 59
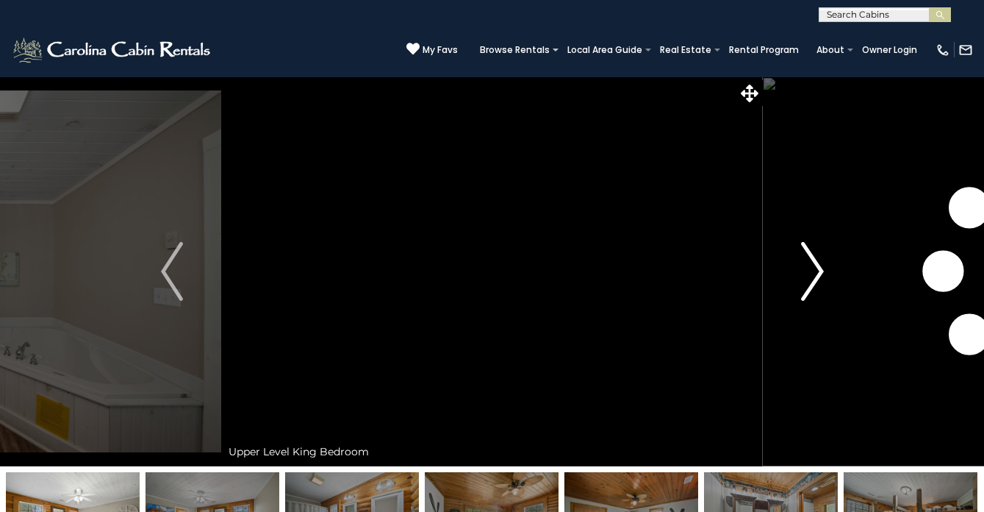
click at [818, 265] on img "Next" at bounding box center [812, 271] width 22 height 59
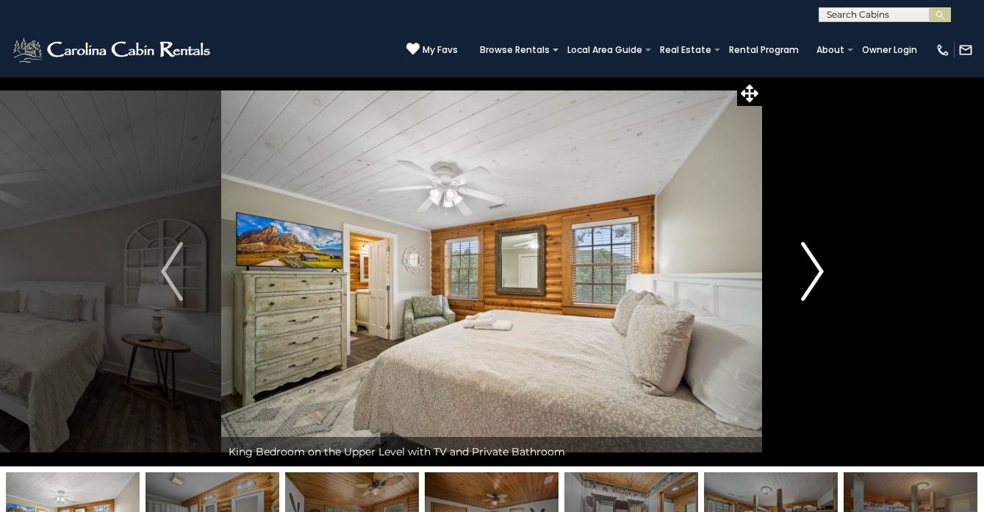
click at [818, 265] on img "Next" at bounding box center [812, 271] width 22 height 59
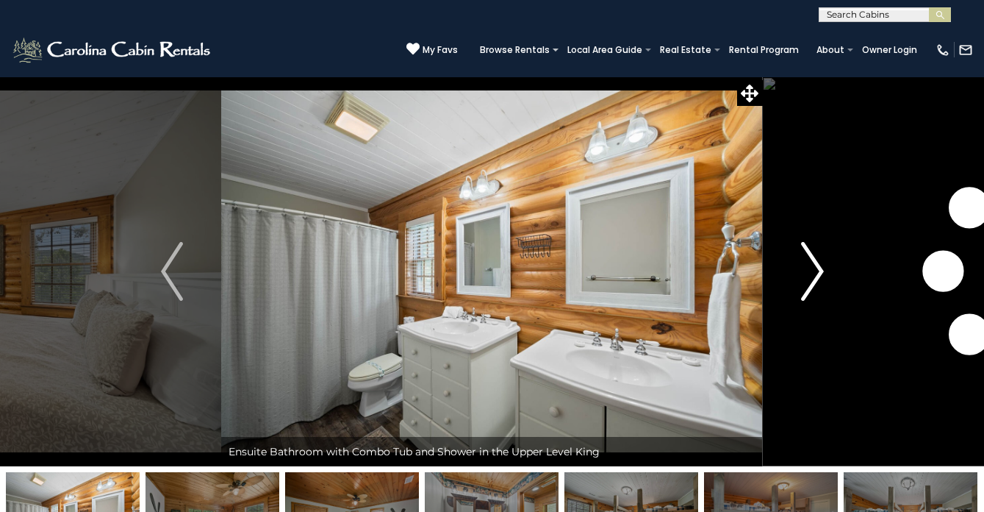
click at [818, 265] on img "Next" at bounding box center [812, 271] width 22 height 59
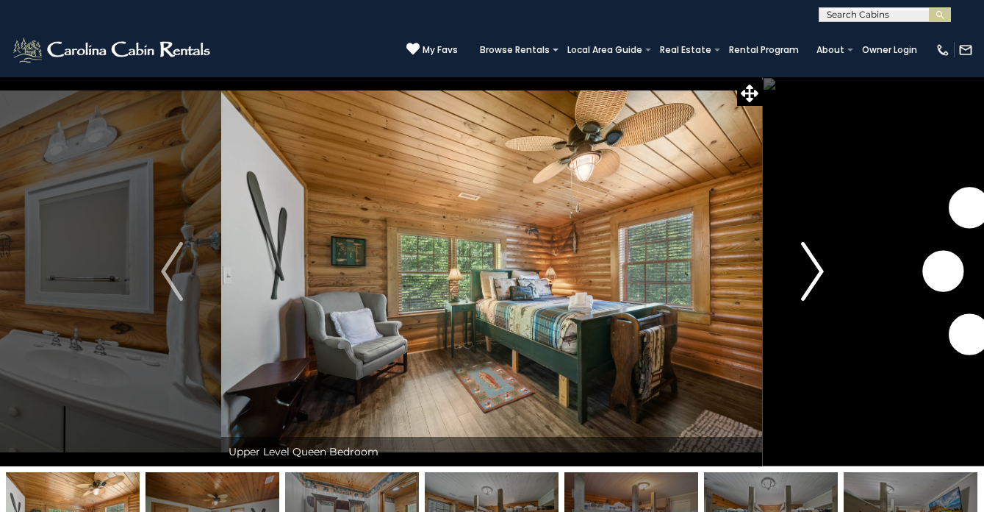
click at [818, 265] on img "Next" at bounding box center [812, 271] width 22 height 59
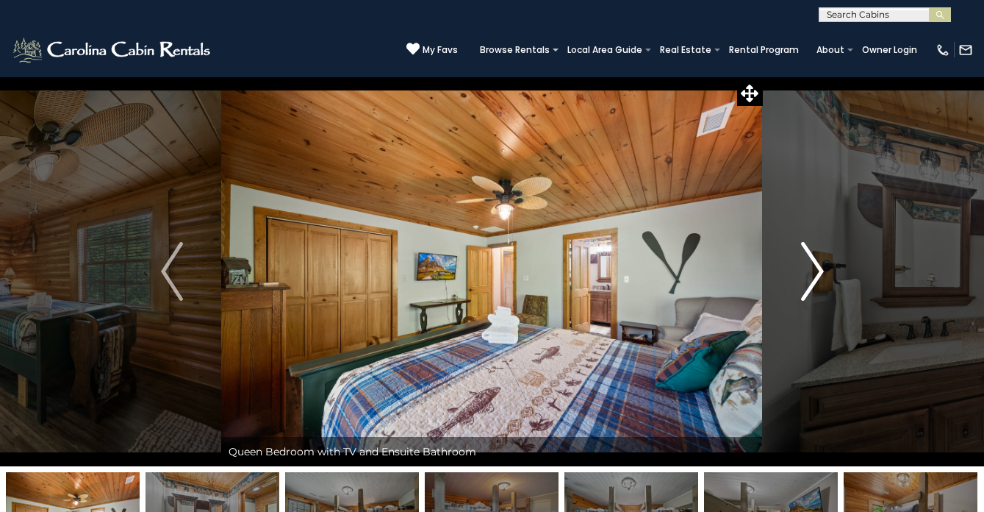
click at [818, 265] on img "Next" at bounding box center [812, 271] width 22 height 59
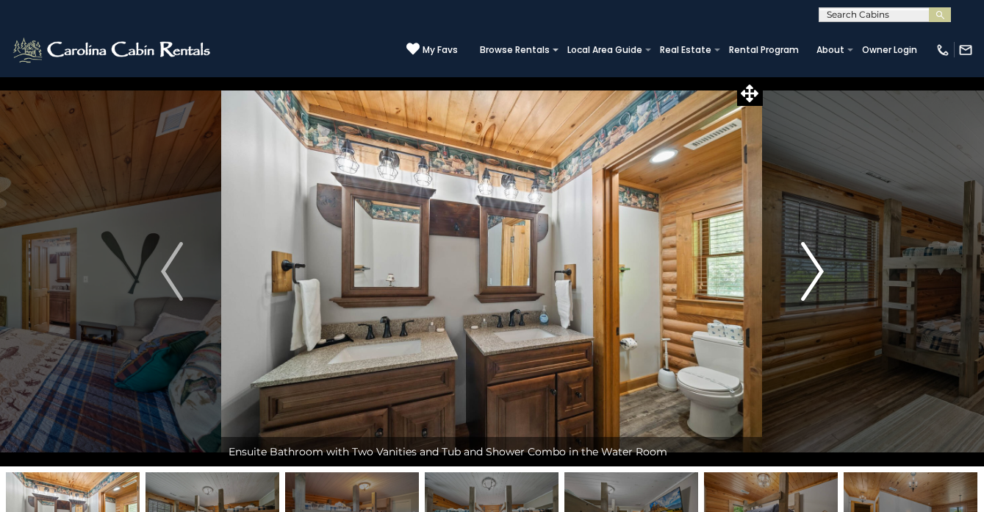
click at [818, 265] on img "Next" at bounding box center [812, 271] width 22 height 59
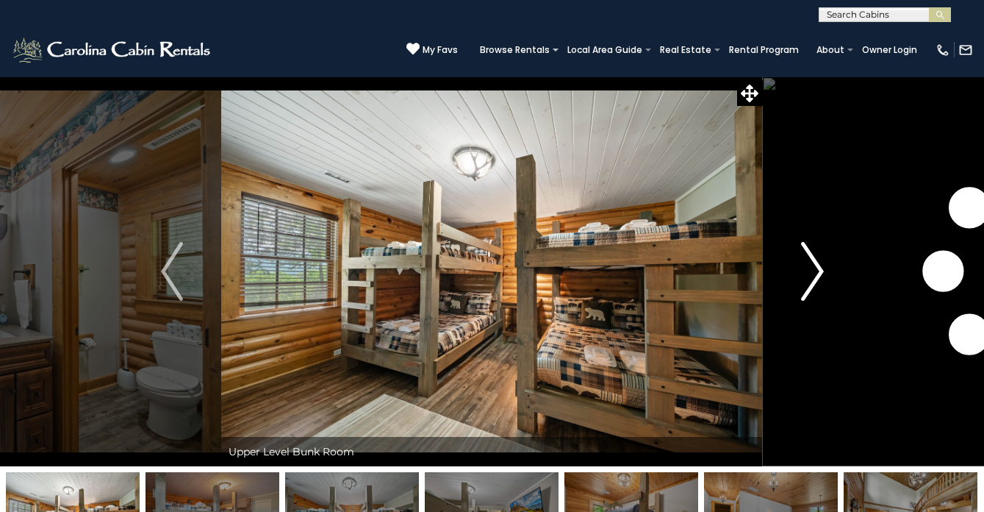
click at [818, 265] on img "Next" at bounding box center [812, 271] width 22 height 59
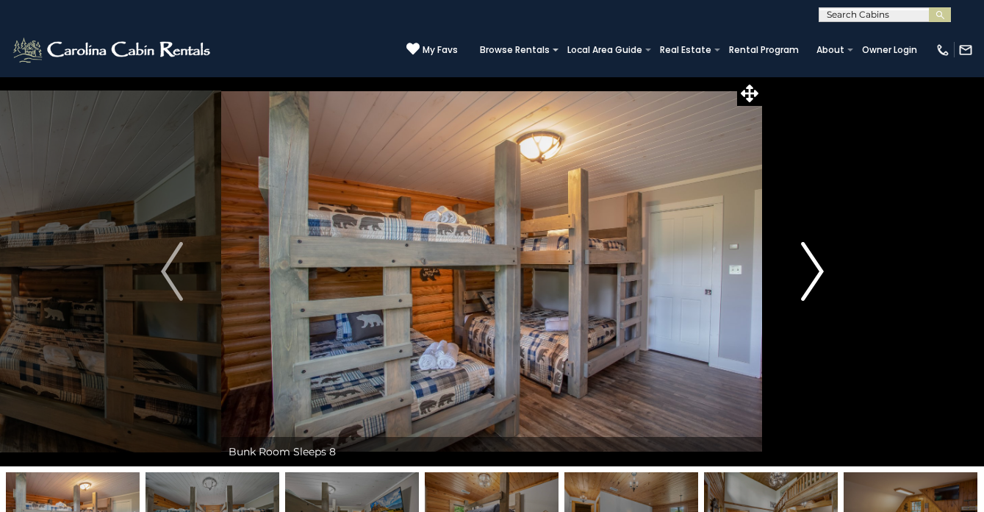
click at [818, 265] on img "Next" at bounding box center [812, 271] width 22 height 59
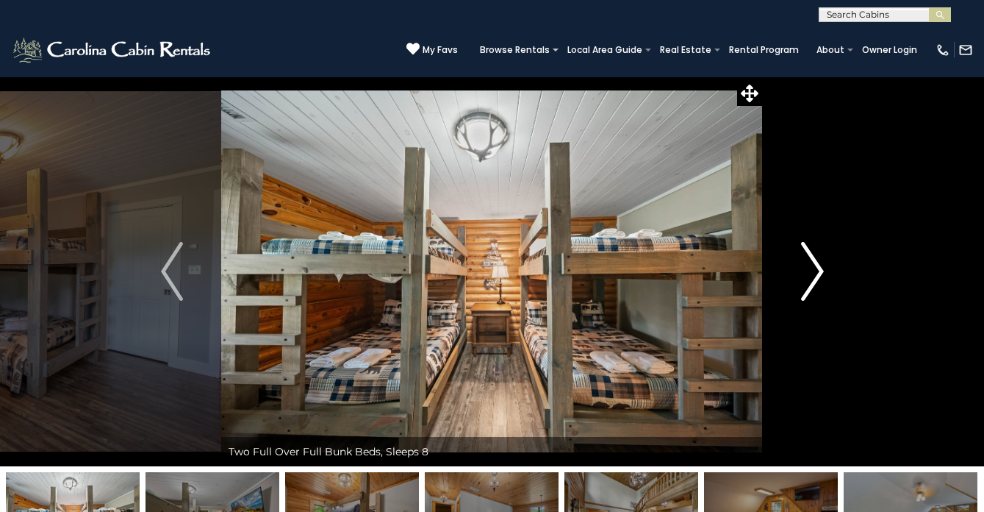
click at [818, 265] on img "Next" at bounding box center [812, 271] width 22 height 59
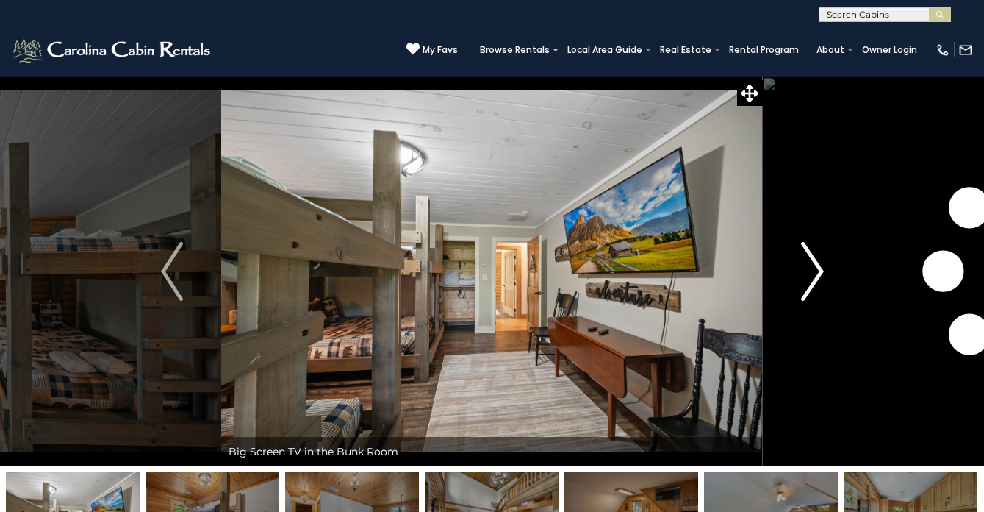
click at [818, 265] on img "Next" at bounding box center [812, 271] width 22 height 59
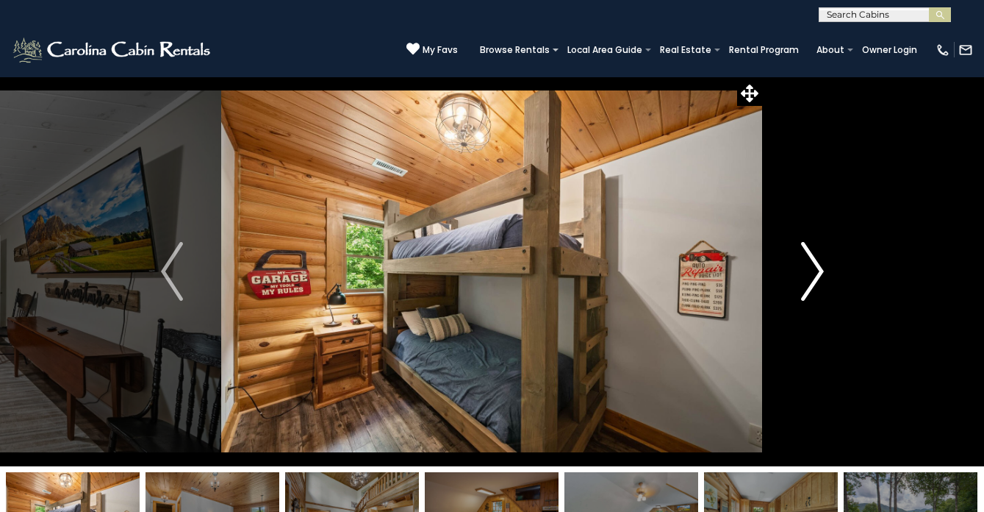
click at [818, 265] on img "Next" at bounding box center [812, 271] width 22 height 59
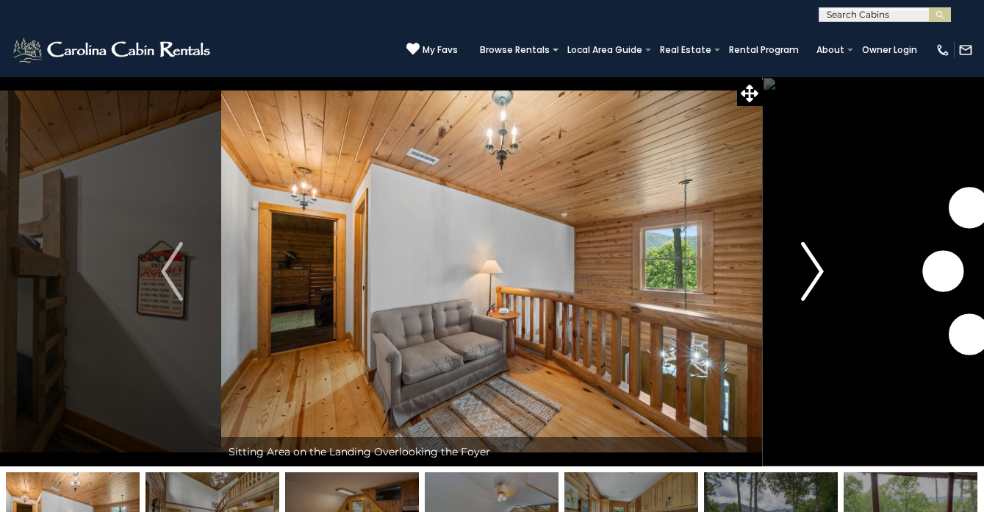
click at [818, 265] on img "Next" at bounding box center [812, 271] width 22 height 59
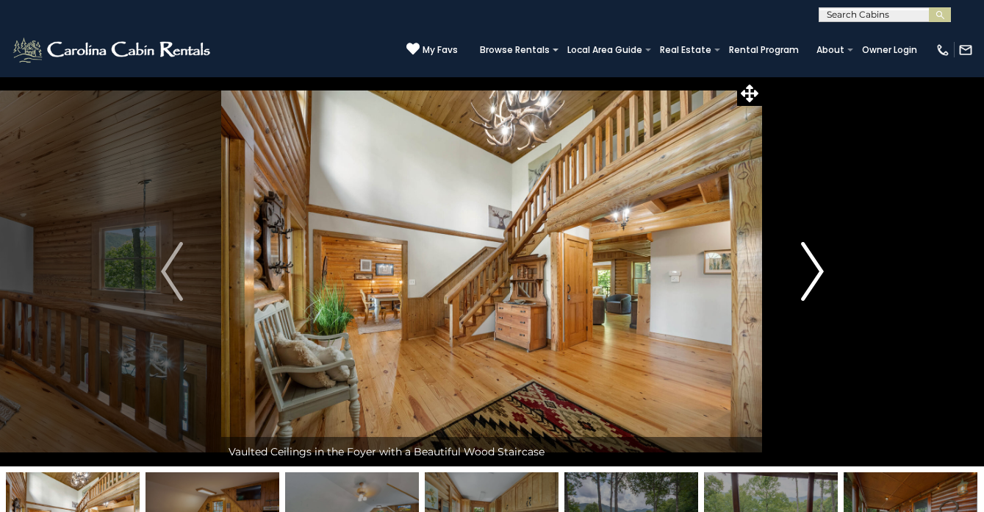
click at [818, 265] on img "Next" at bounding box center [812, 271] width 22 height 59
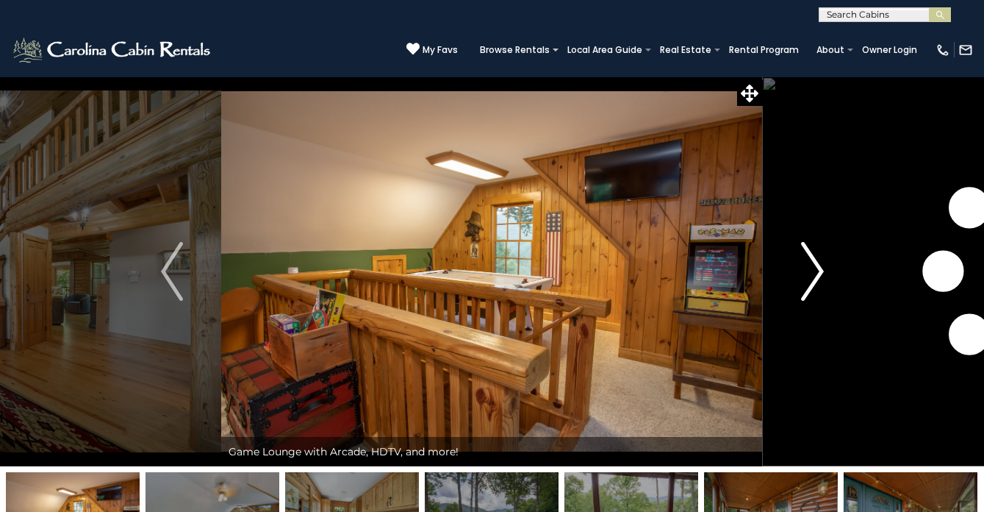
click at [818, 265] on img "Next" at bounding box center [812, 271] width 22 height 59
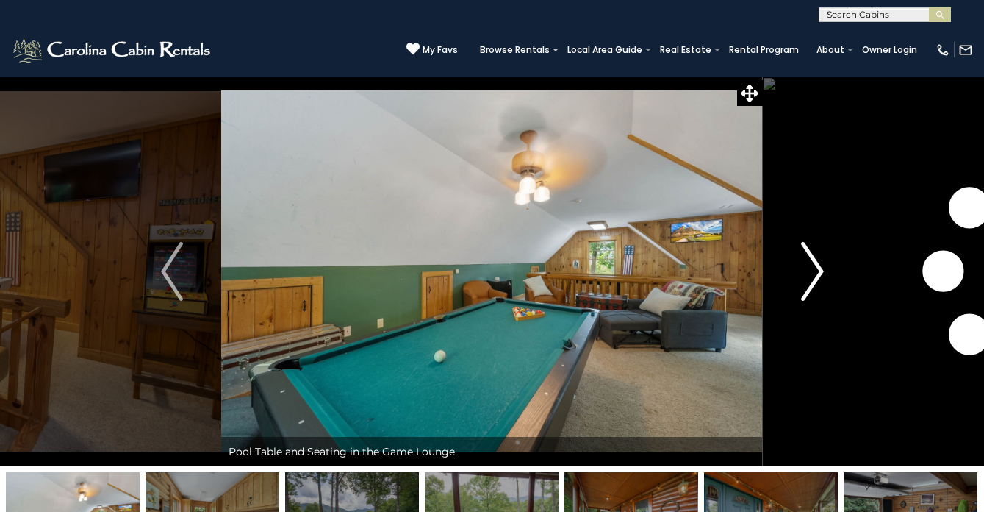
click at [818, 265] on img "Next" at bounding box center [812, 271] width 22 height 59
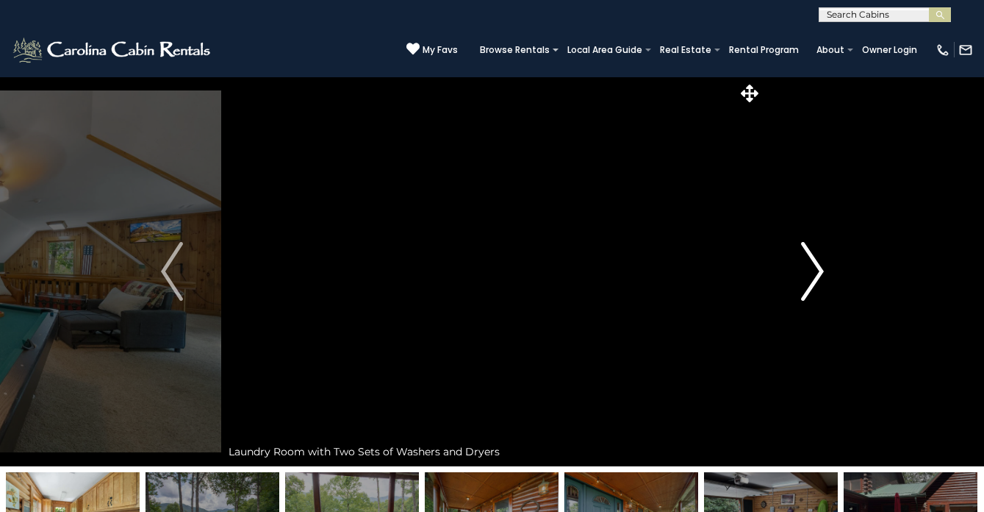
click at [818, 265] on img "Next" at bounding box center [812, 271] width 22 height 59
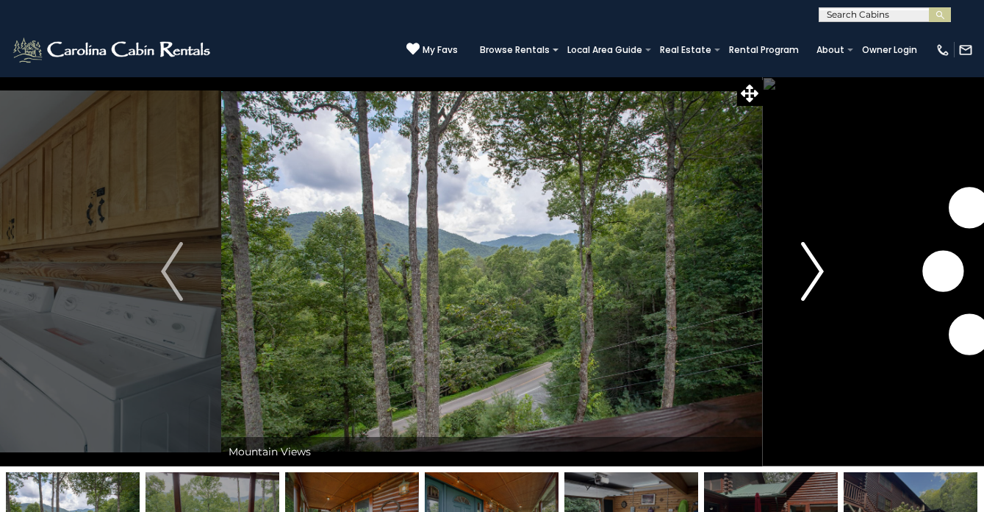
click at [818, 265] on img "Next" at bounding box center [812, 271] width 22 height 59
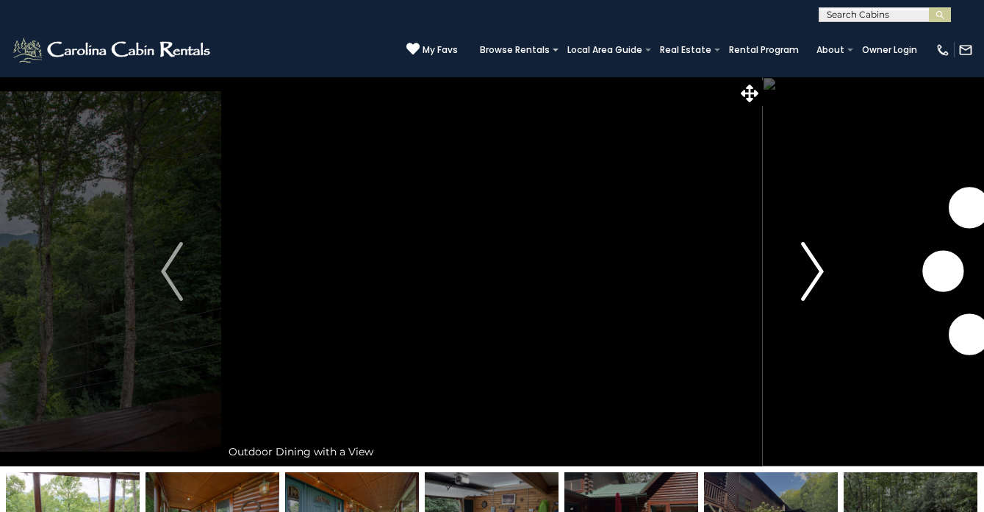
click at [818, 265] on img "Next" at bounding box center [812, 271] width 22 height 59
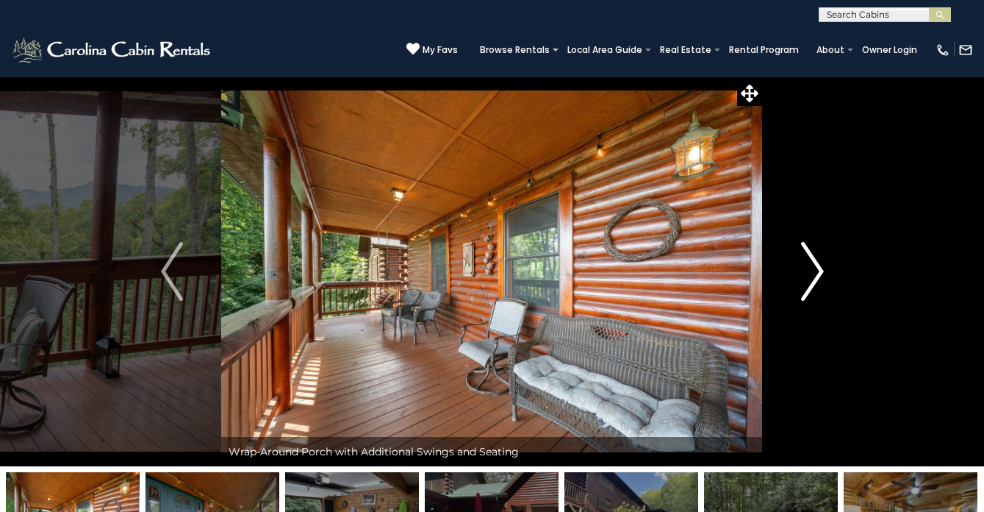
click at [818, 265] on img "Next" at bounding box center [812, 271] width 22 height 59
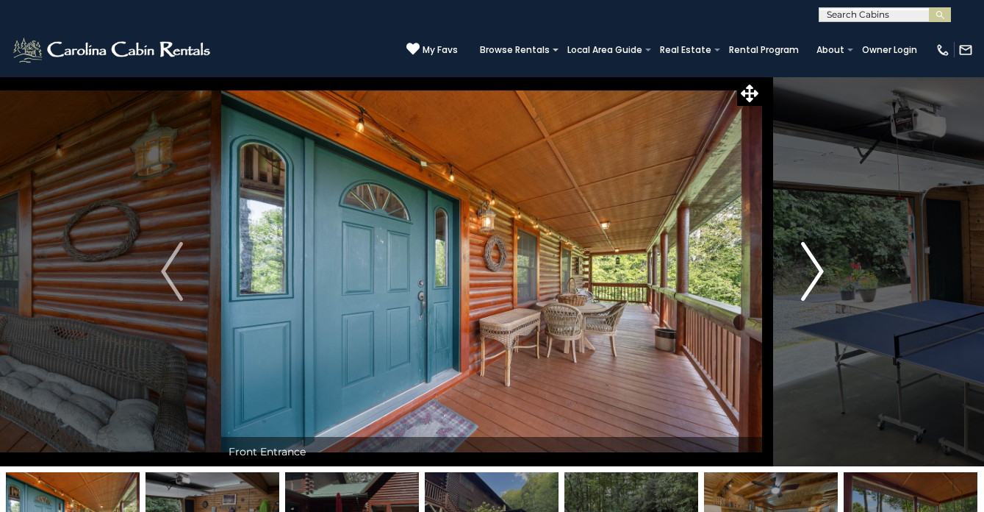
click at [818, 265] on img "Next" at bounding box center [812, 271] width 22 height 59
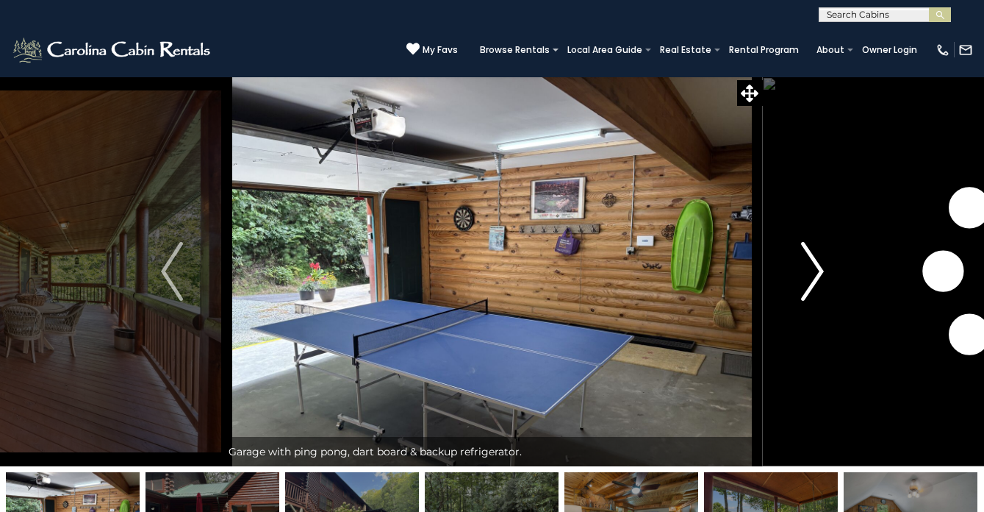
click at [818, 265] on img "Next" at bounding box center [812, 271] width 22 height 59
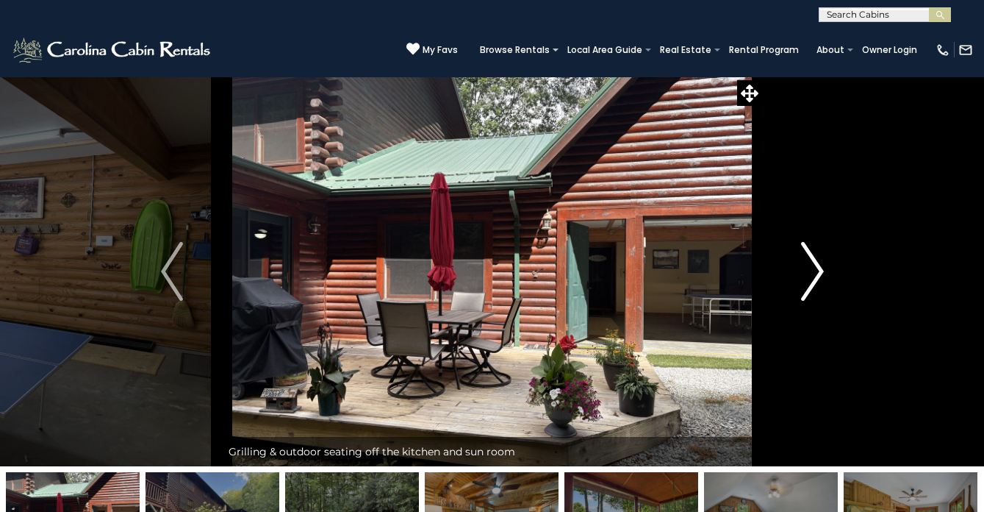
click at [818, 265] on img "Next" at bounding box center [812, 271] width 22 height 59
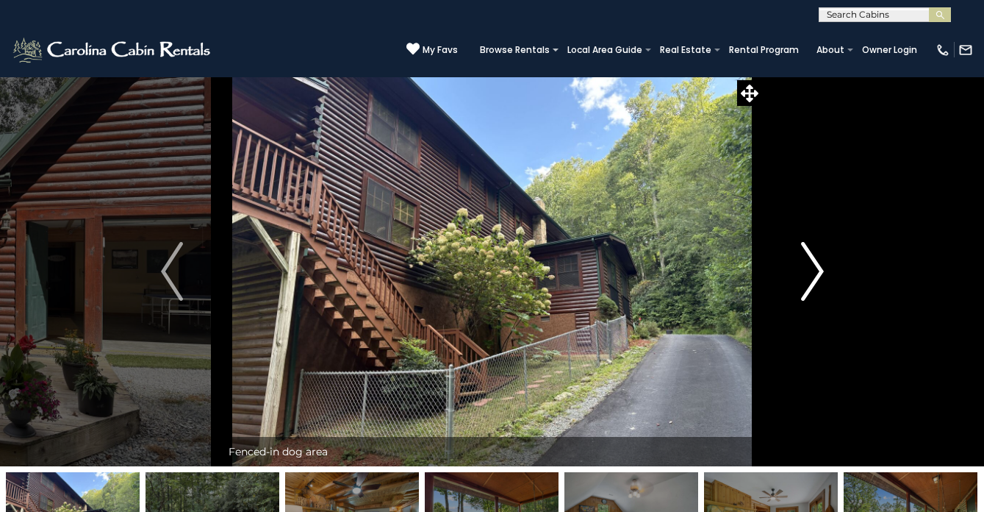
click at [818, 265] on img "Next" at bounding box center [812, 271] width 22 height 59
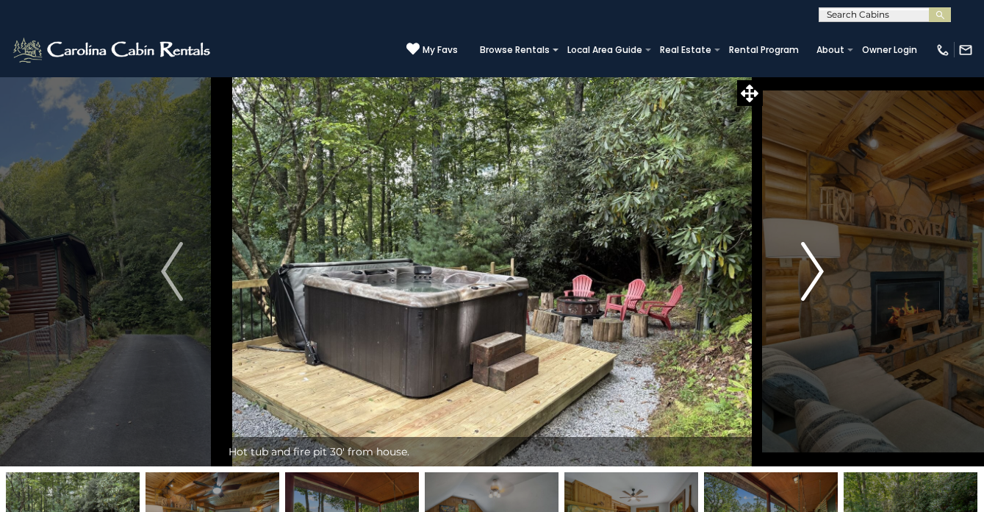
click at [818, 265] on img "Next" at bounding box center [812, 271] width 22 height 59
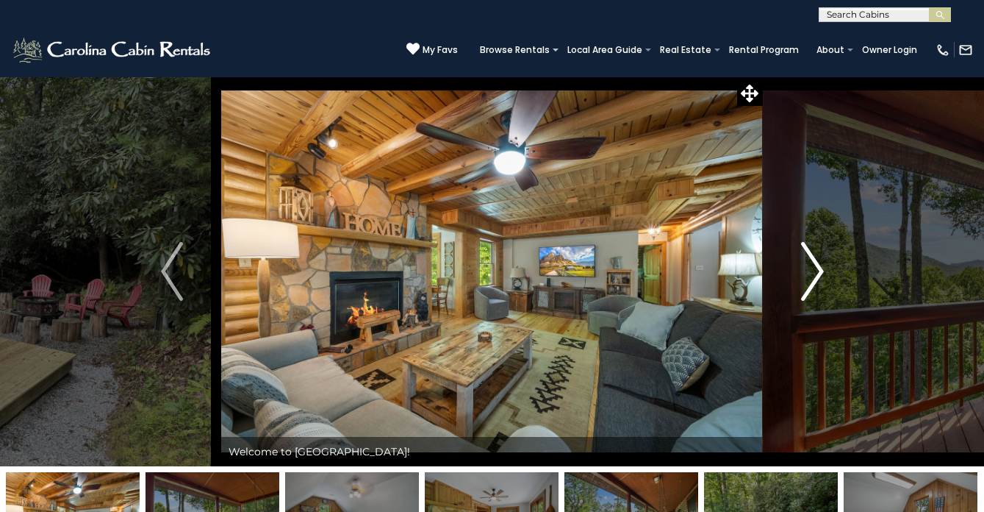
click at [818, 265] on img "Next" at bounding box center [812, 271] width 22 height 59
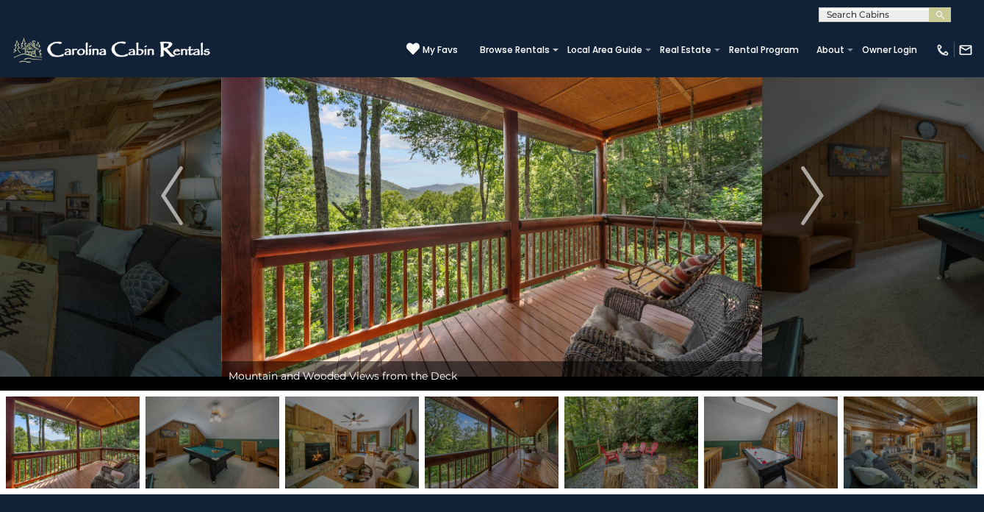
scroll to position [64, 0]
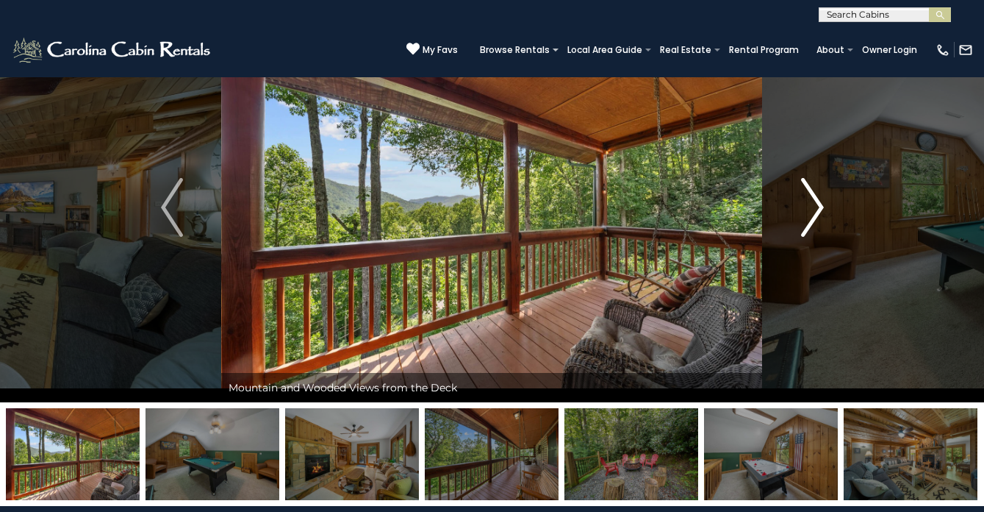
click at [812, 211] on img "Next" at bounding box center [812, 207] width 22 height 59
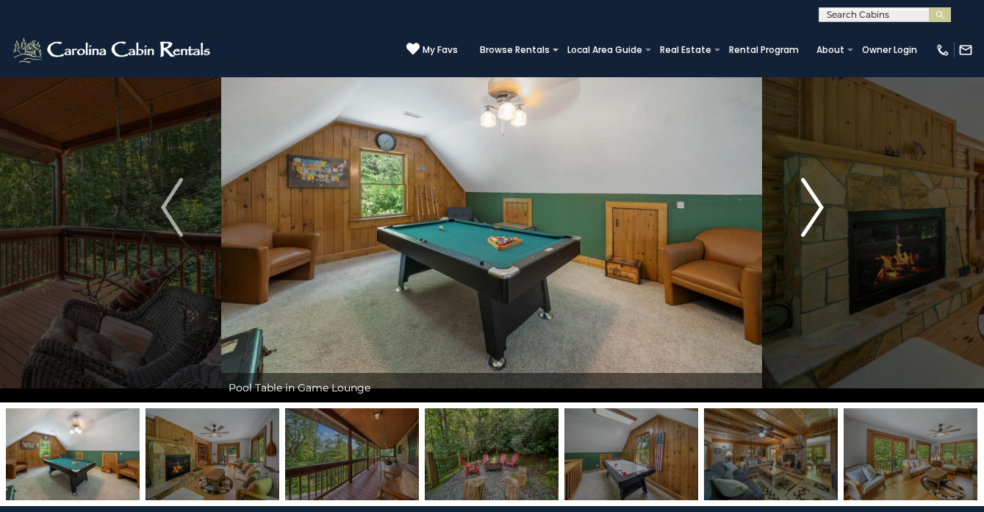
click at [812, 211] on img "Next" at bounding box center [812, 207] width 22 height 59
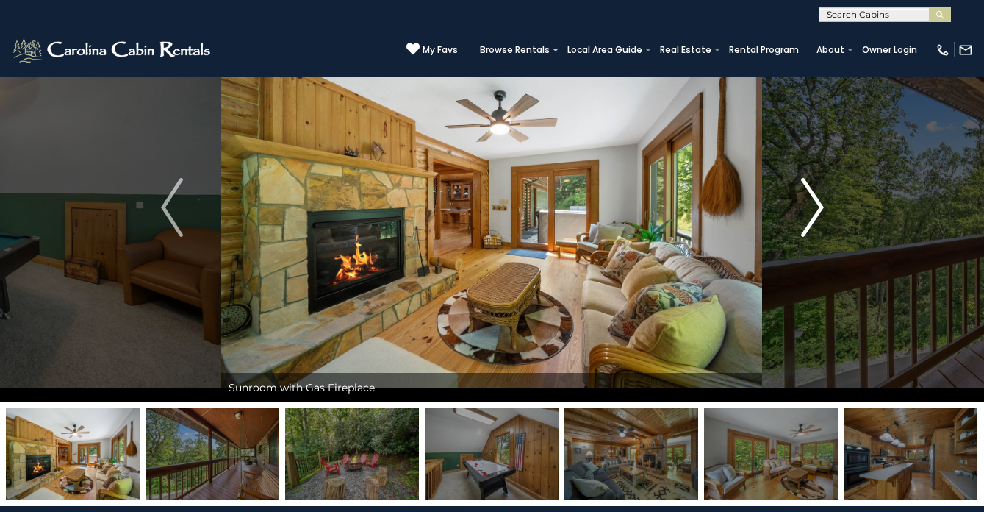
click at [812, 211] on img "Next" at bounding box center [812, 207] width 22 height 59
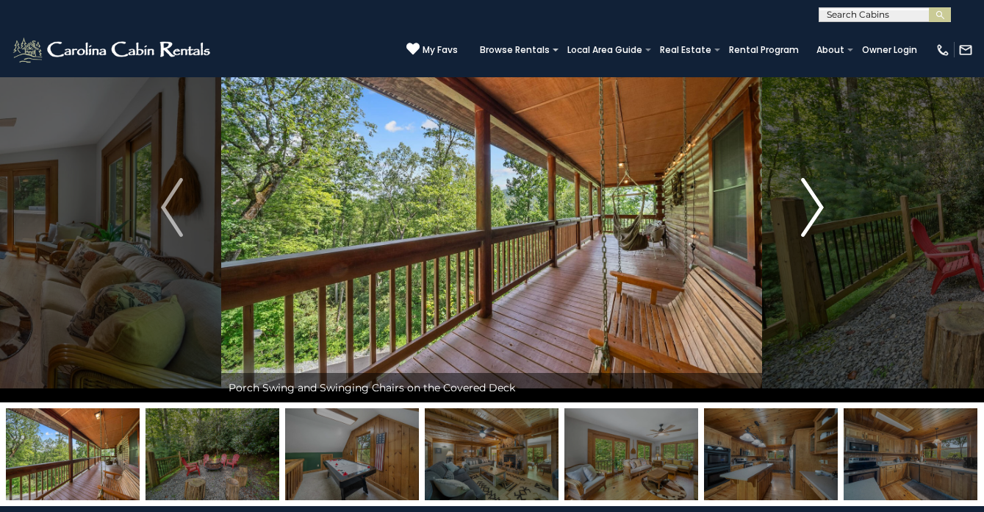
click at [812, 211] on img "Next" at bounding box center [812, 207] width 22 height 59
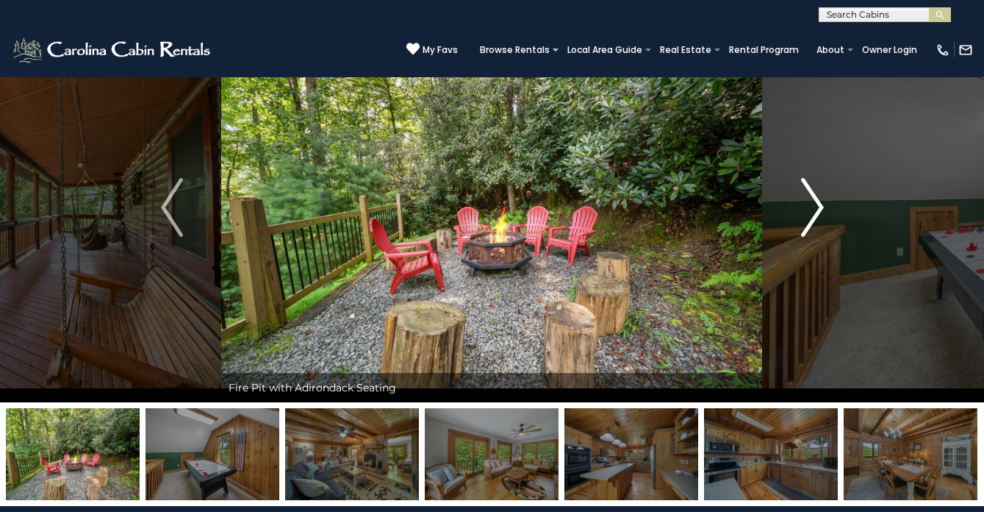
click at [812, 211] on img "Next" at bounding box center [812, 207] width 22 height 59
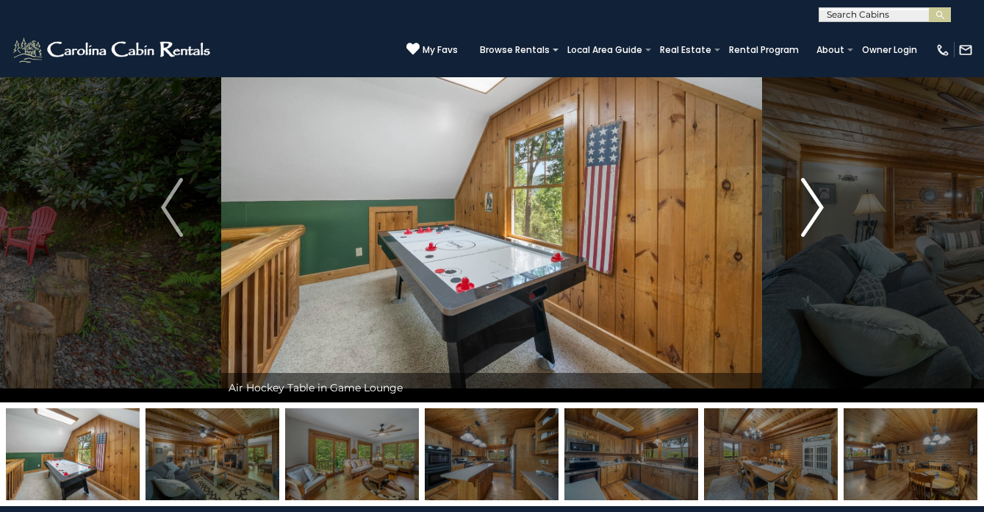
click at [812, 211] on img "Next" at bounding box center [812, 207] width 22 height 59
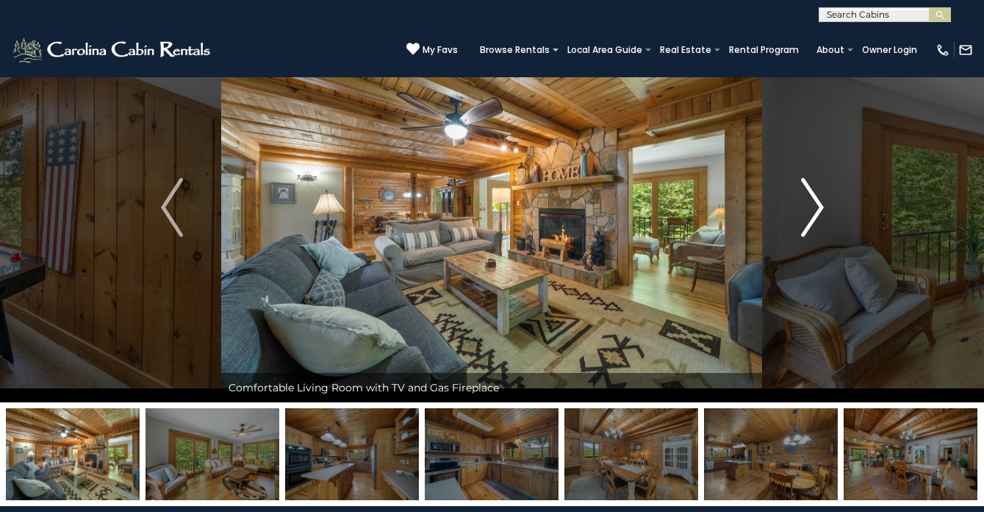
click at [812, 211] on img "Next" at bounding box center [812, 207] width 22 height 59
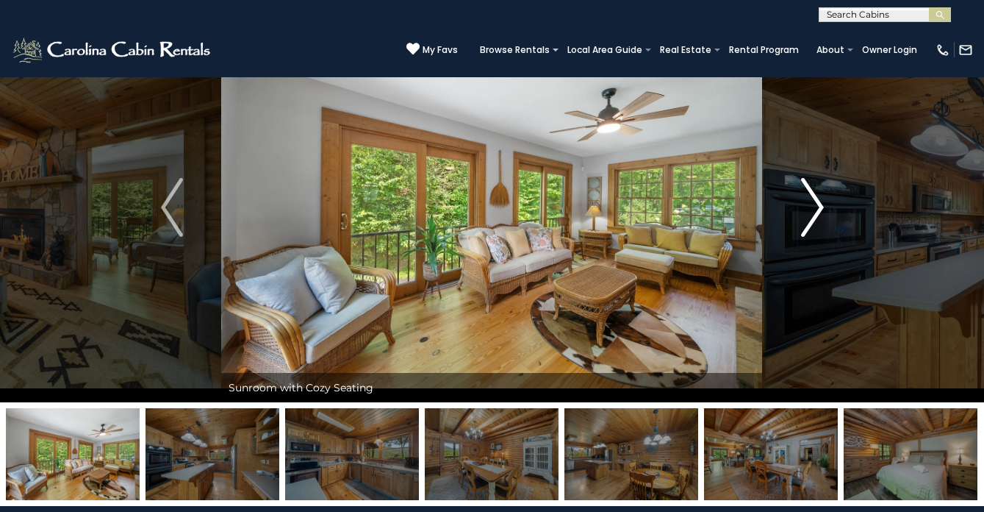
click at [812, 211] on img "Next" at bounding box center [812, 207] width 22 height 59
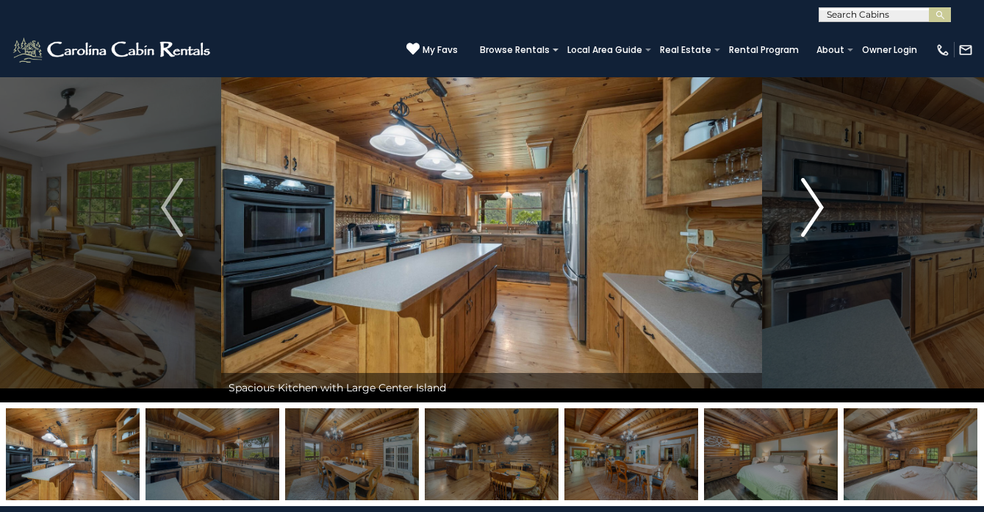
click at [812, 211] on img "Next" at bounding box center [812, 207] width 22 height 59
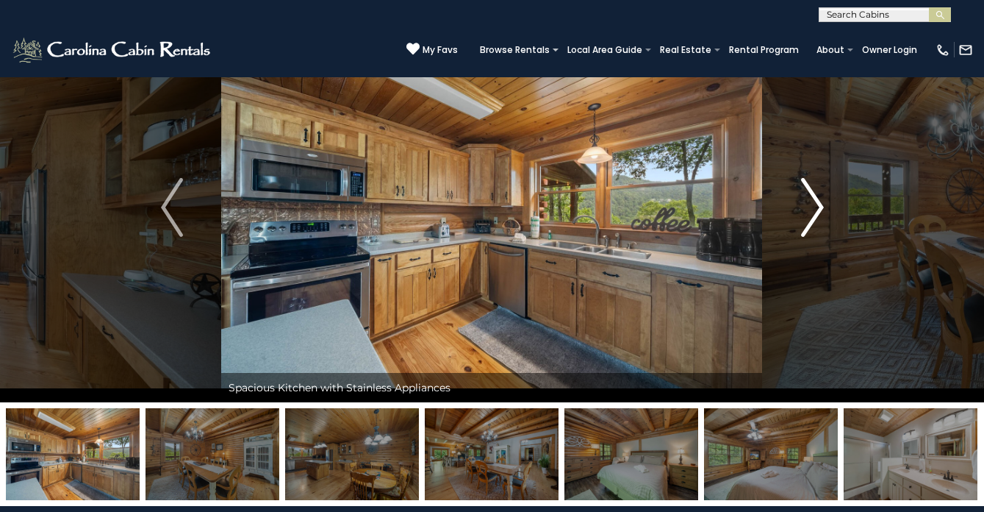
click at [812, 211] on img "Next" at bounding box center [812, 207] width 22 height 59
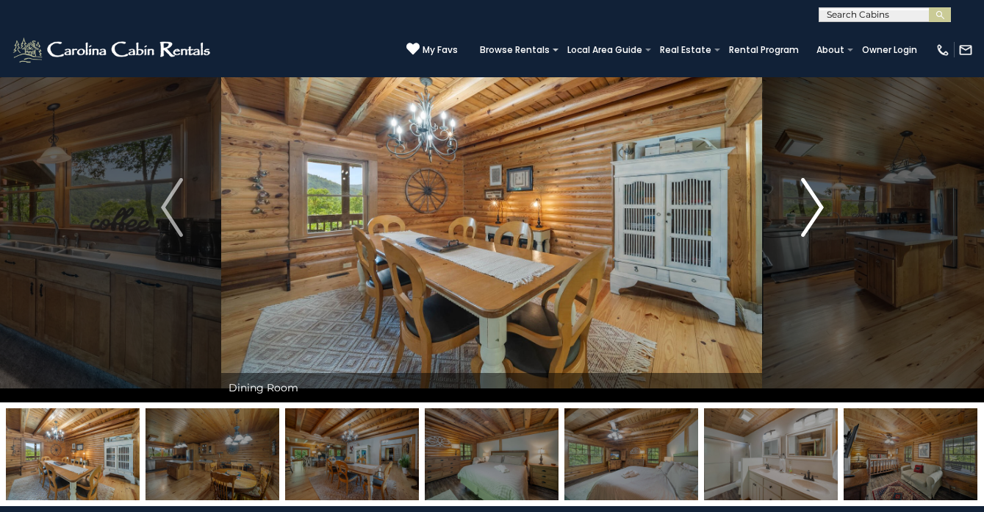
click at [812, 211] on img "Next" at bounding box center [812, 207] width 22 height 59
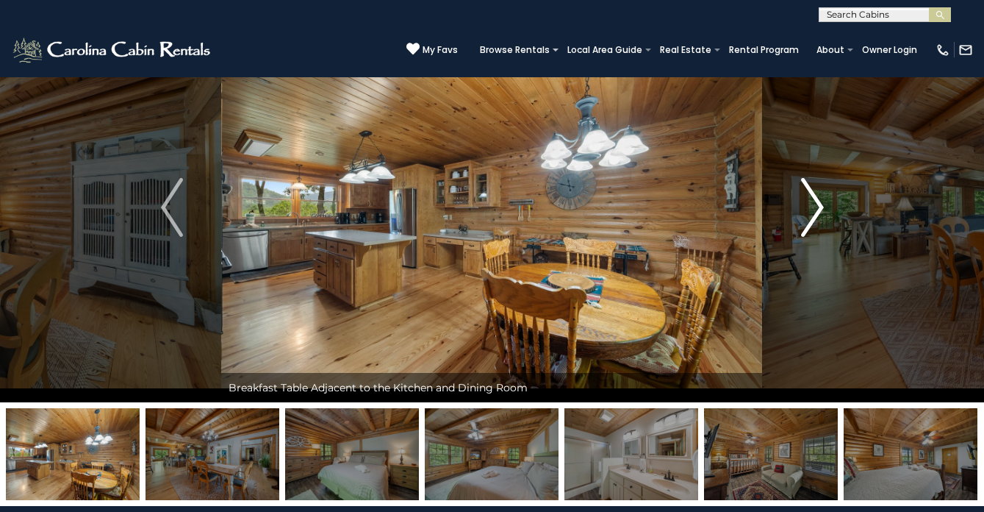
click at [812, 211] on img "Next" at bounding box center [812, 207] width 22 height 59
